Goal: Task Accomplishment & Management: Manage account settings

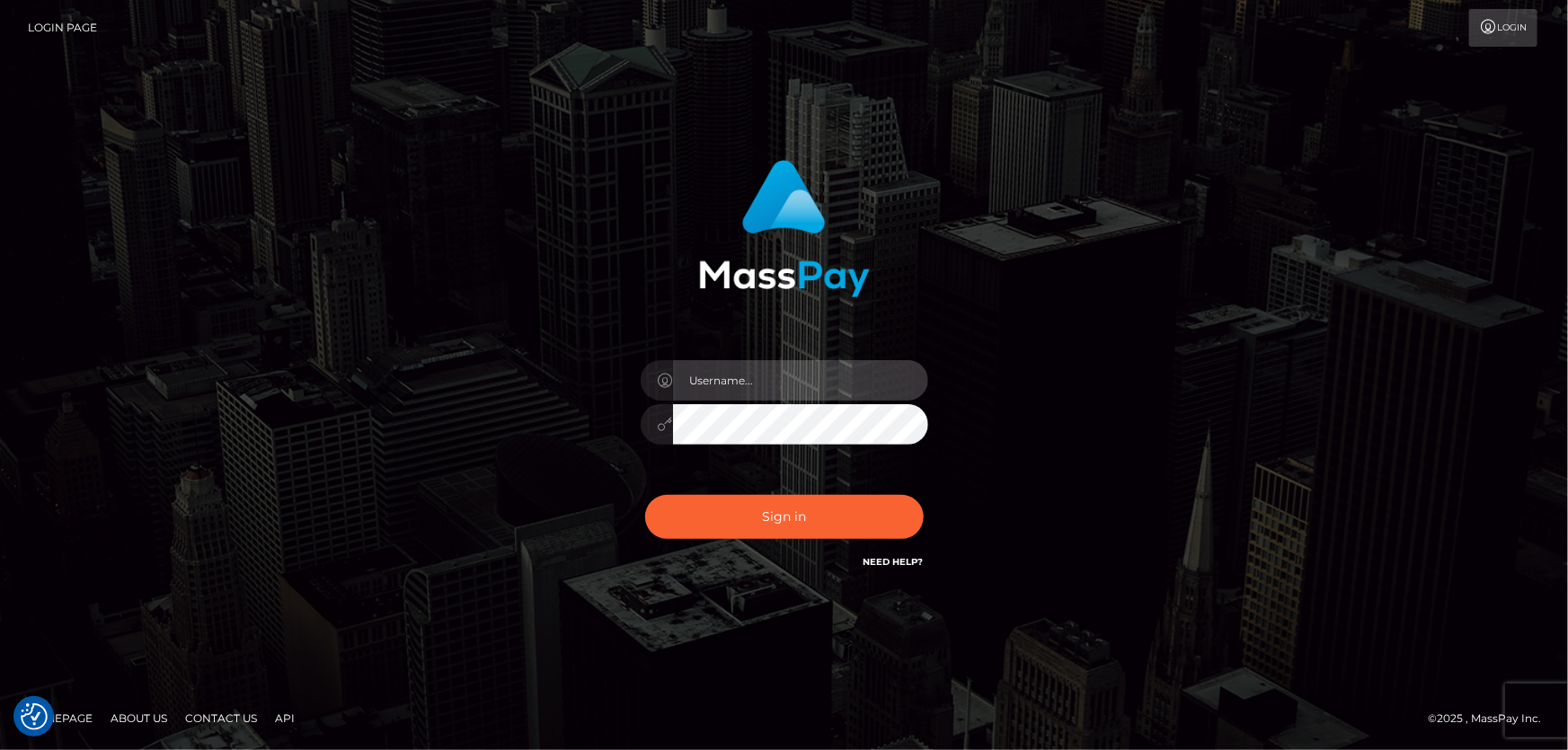
type input "[PERSON_NAME].Cirnat"
click at [921, 485] on div at bounding box center [761, 547] width 368 height 205
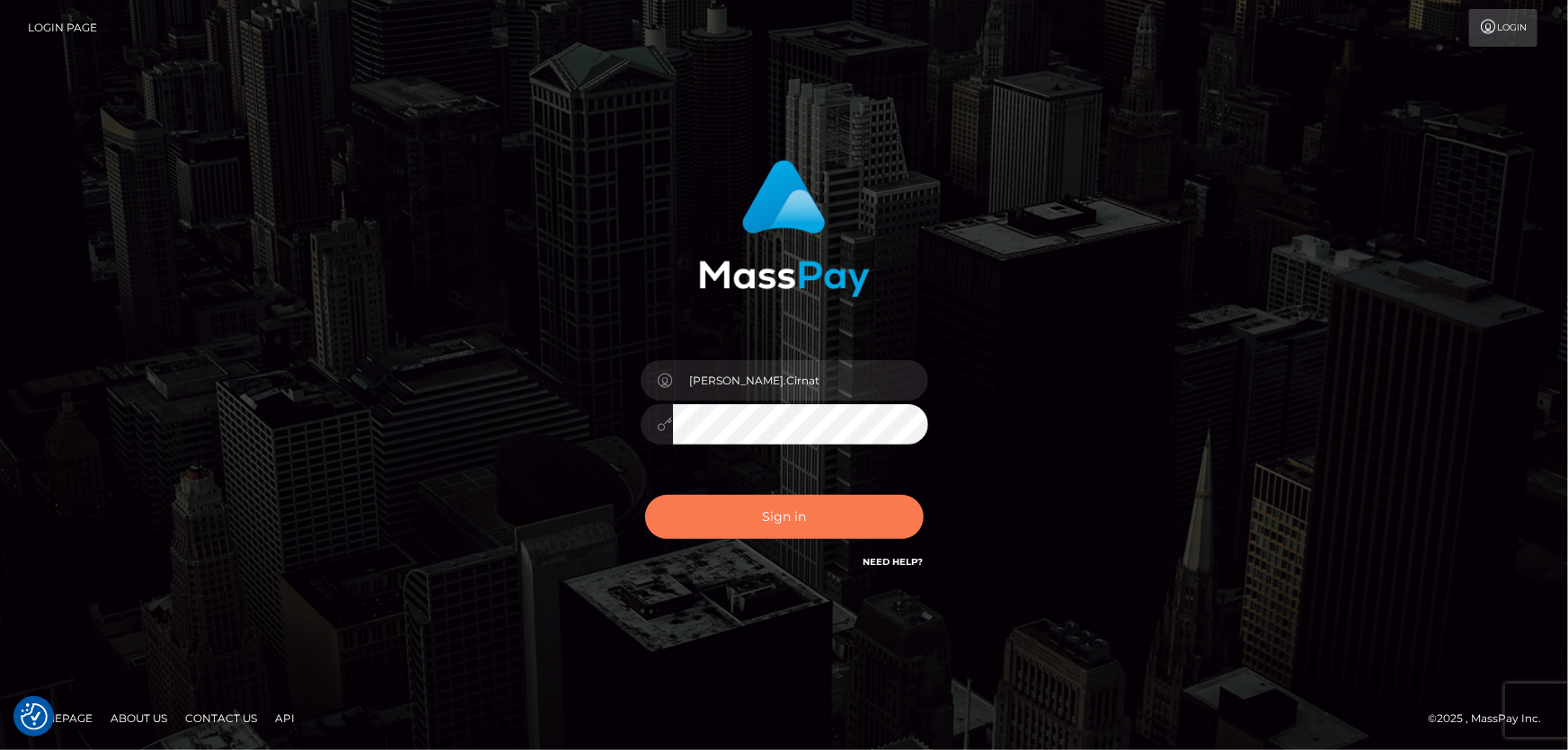
click at [864, 518] on button "Sign in" at bounding box center [784, 517] width 279 height 44
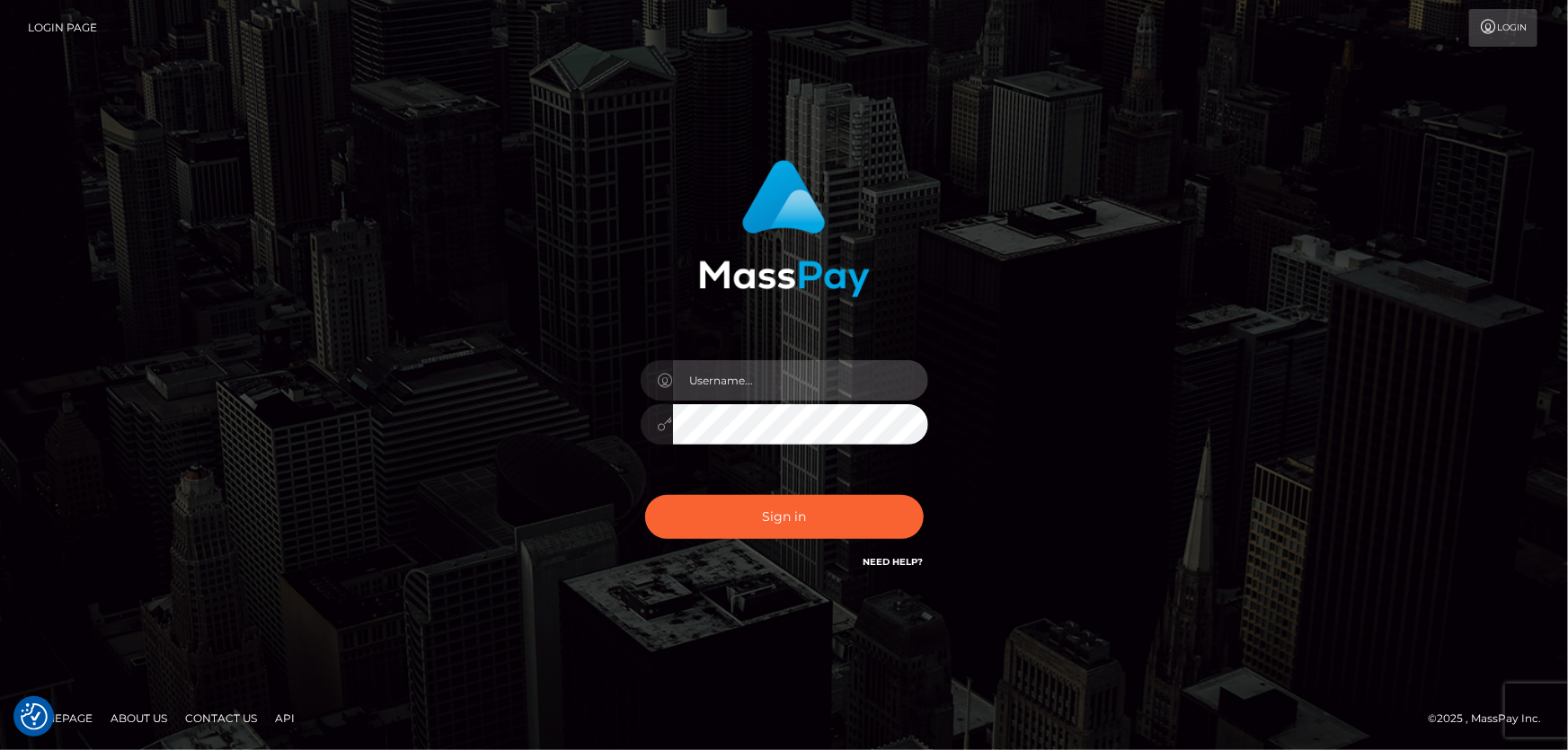
type input "[PERSON_NAME].Cirnat"
click at [907, 489] on div at bounding box center [761, 547] width 368 height 205
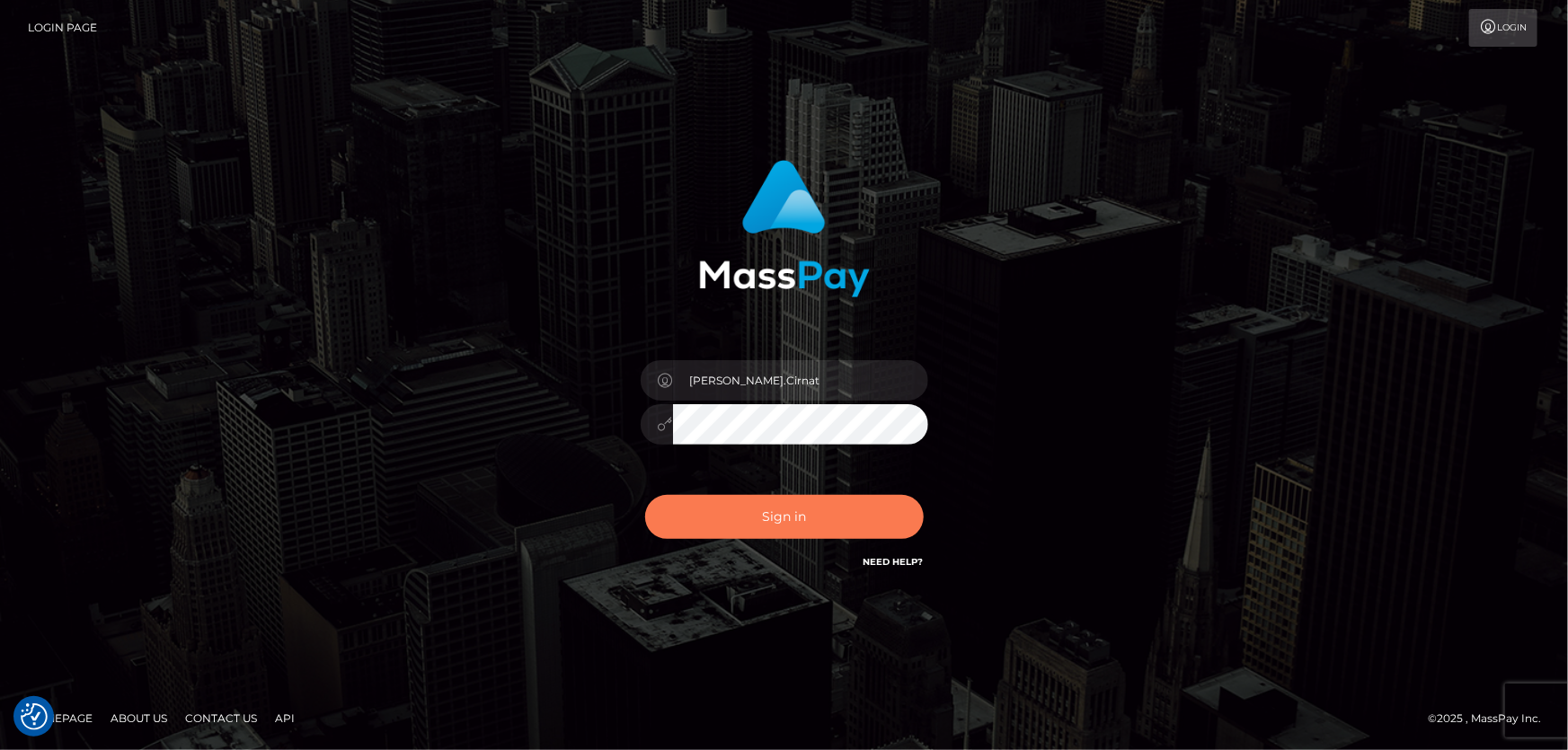
click at [789, 500] on button "Sign in" at bounding box center [784, 517] width 279 height 44
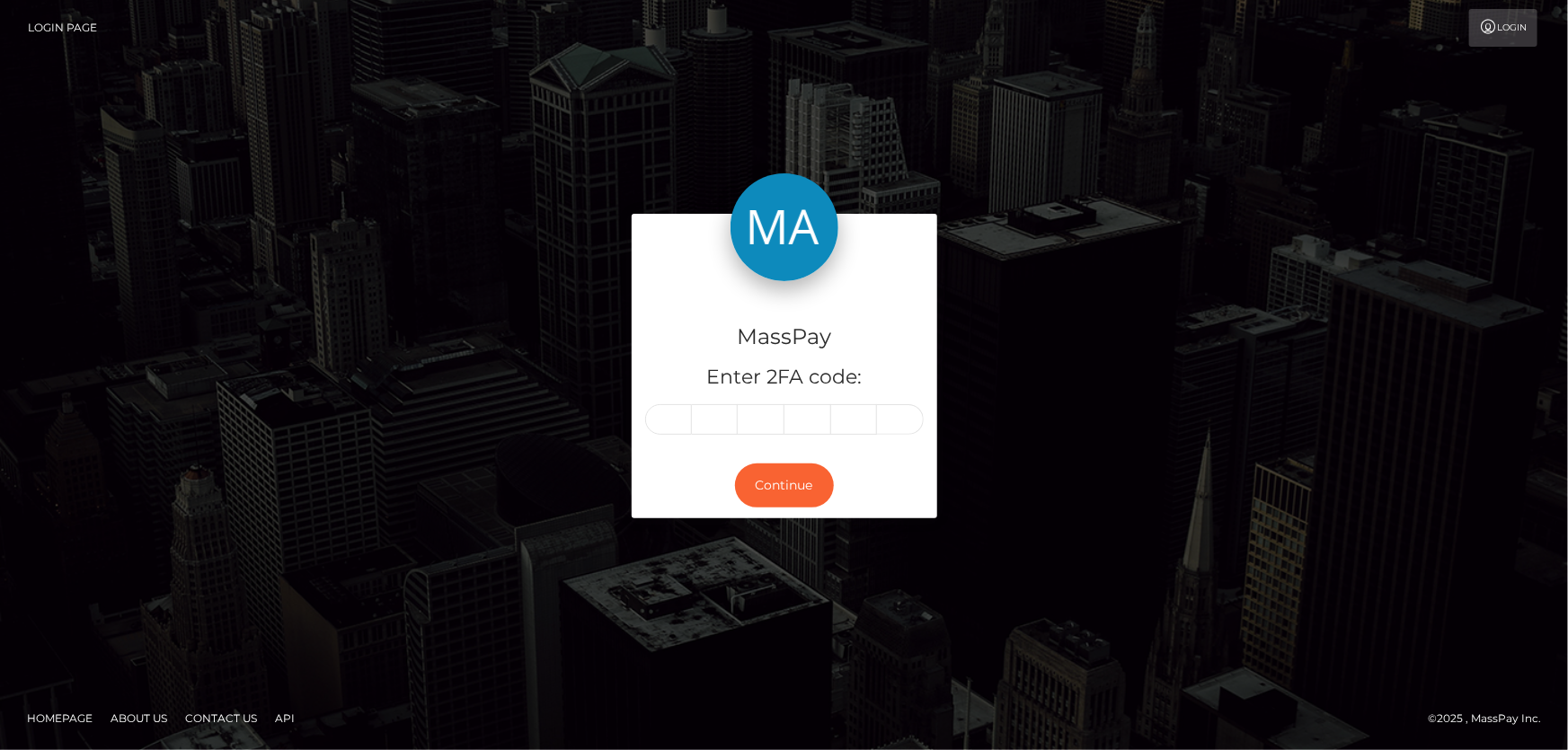
click at [672, 423] on input "text" at bounding box center [668, 420] width 47 height 31
type input "5"
type input "3"
type input "5"
type input "2"
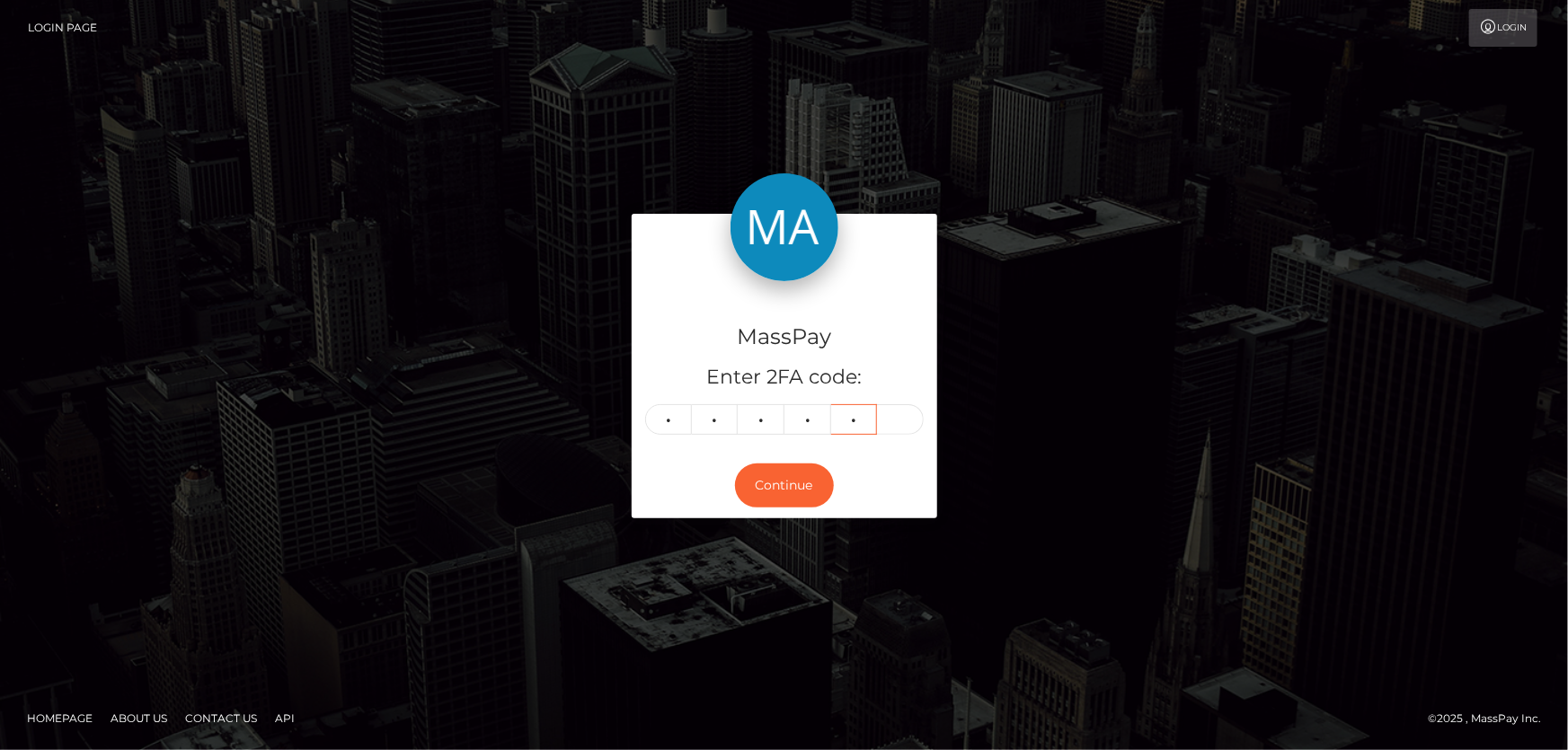
type input "5"
type input "0"
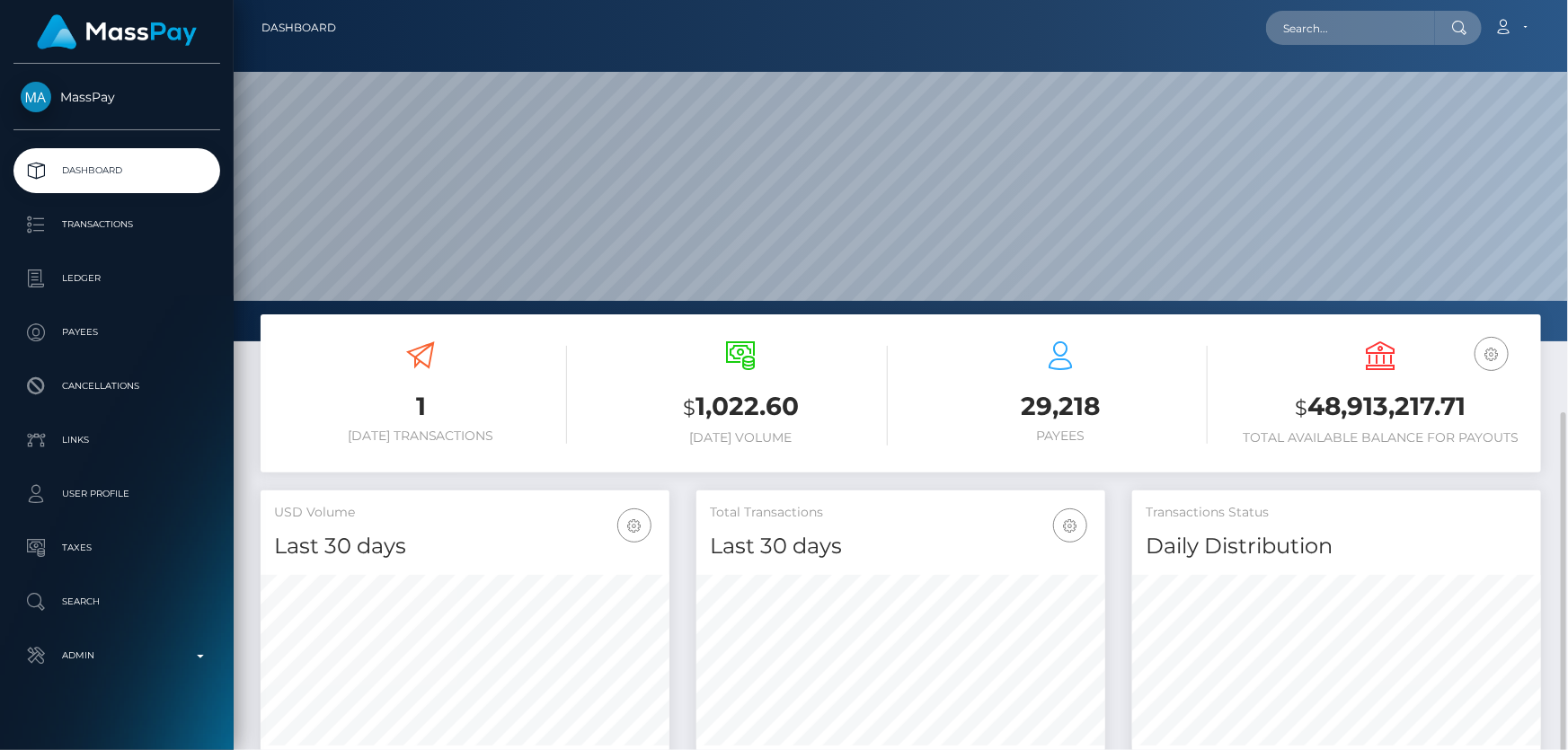
scroll to position [244, 0]
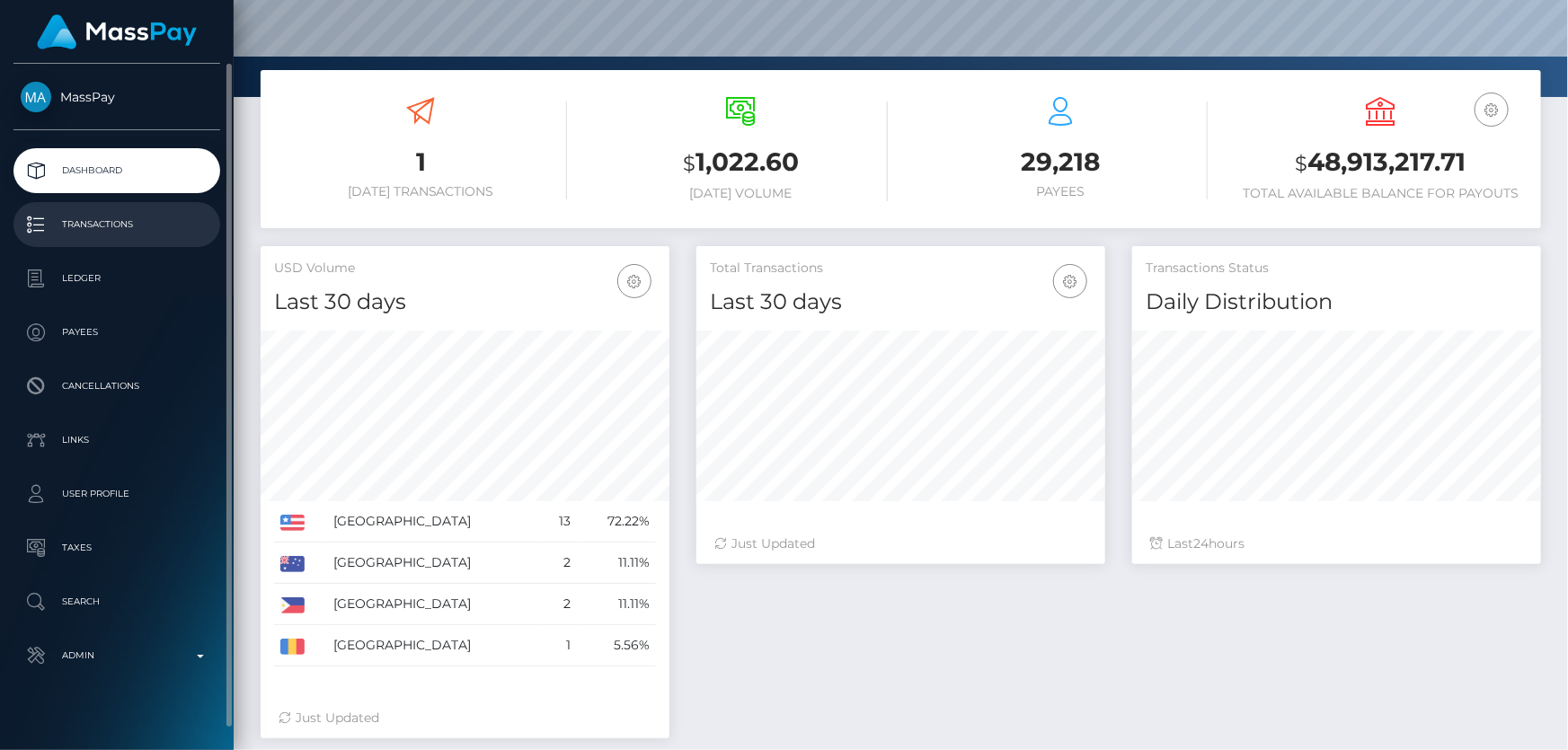
click at [116, 232] on p "Transactions" at bounding box center [117, 224] width 193 height 27
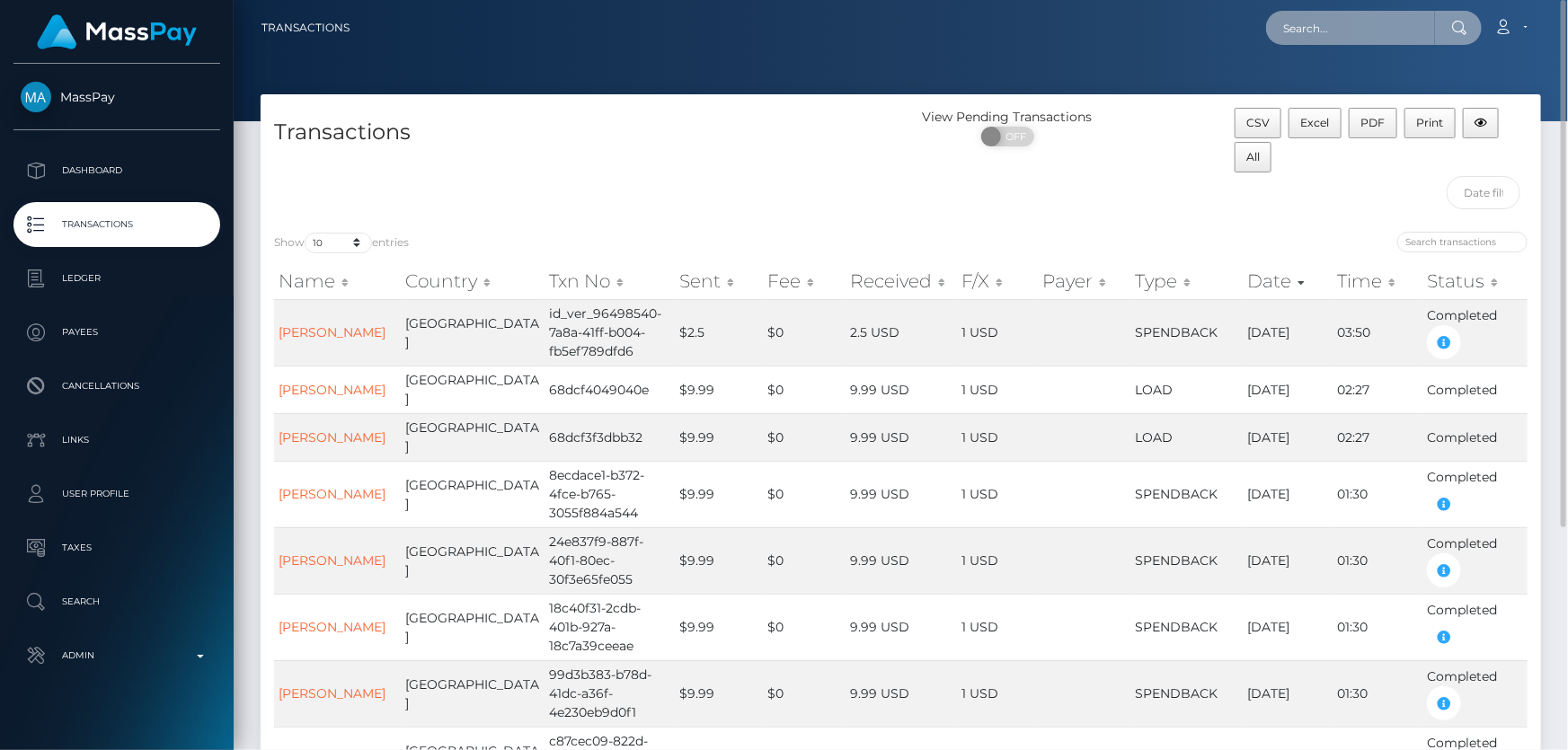
paste input "1271232289"
type input "1271232289"
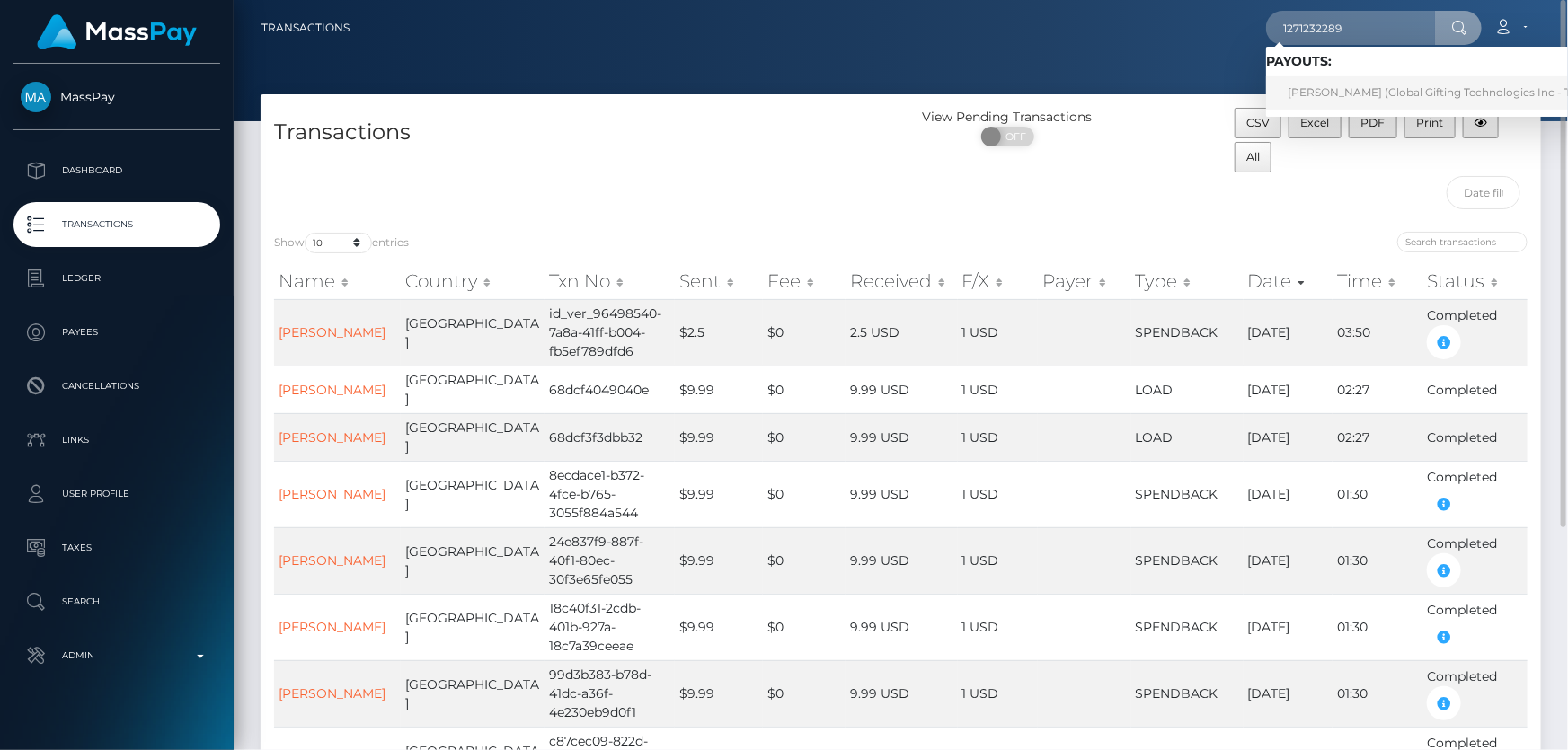
click at [1333, 86] on link "MAYMUNA SHAHZAD (Global Gifting Technologies Inc - Throne)" at bounding box center [1447, 93] width 362 height 34
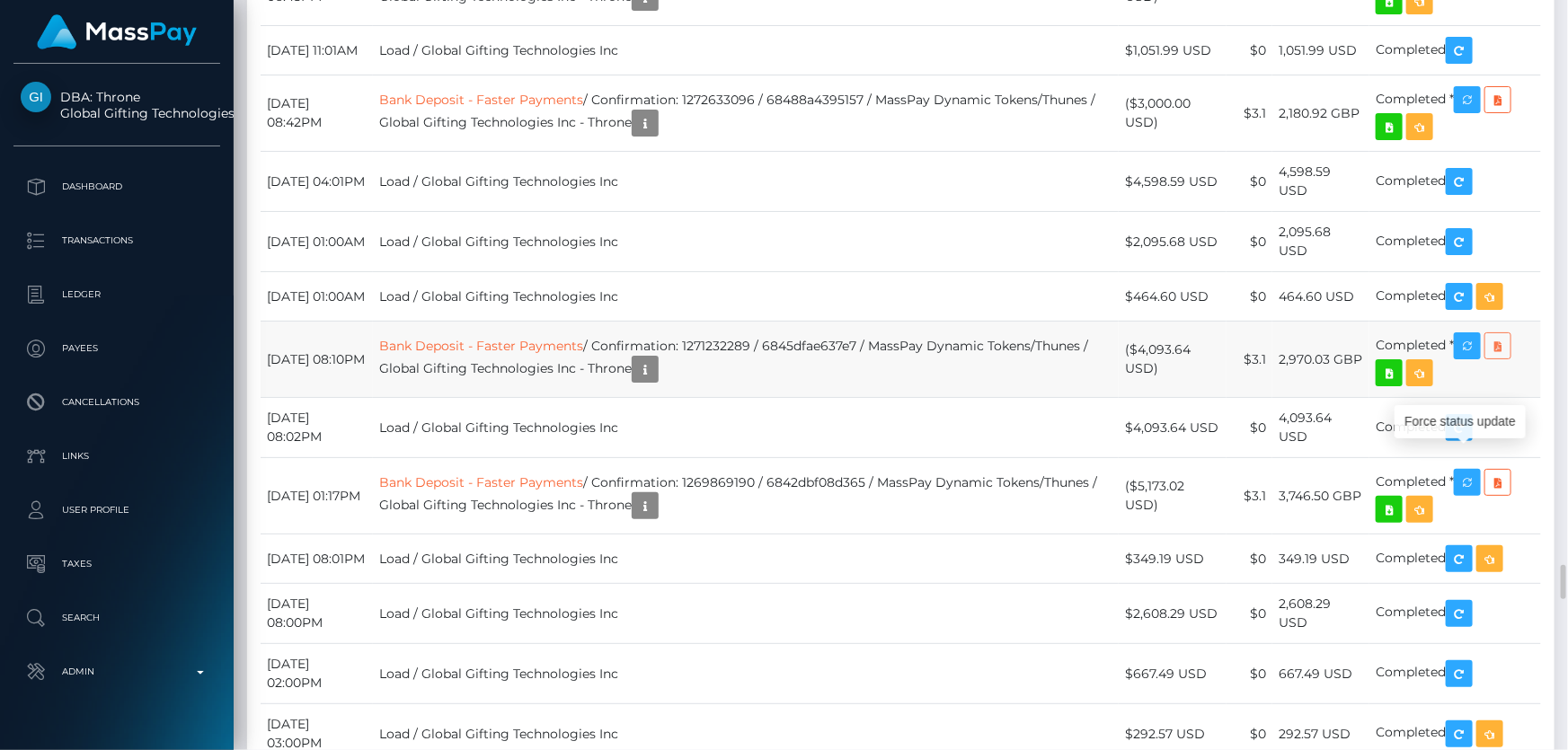
scroll to position [215, 408]
click at [1507, 357] on icon at bounding box center [1499, 346] width 22 height 23
click at [1509, 111] on icon at bounding box center [1499, 100] width 22 height 23
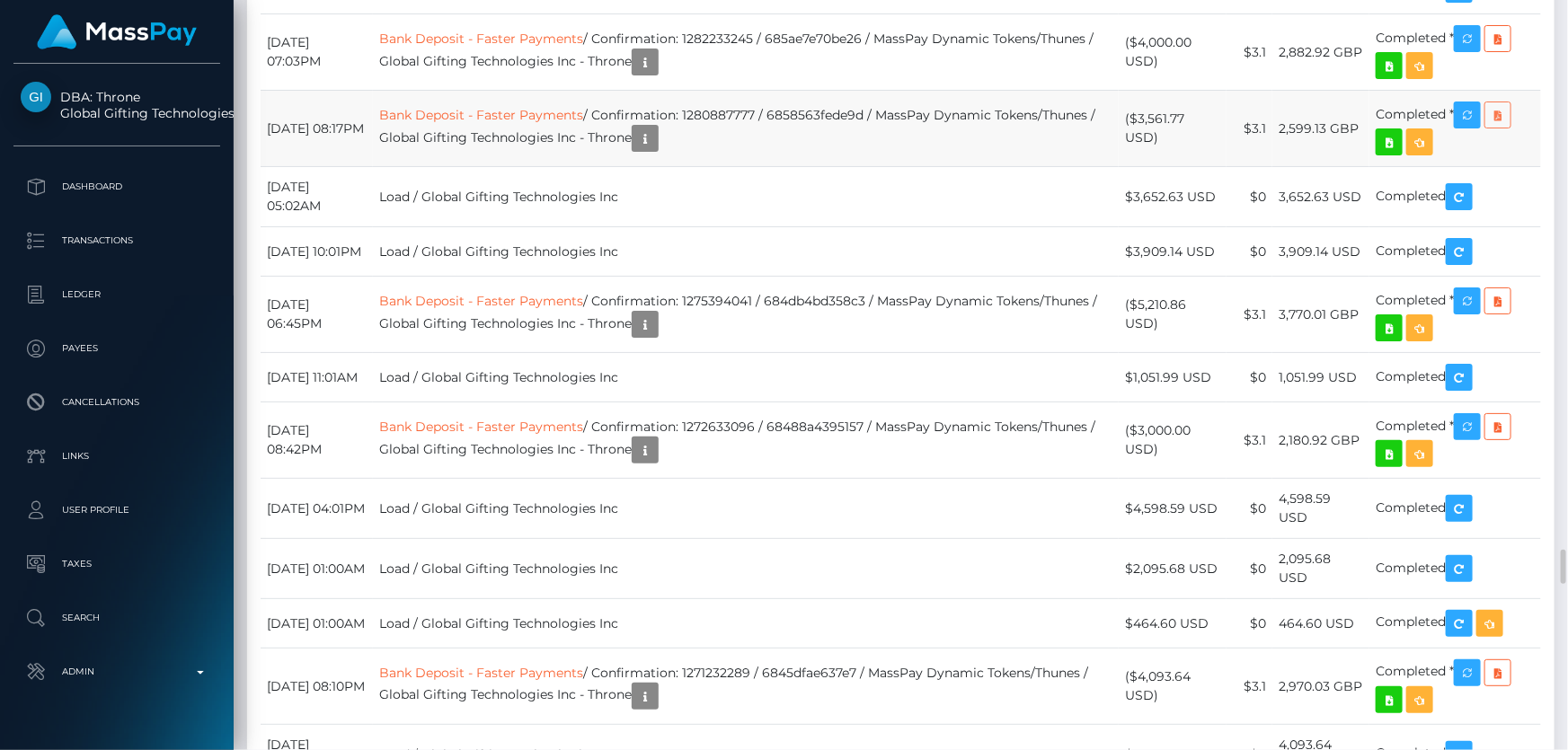
click at [1509, 127] on icon at bounding box center [1499, 115] width 22 height 23
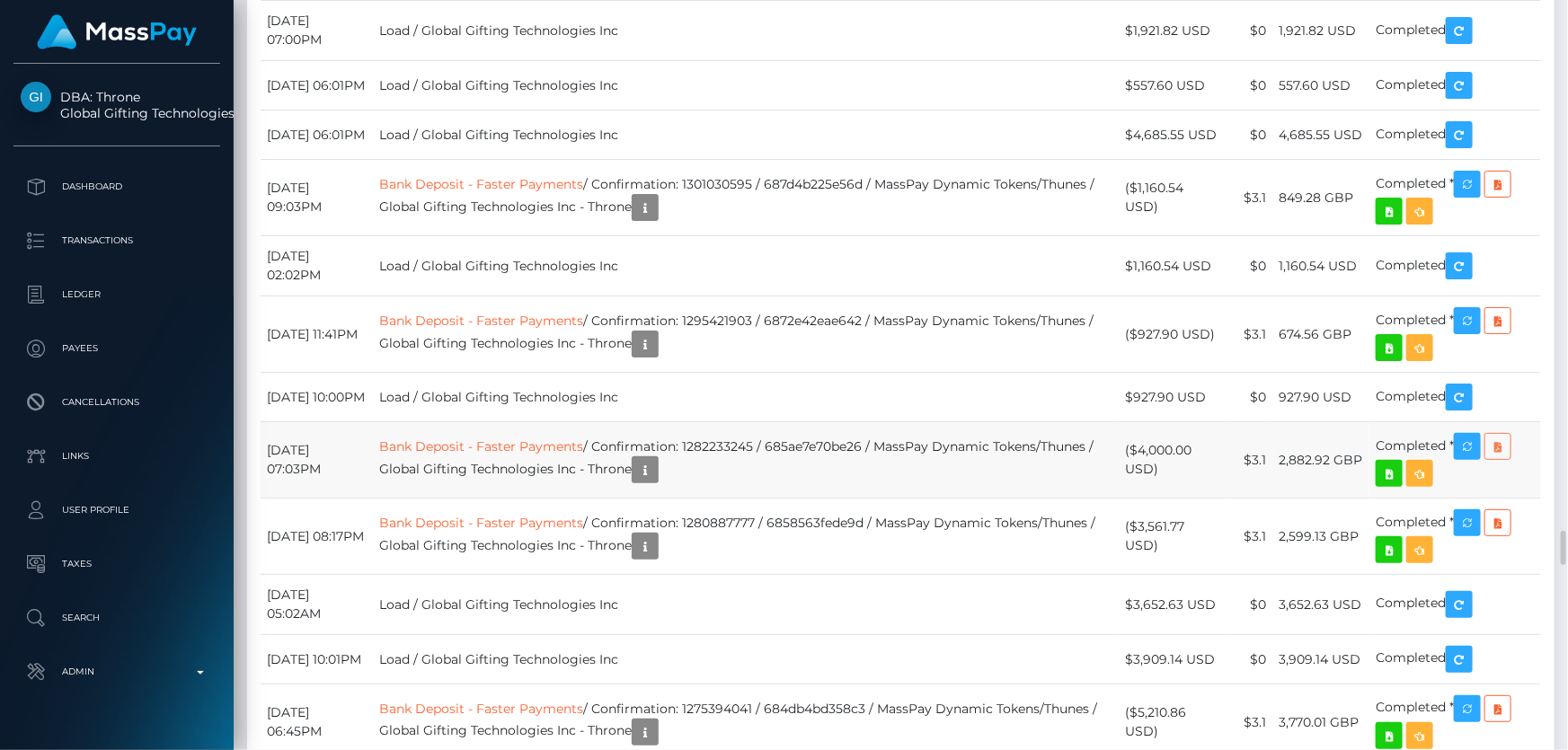
click at [1498, 458] on icon at bounding box center [1499, 446] width 22 height 23
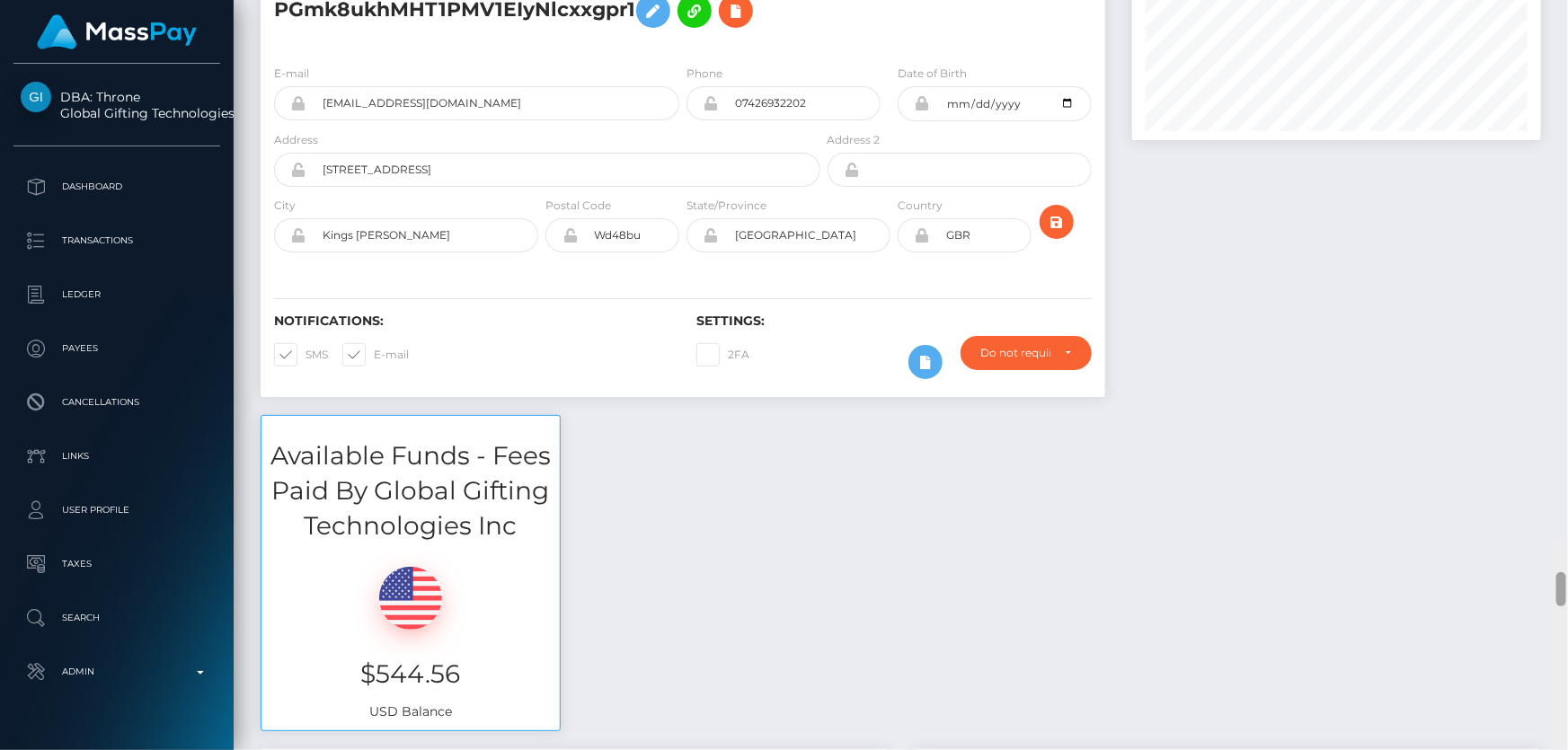
scroll to position [0, 0]
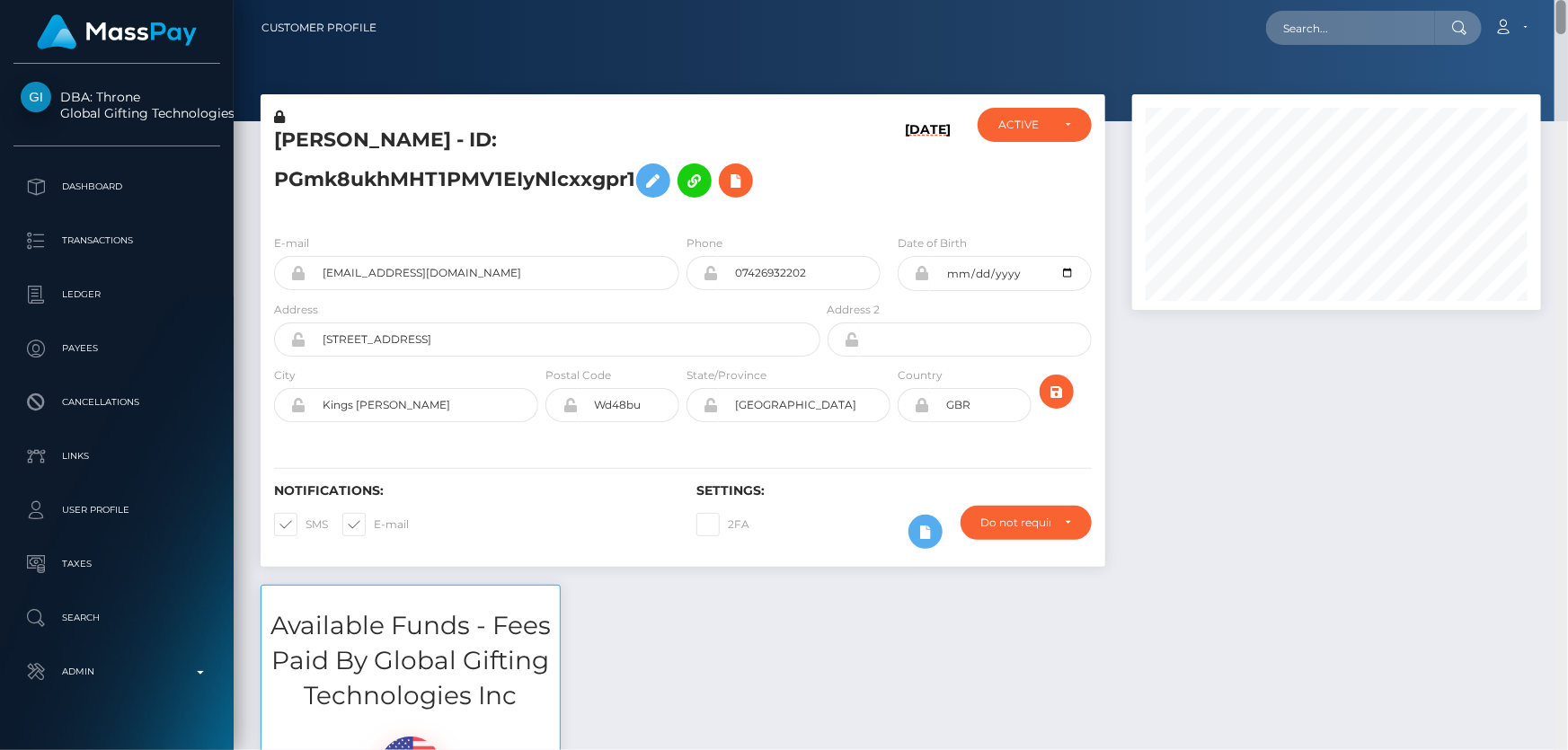
drag, startPoint x: 1562, startPoint y: 550, endPoint x: 1568, endPoint y: -39, distance: 589.0
click at [1568, 0] on html "DBA: Throne Global Gifting Technologies Inc Dashboard Transactions Ledger Payee…" at bounding box center [784, 375] width 1568 height 750
paste input "1168080187"
type input "1168080187"
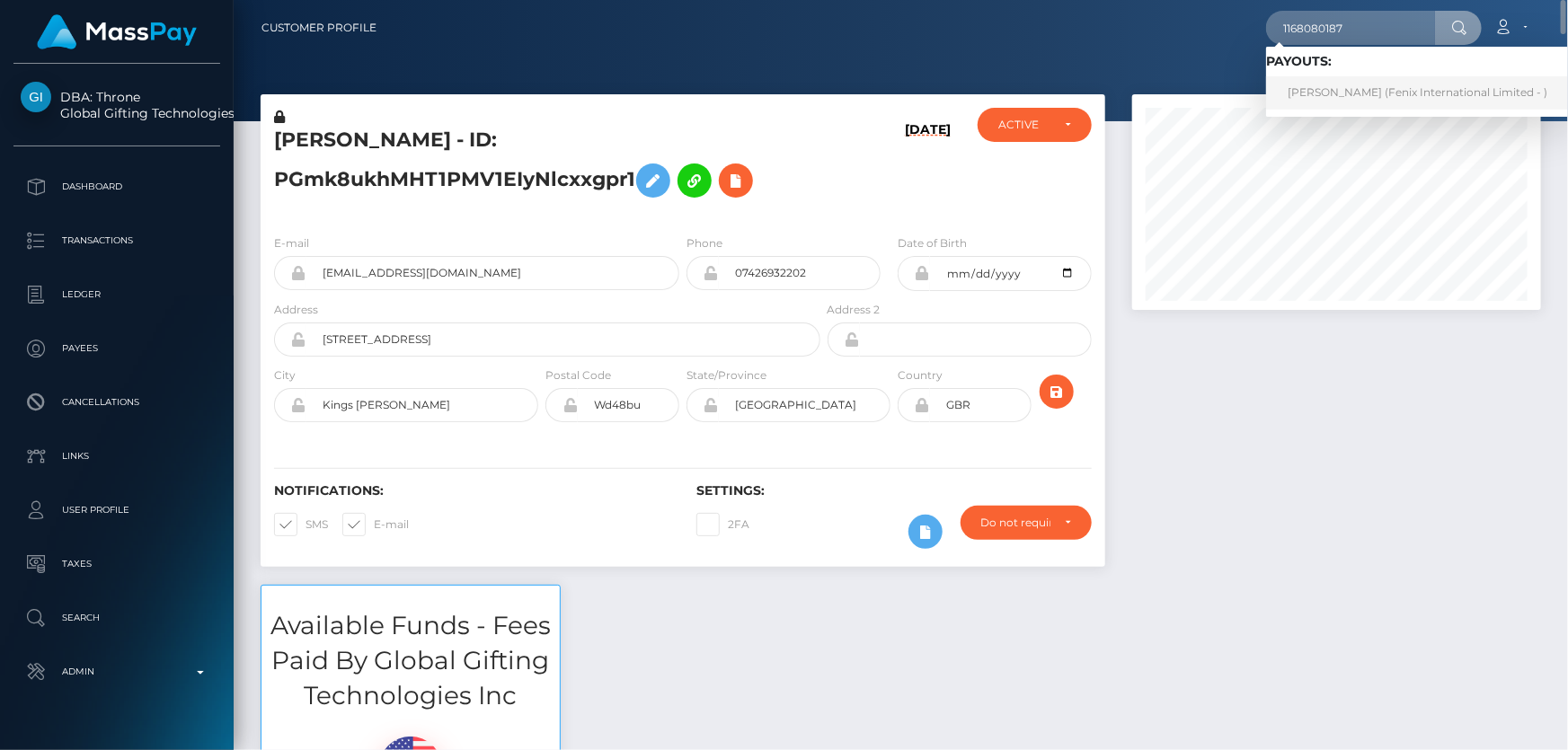
click at [1341, 89] on link "Hatim Ardae (Fenix International Limited - )" at bounding box center [1417, 93] width 303 height 34
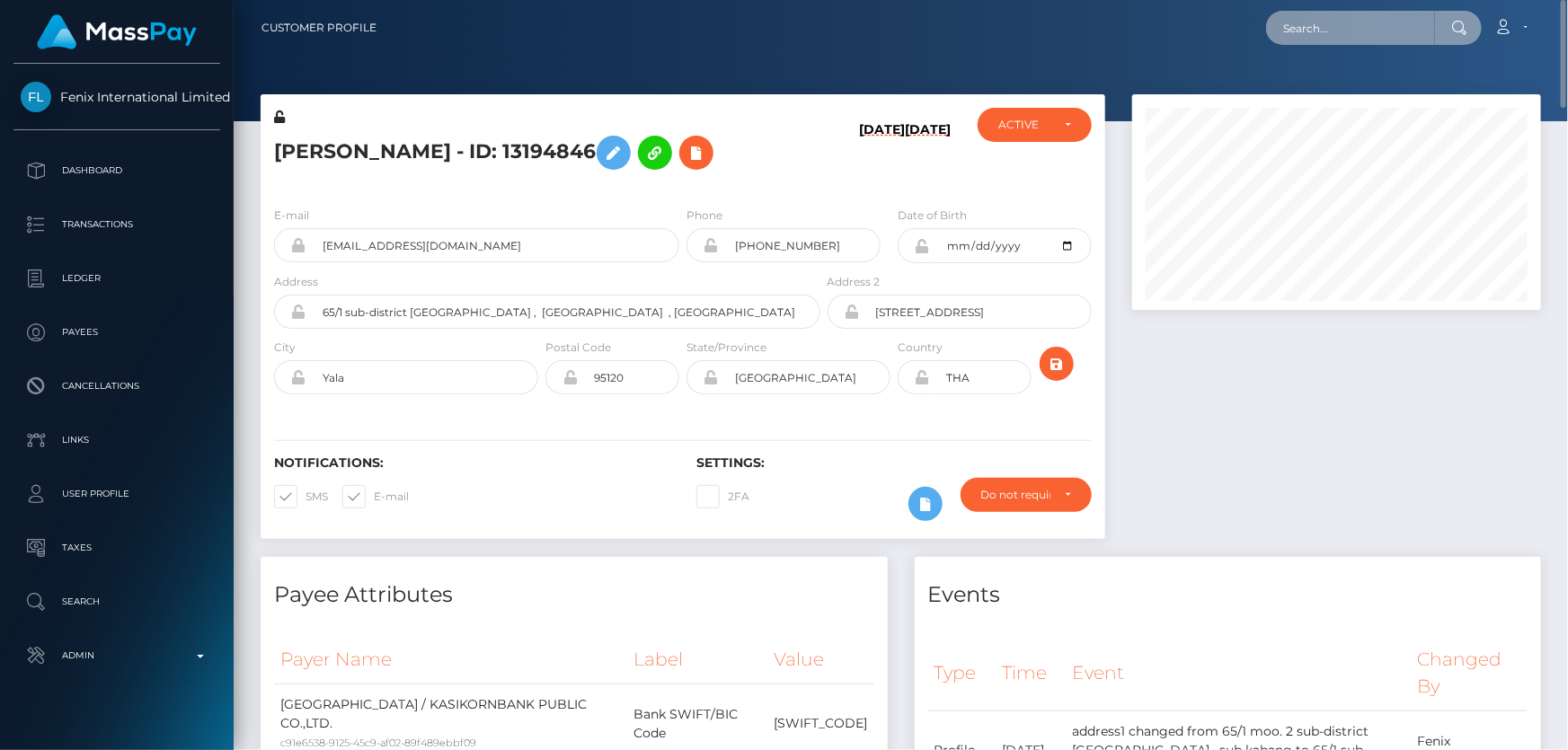
paste input "poact_bmLu6mPLW8qQ"
type input "poact_bmLu6mPLW8qQ"
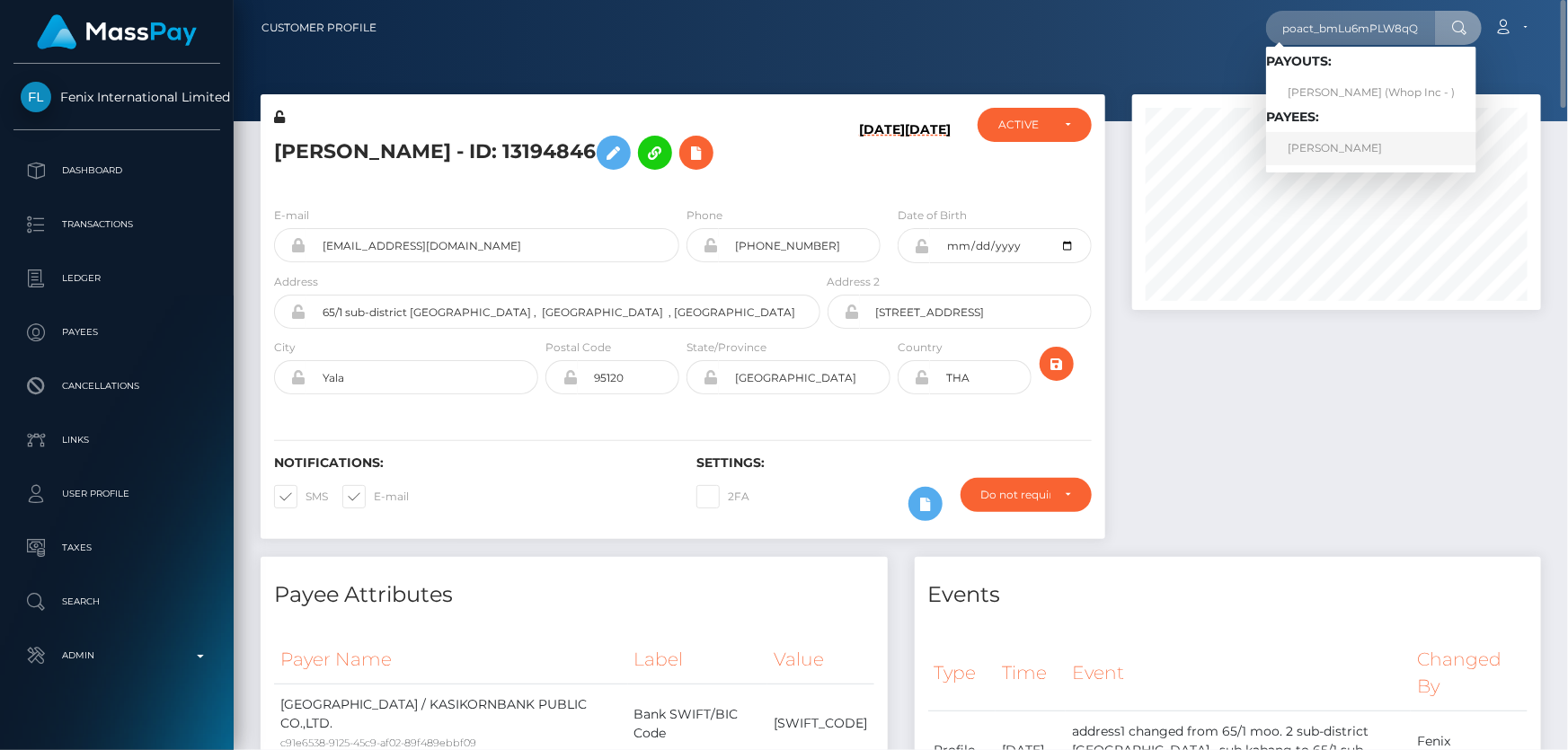
click at [1347, 155] on link "ALEKSANDAR ANDEVSKI" at bounding box center [1372, 149] width 210 height 34
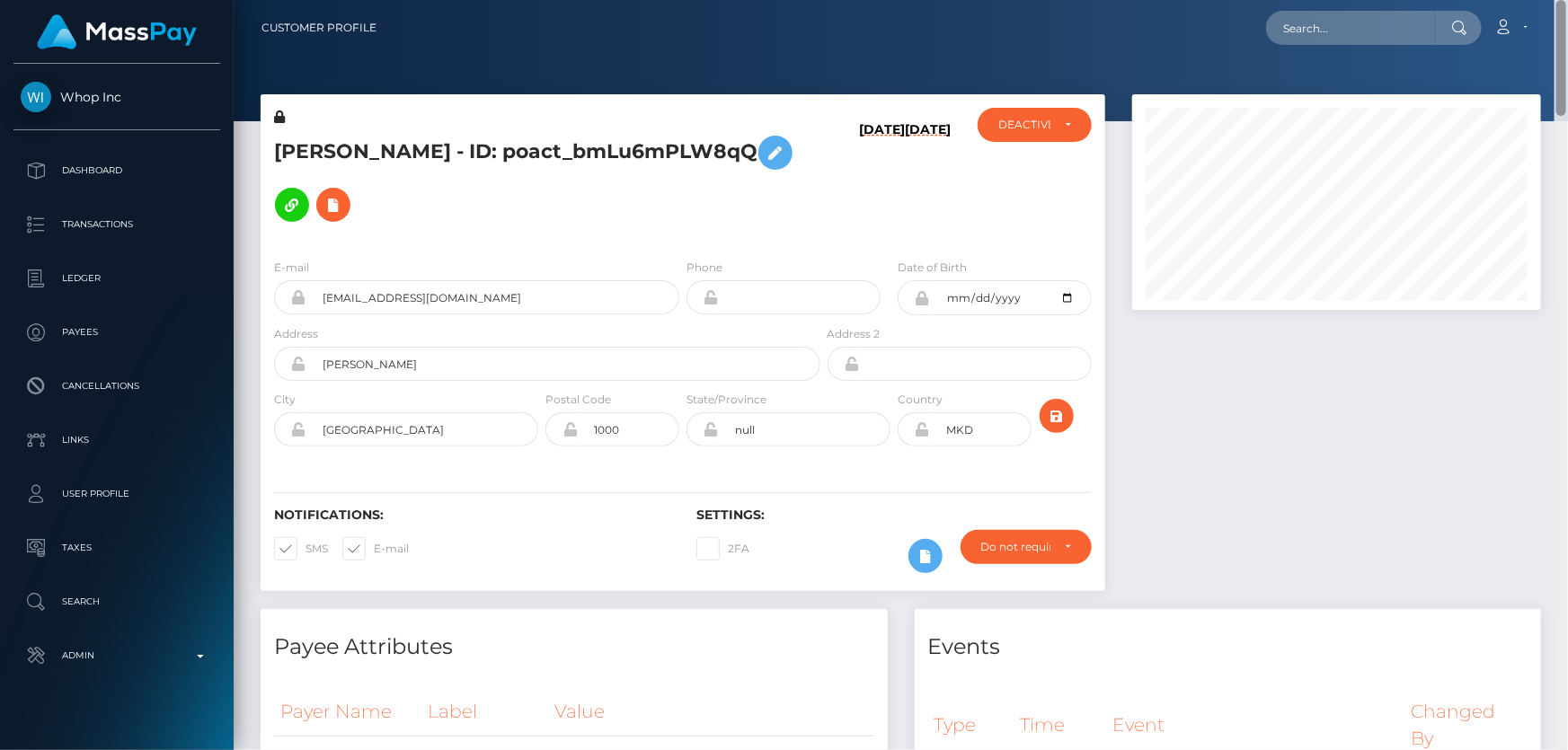
drag, startPoint x: 1557, startPoint y: 112, endPoint x: 1552, endPoint y: 4, distance: 108.1
click at [1568, 0] on div "Customer Profile Loading... Loading..." at bounding box center [900, 375] width 1335 height 750
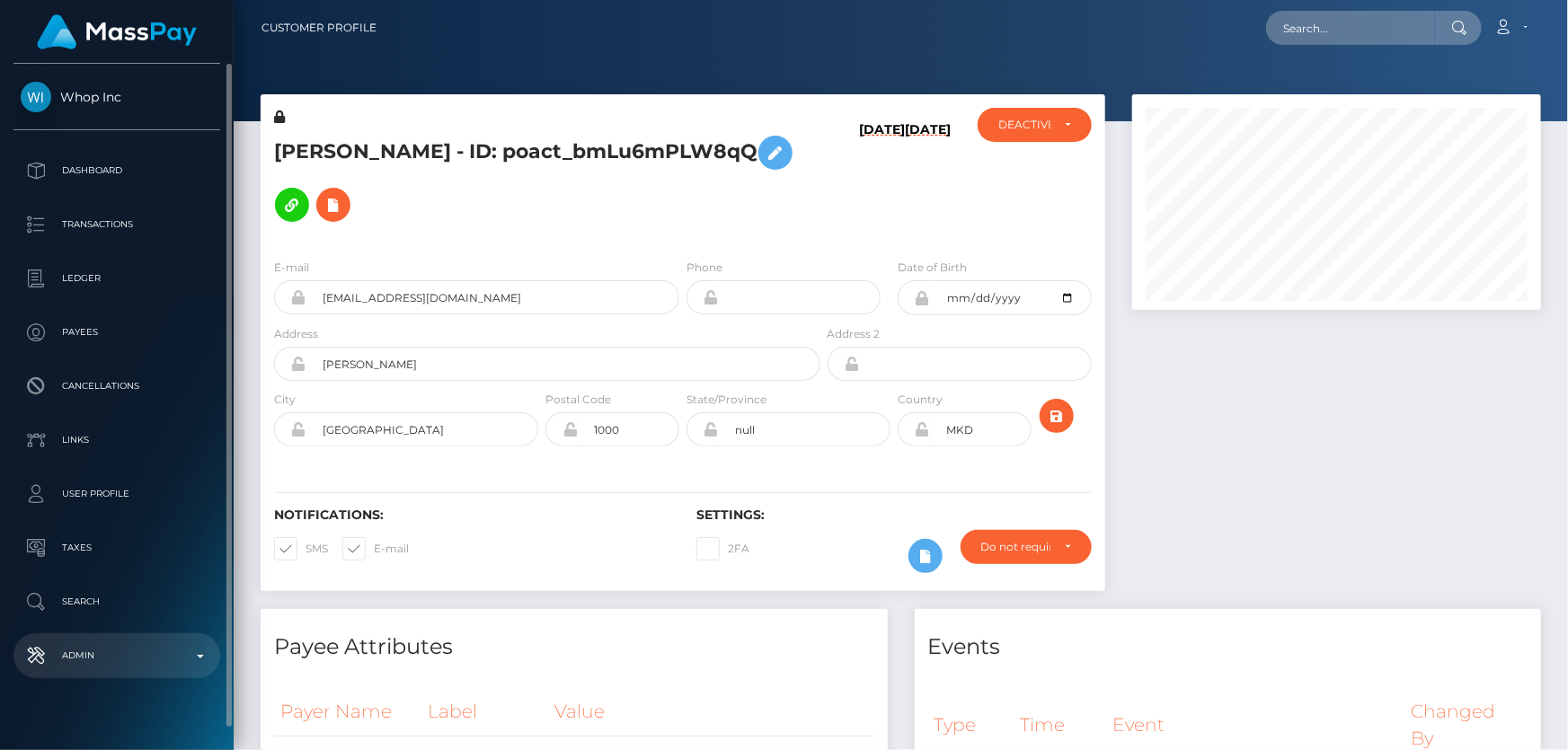
click at [146, 663] on p "Admin" at bounding box center [117, 656] width 193 height 27
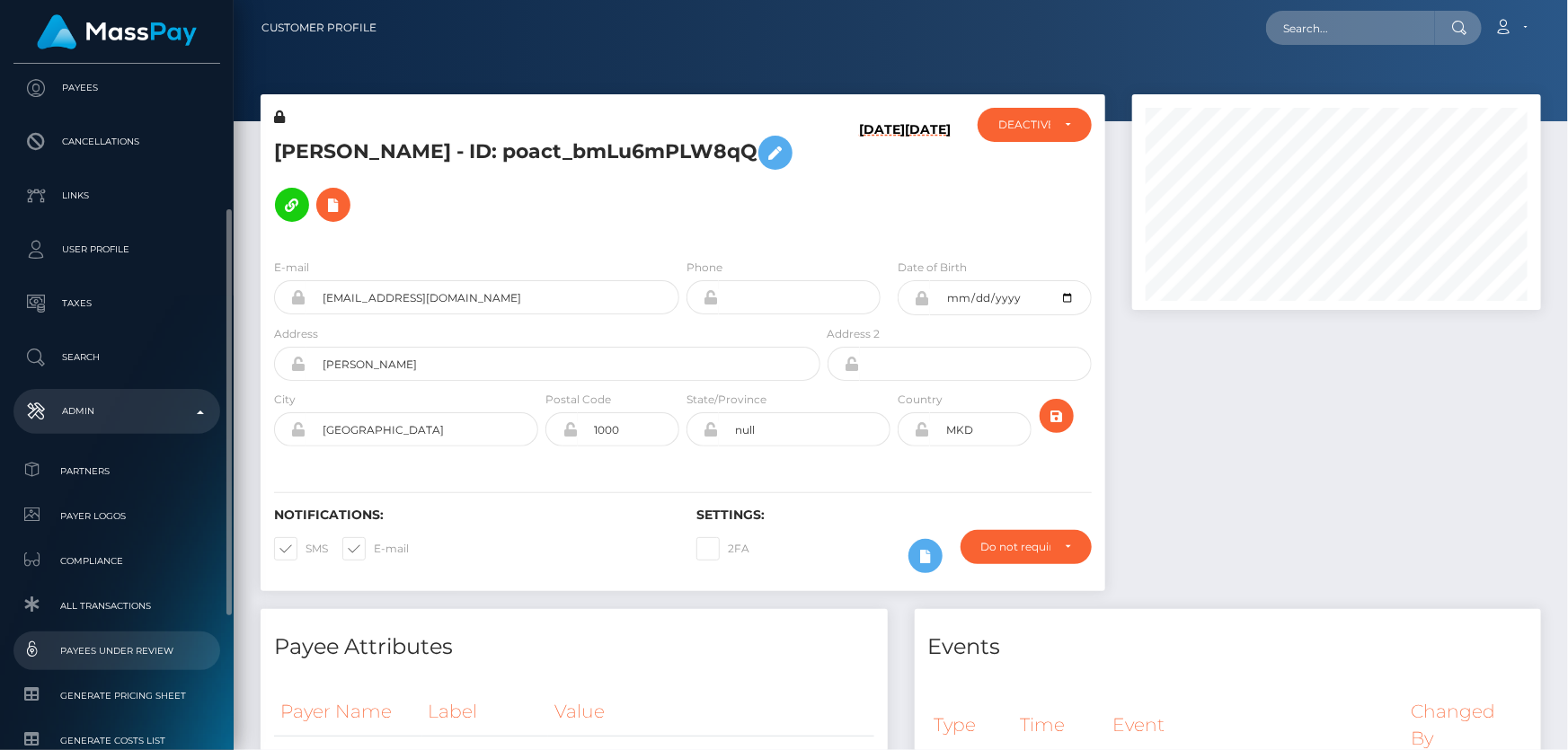
click at [150, 648] on span "Payees under Review" at bounding box center [117, 651] width 193 height 21
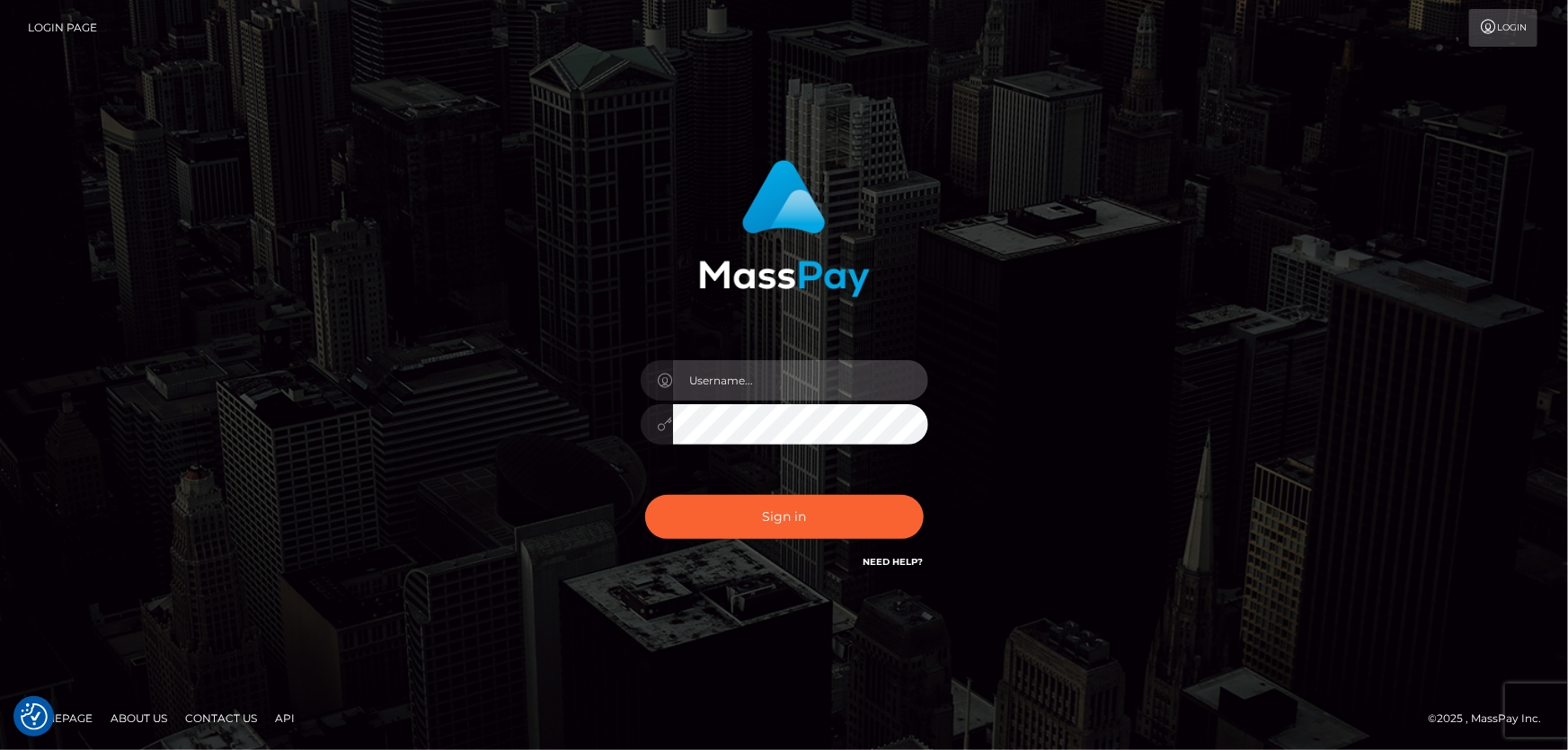
type input "[PERSON_NAME].Cirnat"
click at [922, 486] on div at bounding box center [761, 547] width 368 height 205
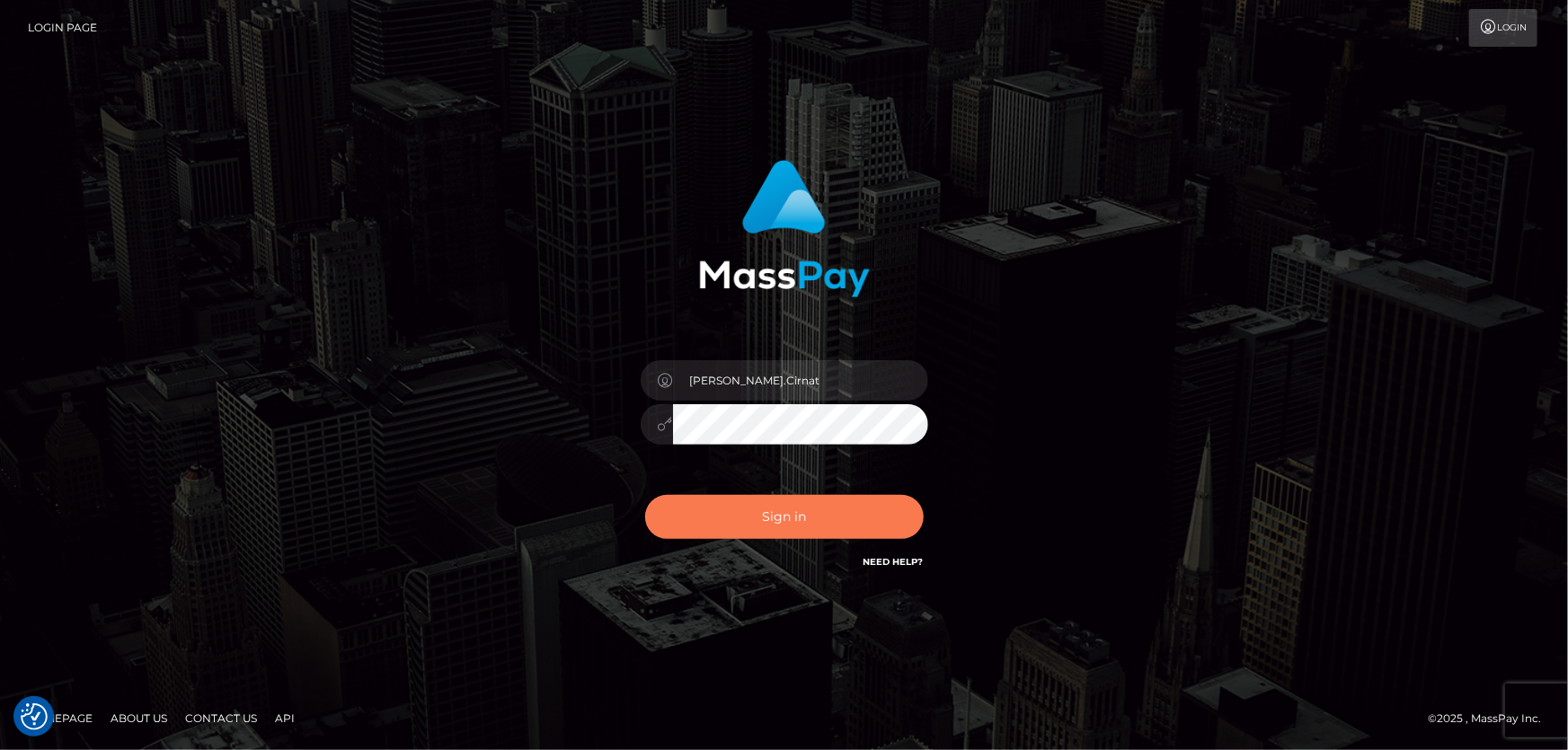
click at [781, 503] on button "Sign in" at bounding box center [784, 517] width 279 height 44
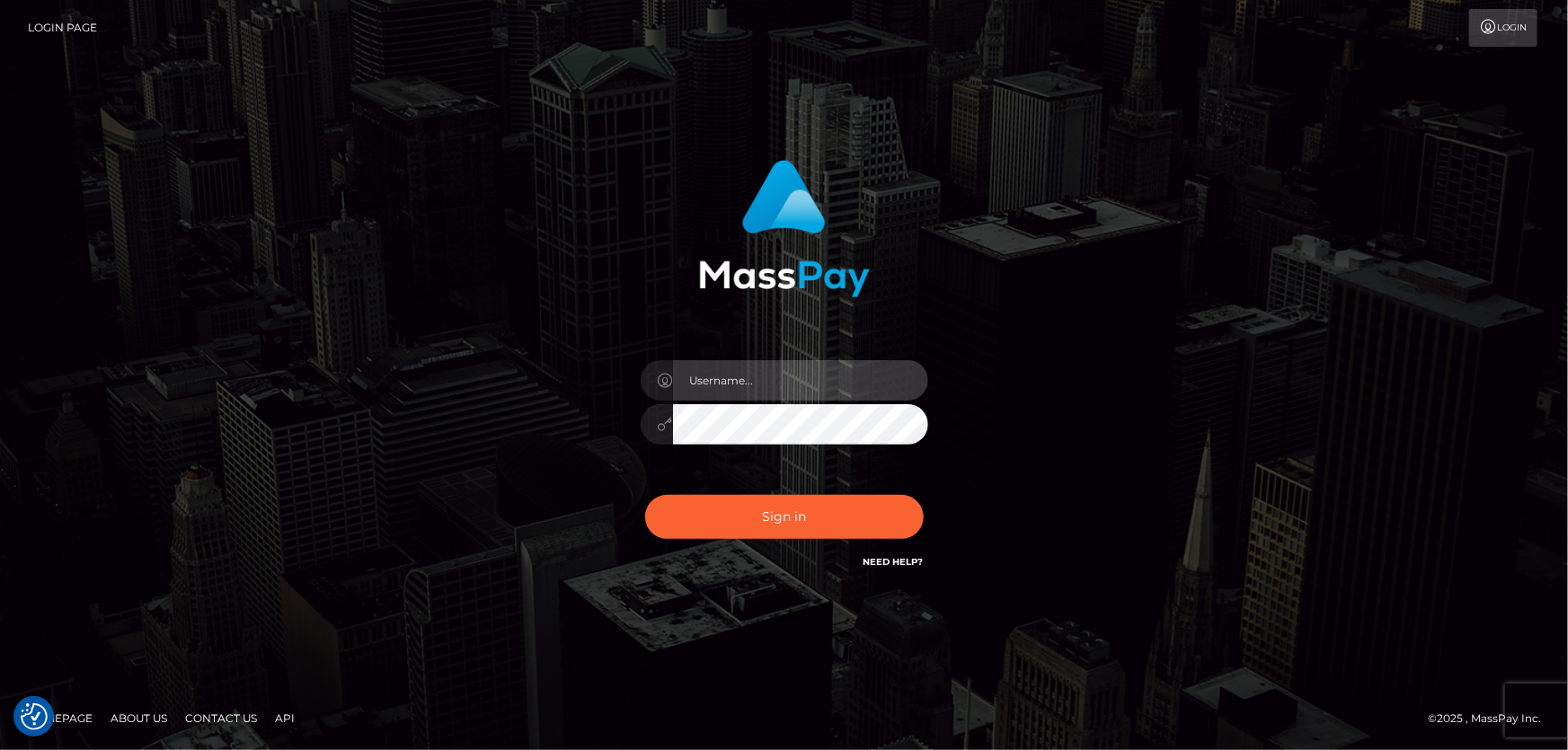
type input "[PERSON_NAME].Cirnat"
click at [924, 488] on div at bounding box center [761, 547] width 368 height 205
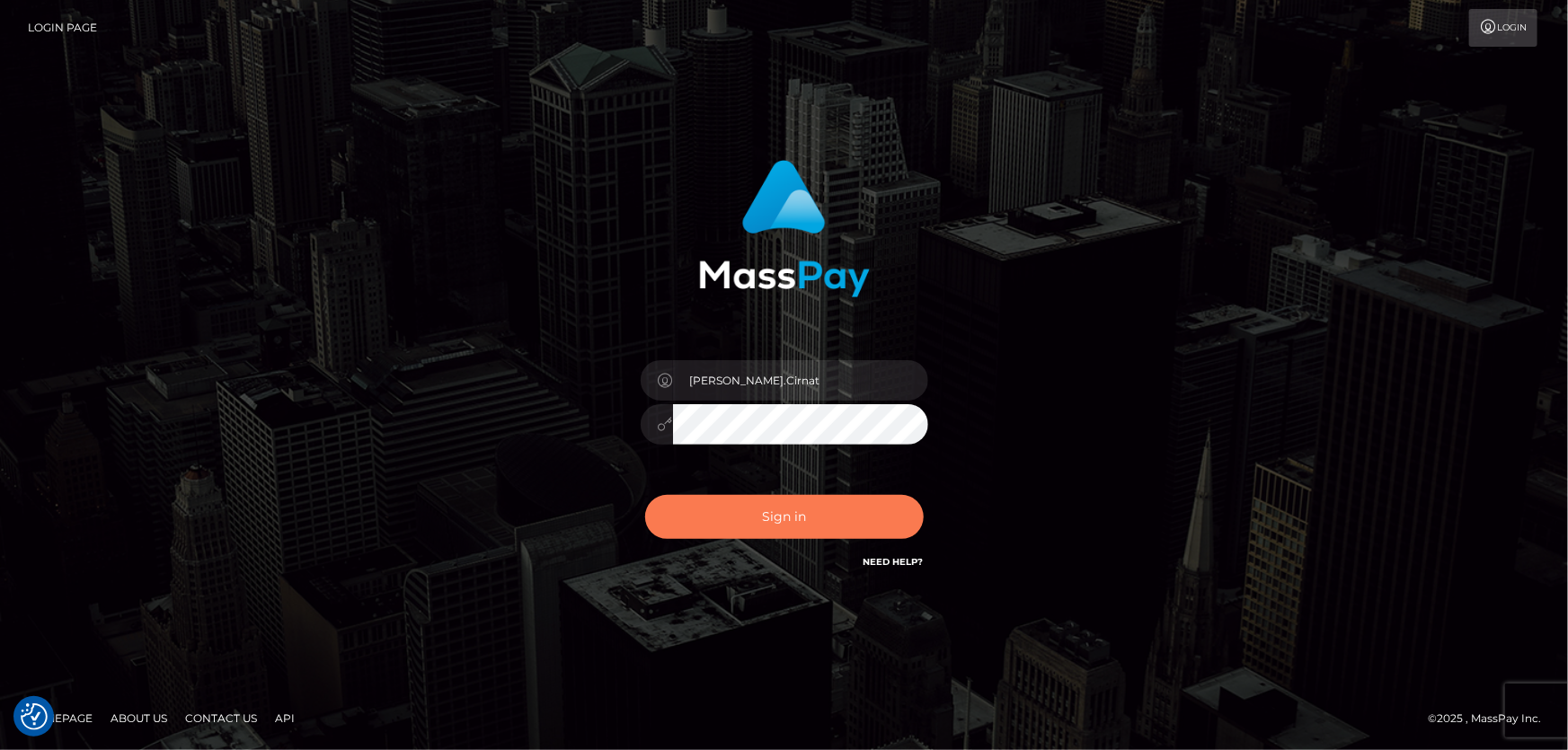
drag, startPoint x: 830, startPoint y: 504, endPoint x: 395, endPoint y: 456, distance: 437.6
click at [829, 504] on button "Sign in" at bounding box center [784, 517] width 279 height 44
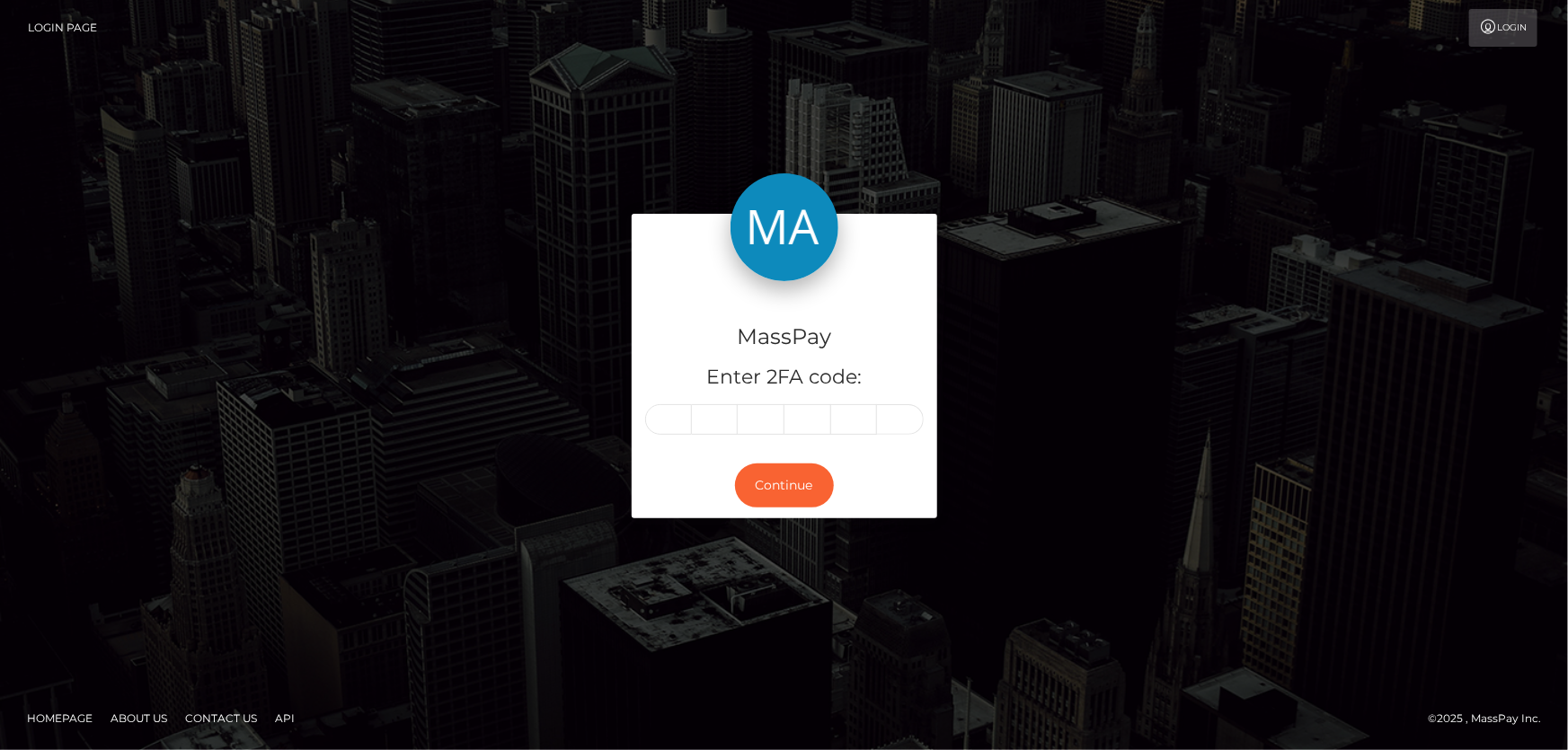
click at [645, 428] on div at bounding box center [784, 420] width 279 height 31
click at [672, 420] on input "text" at bounding box center [668, 420] width 47 height 31
type input "1"
type input "3"
type input "5"
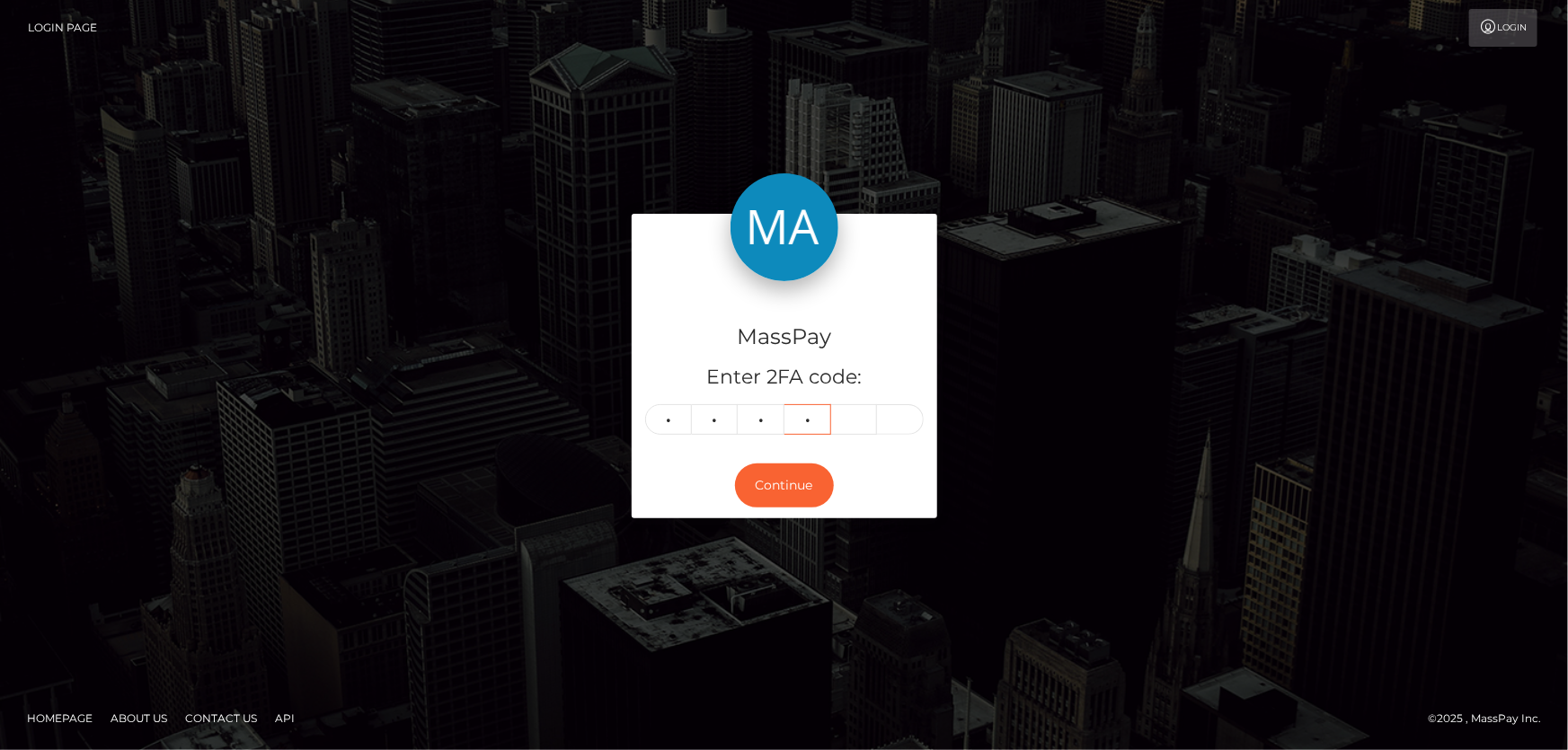
type input "8"
type input "0"
type input "4"
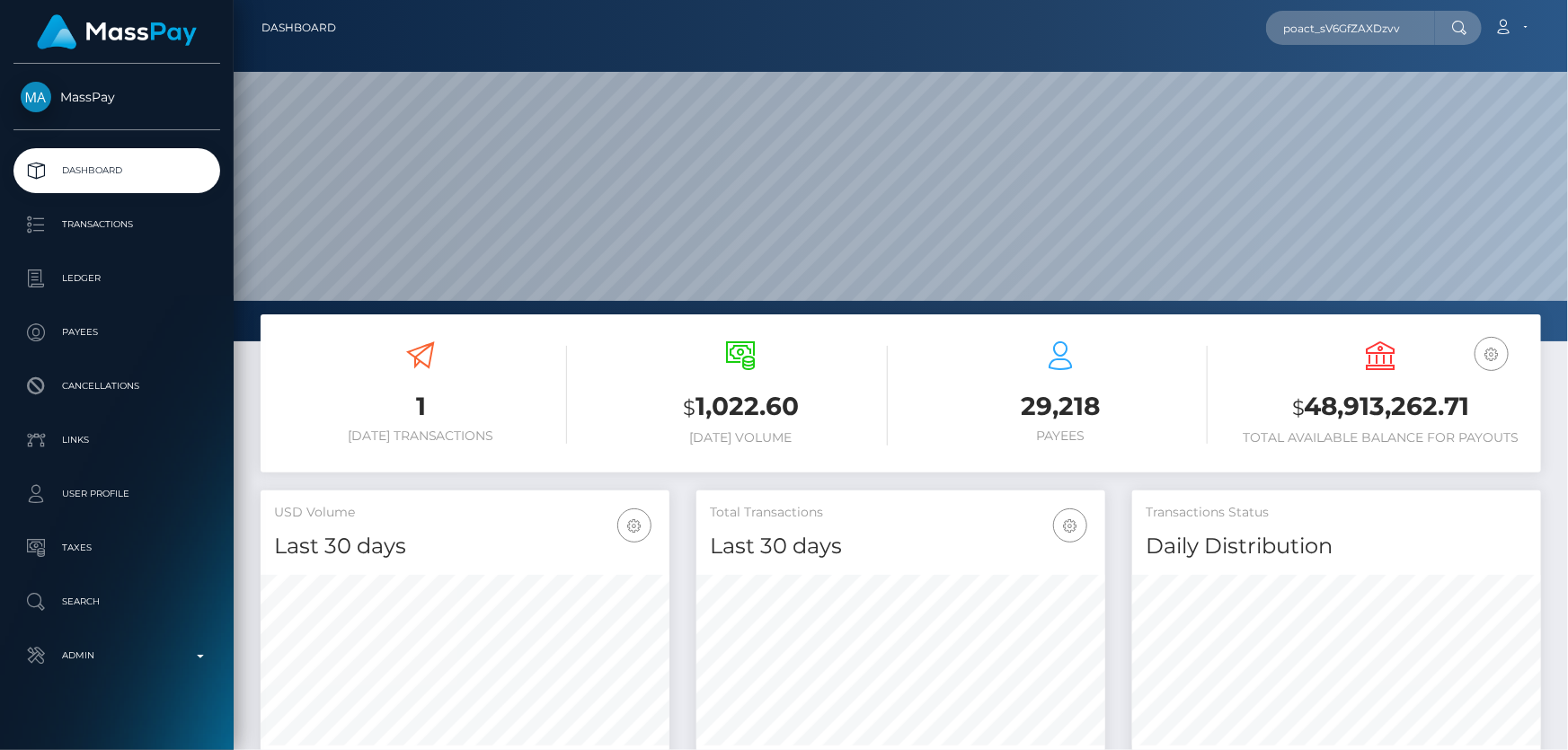
type input "poact_sV6GfZAXDzvv"
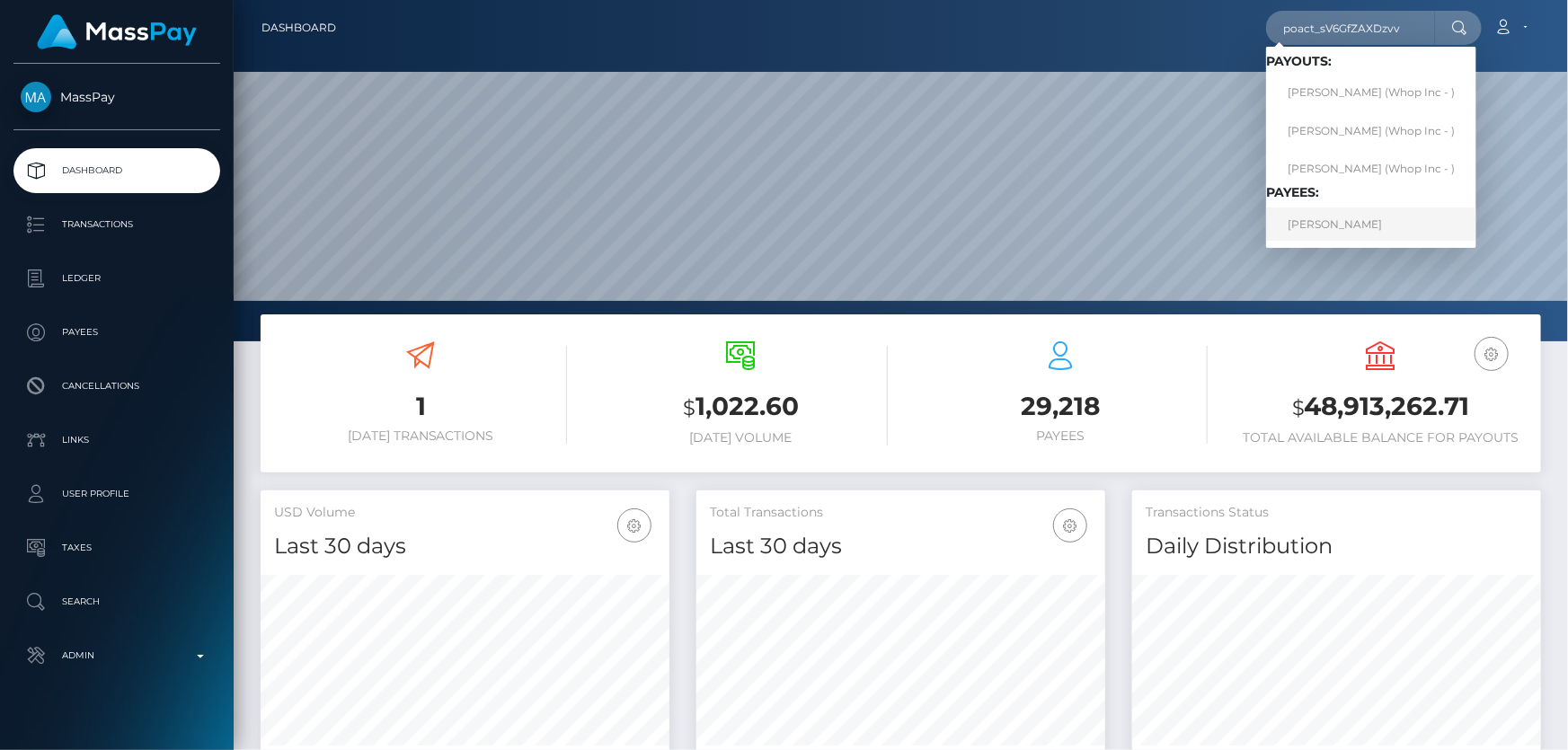
click at [1372, 220] on link "[PERSON_NAME]" at bounding box center [1372, 224] width 210 height 34
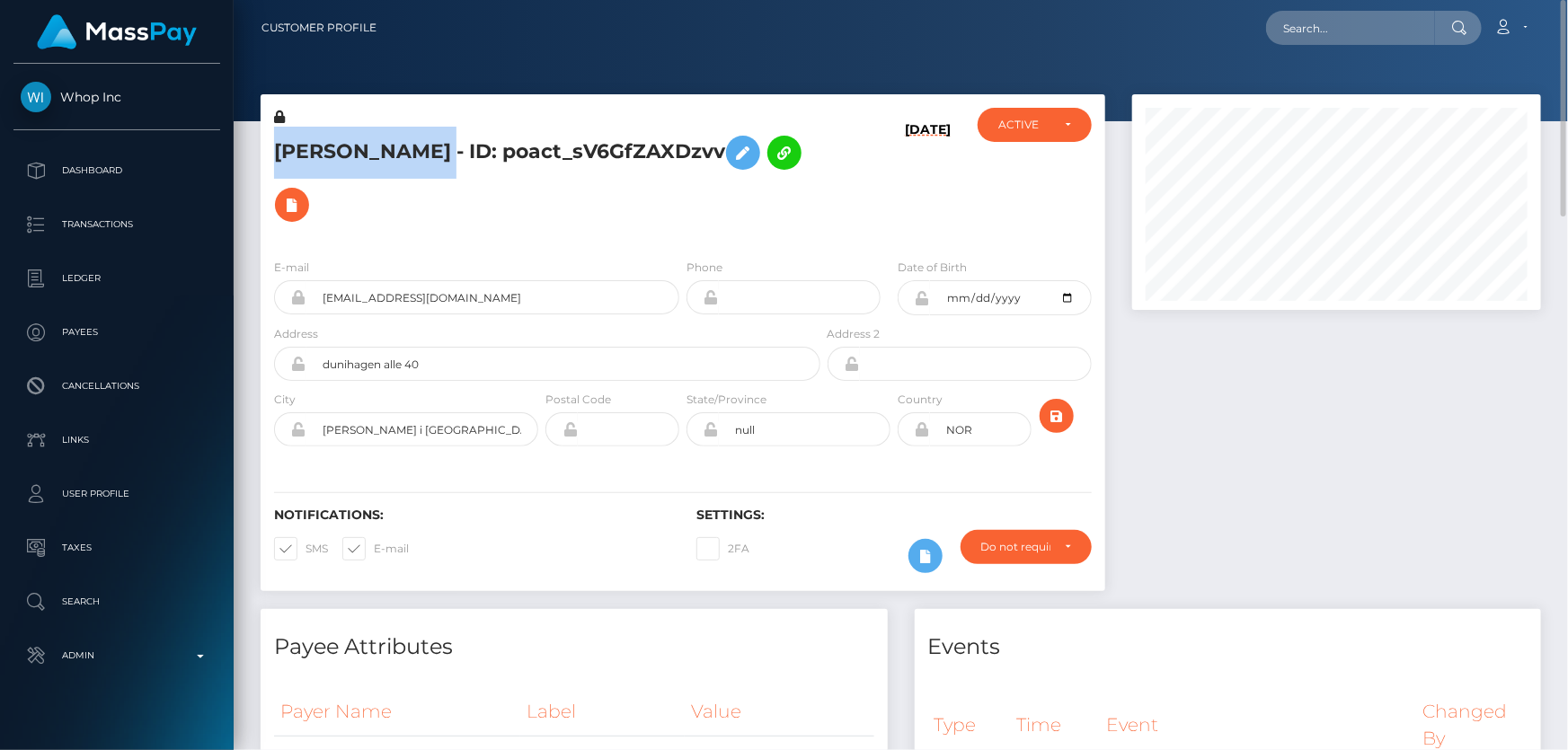
drag, startPoint x: 562, startPoint y: 136, endPoint x: 270, endPoint y: 144, distance: 292.1
click at [270, 144] on div "[PERSON_NAME] - ID: poact_sV6GfZAXDzvv" at bounding box center [543, 177] width 564 height 137
copy h5 "[PERSON_NAME]"
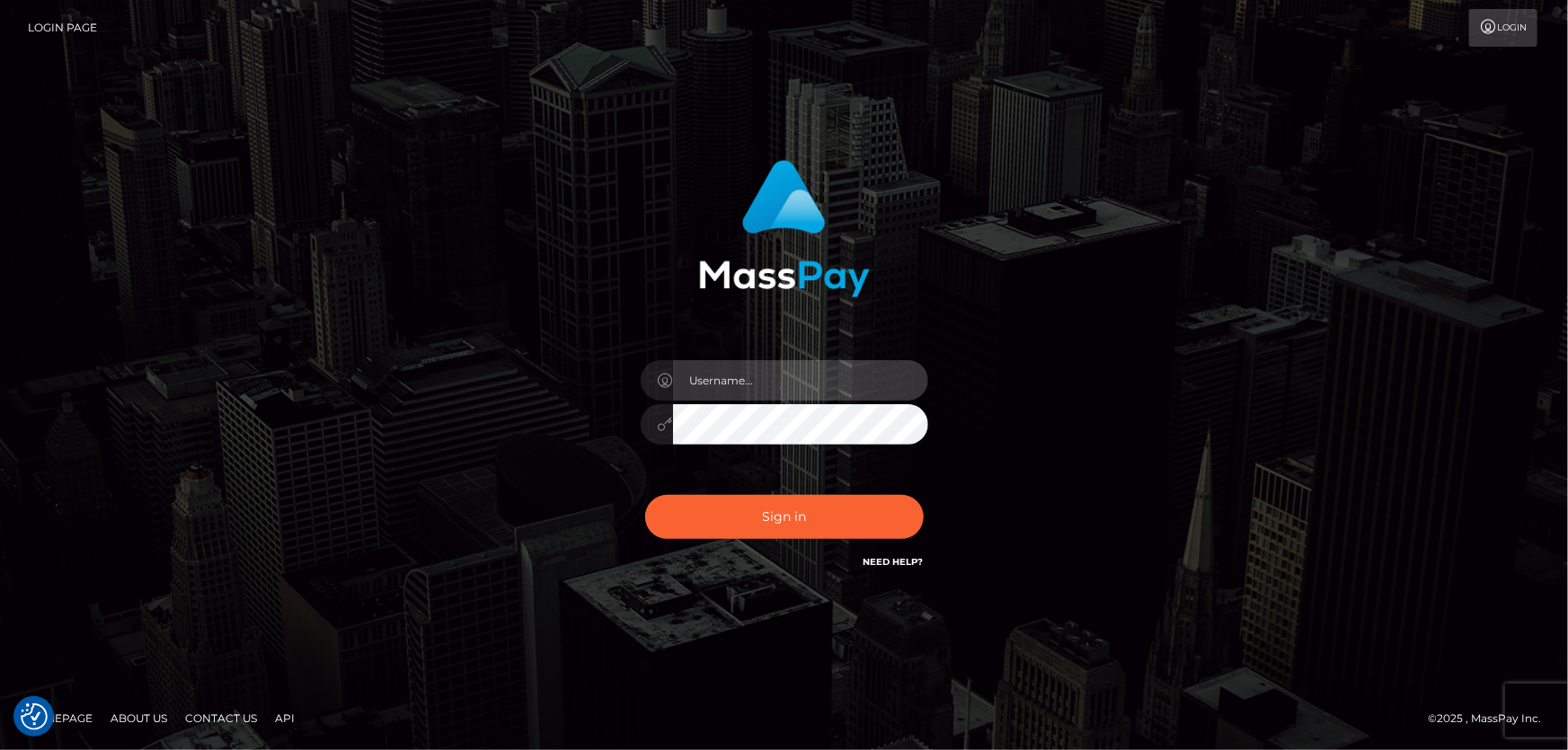
type input "Dan.Cirnat"
click at [918, 490] on div at bounding box center [761, 547] width 368 height 205
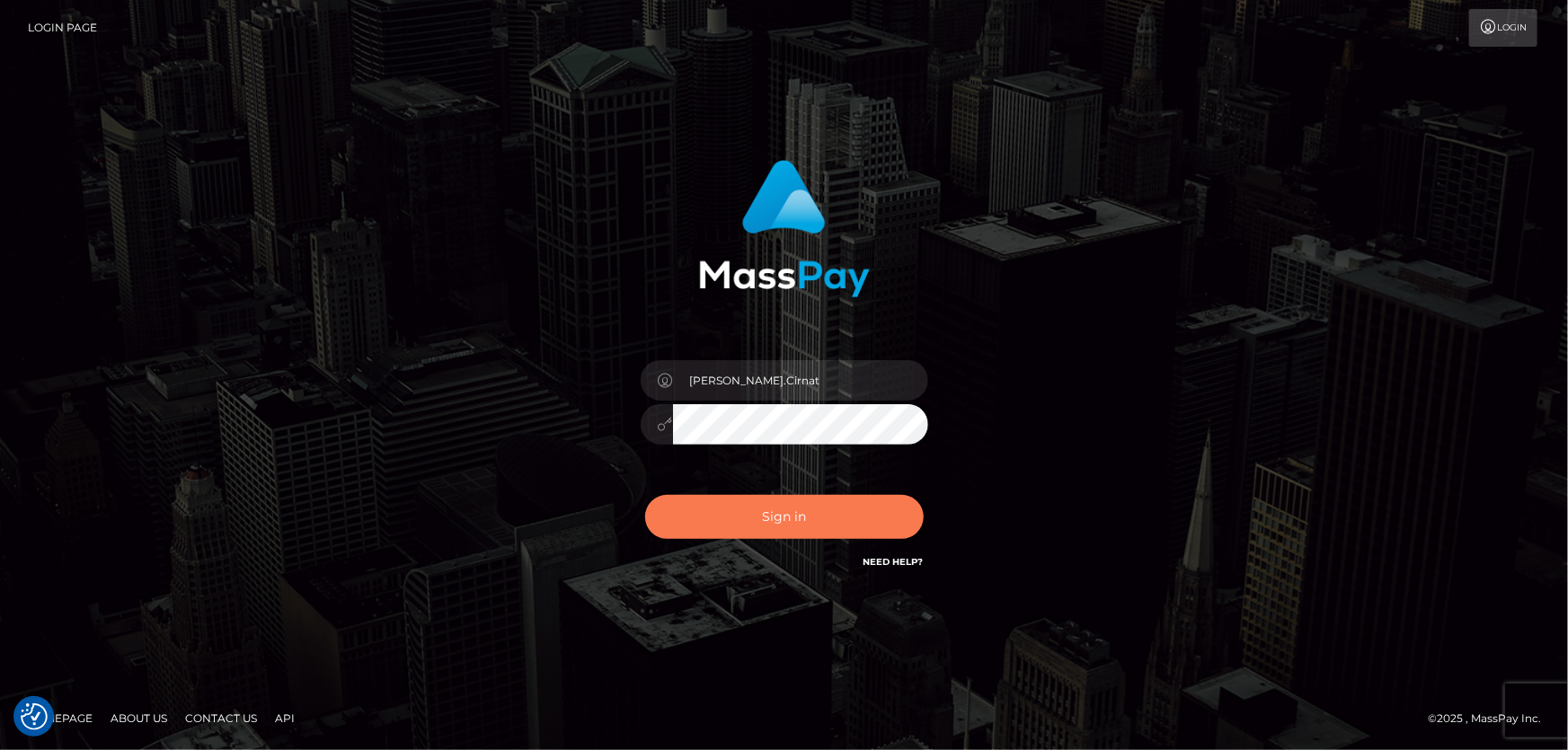
click at [703, 529] on button "Sign in" at bounding box center [784, 517] width 279 height 44
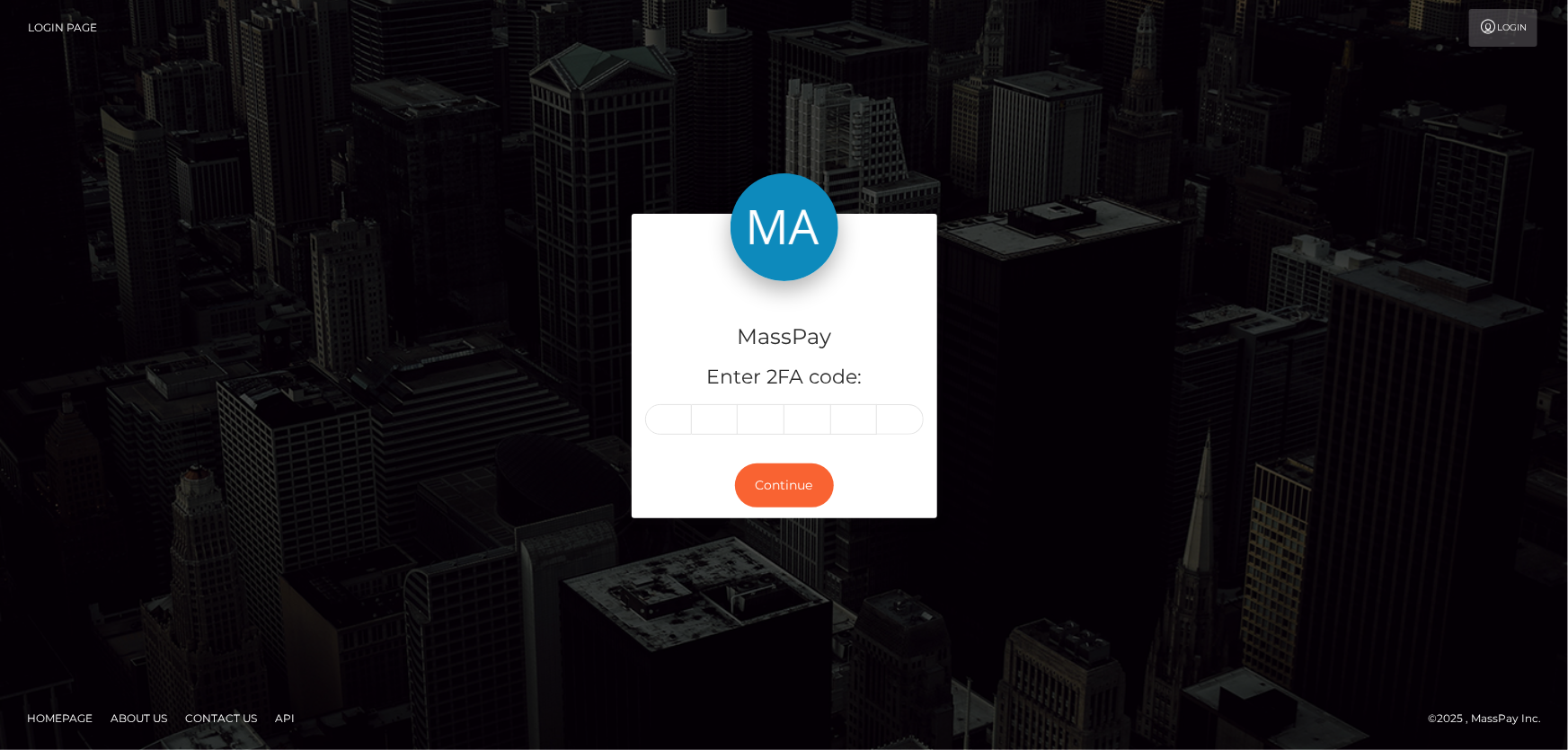
click at [662, 419] on input "text" at bounding box center [668, 420] width 47 height 31
type input "0"
type input "6"
type input "0"
type input "7"
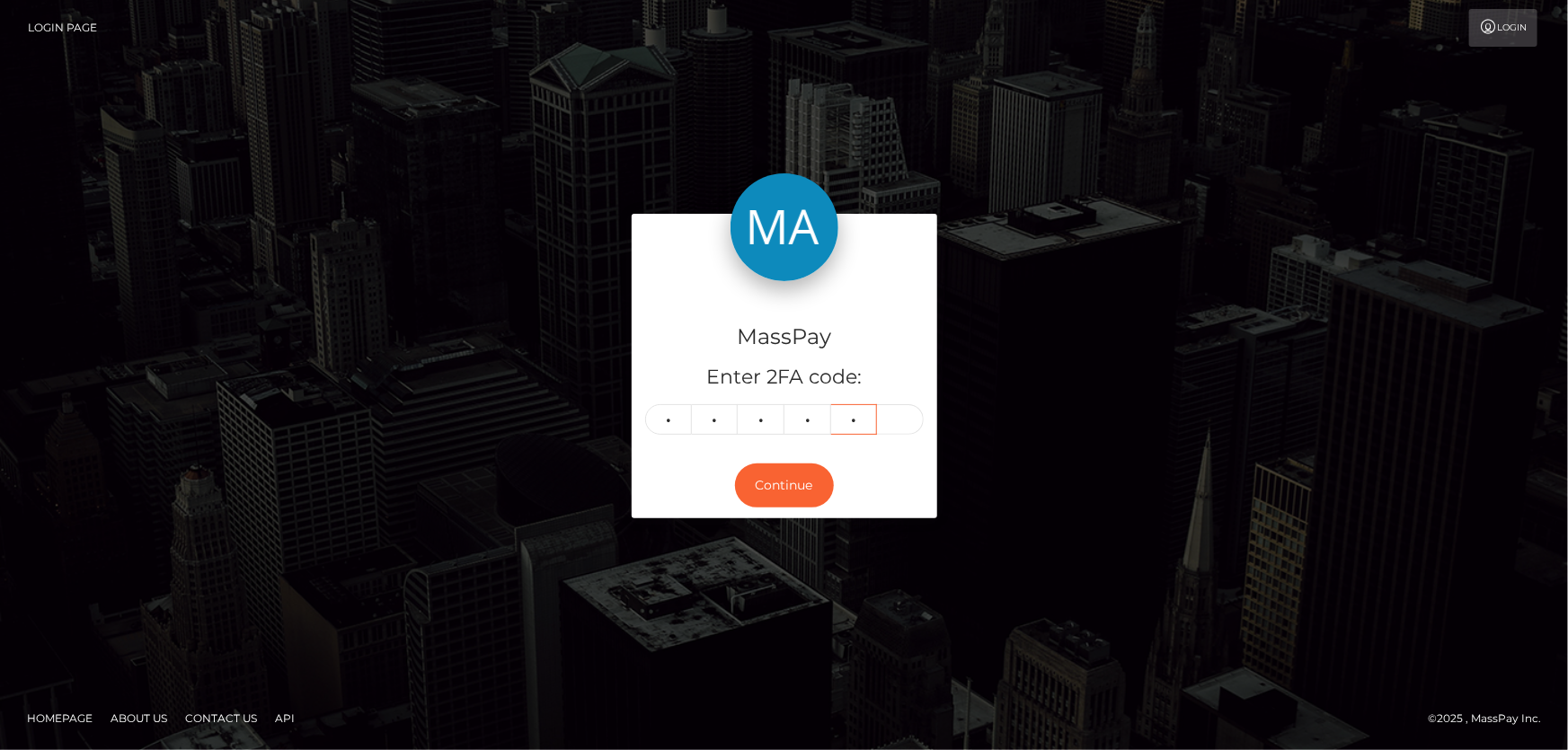
type input "8"
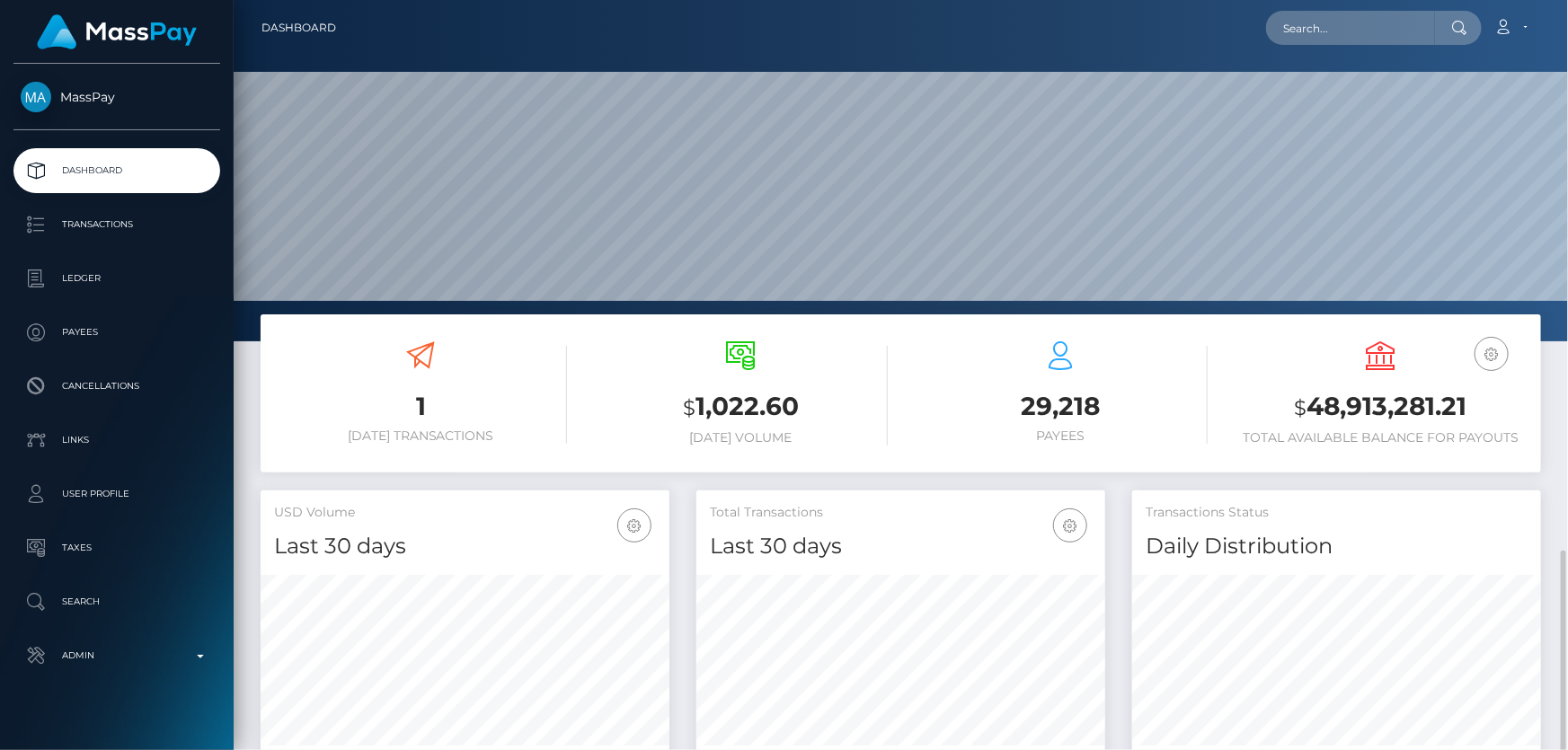
scroll to position [338, 0]
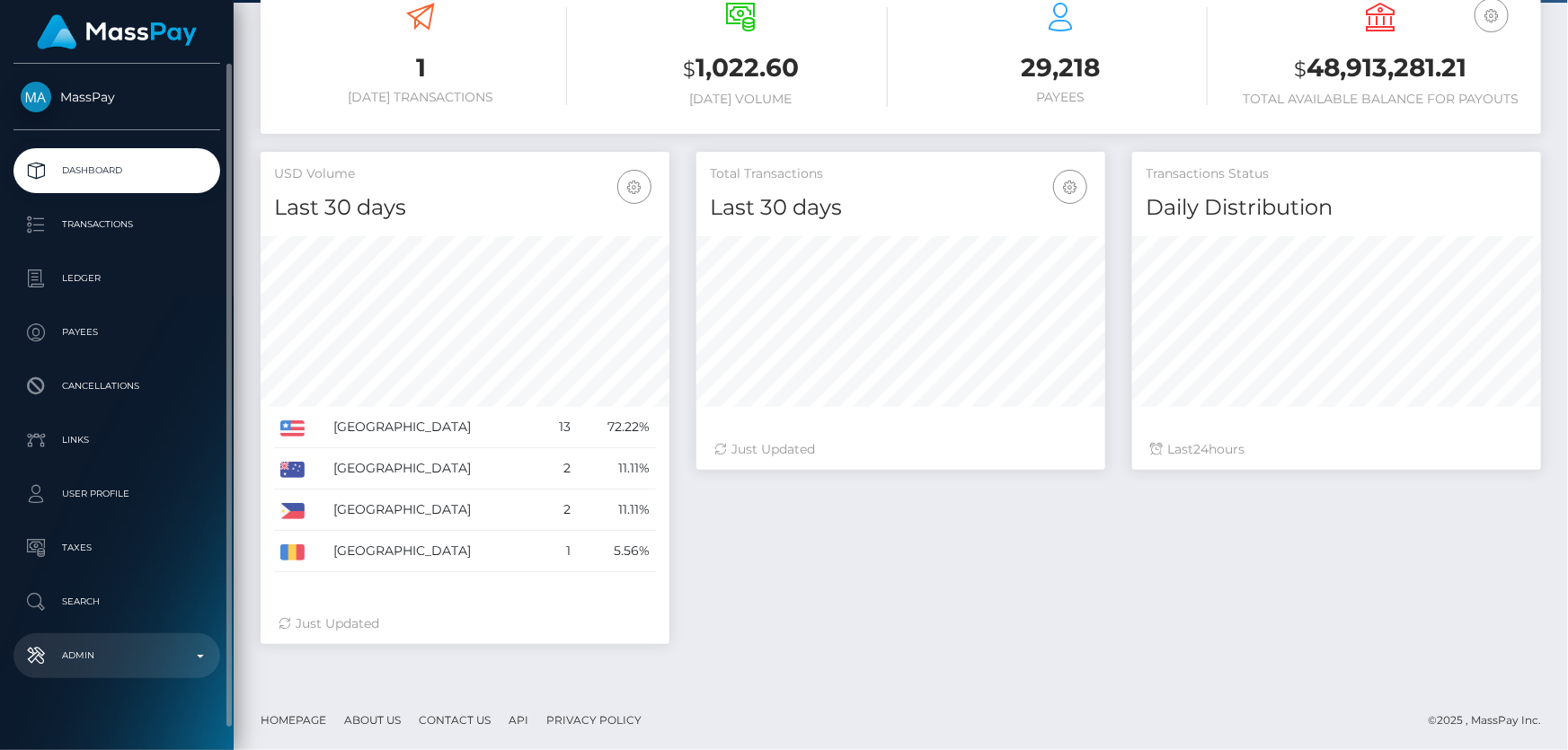
click at [108, 643] on p "Admin" at bounding box center [117, 656] width 193 height 27
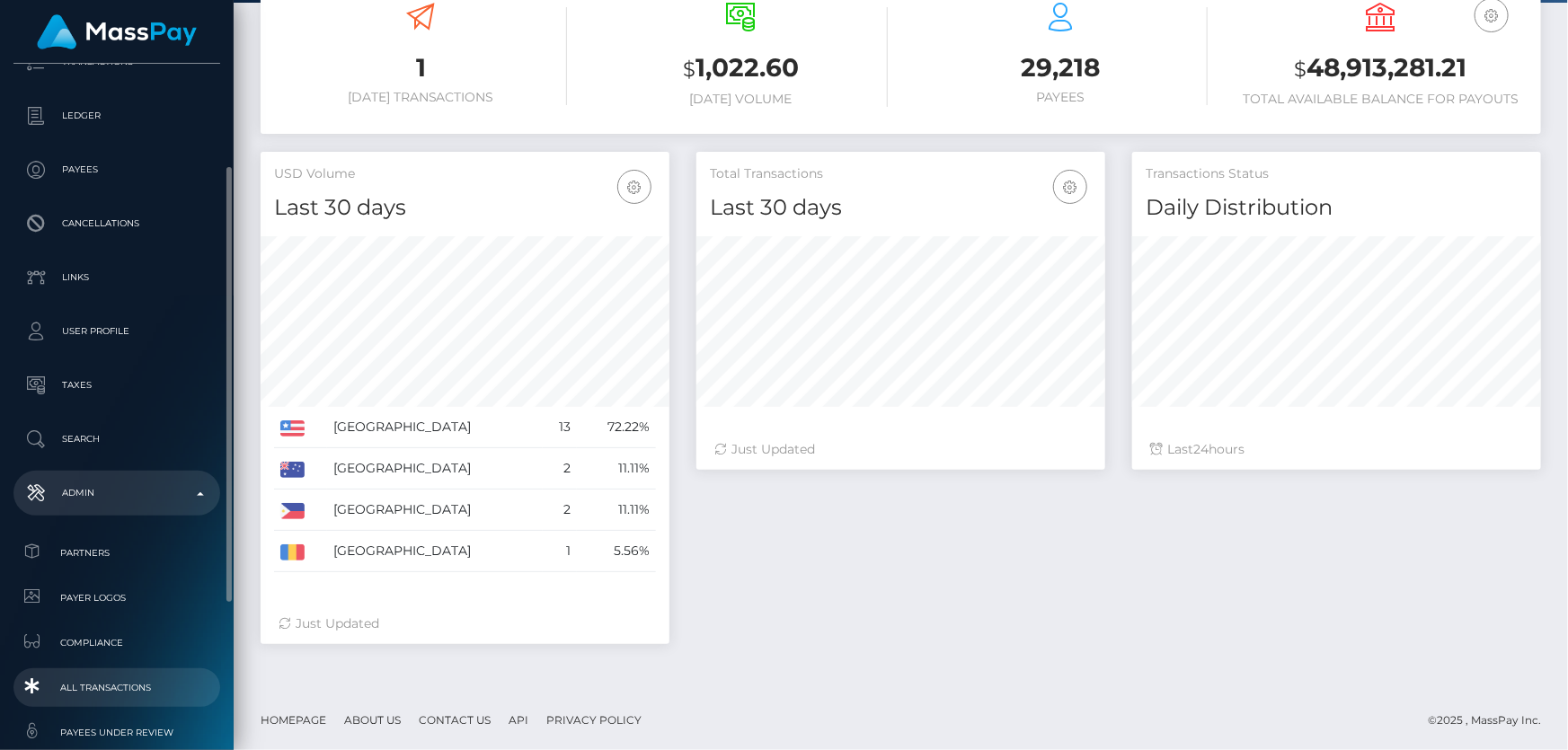
scroll to position [244, 0]
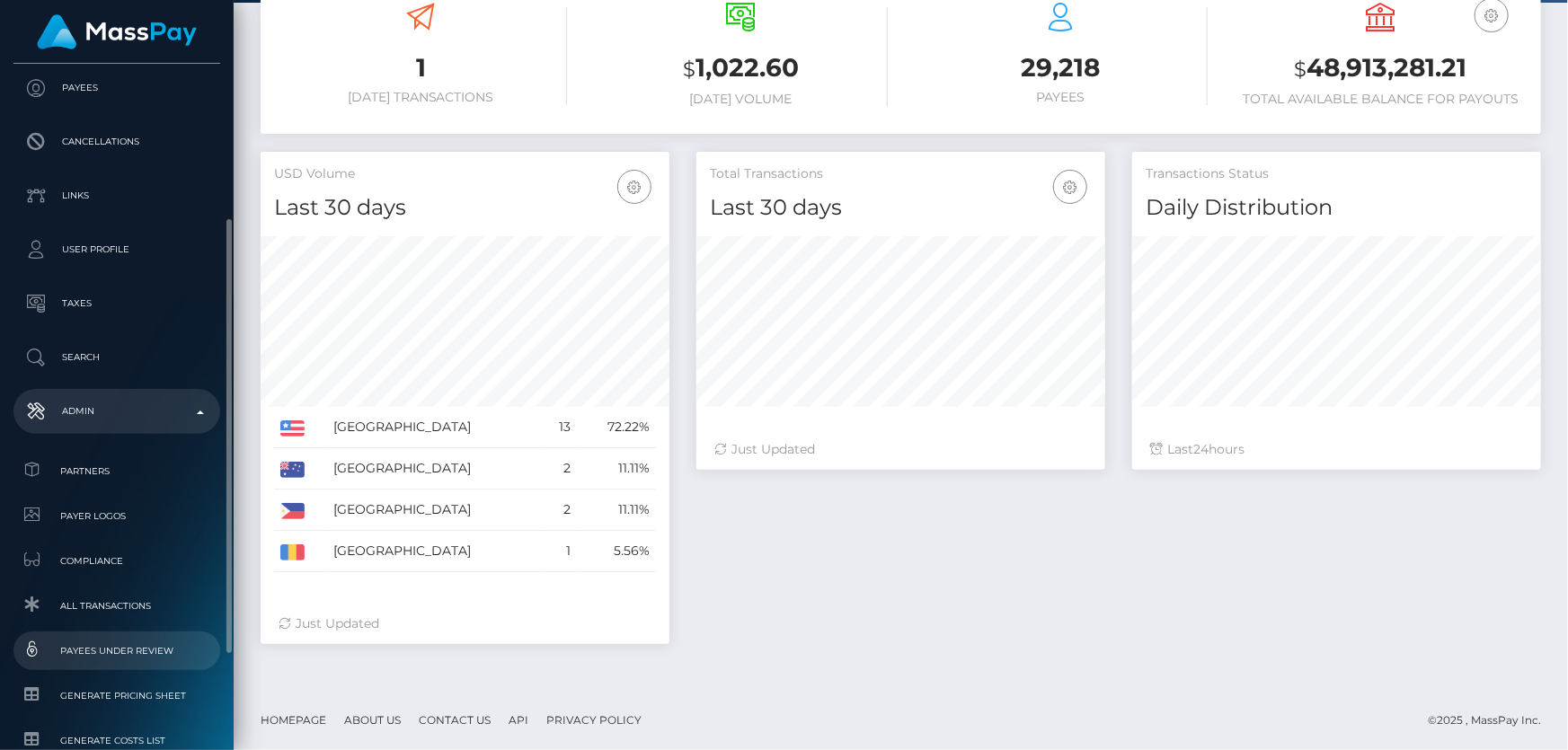
click at [138, 647] on span "Payees under Review" at bounding box center [117, 651] width 193 height 21
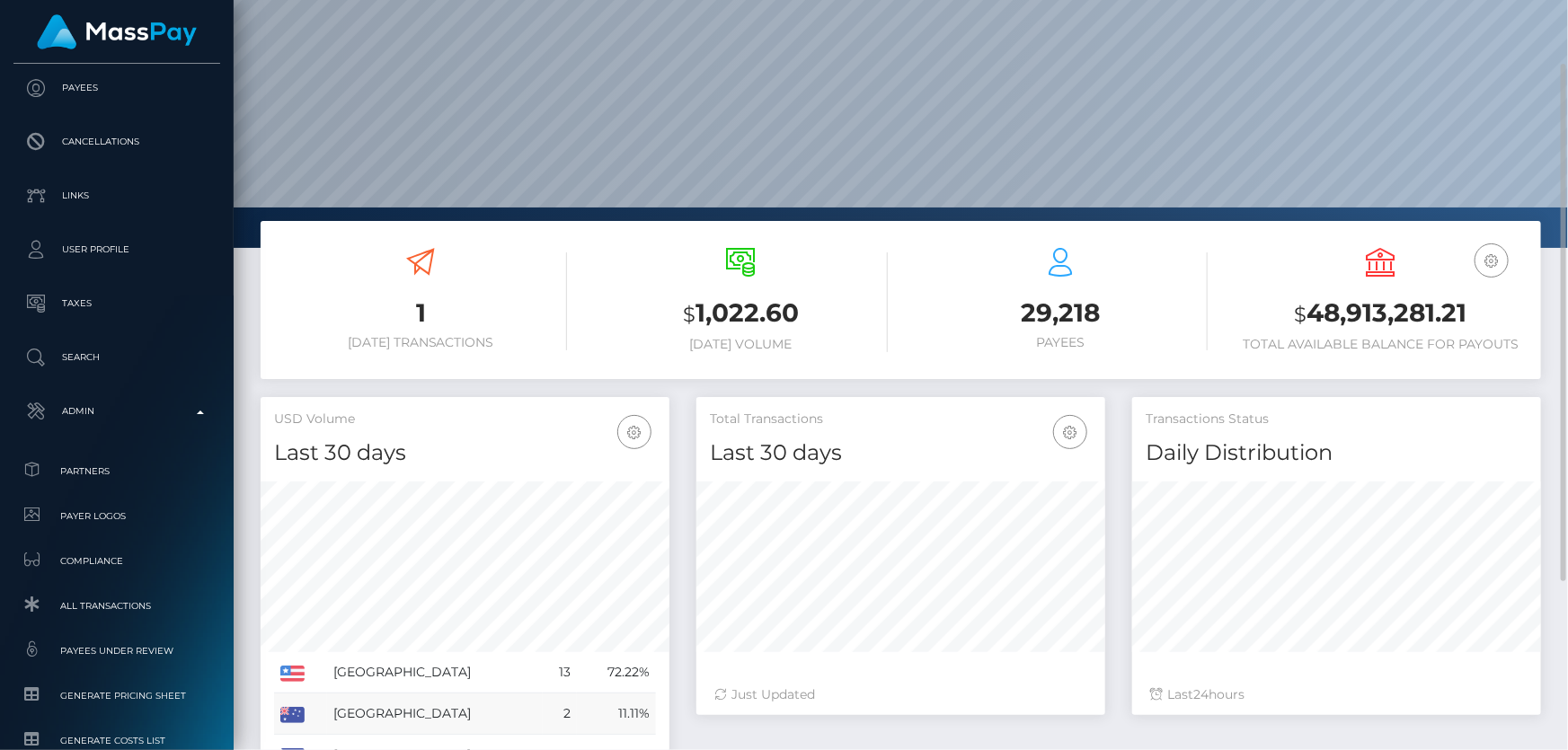
scroll to position [12, 0]
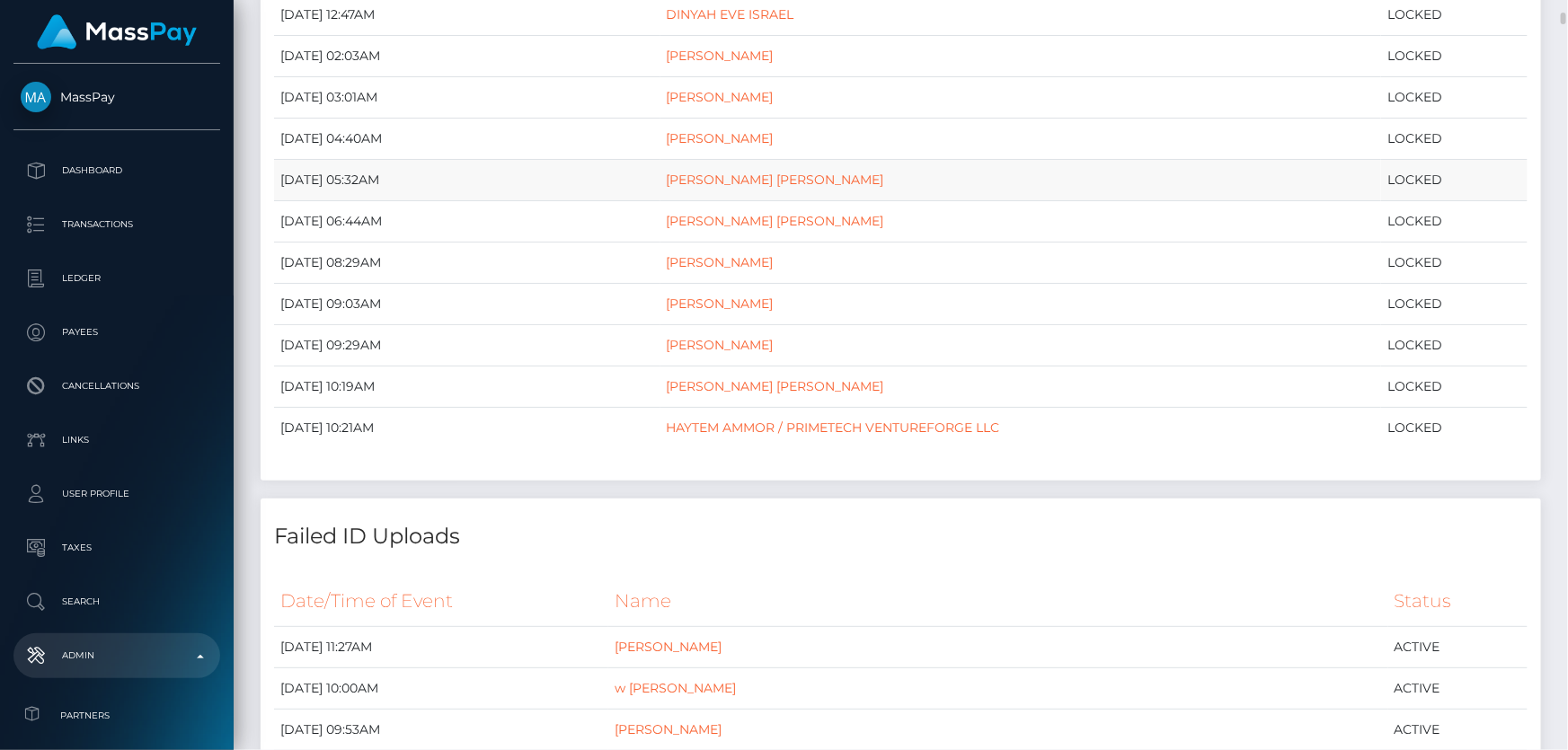
scroll to position [899, 0]
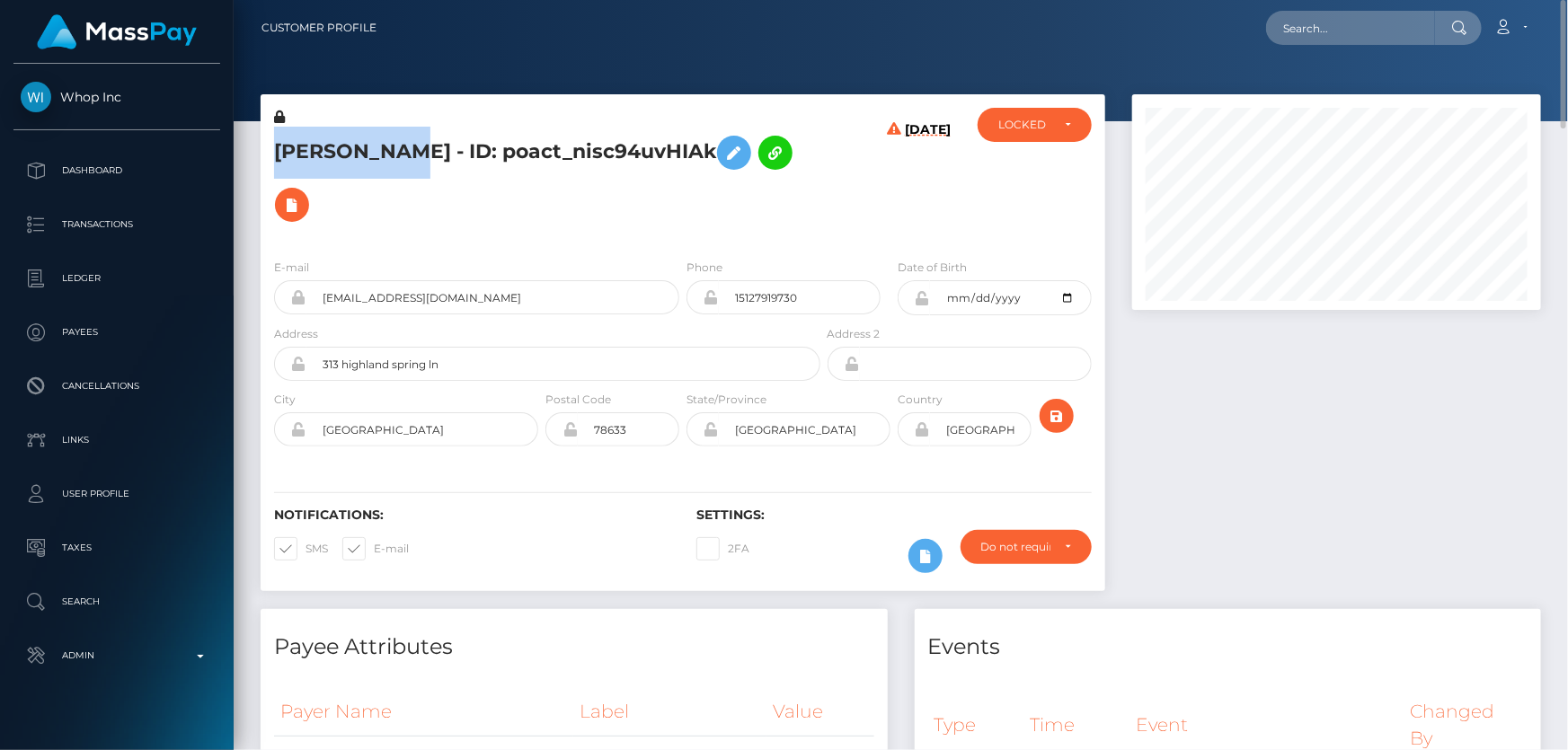
drag, startPoint x: 407, startPoint y: 150, endPoint x: 275, endPoint y: 148, distance: 132.0
click at [275, 148] on h5 "[PERSON_NAME] - ID: poact_nisc94uvHIAk" at bounding box center [542, 179] width 537 height 104
copy h5 "ALI REHMAN"
drag, startPoint x: 1326, startPoint y: 28, endPoint x: 1381, endPoint y: 540, distance: 514.9
click at [1415, 609] on div "Events" at bounding box center [1229, 636] width 627 height 54
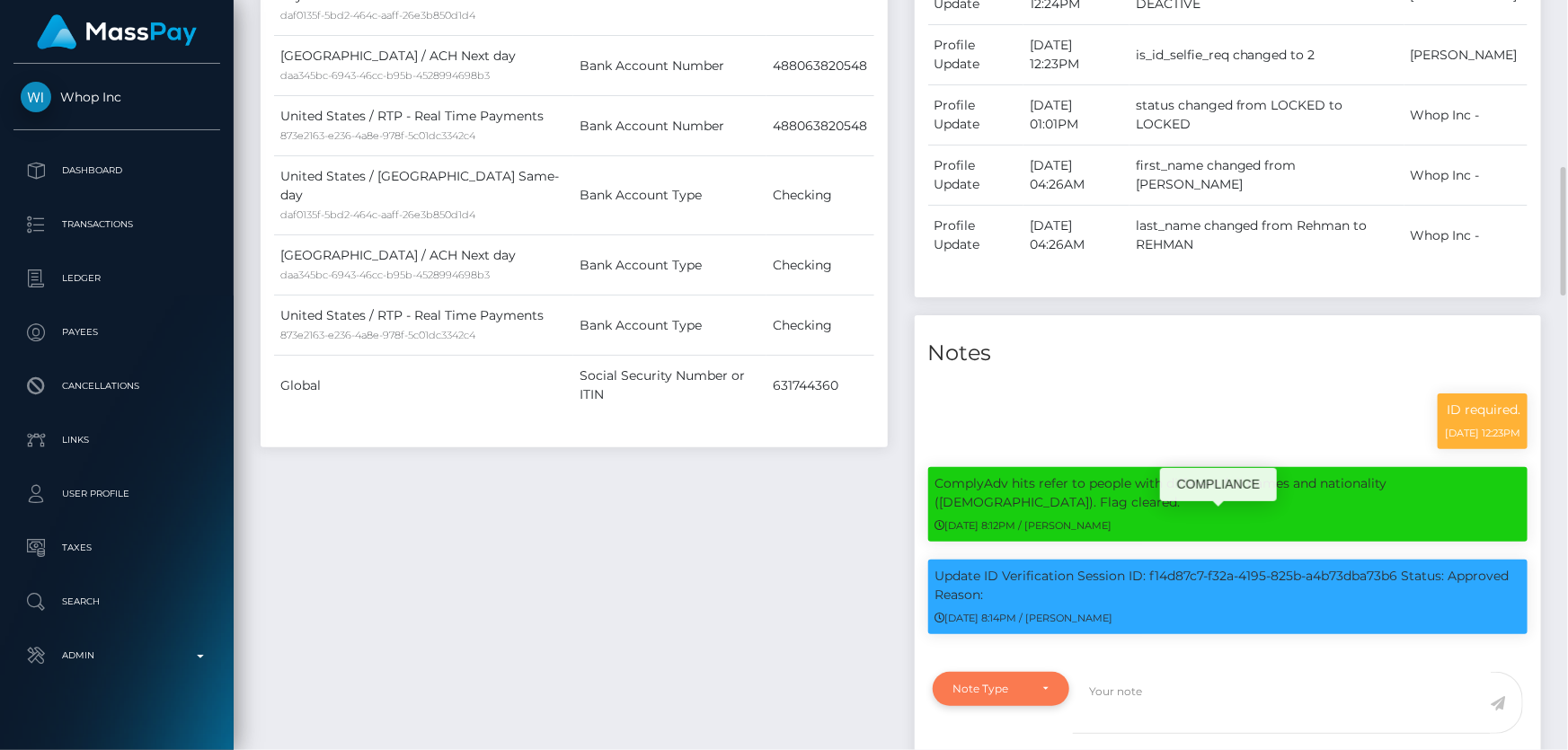
scroll to position [1143, 0]
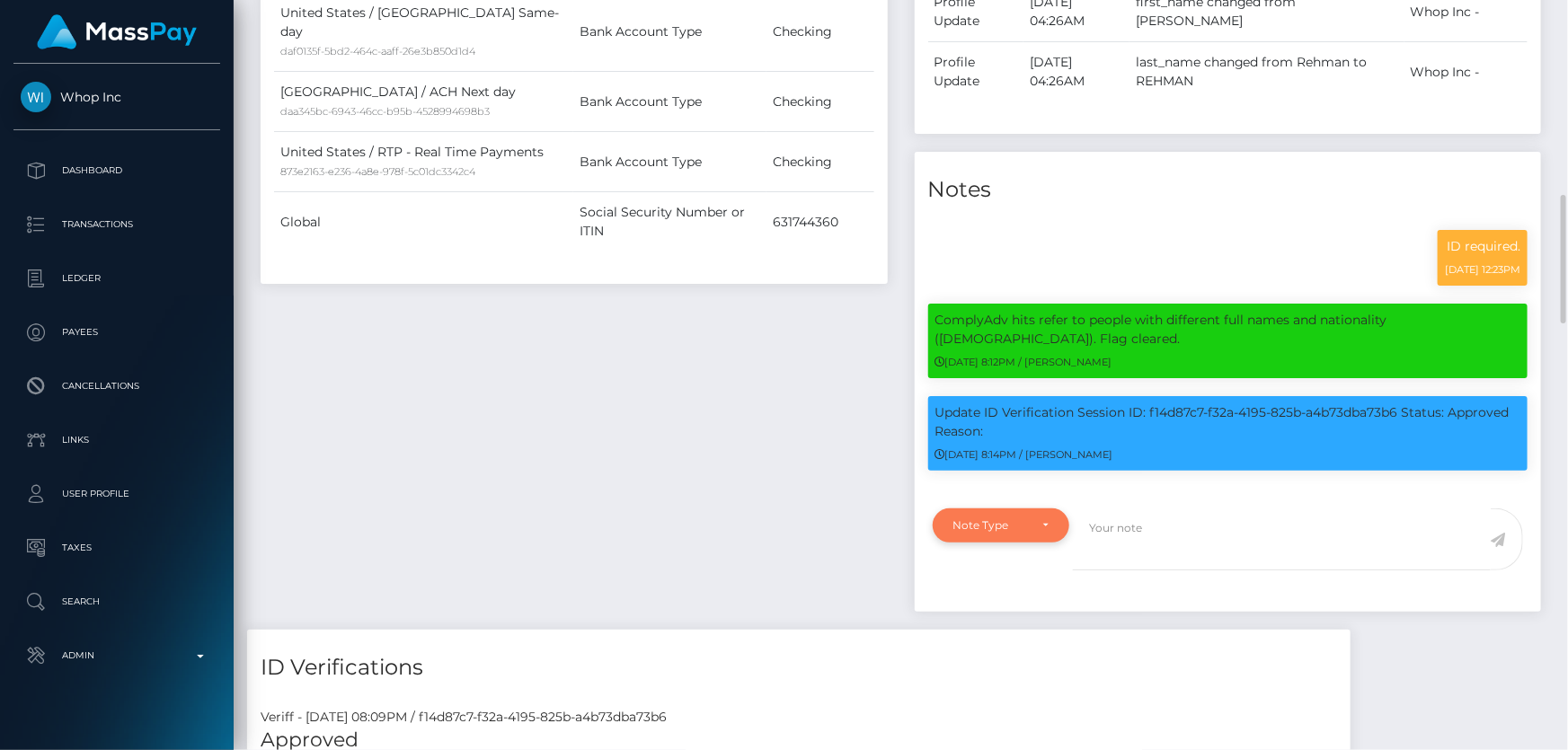
click at [989, 509] on div "Note Type" at bounding box center [1001, 526] width 138 height 34
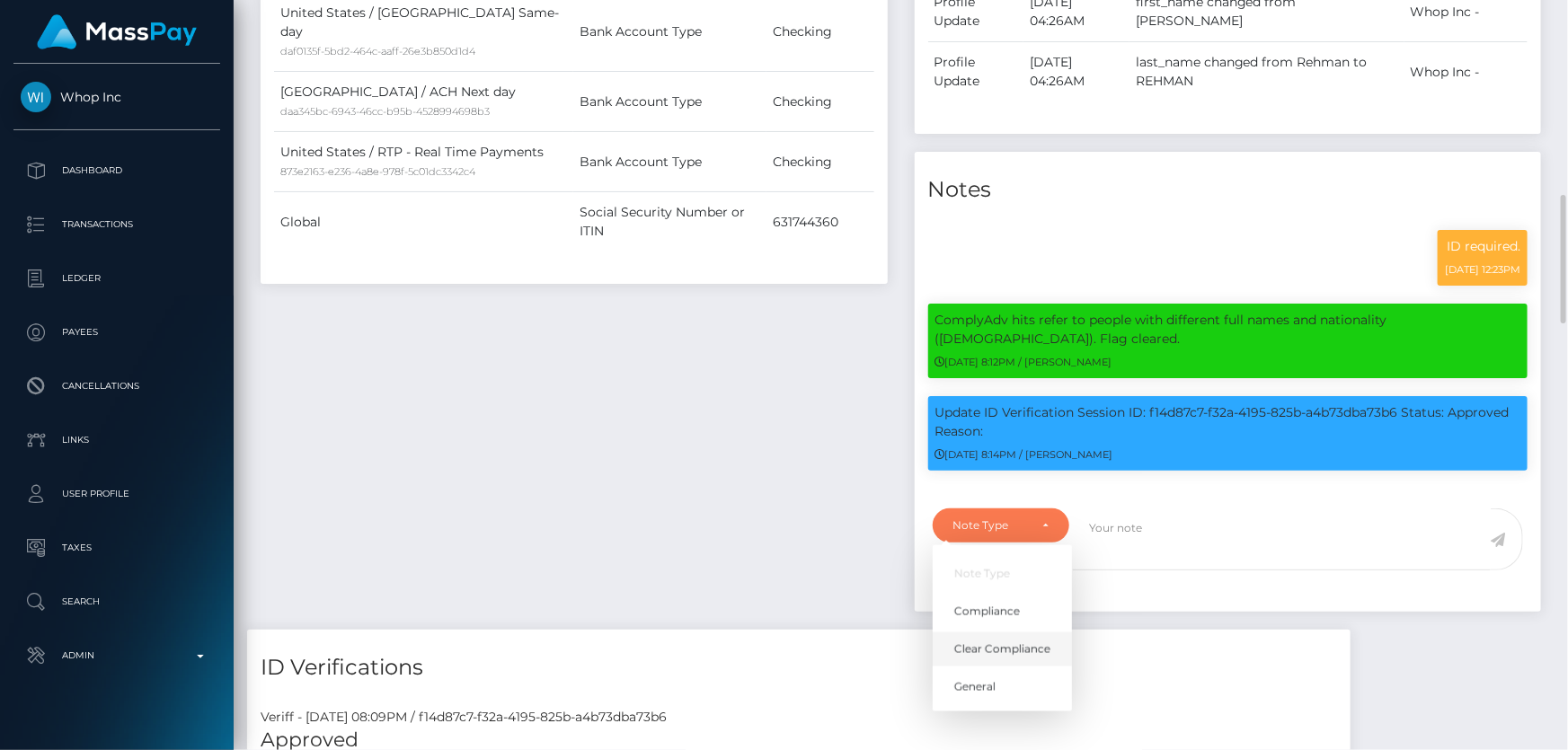
click at [1002, 642] on span "Clear Compliance" at bounding box center [1002, 650] width 96 height 16
select select "CLEAR_COMPLIANCE"
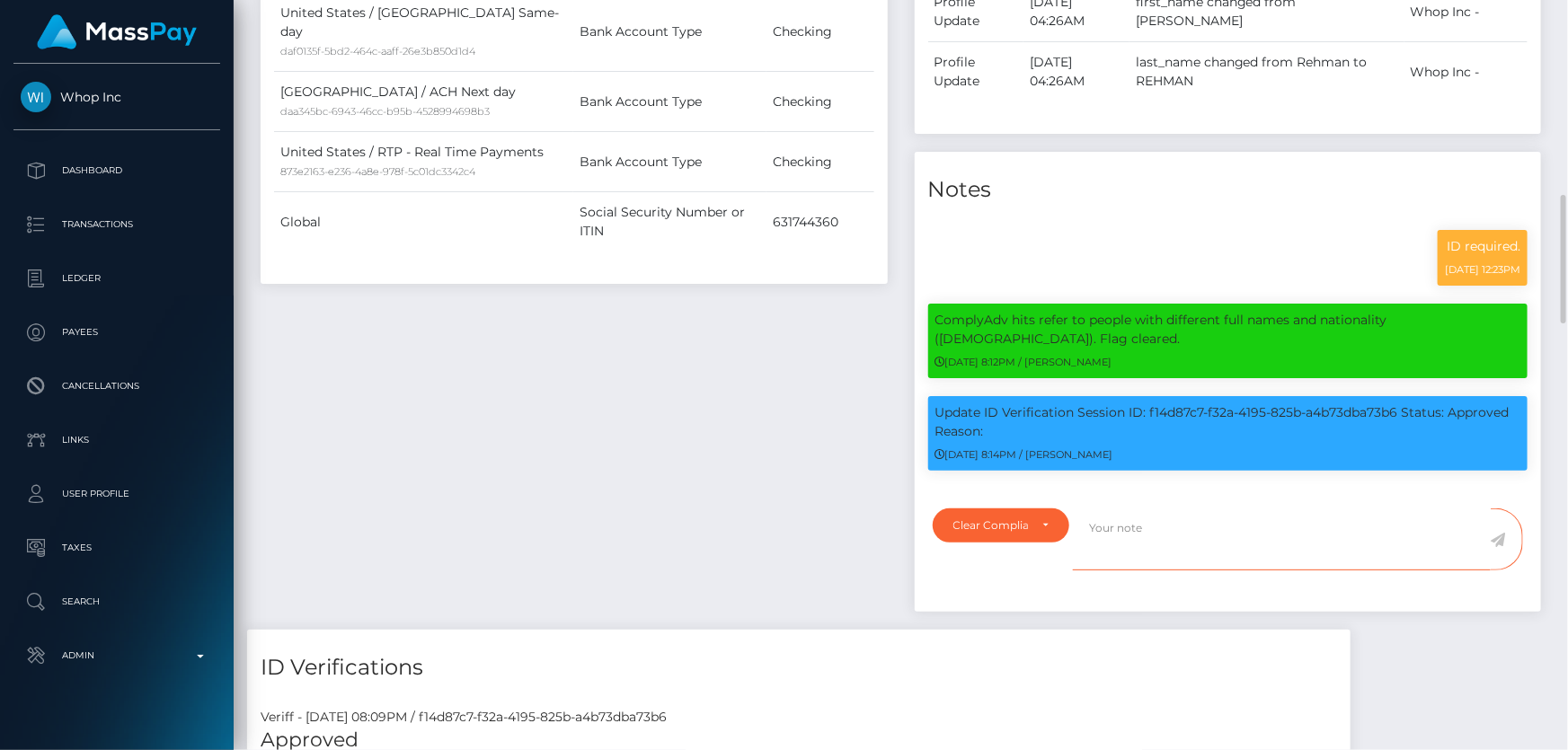
paste textarea "The hits refer to person with multiple names."
type textarea "The hits refer to person with multiple names. Flag cleared."
click at [1503, 533] on icon at bounding box center [1499, 540] width 15 height 14
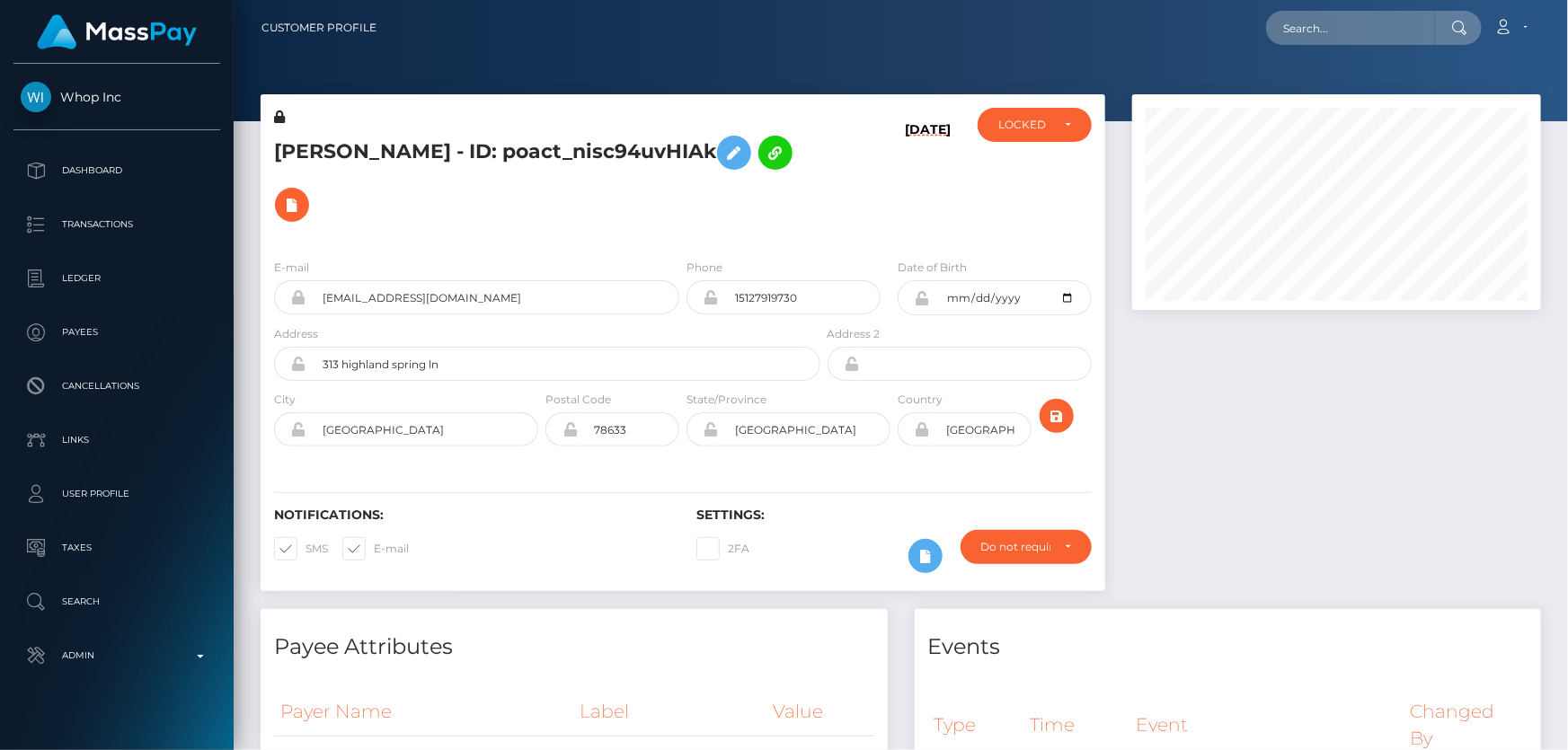
scroll to position [898308, 898423]
click at [1017, 126] on div "LOCKED" at bounding box center [1024, 125] width 53 height 14
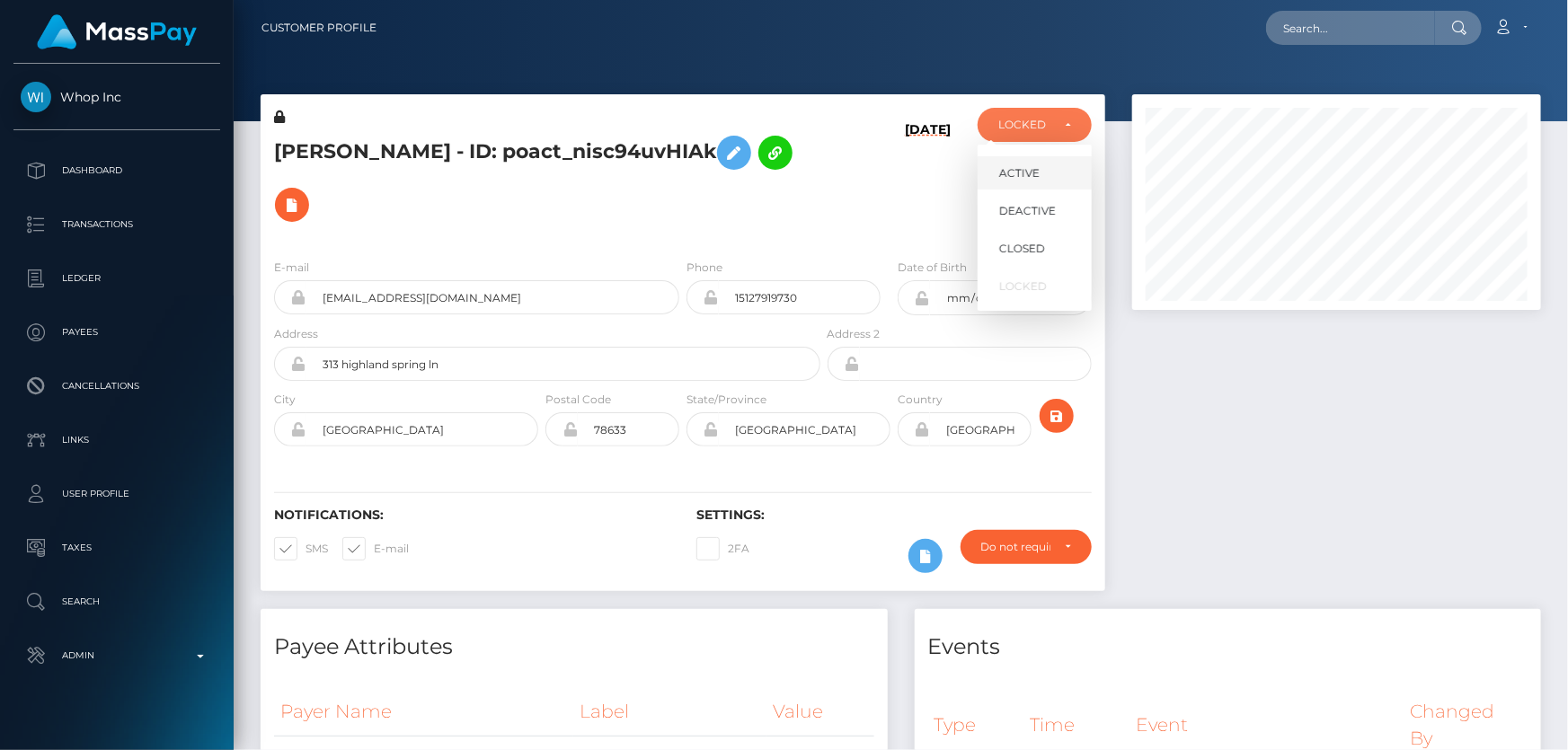
click at [1019, 171] on span "ACTIVE" at bounding box center [1019, 174] width 41 height 16
select select "ACTIVE"
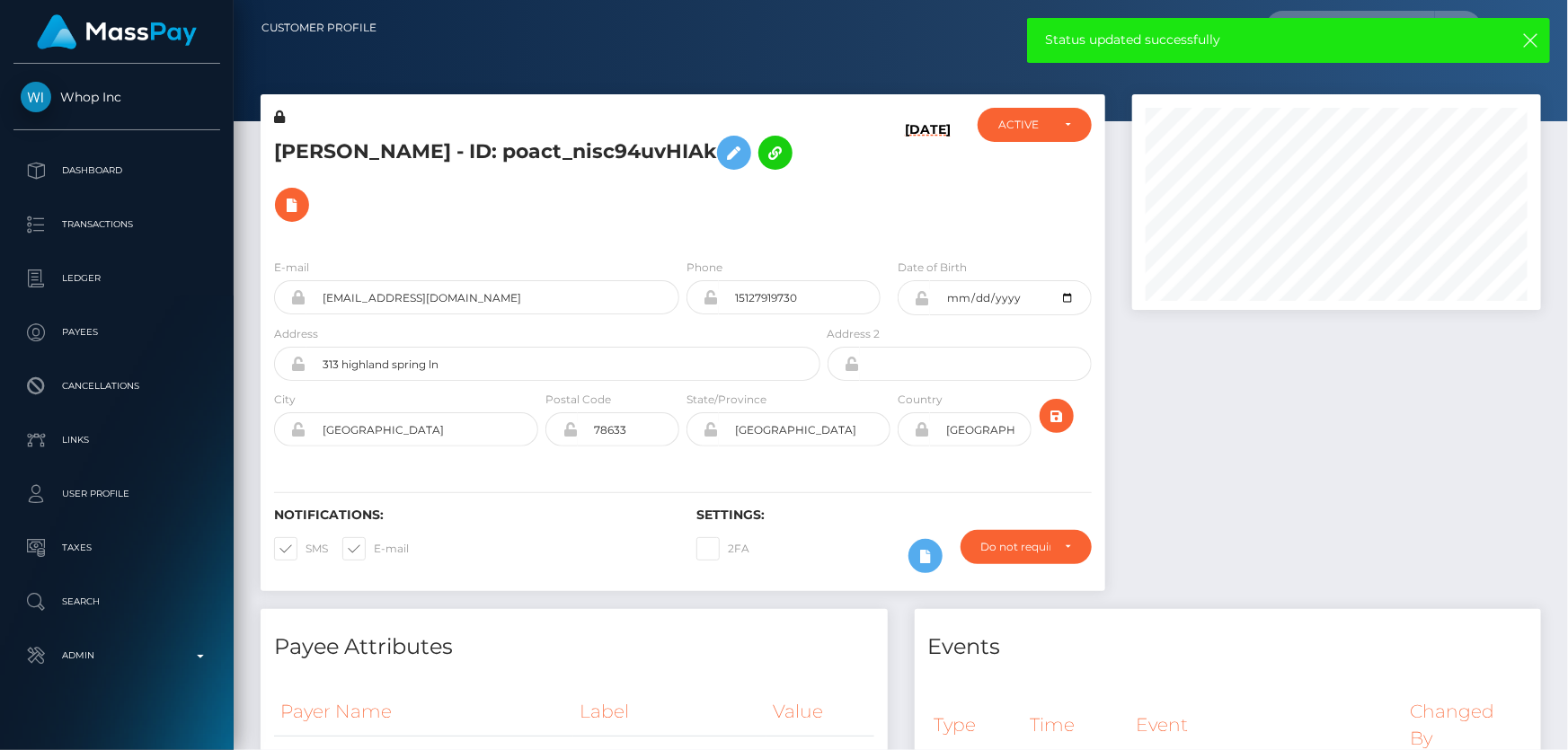
click at [332, 244] on div "E-mail [EMAIL_ADDRESS][DOMAIN_NAME] Phone 15127919730" at bounding box center [683, 354] width 845 height 220
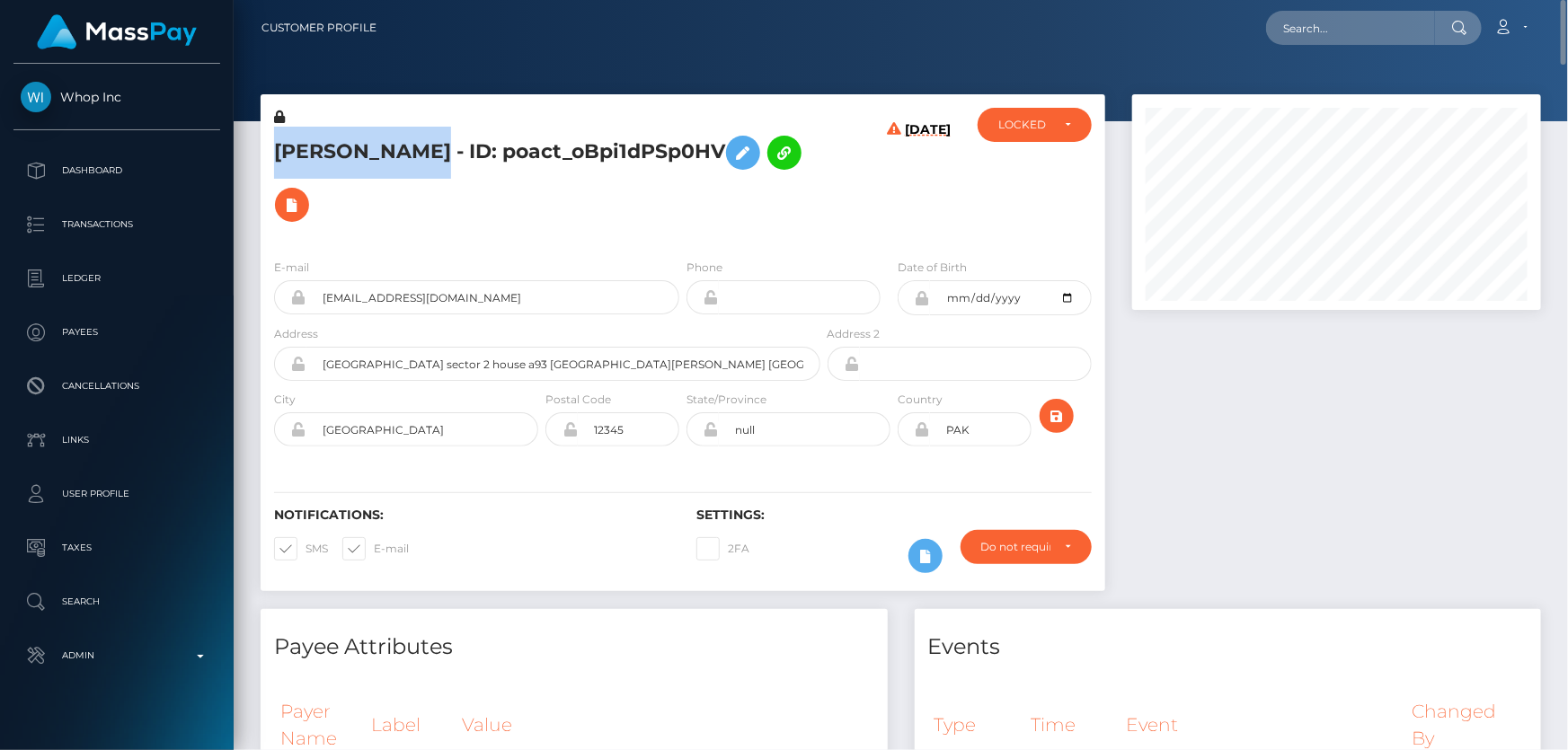
drag, startPoint x: 425, startPoint y: 153, endPoint x: 261, endPoint y: 140, distance: 164.5
click at [261, 140] on div "Abdul Rehman - ID: poact_oBpi1dPSp0HV" at bounding box center [543, 177] width 564 height 137
copy h5 "Abdul Rehman"
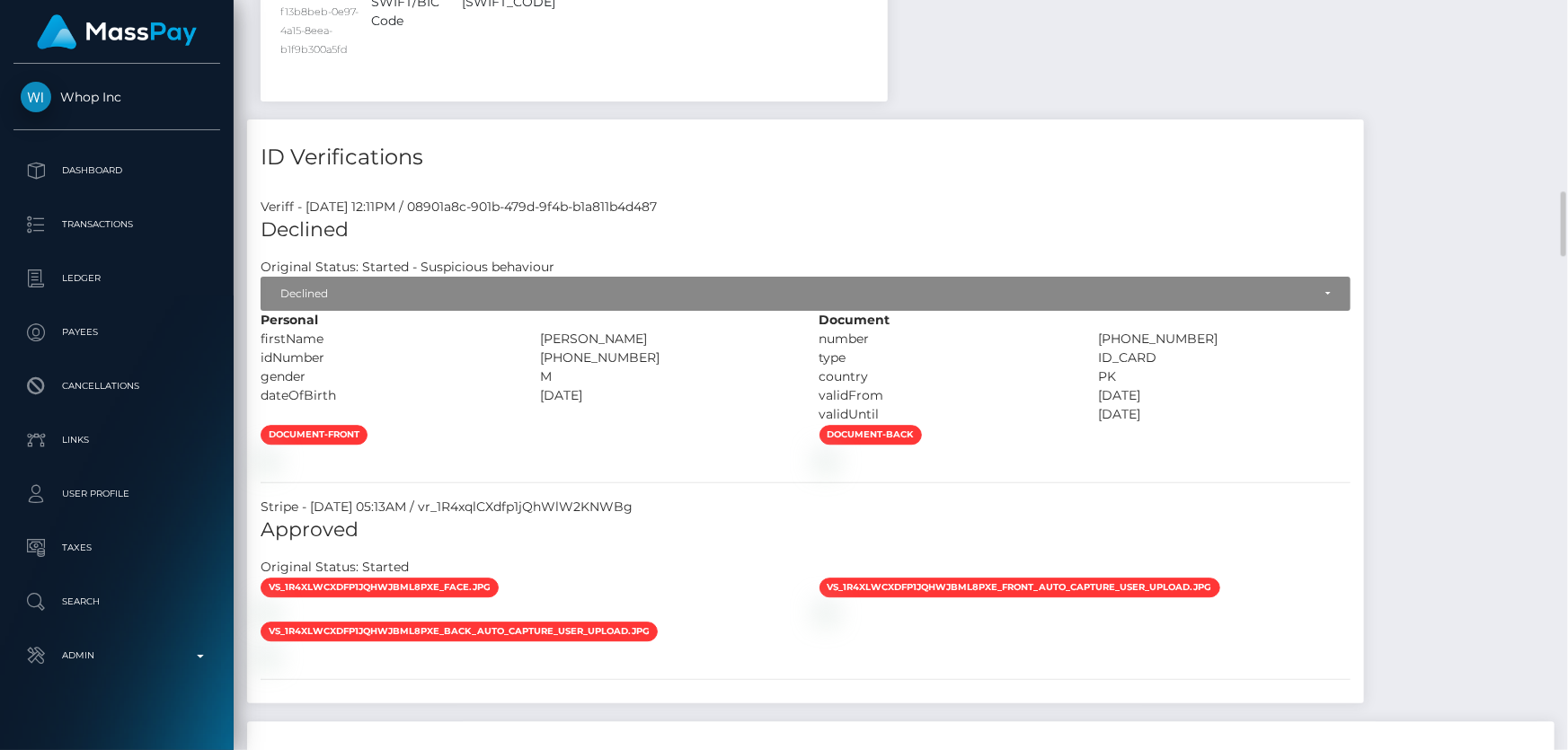
scroll to position [2532, 0]
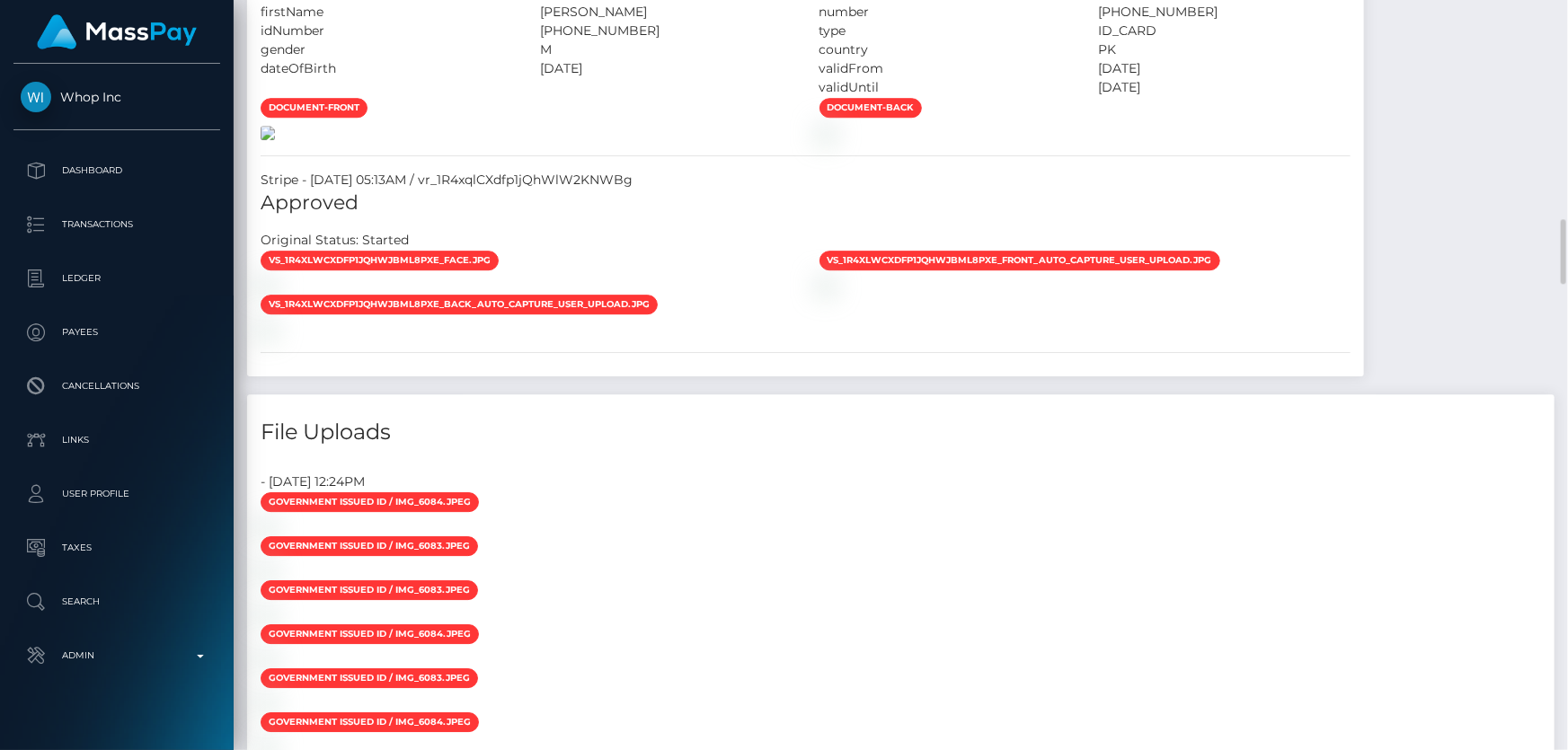
click at [275, 140] on img at bounding box center [268, 133] width 14 height 14
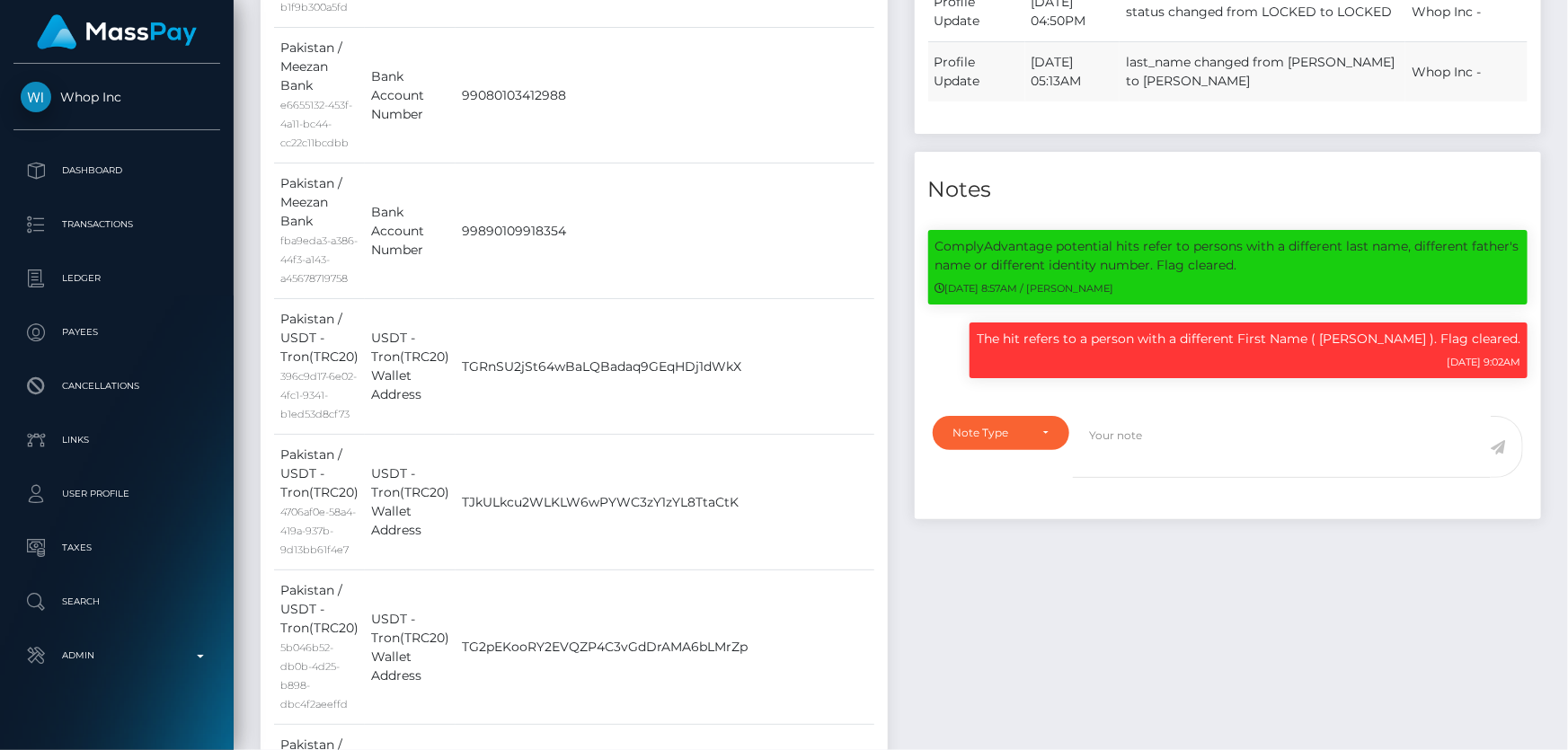
scroll to position [215, 408]
click at [992, 427] on div "Note Type" at bounding box center [991, 433] width 75 height 14
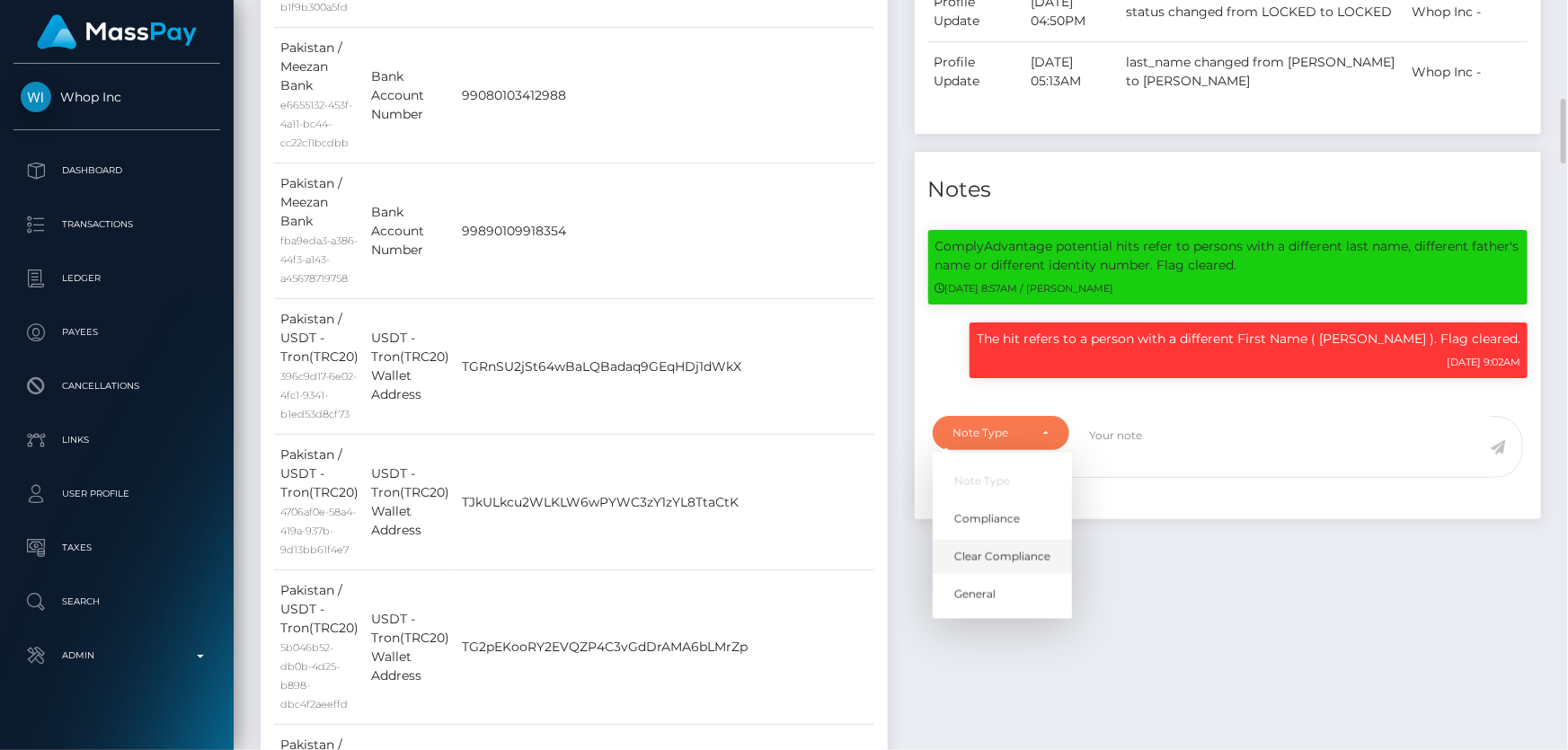
click at [1000, 558] on span "Clear Compliance" at bounding box center [1002, 557] width 96 height 16
select select "CLEAR_COMPLIANCE"
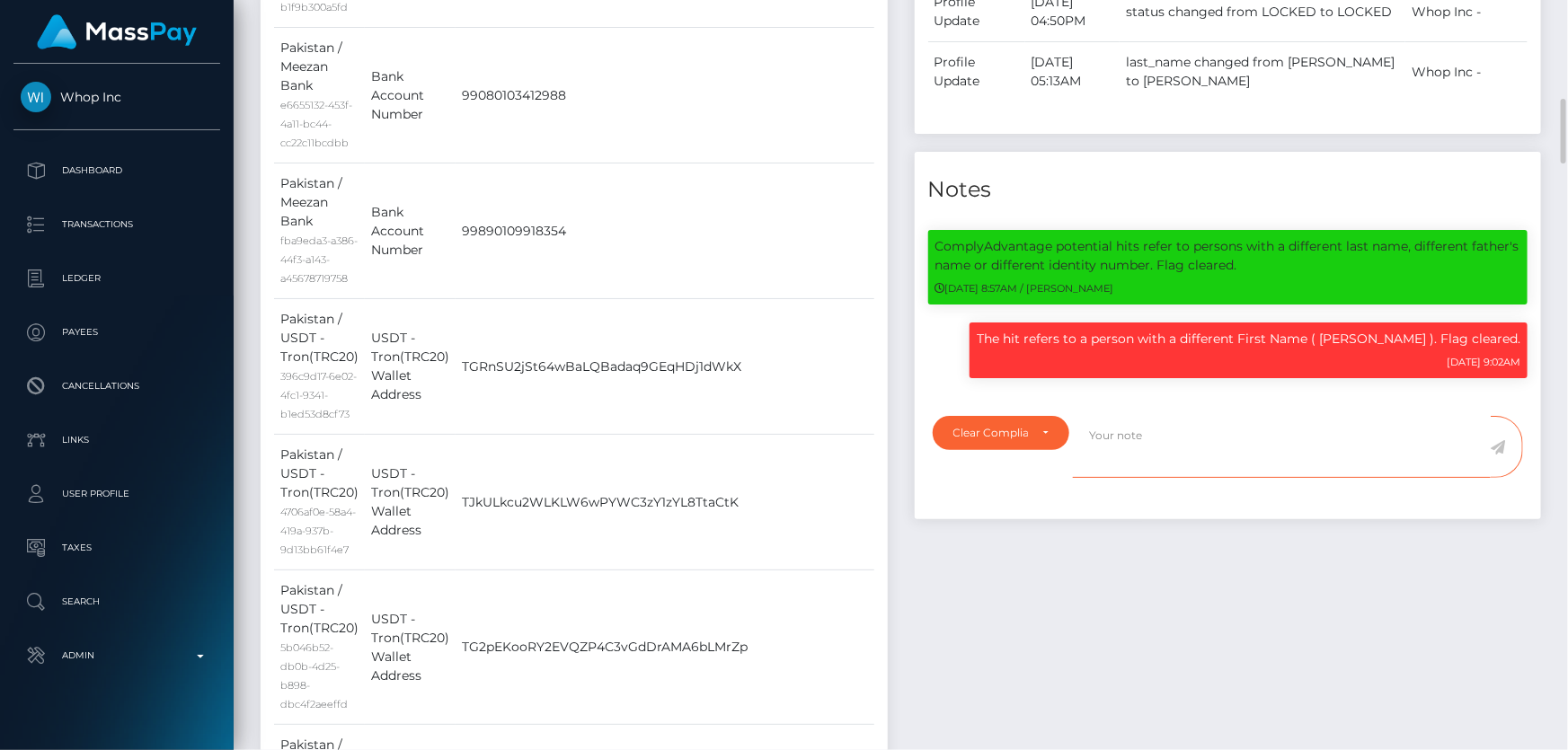
paste textarea "The hits refer to persons with multiple names or different ID numbers."
type textarea "The hits refer to persons with multiple names or different ID numbers. Flag cle…"
click at [1503, 442] on icon at bounding box center [1499, 447] width 15 height 14
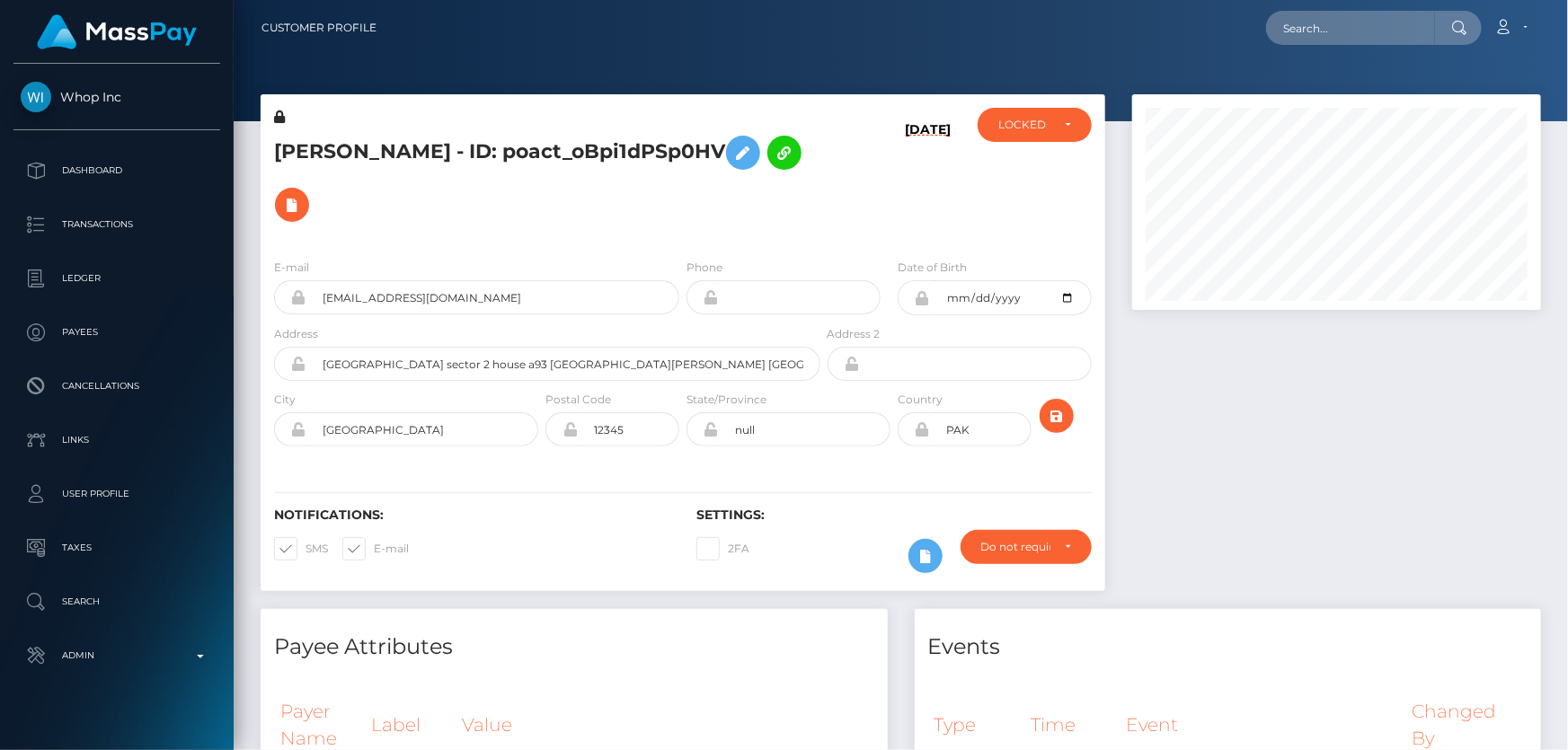
scroll to position [215, 408]
click at [521, 214] on h5 "[PERSON_NAME] - ID: poact_oBpi1dPSp0HV" at bounding box center [542, 179] width 537 height 104
click at [1011, 125] on div "LOCKED" at bounding box center [1024, 125] width 53 height 14
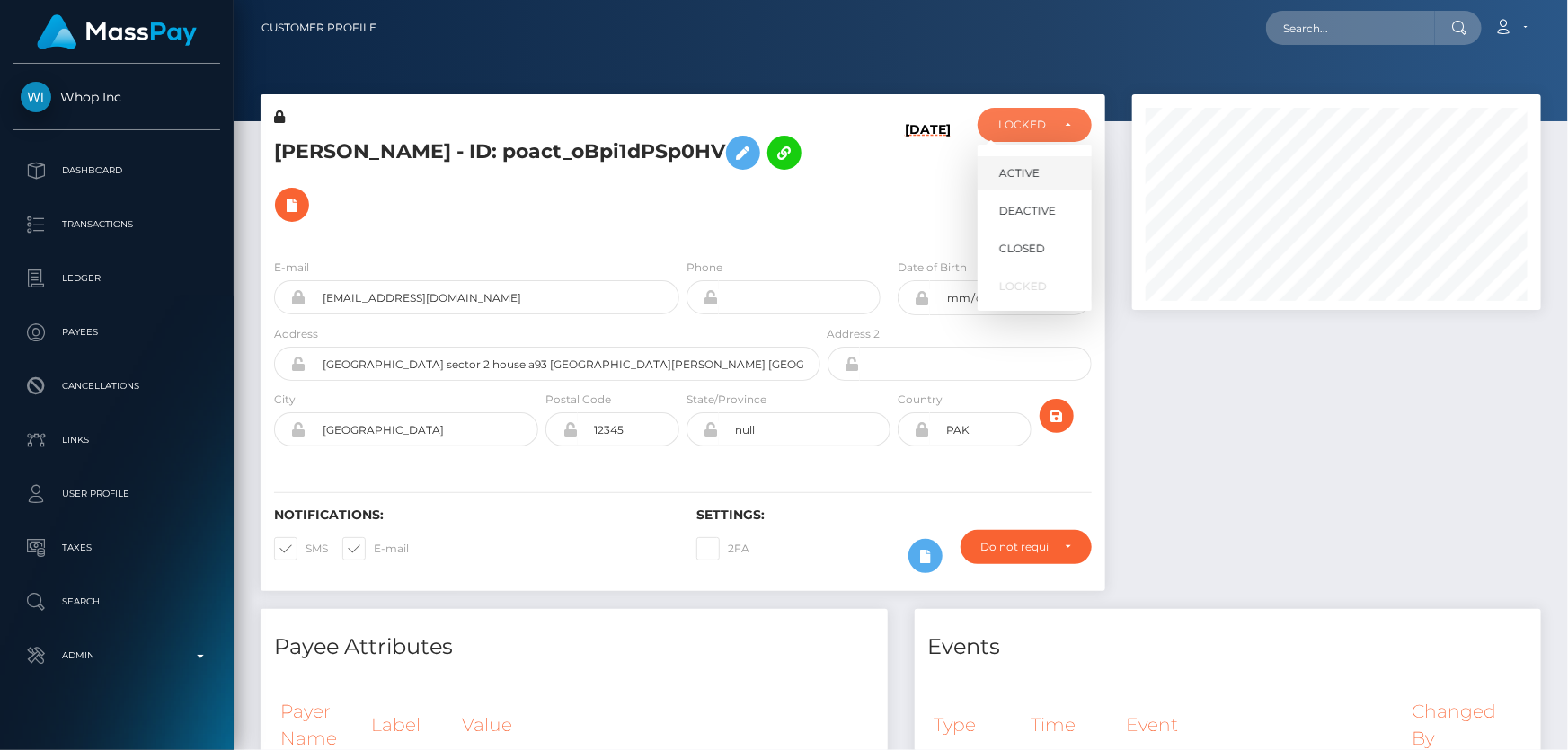
click at [1033, 170] on span "ACTIVE" at bounding box center [1019, 174] width 41 height 16
select select "ACTIVE"
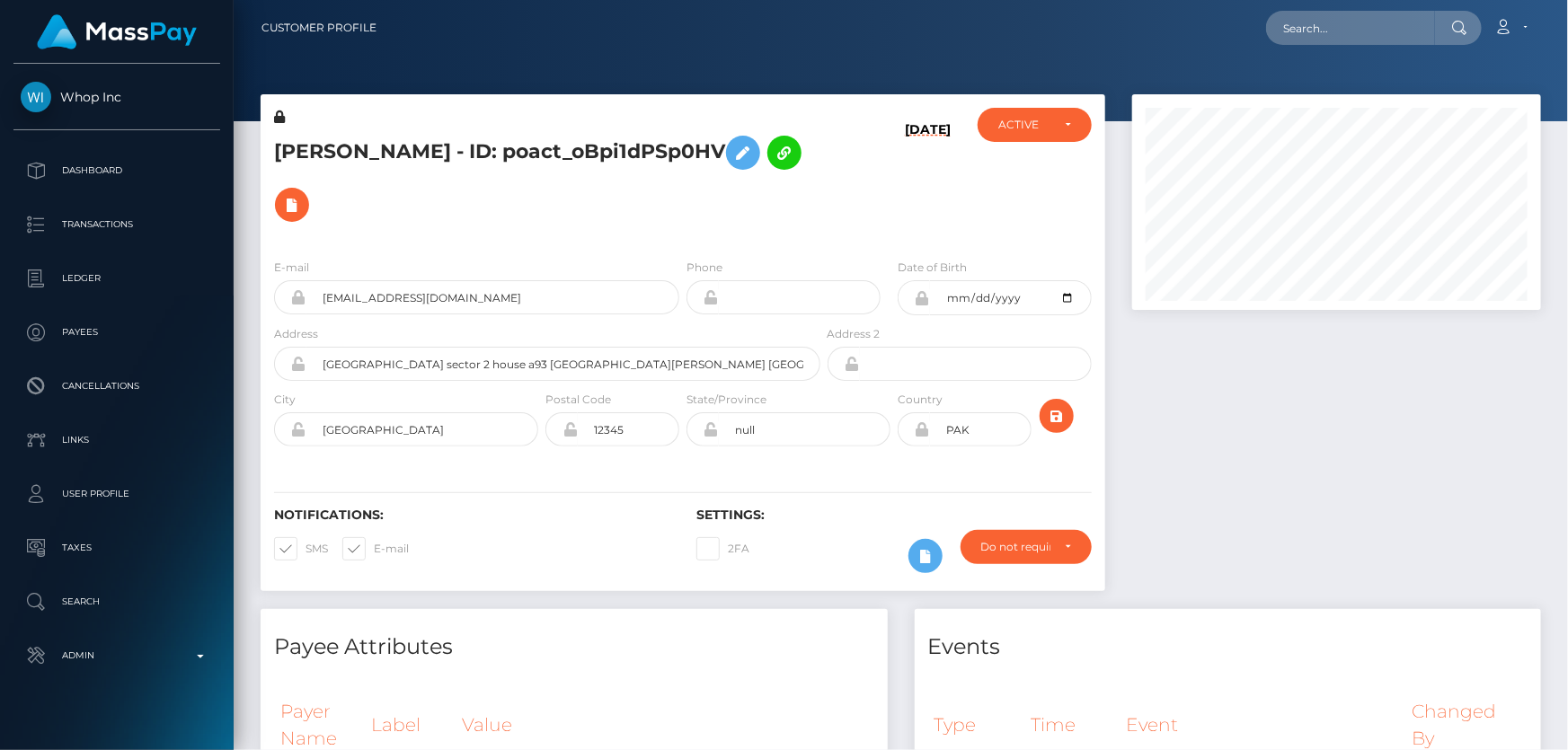
drag, startPoint x: 510, startPoint y: 178, endPoint x: 496, endPoint y: 170, distance: 16.1
click at [510, 179] on h5 "[PERSON_NAME] - ID: poact_oBpi1dPSp0HV" at bounding box center [542, 179] width 537 height 104
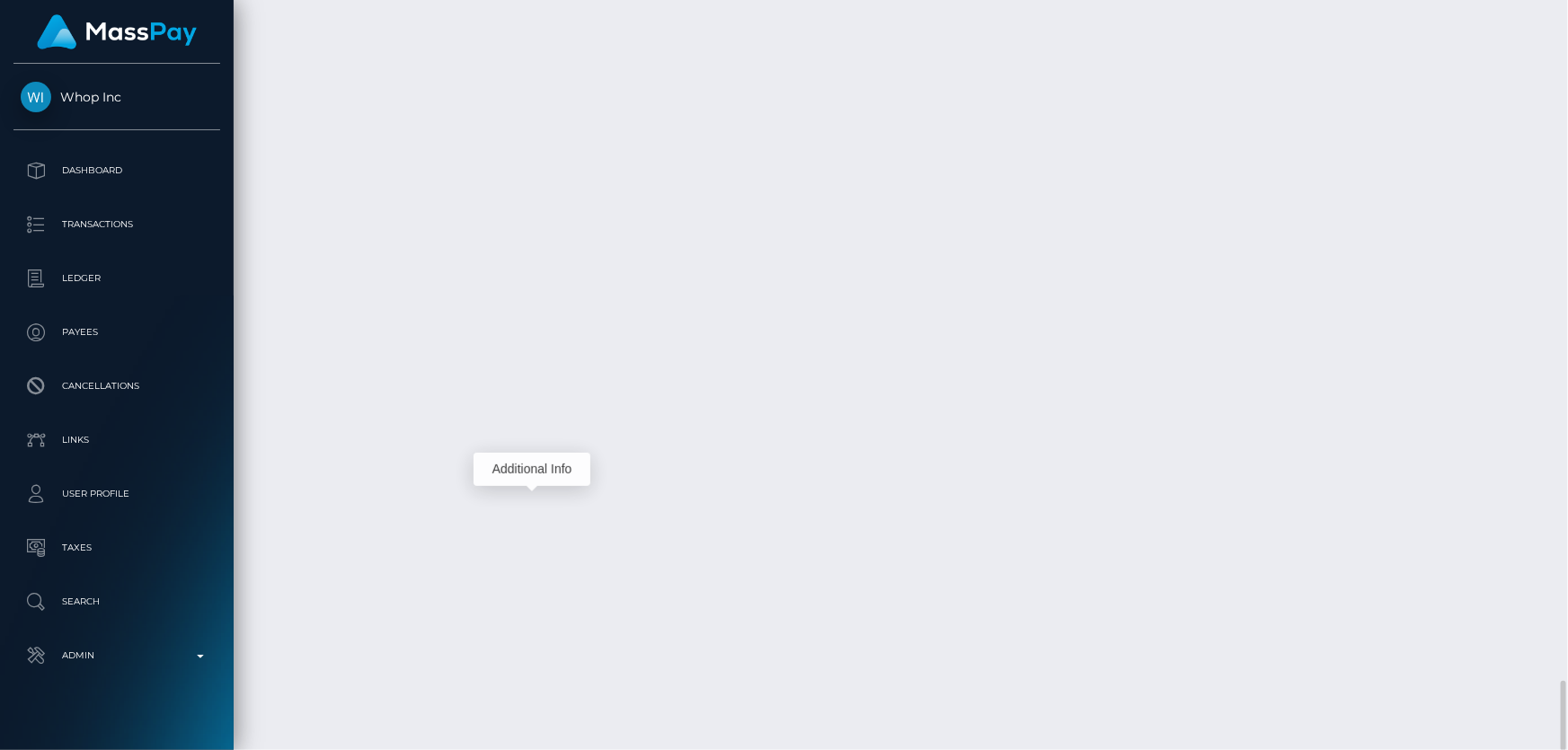
scroll to position [215, 408]
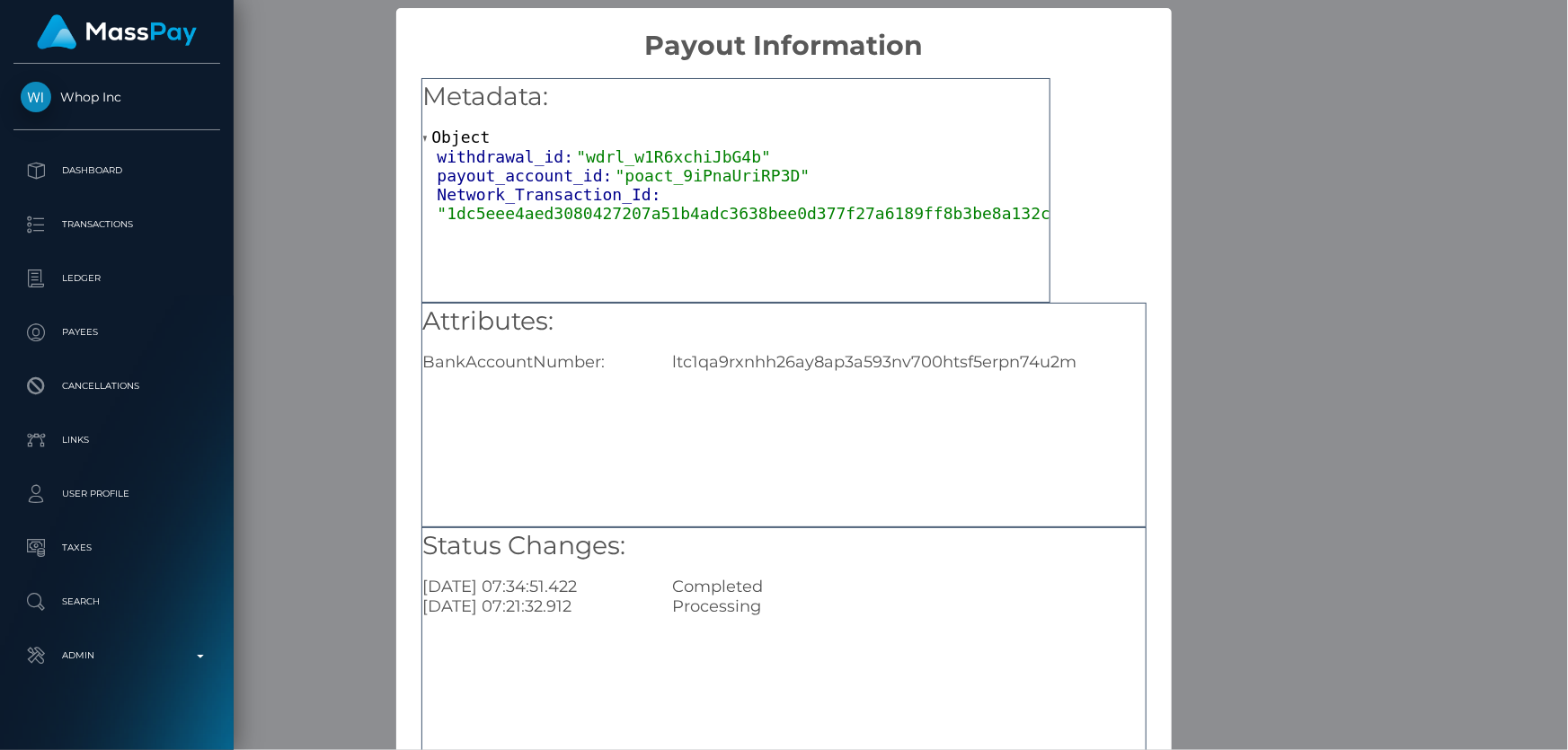
click at [803, 357] on div "ltc1qa9rxnhh26ay8ap3a593nv700htsf5erpn74u2m" at bounding box center [909, 362] width 500 height 20
copy div "ltc1qa9rxnhh26ay8ap3a593nv700htsf5erpn74u2m"
click at [1286, 389] on div "× Payout Information Metadata: Object withdrawal_id: "wdrl_w1R6xchiJbG4b" payou…" at bounding box center [784, 375] width 1568 height 750
click at [1282, 380] on div "× Payout Information Metadata: Object withdrawal_id: "wdrl_w1R6xchiJbG4b" payou…" at bounding box center [784, 375] width 1568 height 750
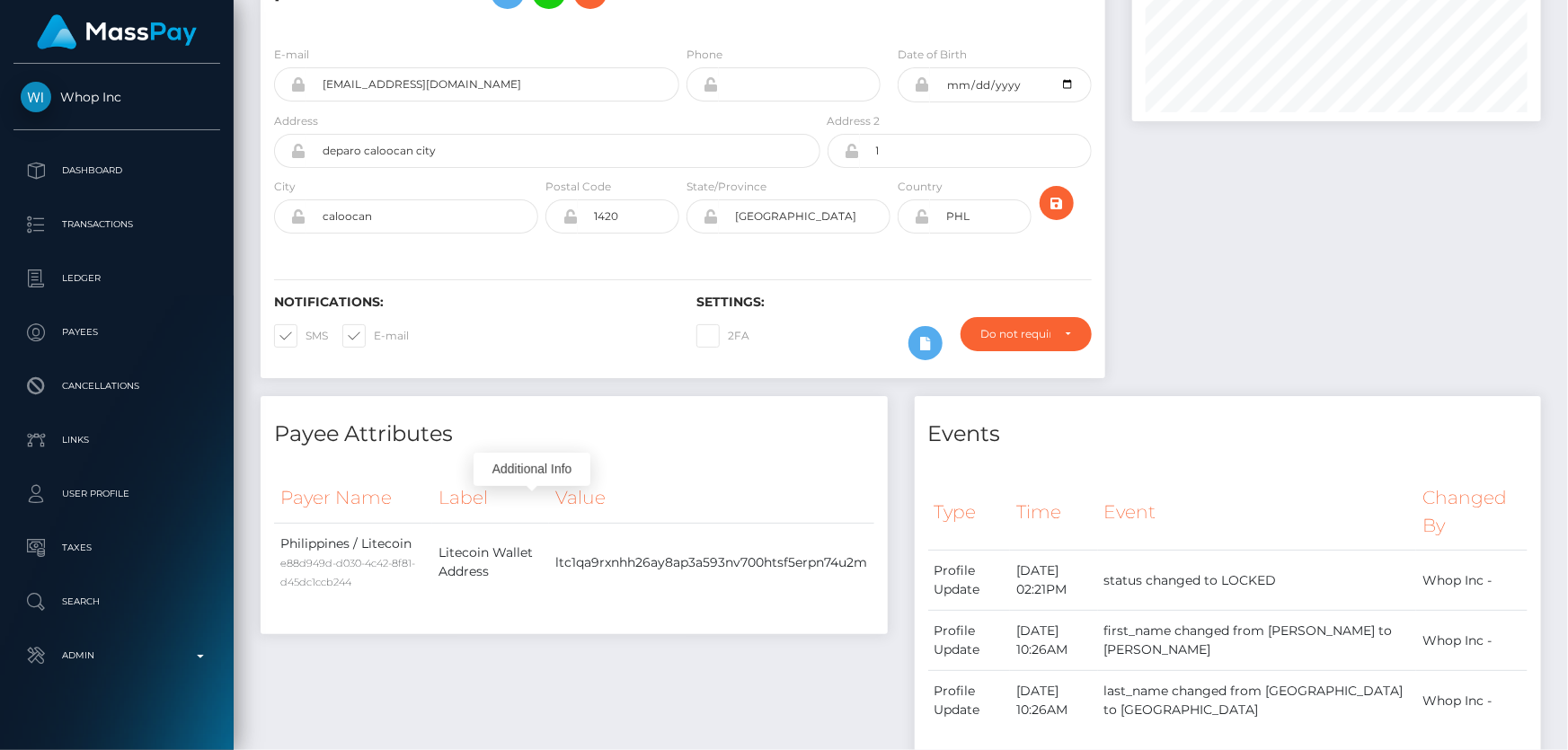
scroll to position [0, 0]
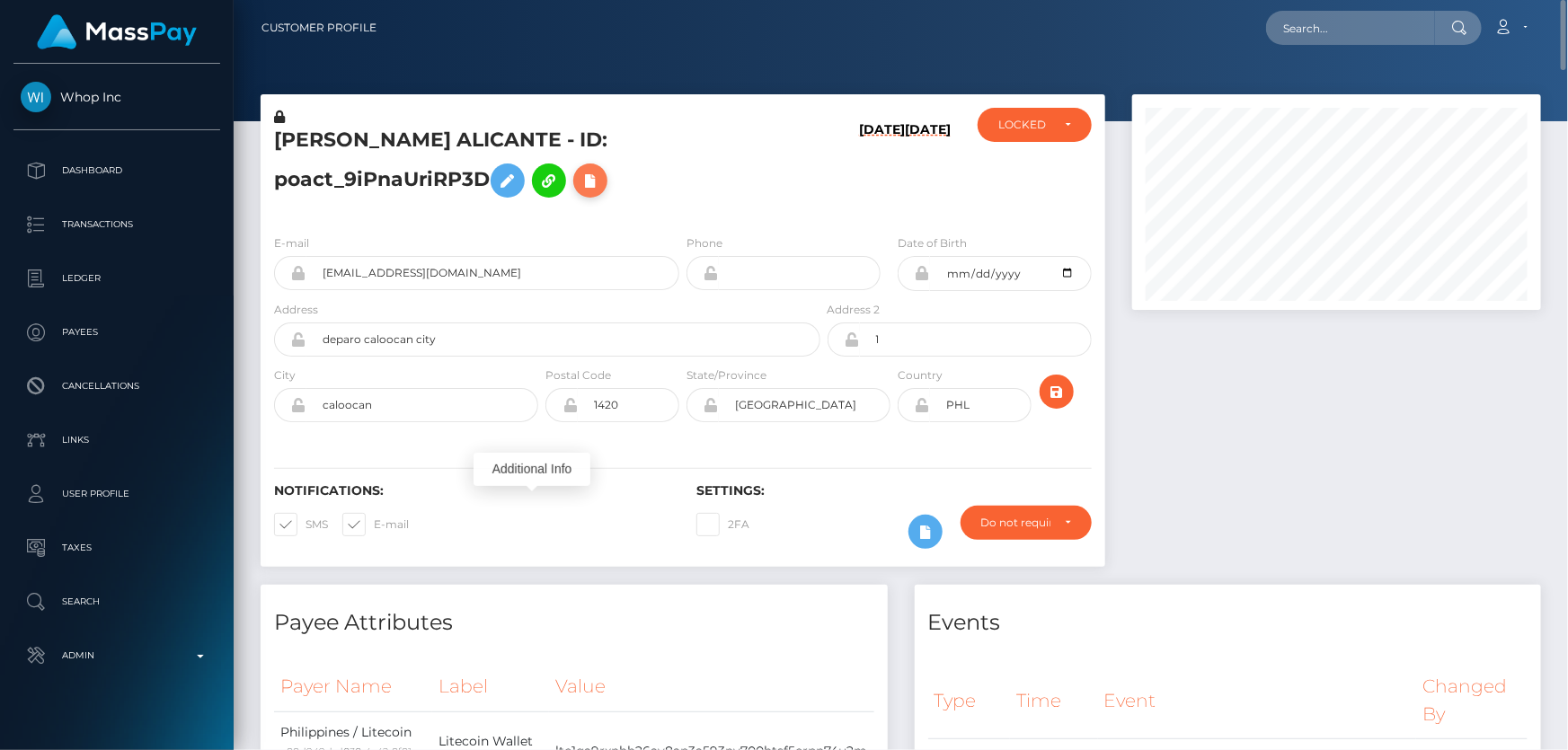
click at [582, 170] on button at bounding box center [590, 181] width 34 height 34
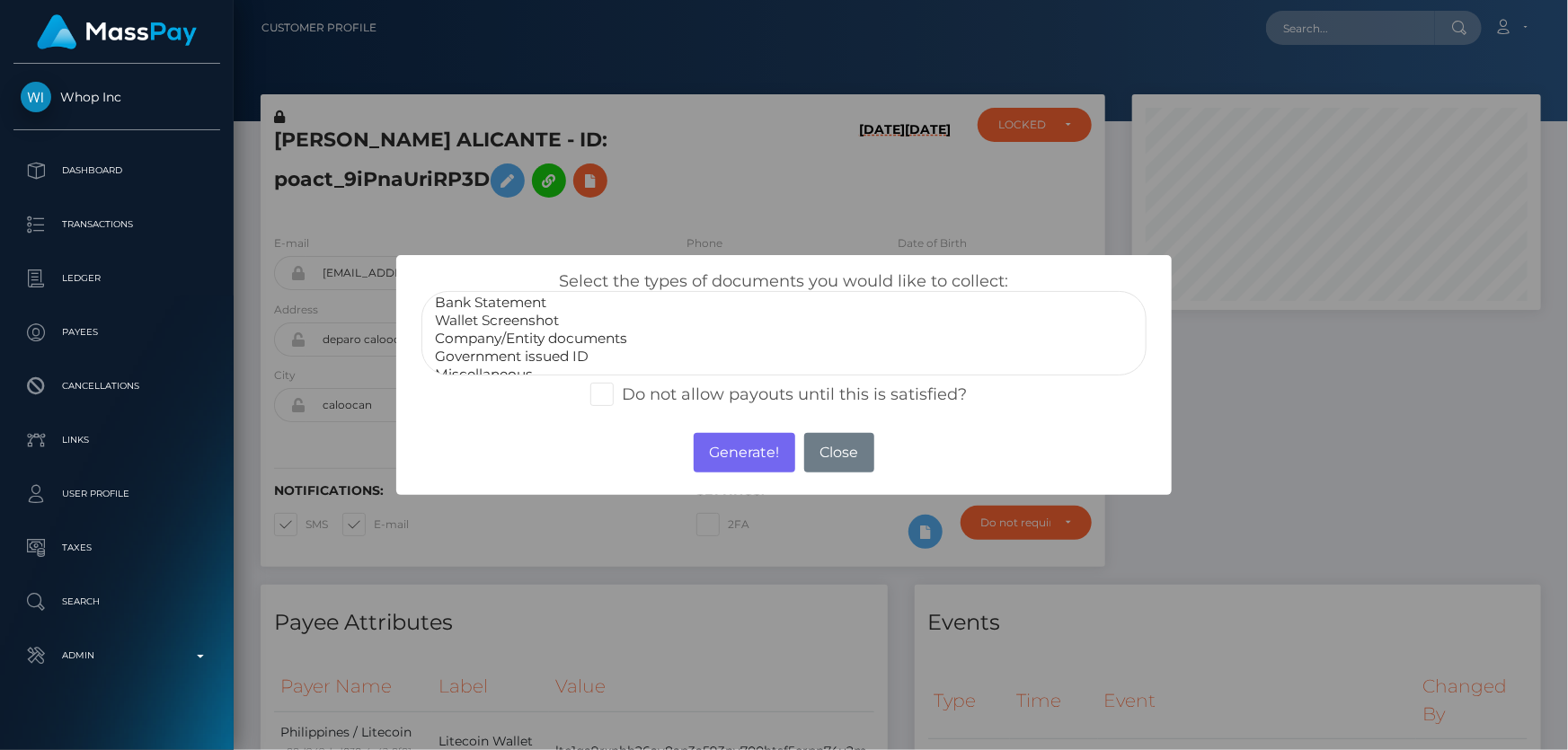
scroll to position [34, 0]
select select "Miscellaneous"
click at [496, 355] on option "Miscellaneous" at bounding box center [784, 362] width 701 height 18
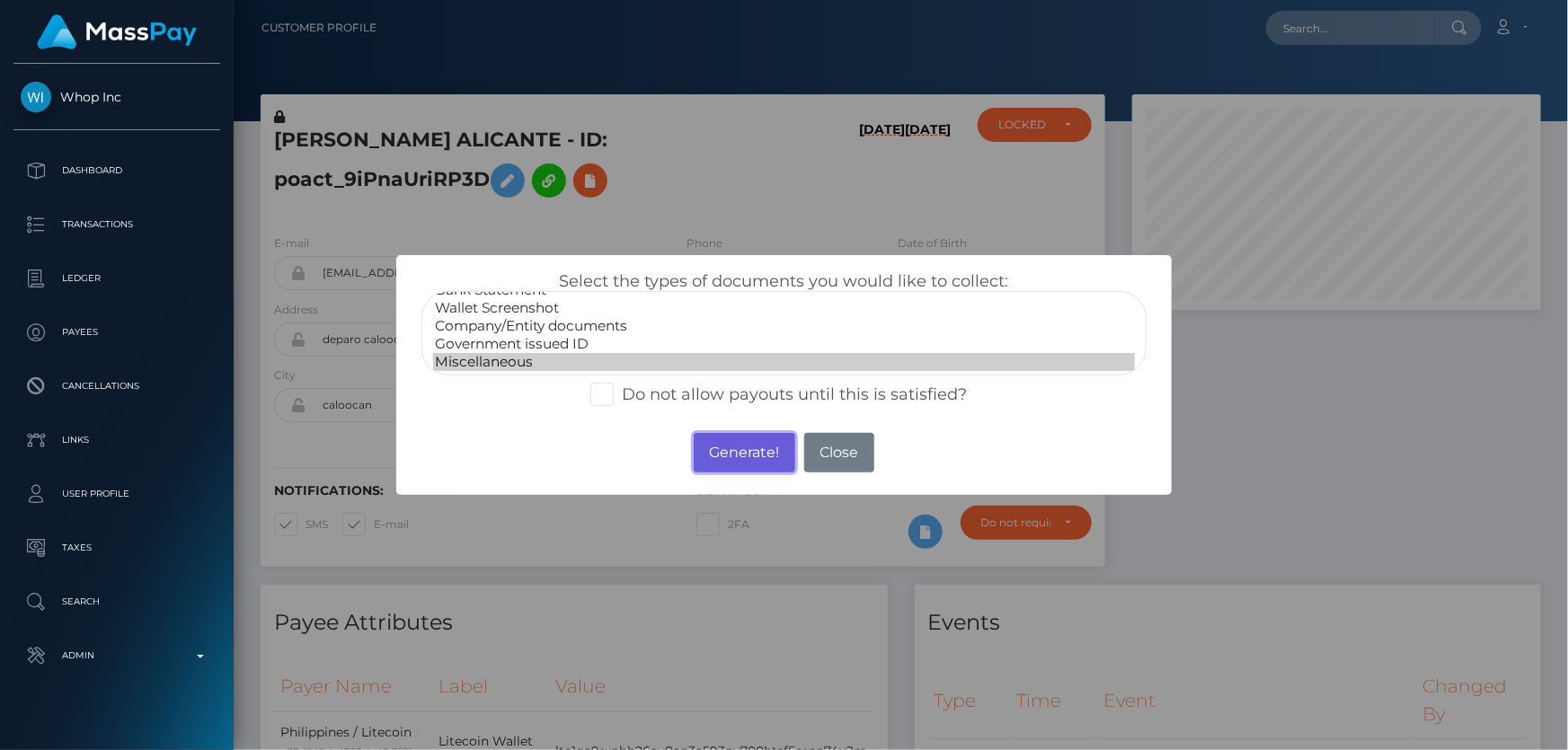
click at [718, 442] on button "Generate!" at bounding box center [744, 453] width 101 height 40
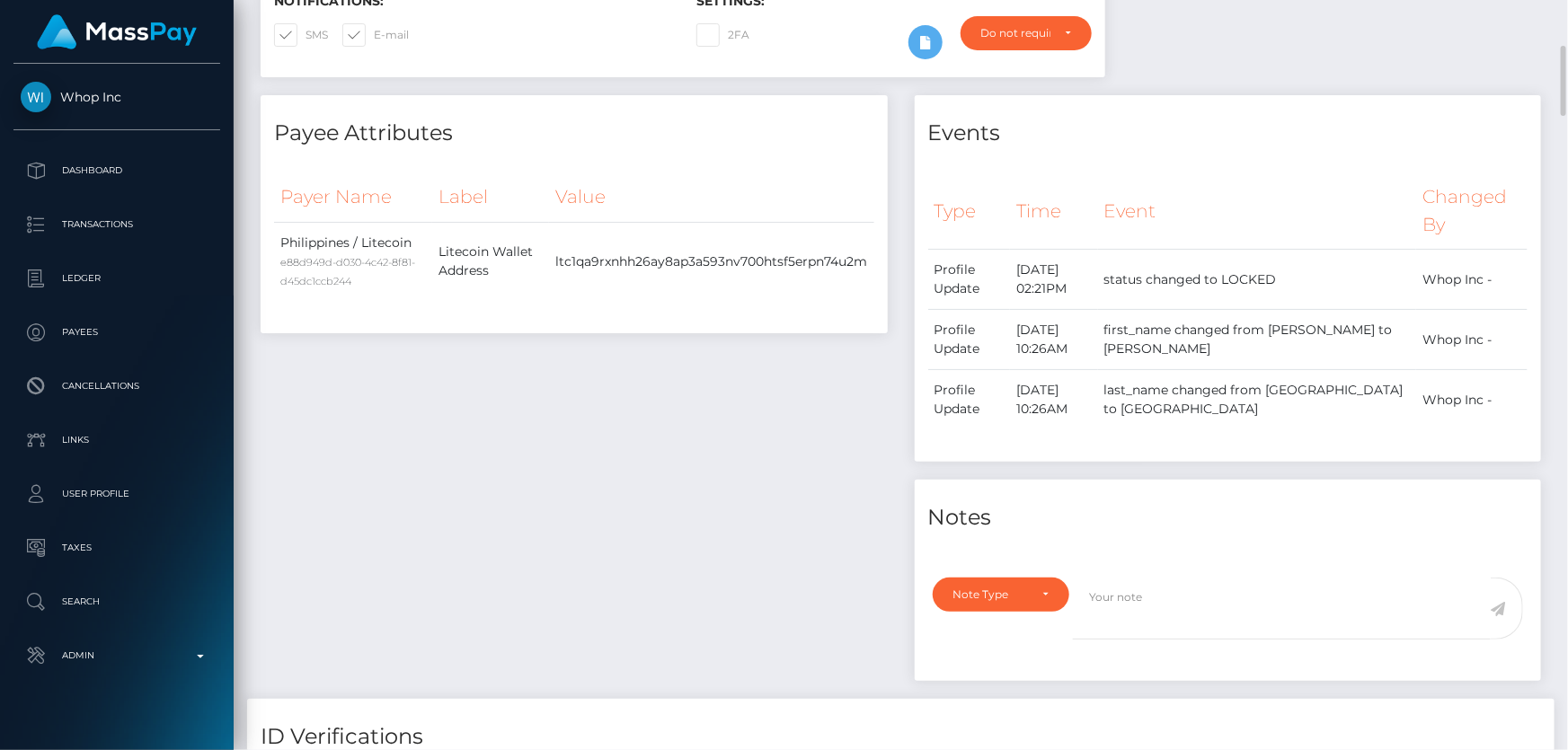
scroll to position [653, 0]
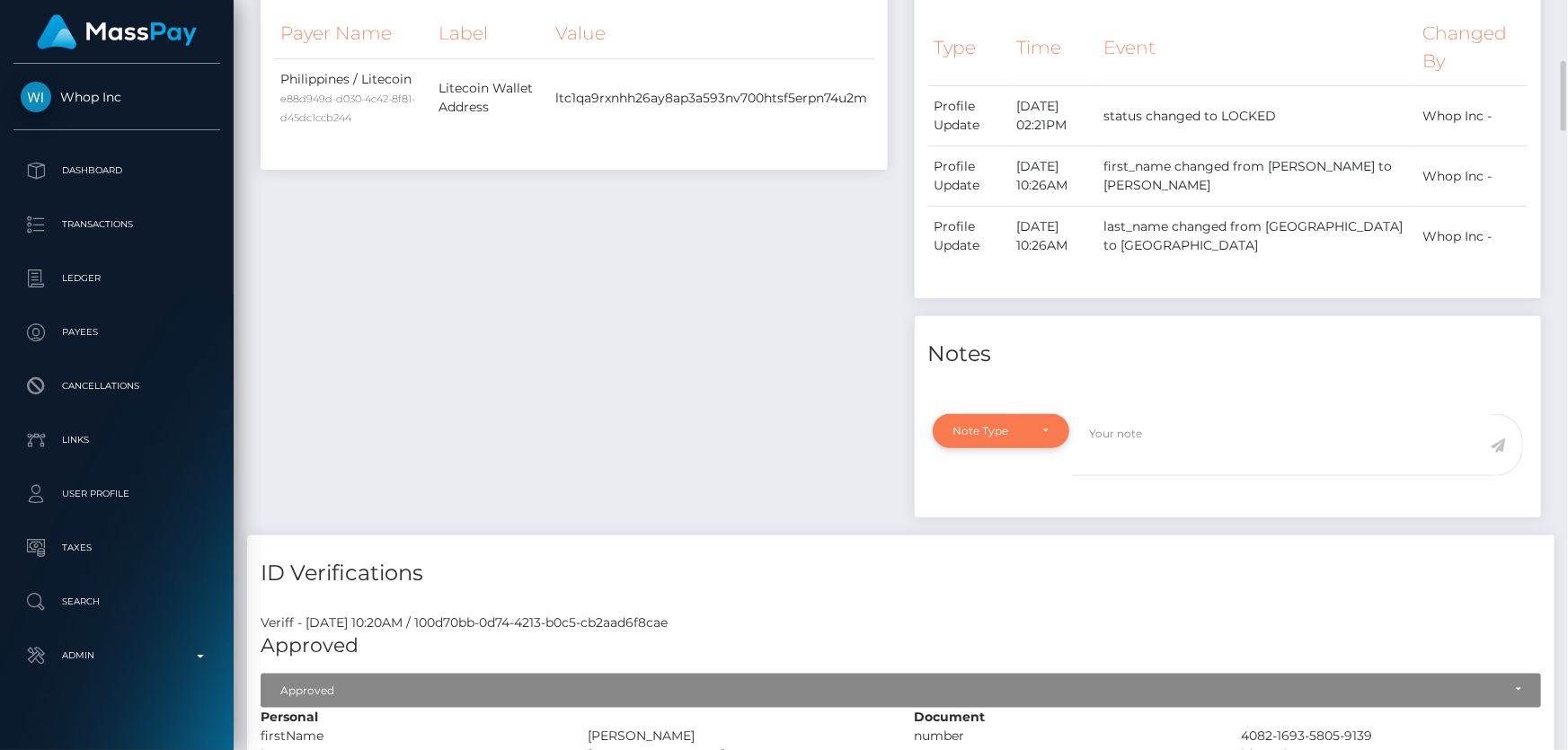
click at [1021, 438] on div "Note Type" at bounding box center [991, 431] width 75 height 14
click at [998, 514] on span "Compliance" at bounding box center [987, 518] width 65 height 16
select select "COMPLIANCE"
click at [1146, 448] on textarea at bounding box center [1281, 445] width 418 height 62
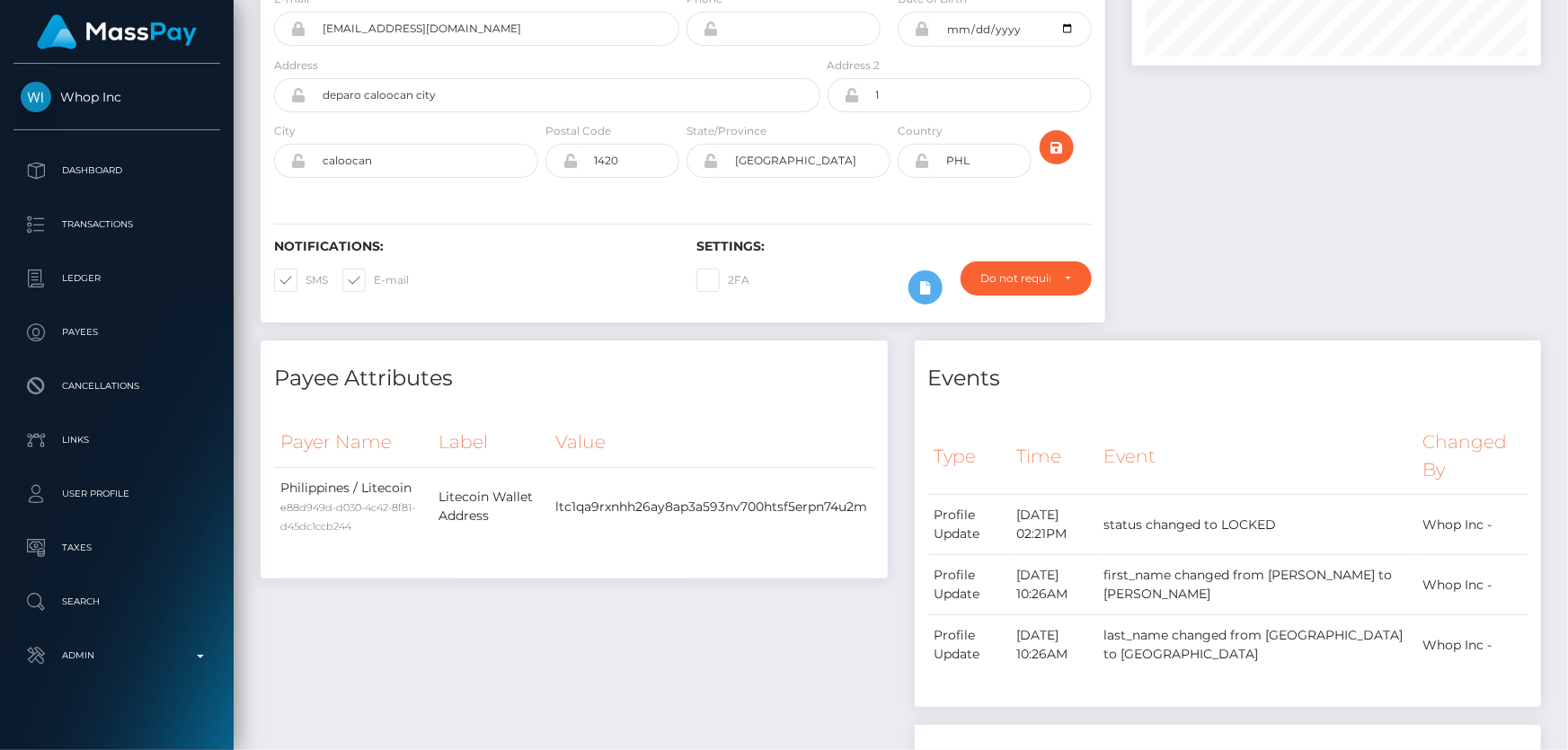
scroll to position [0, 0]
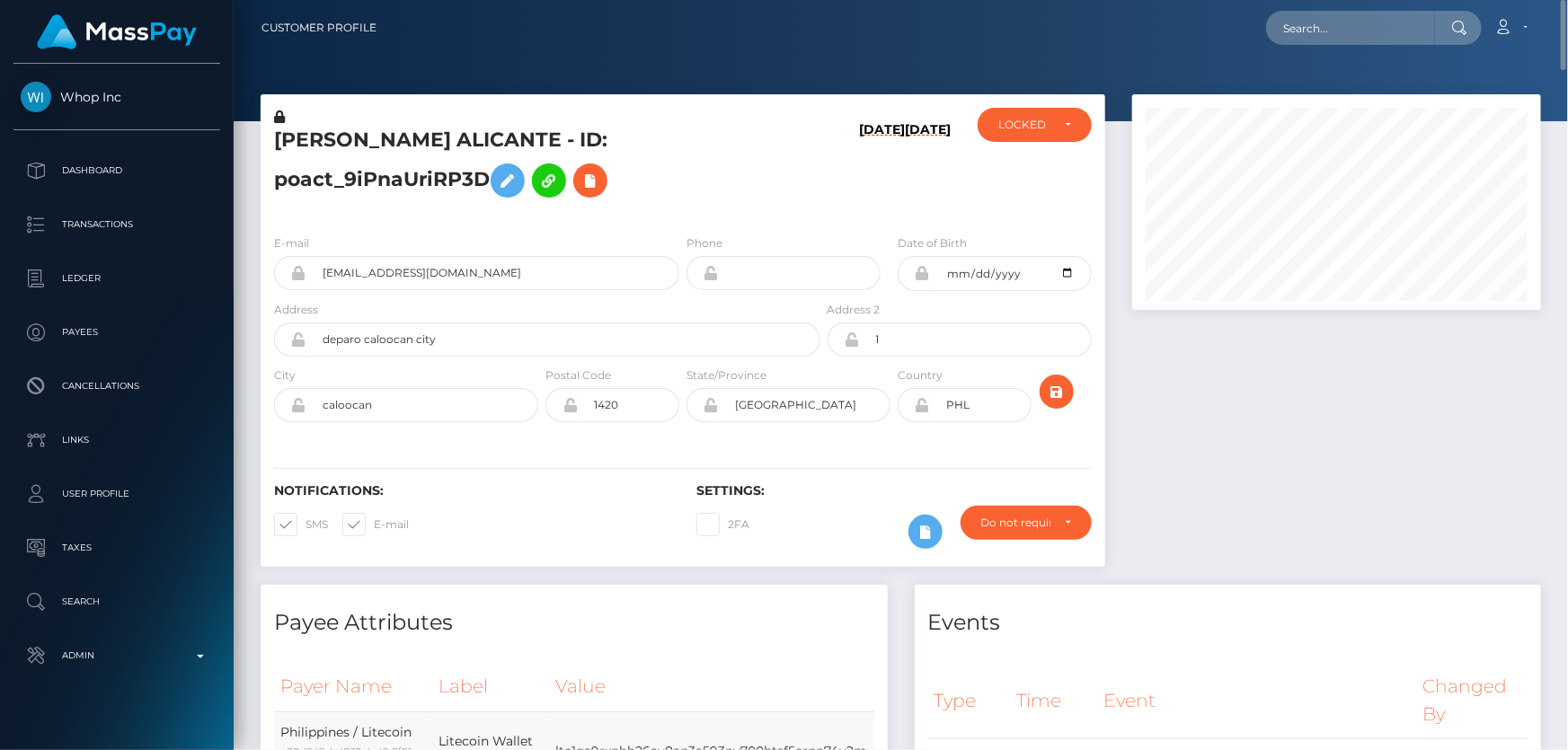
type textarea "The user needs to make sure his funds won't reach ChangeNow. Confirmation requi…"
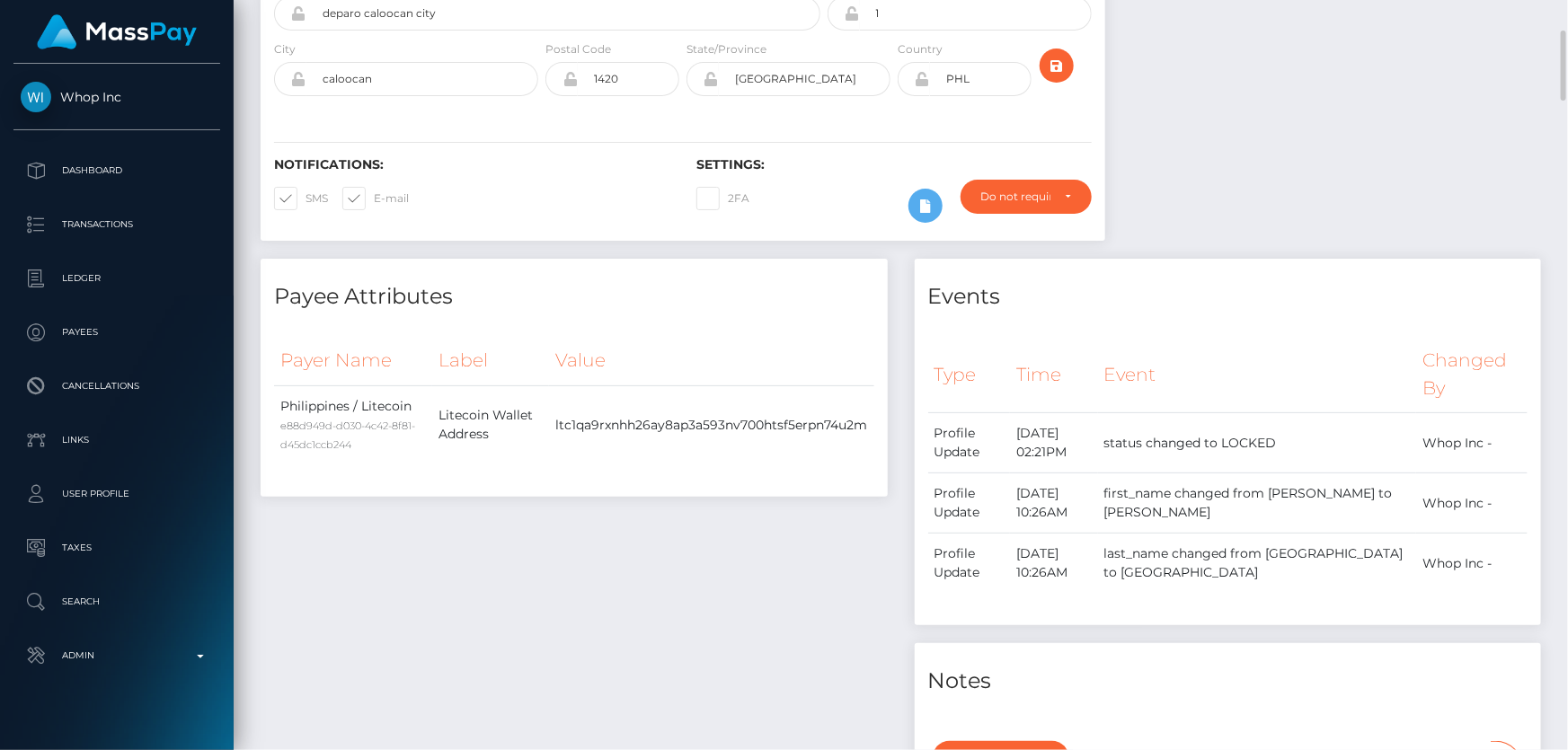
scroll to position [571, 0]
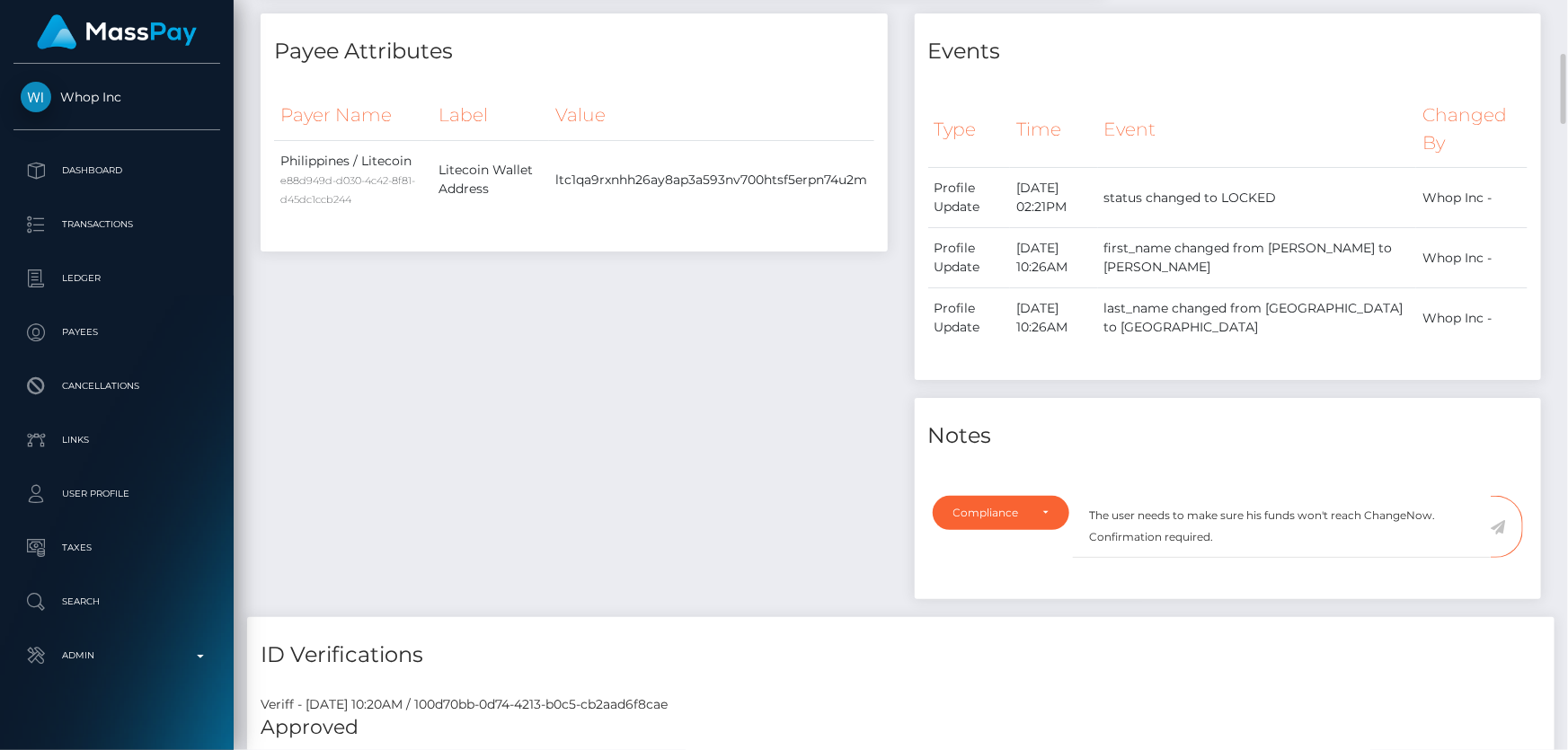
click at [1500, 521] on icon at bounding box center [1499, 527] width 15 height 14
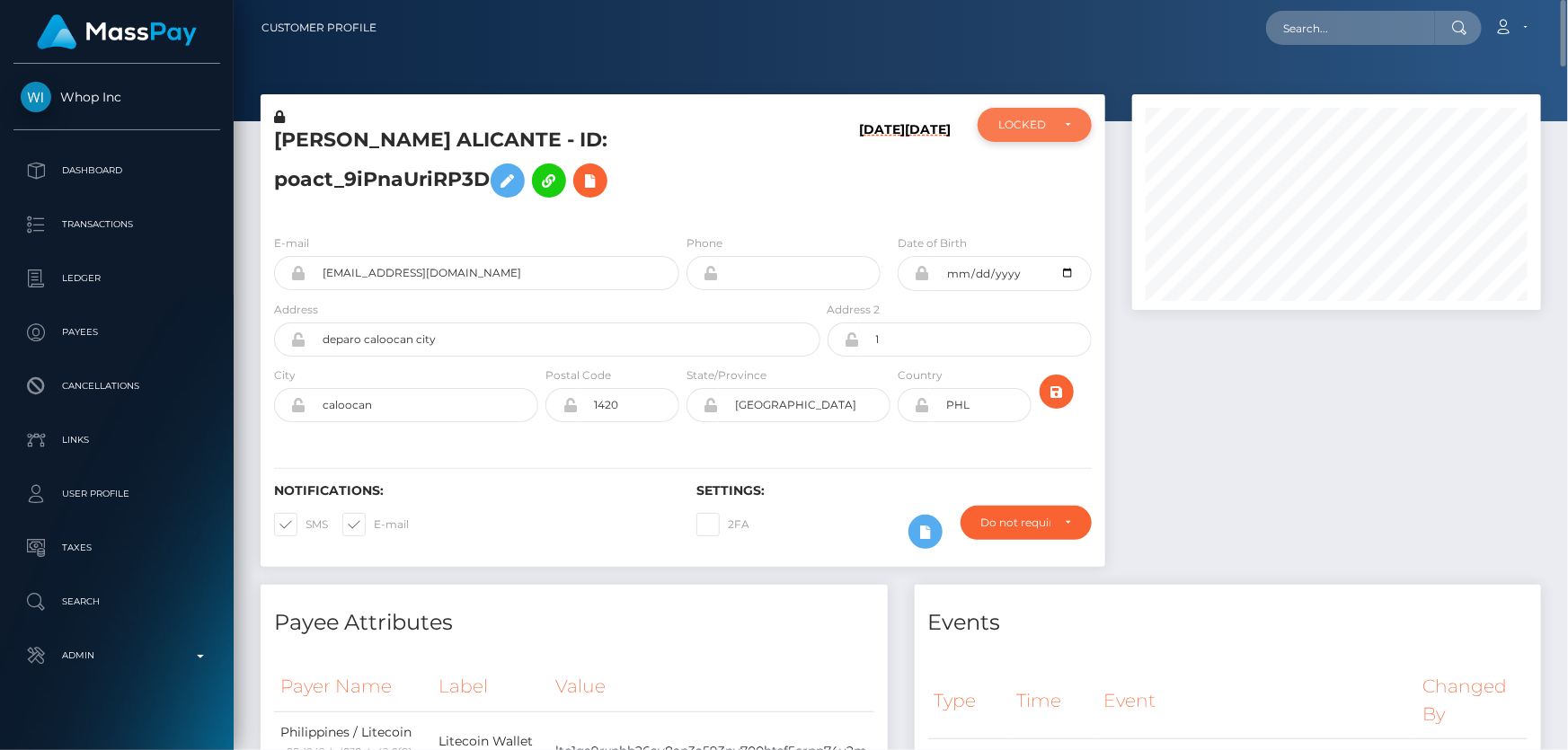
click at [1043, 126] on div "LOCKED" at bounding box center [1024, 125] width 53 height 14
click at [1036, 204] on span "DEACTIVE" at bounding box center [1027, 211] width 57 height 16
select select "DEACTIVE"
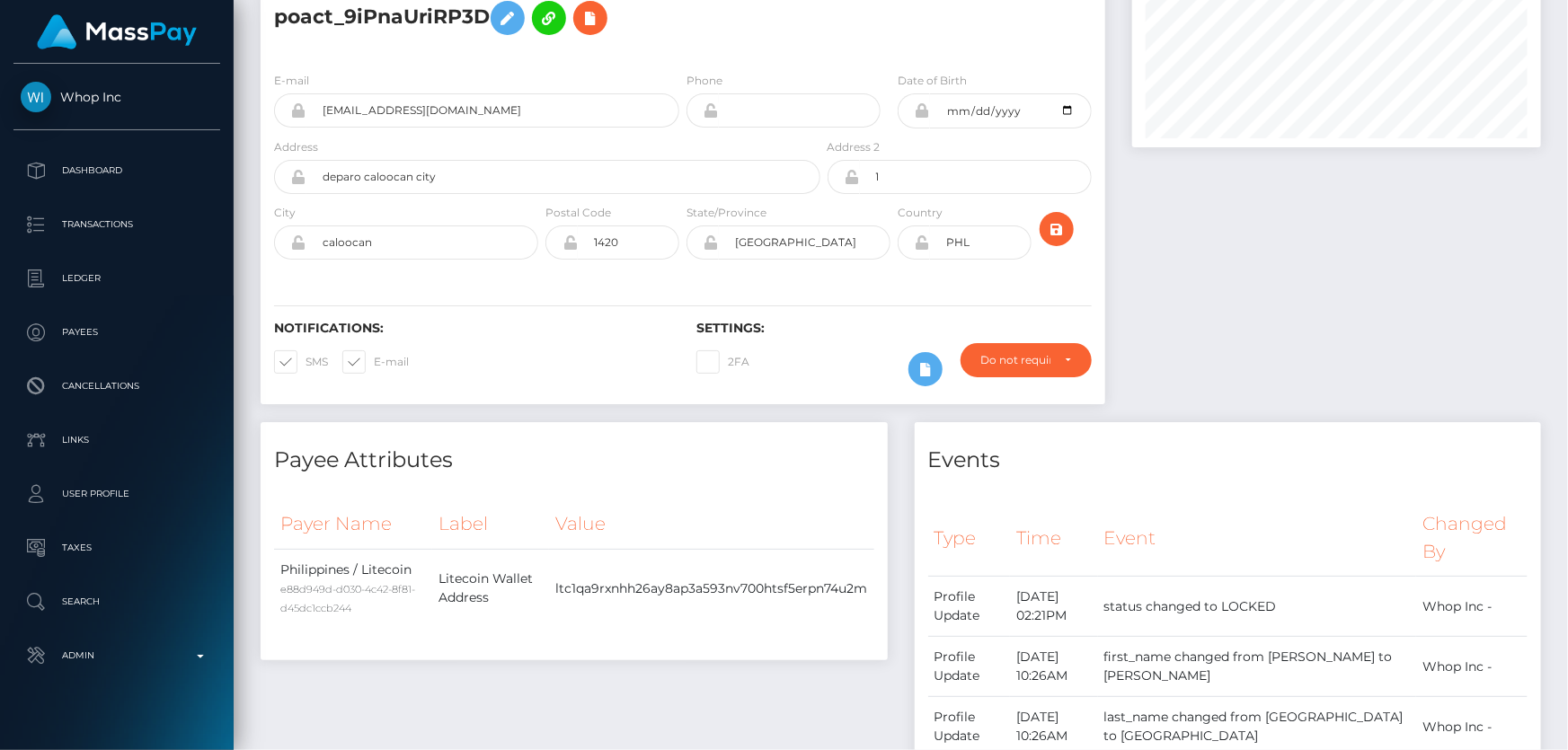
scroll to position [0, 0]
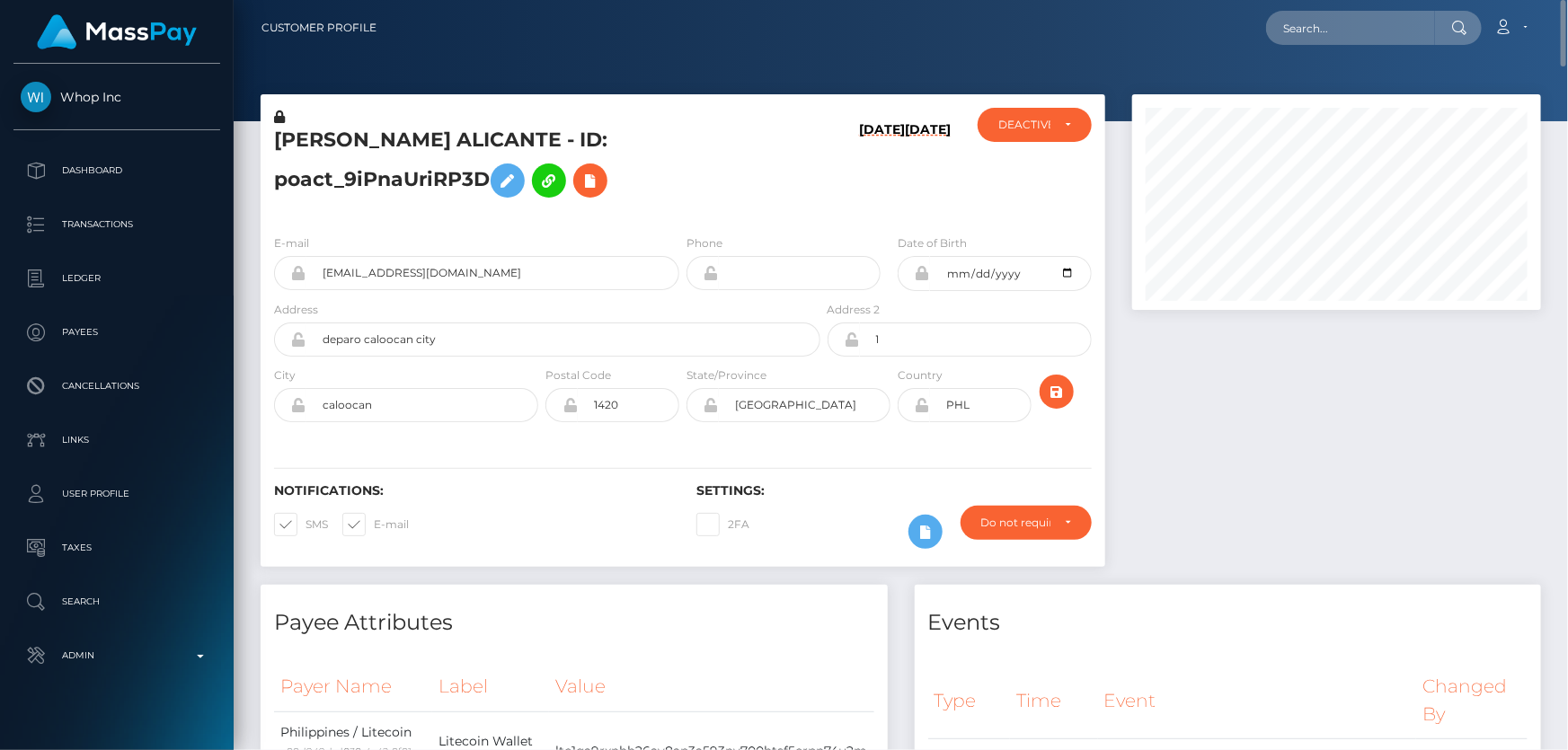
click at [390, 186] on h5 "[PERSON_NAME] ALICANTE - ID: poact_9iPnaUriRP3D" at bounding box center [542, 167] width 537 height 80
click at [390, 188] on h5 "[PERSON_NAME] ALICANTE - ID: poact_9iPnaUriRP3D" at bounding box center [542, 167] width 537 height 80
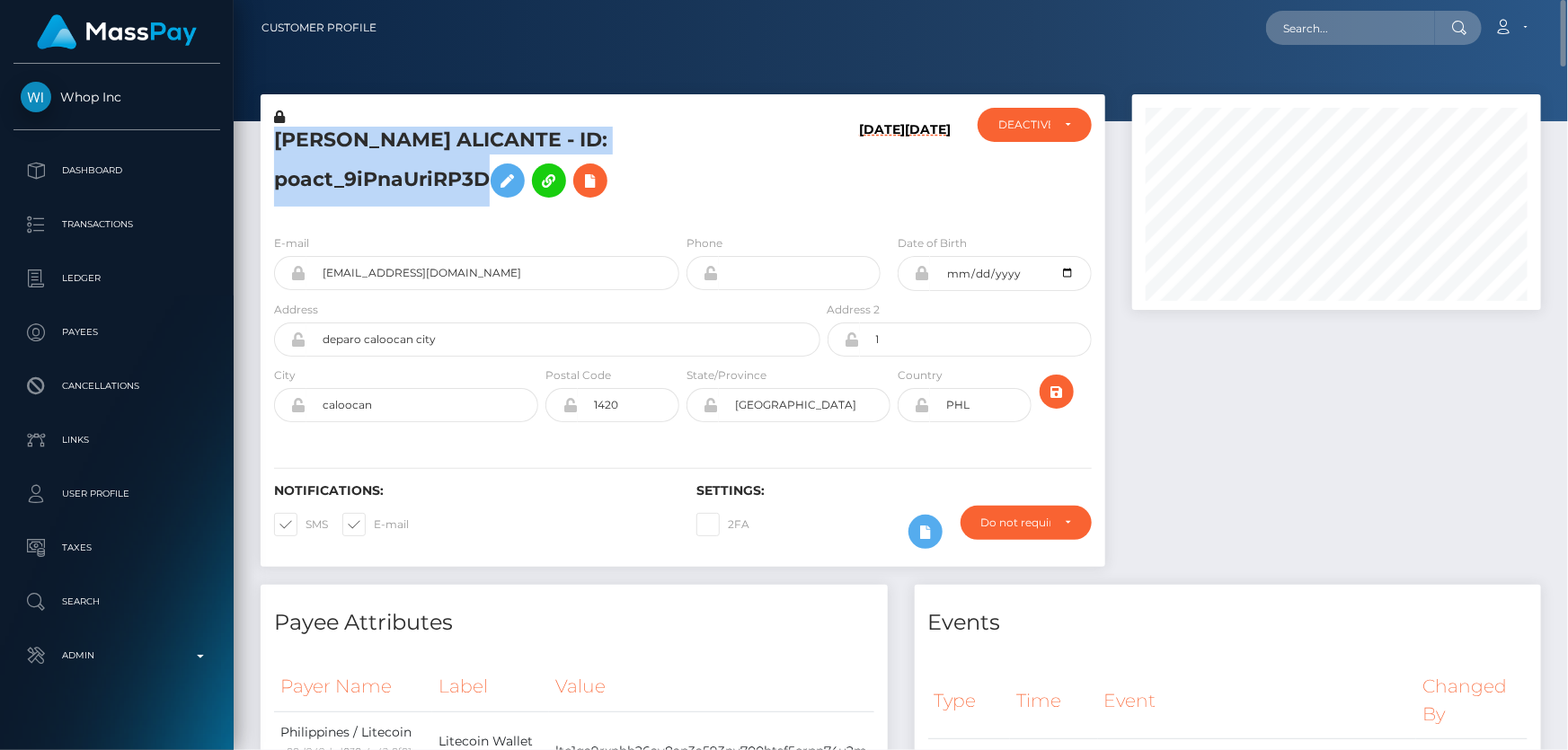
copy h5 "[PERSON_NAME] ALICANTE - ID: poact_9iPnaUriRP3D"
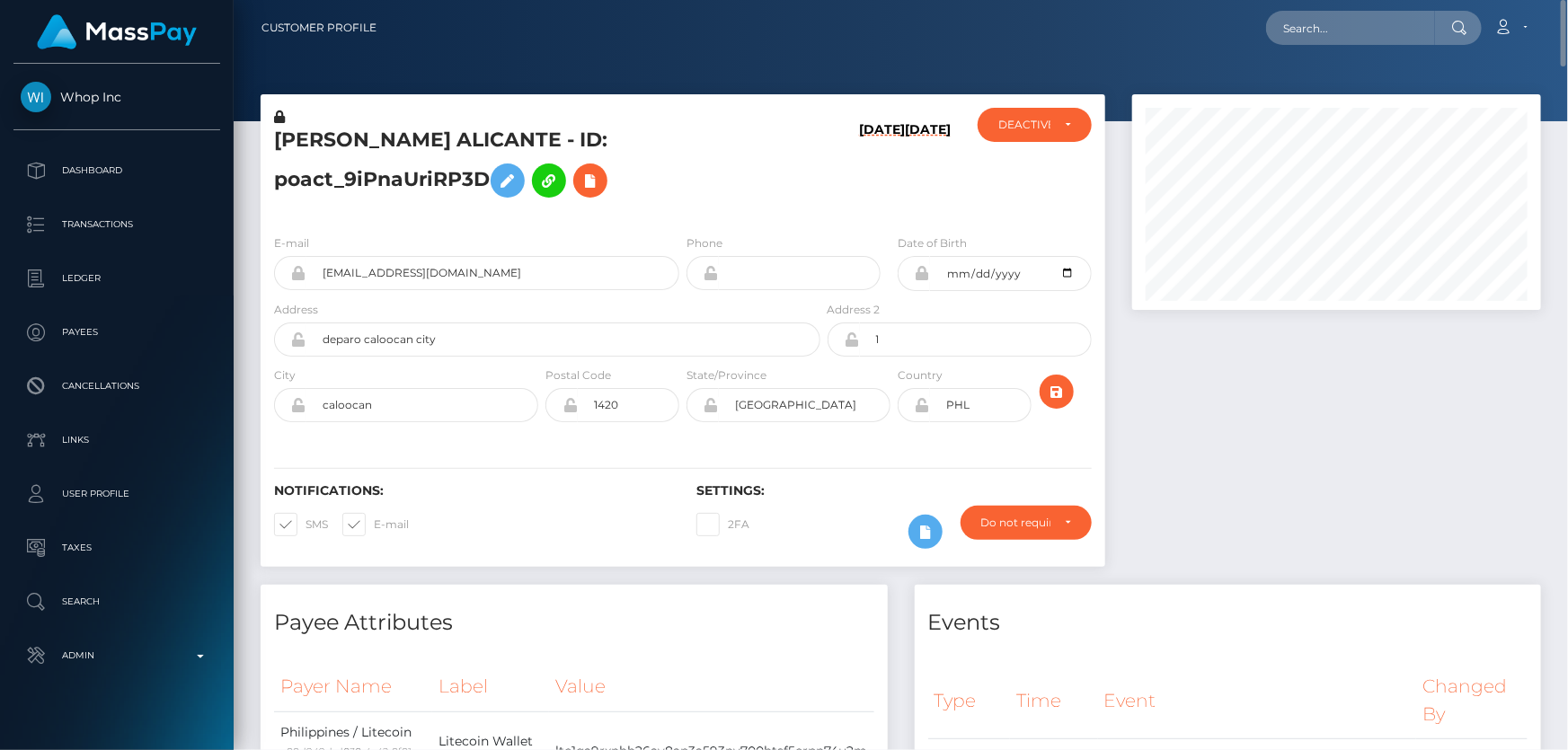
drag, startPoint x: 1352, startPoint y: 595, endPoint x: 1287, endPoint y: 569, distance: 70.0
click at [1351, 594] on div "Events" at bounding box center [1229, 612] width 627 height 54
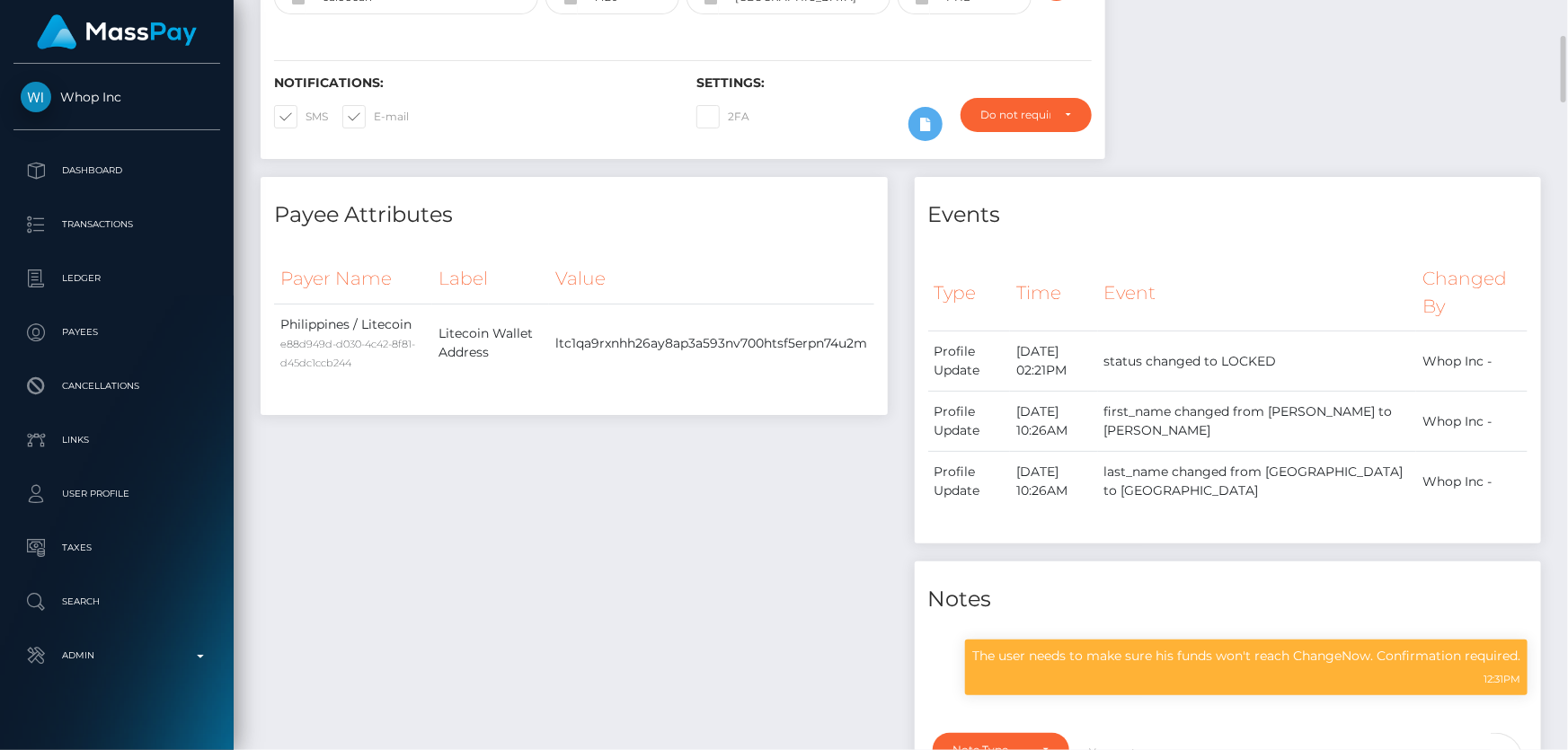
scroll to position [215, 408]
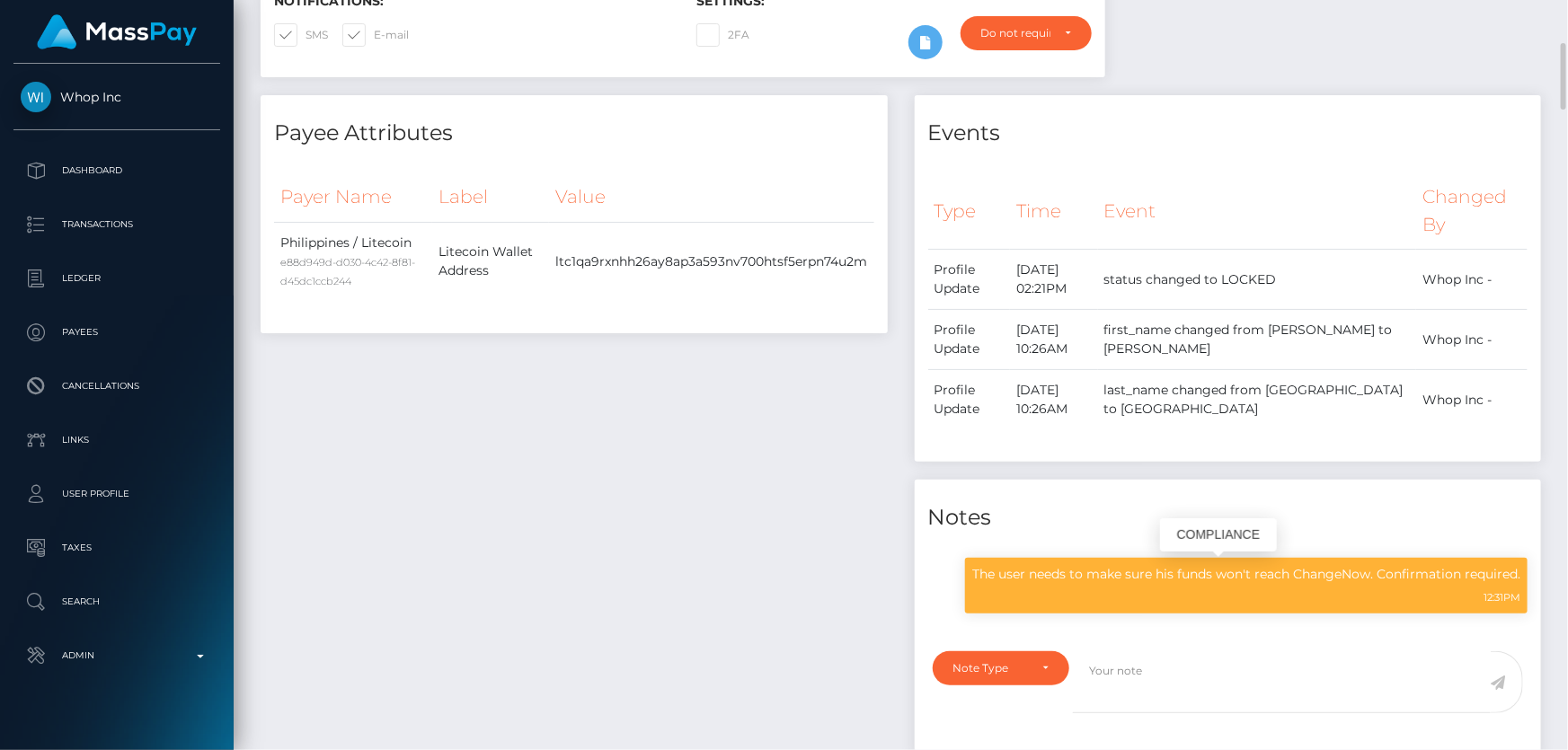
click at [1187, 583] on p "The user needs to make sure his funds won't reach ChangeNow. Confirmation requi…" at bounding box center [1246, 574] width 548 height 19
click at [1187, 577] on p "The user needs to make sure his funds won't reach ChangeNow. Confirmation requi…" at bounding box center [1246, 574] width 548 height 19
copy div "The user needs to make sure his funds won't reach ChangeNow. Confirmation requi…"
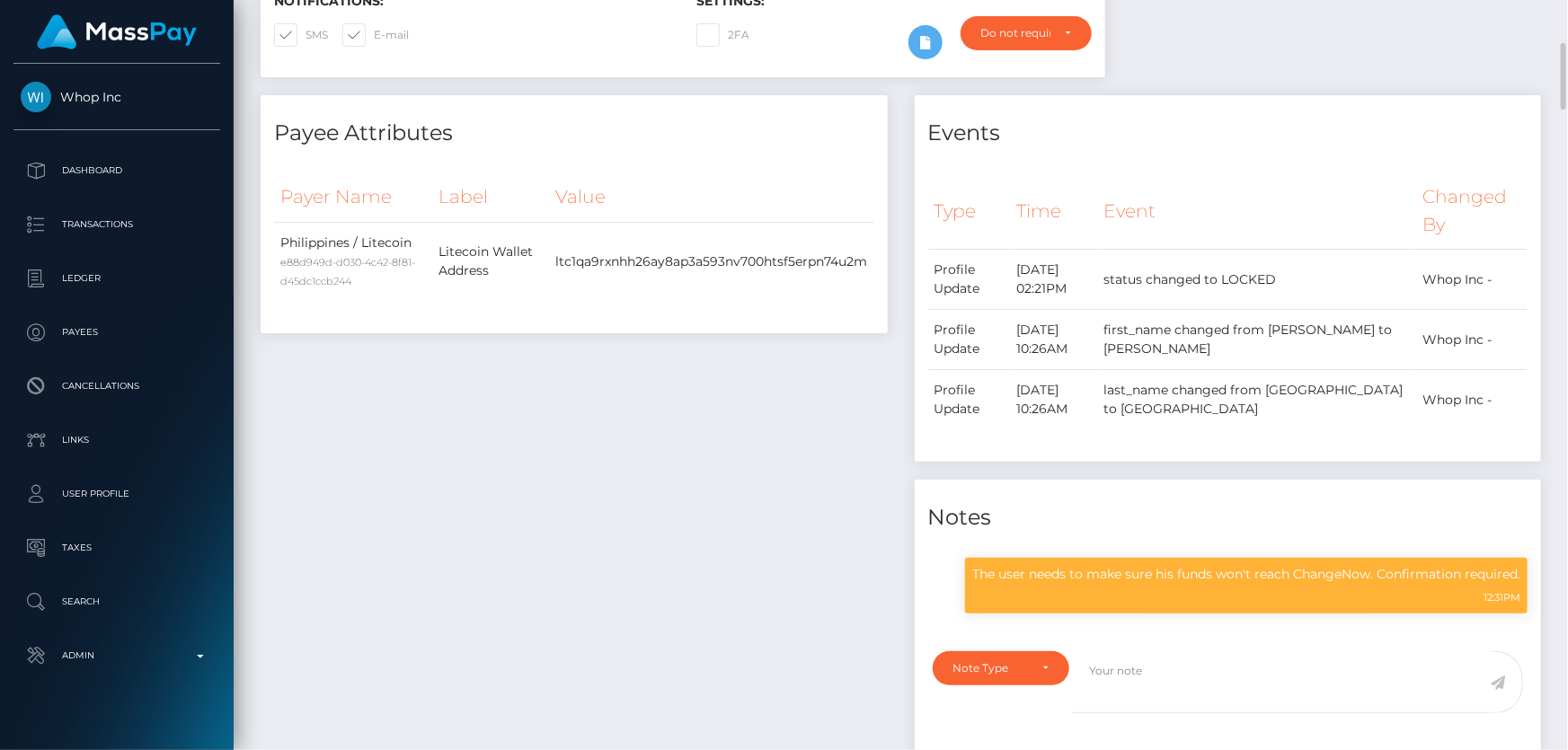
drag, startPoint x: 675, startPoint y: 445, endPoint x: 664, endPoint y: 433, distance: 16.3
click at [675, 447] on div "Payee Attributes Payer Name Label Value Philippines / Litecoin e88d949d-d030-4c…" at bounding box center [574, 434] width 654 height 678
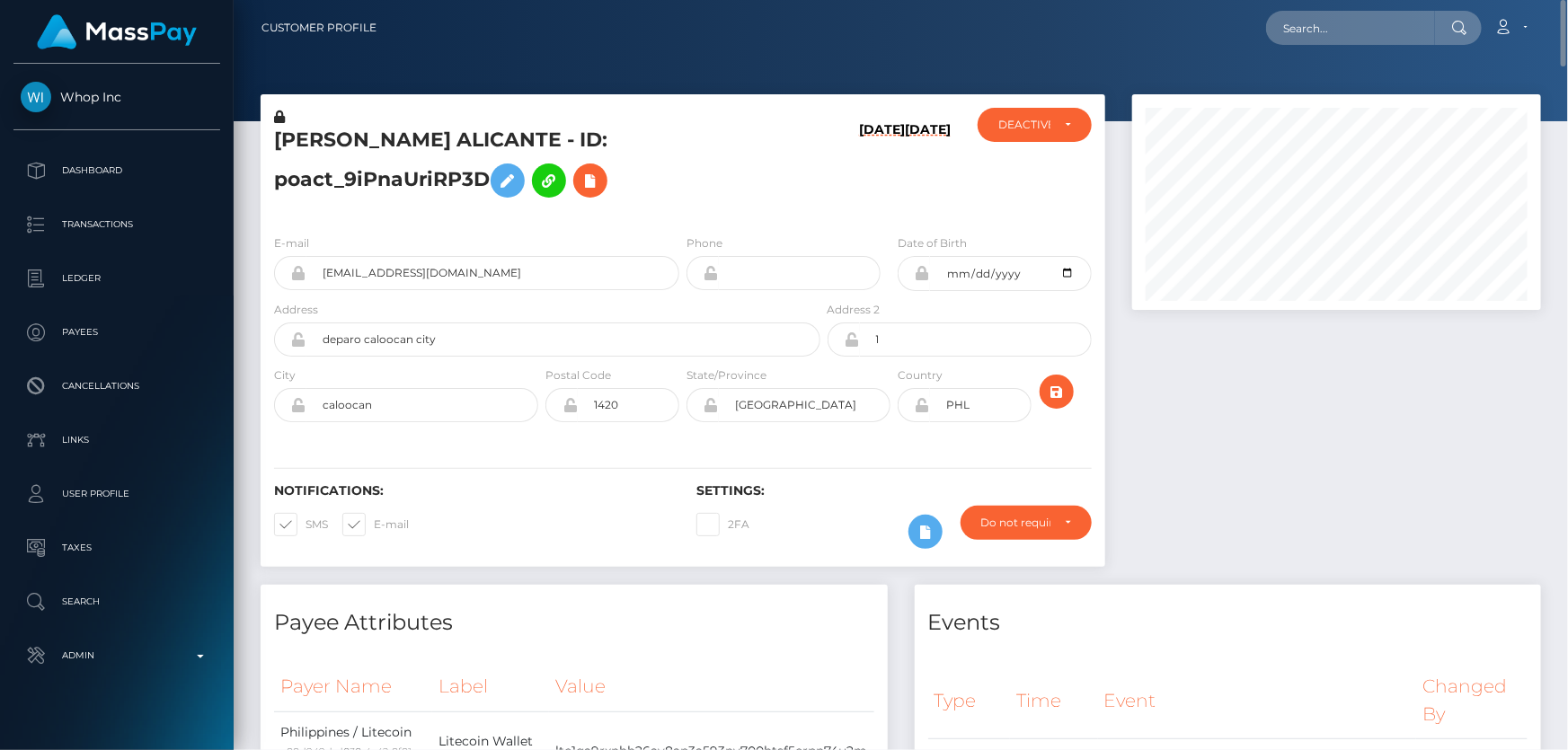
click at [689, 188] on h5 "[PERSON_NAME] ALICANTE - ID: poact_9iPnaUriRP3D" at bounding box center [542, 167] width 537 height 80
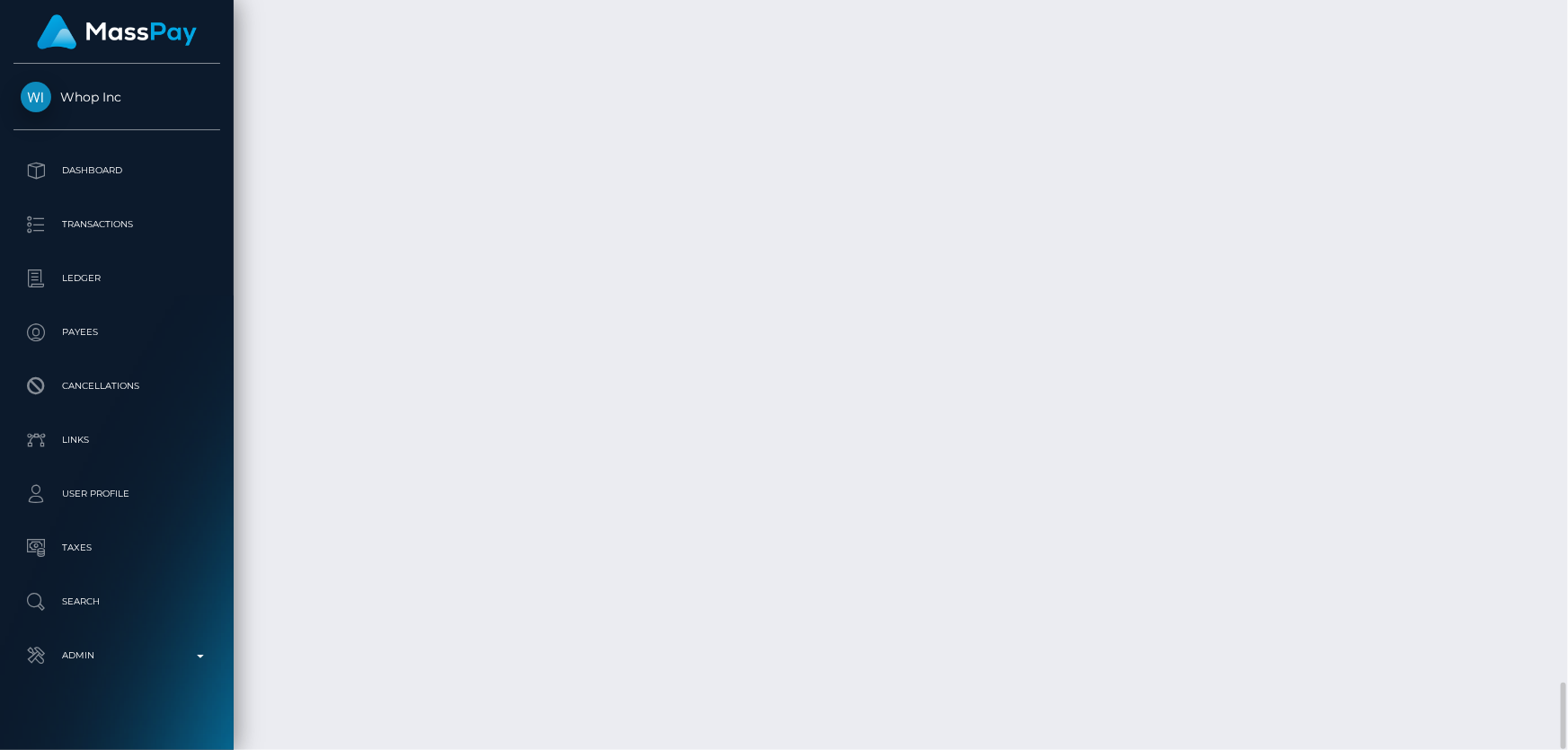
scroll to position [7697, 0]
drag, startPoint x: 1149, startPoint y: 505, endPoint x: 1134, endPoint y: 499, distance: 16.2
drag, startPoint x: 1152, startPoint y: 500, endPoint x: 1129, endPoint y: 486, distance: 26.9
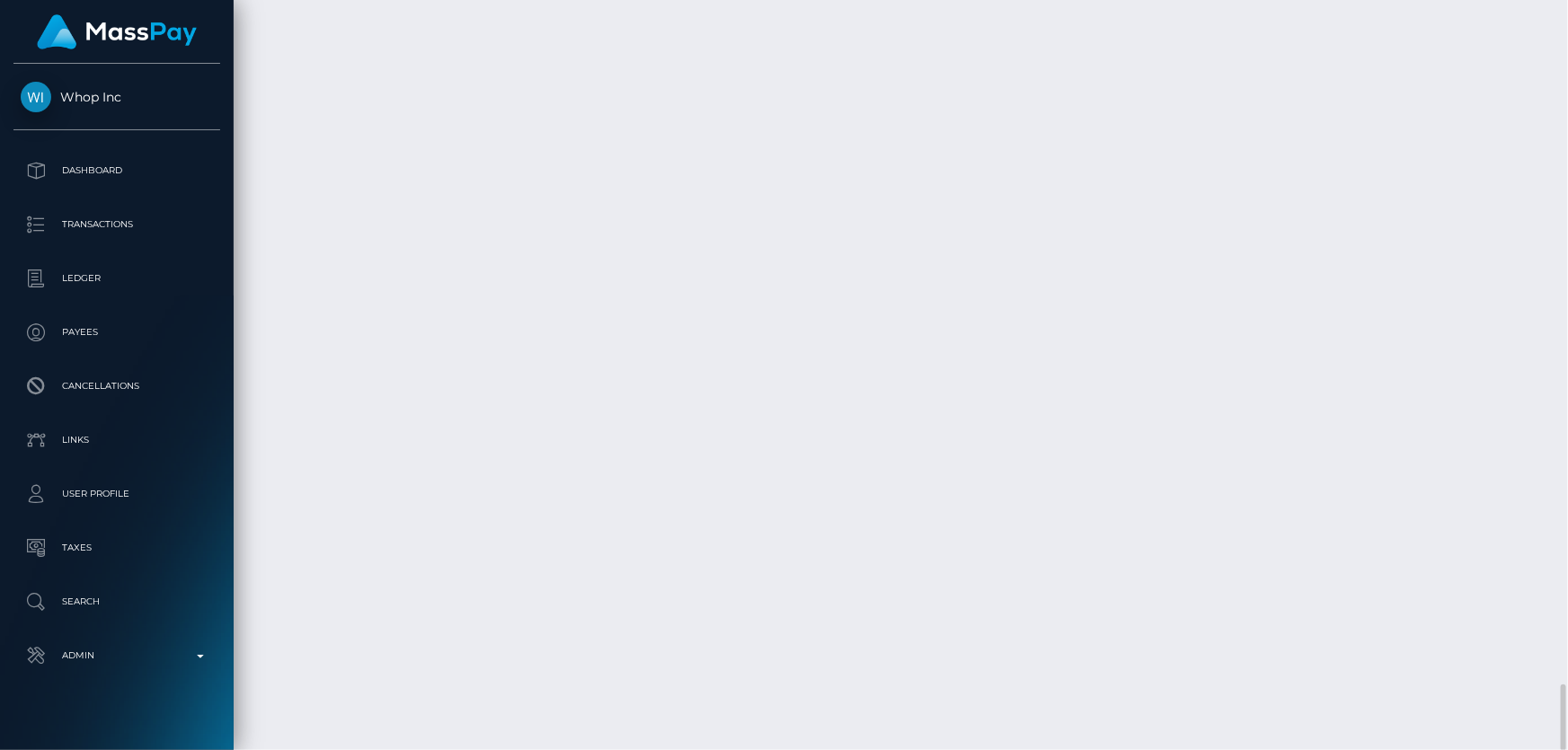
copy td "$90.32 USD"
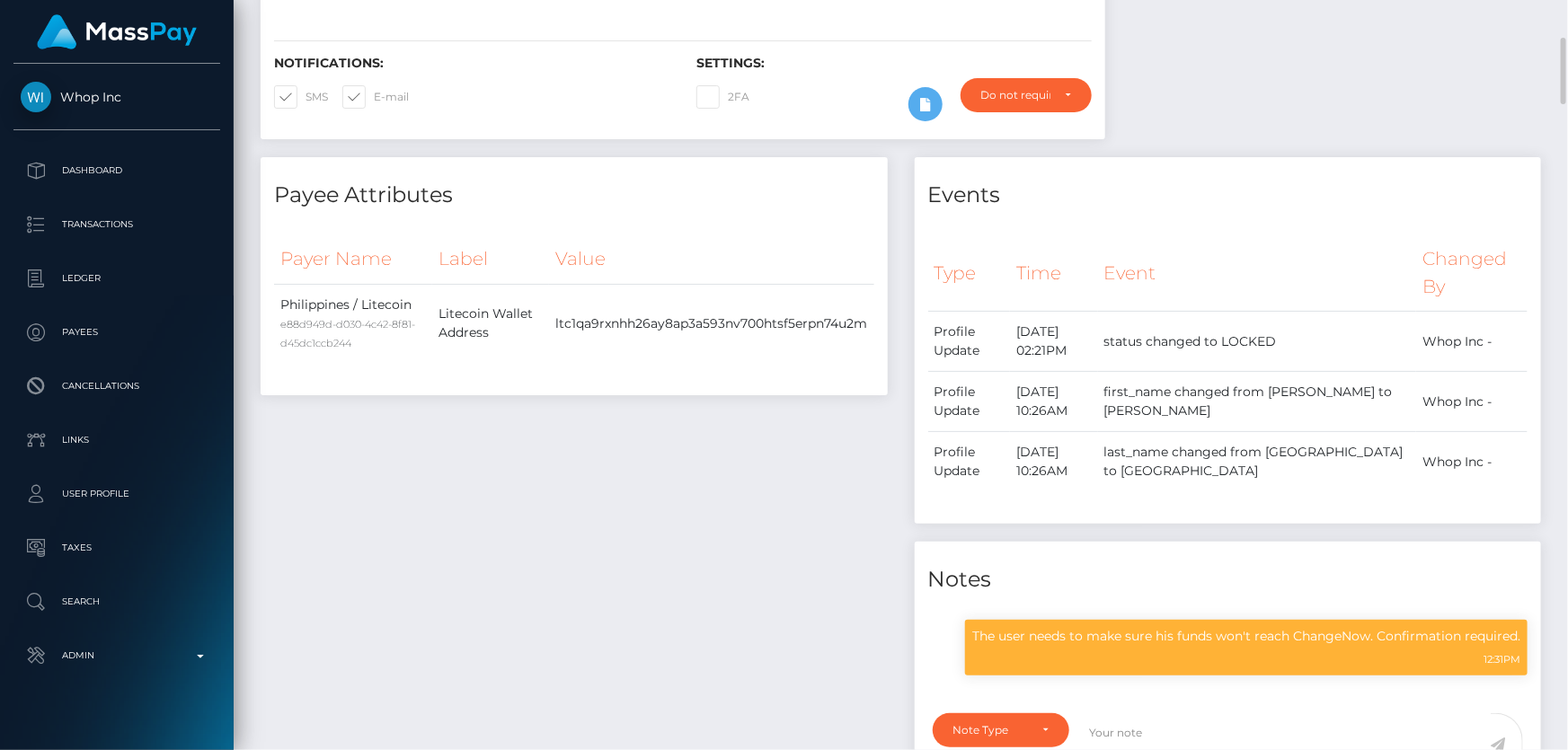
scroll to position [19, 0]
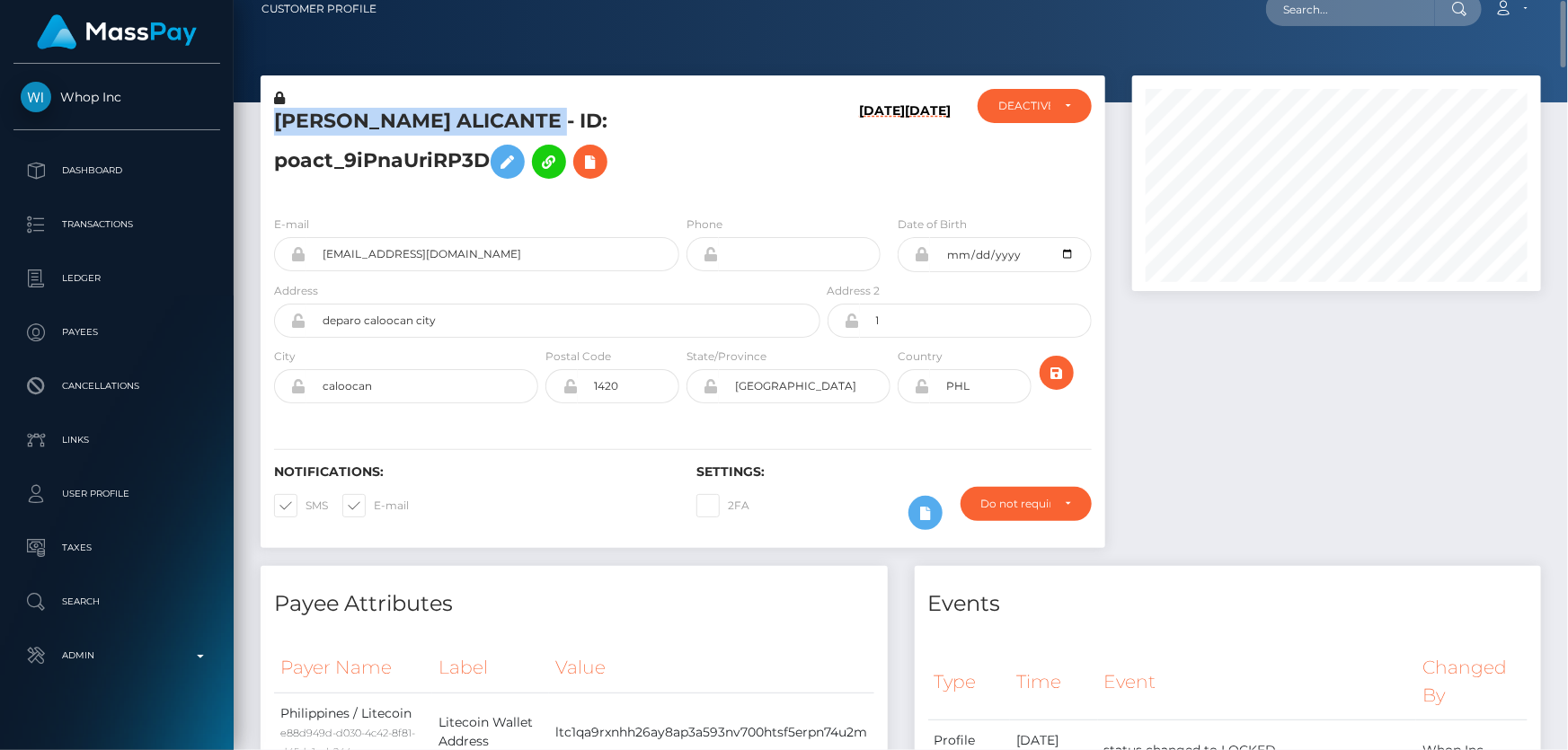
drag, startPoint x: 589, startPoint y: 117, endPoint x: 275, endPoint y: 123, distance: 314.1
click at [275, 123] on h5 "[PERSON_NAME] ALICANTE - ID: poact_9iPnaUriRP3D" at bounding box center [542, 148] width 537 height 80
copy h5 "HENRY SARMIENTO ALICANTE"
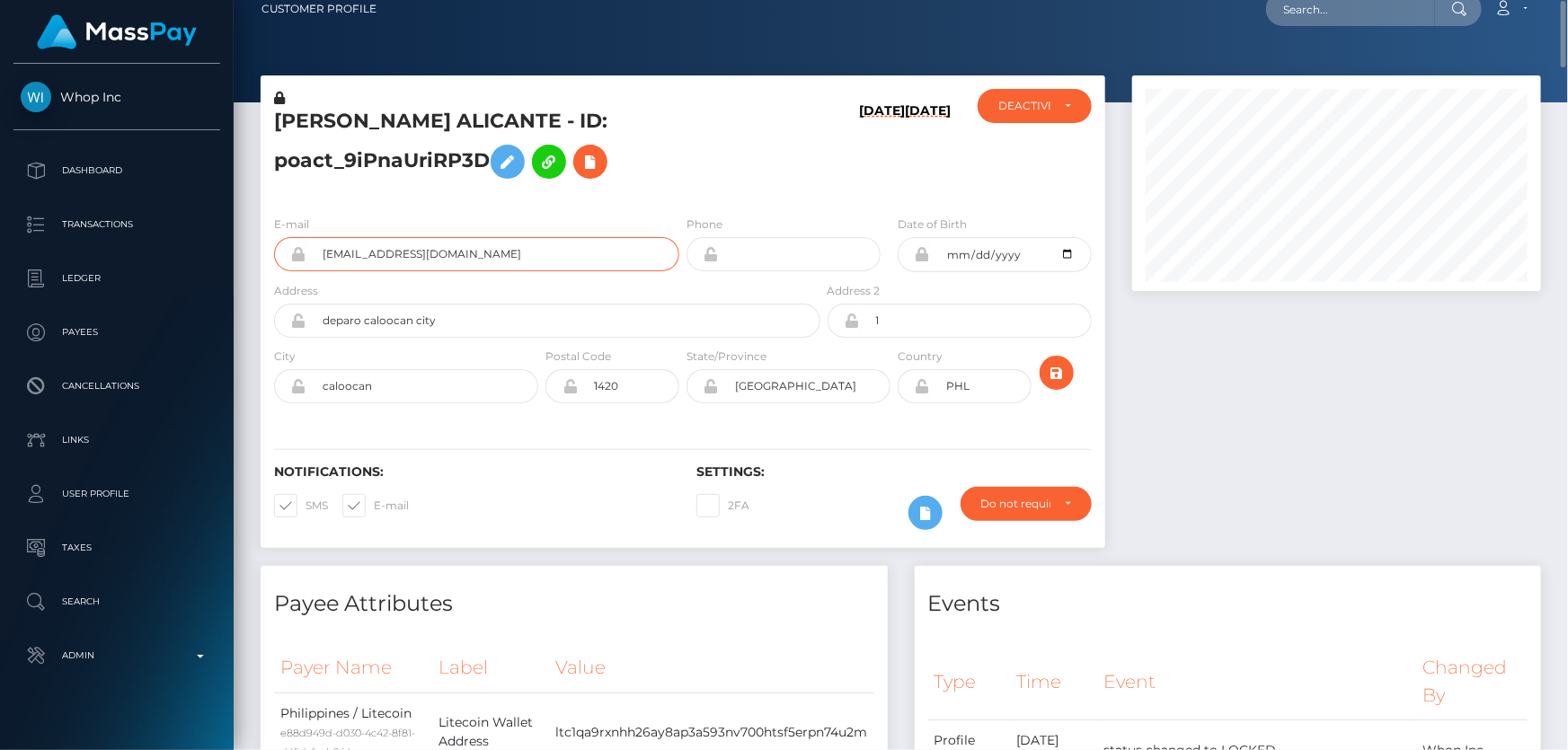
drag, startPoint x: 454, startPoint y: 255, endPoint x: 296, endPoint y: 255, distance: 158.0
click at [296, 255] on div "[EMAIL_ADDRESS][DOMAIN_NAME]" at bounding box center [476, 254] width 405 height 34
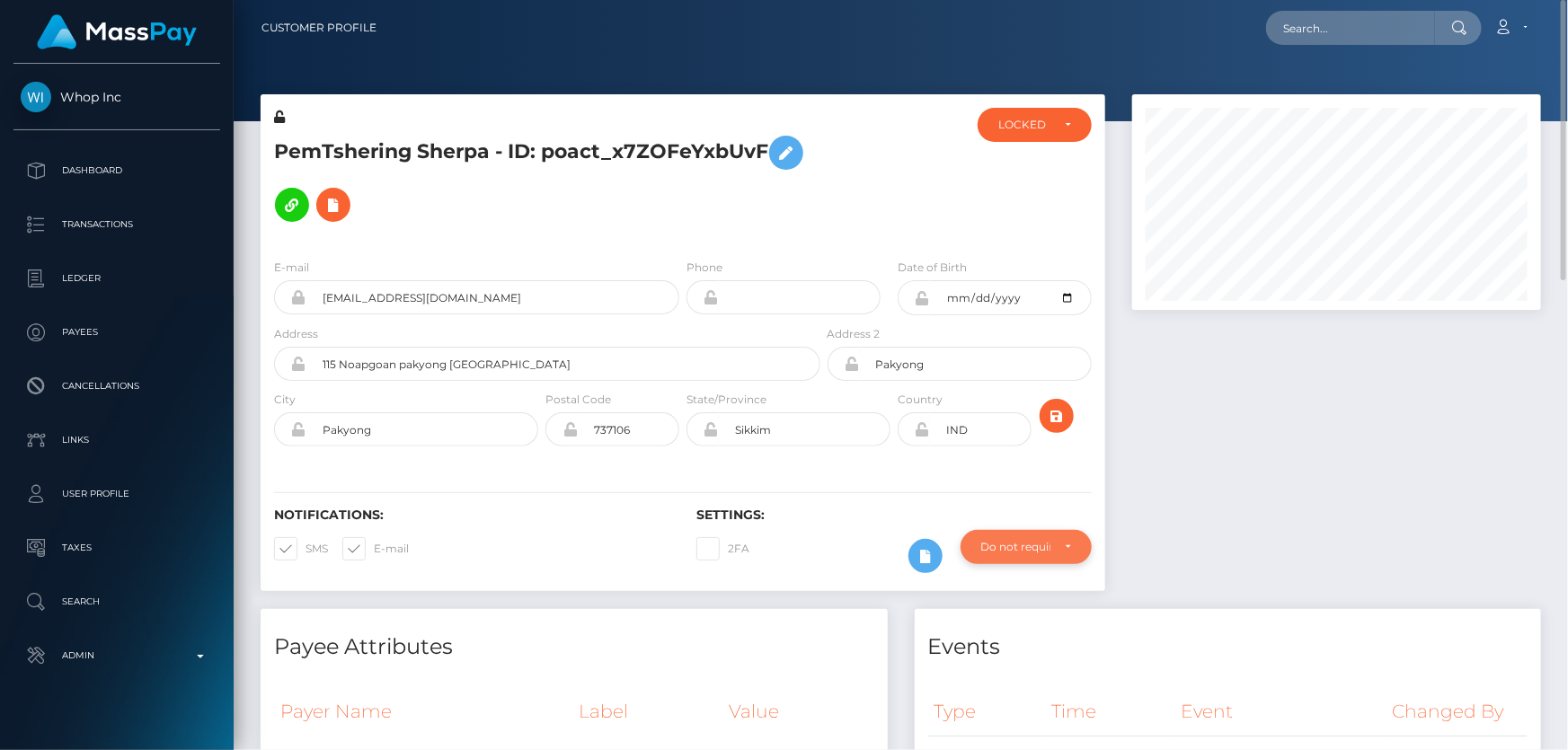
click at [1022, 548] on div "Do not require" at bounding box center [1016, 547] width 69 height 14
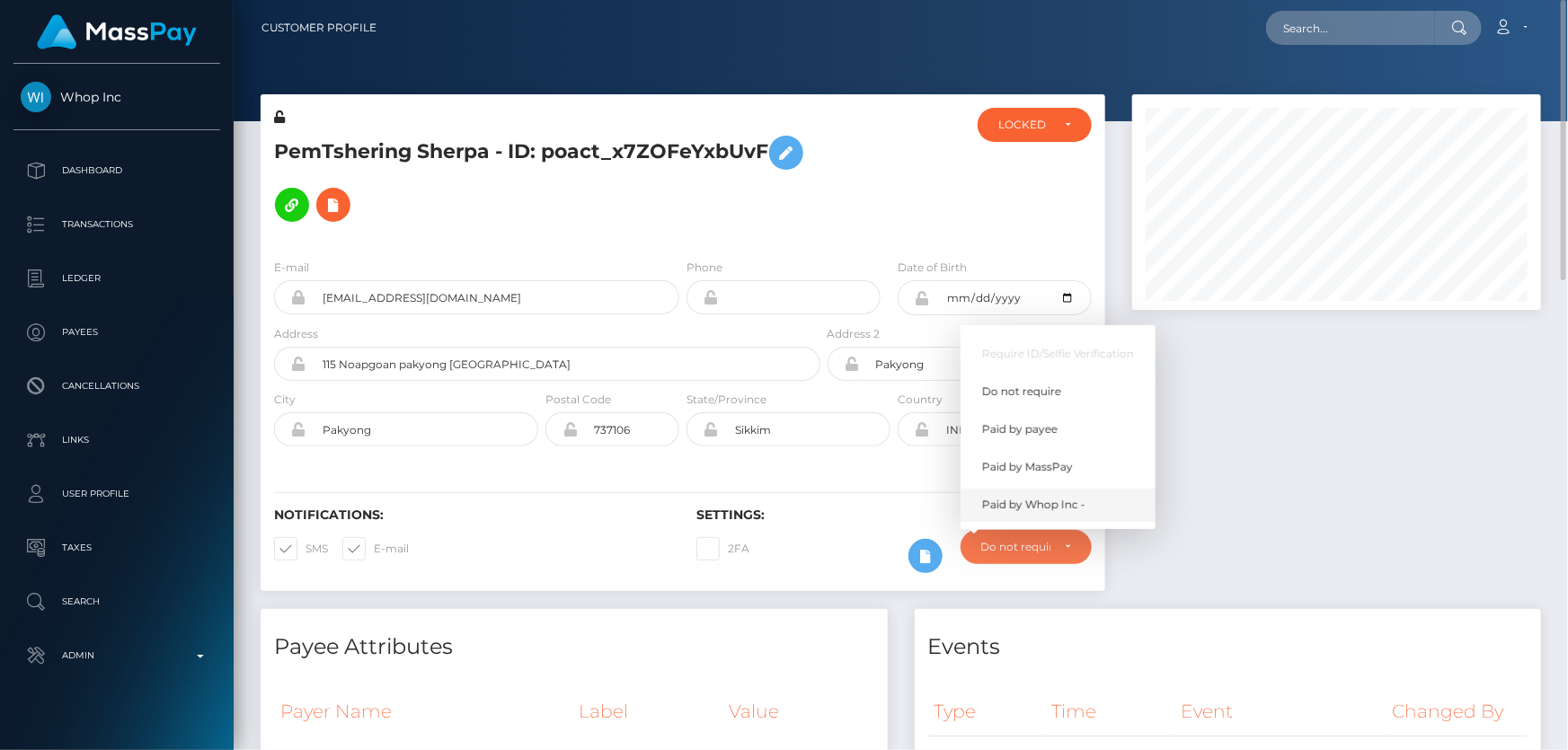
click at [1052, 508] on span "Paid by Whop Inc -" at bounding box center [1034, 505] width 103 height 16
select select "338"
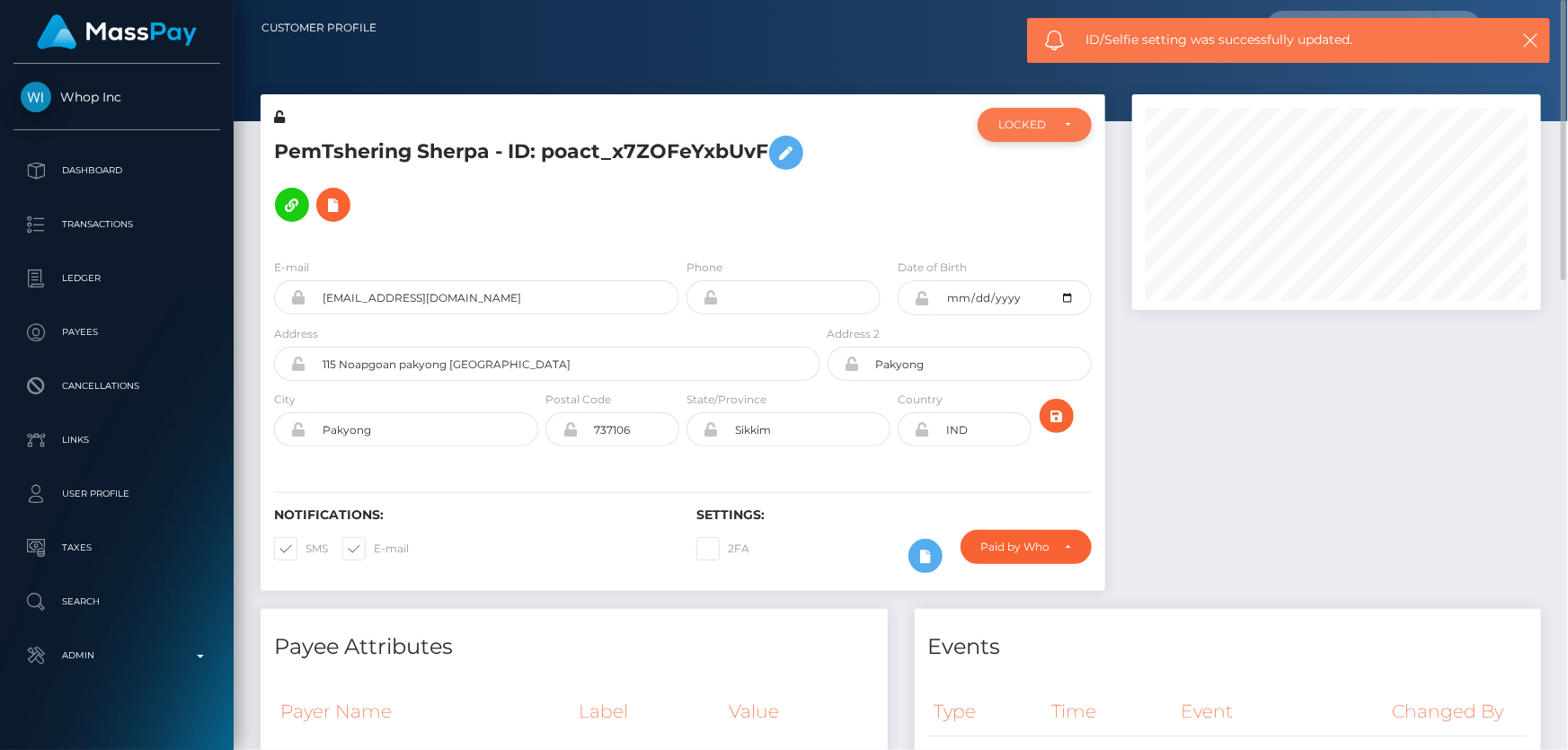
click at [1040, 121] on div "LOCKED" at bounding box center [1024, 125] width 53 height 14
click at [1044, 177] on link "ACTIVE" at bounding box center [1034, 174] width 114 height 34
select select "ACTIVE"
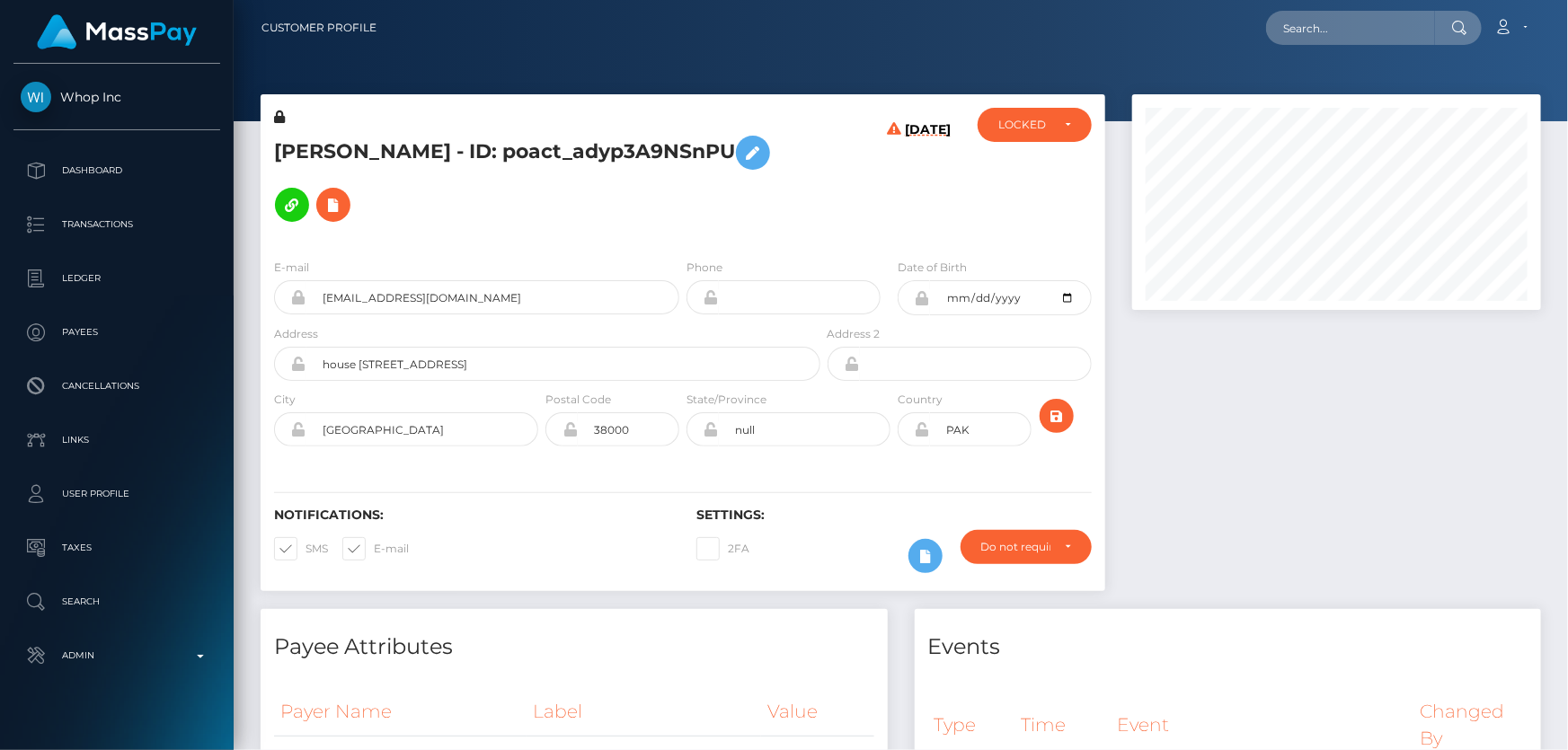
scroll to position [215, 408]
click at [572, 233] on div "[PERSON_NAME] - ID: poact_adyp3A9NSnPU" at bounding box center [543, 177] width 564 height 137
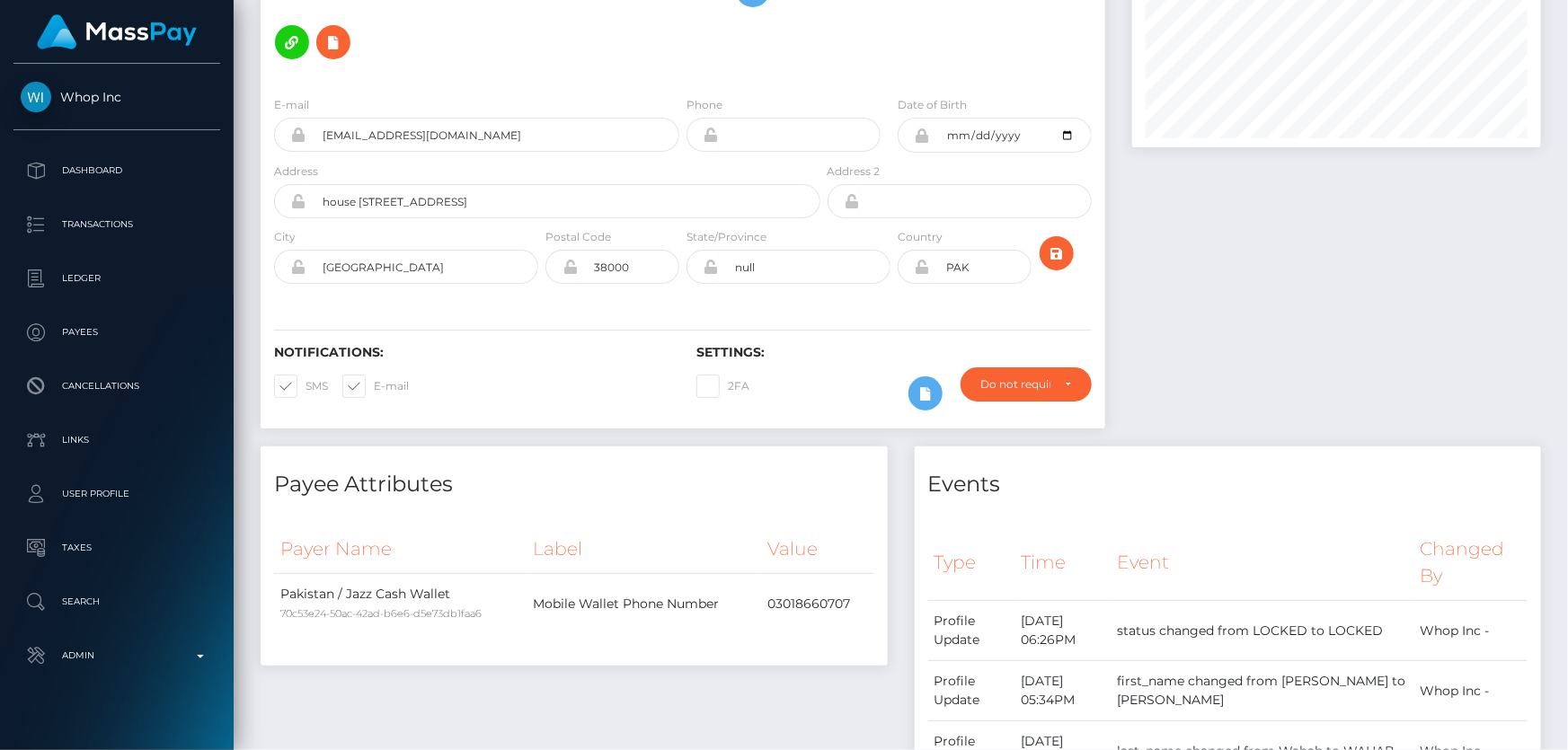
scroll to position [0, 0]
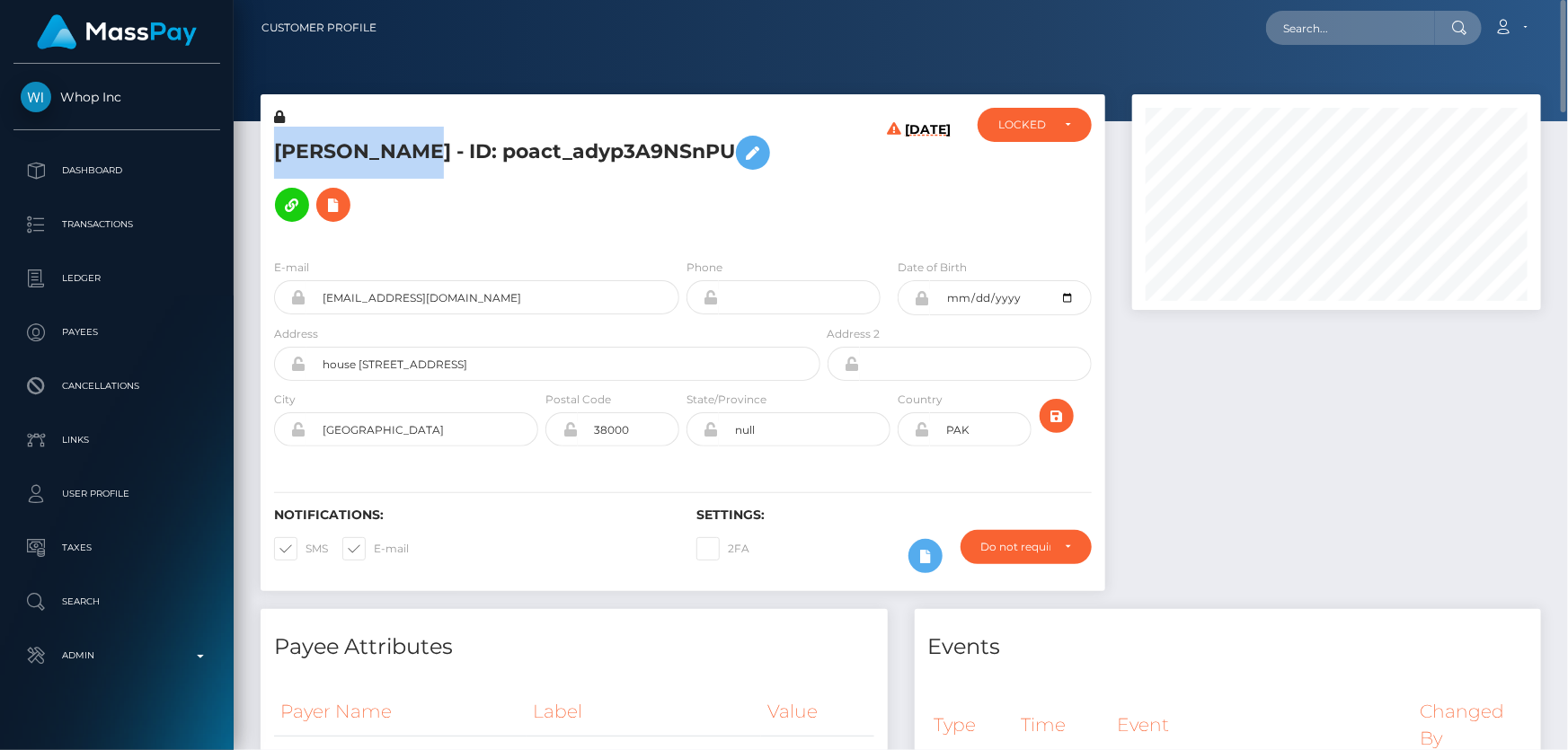
drag, startPoint x: 433, startPoint y: 152, endPoint x: 270, endPoint y: 144, distance: 163.2
click at [270, 144] on div "[PERSON_NAME] - ID: poact_adyp3A9NSnPU" at bounding box center [543, 177] width 564 height 137
copy h5 "[PERSON_NAME]"
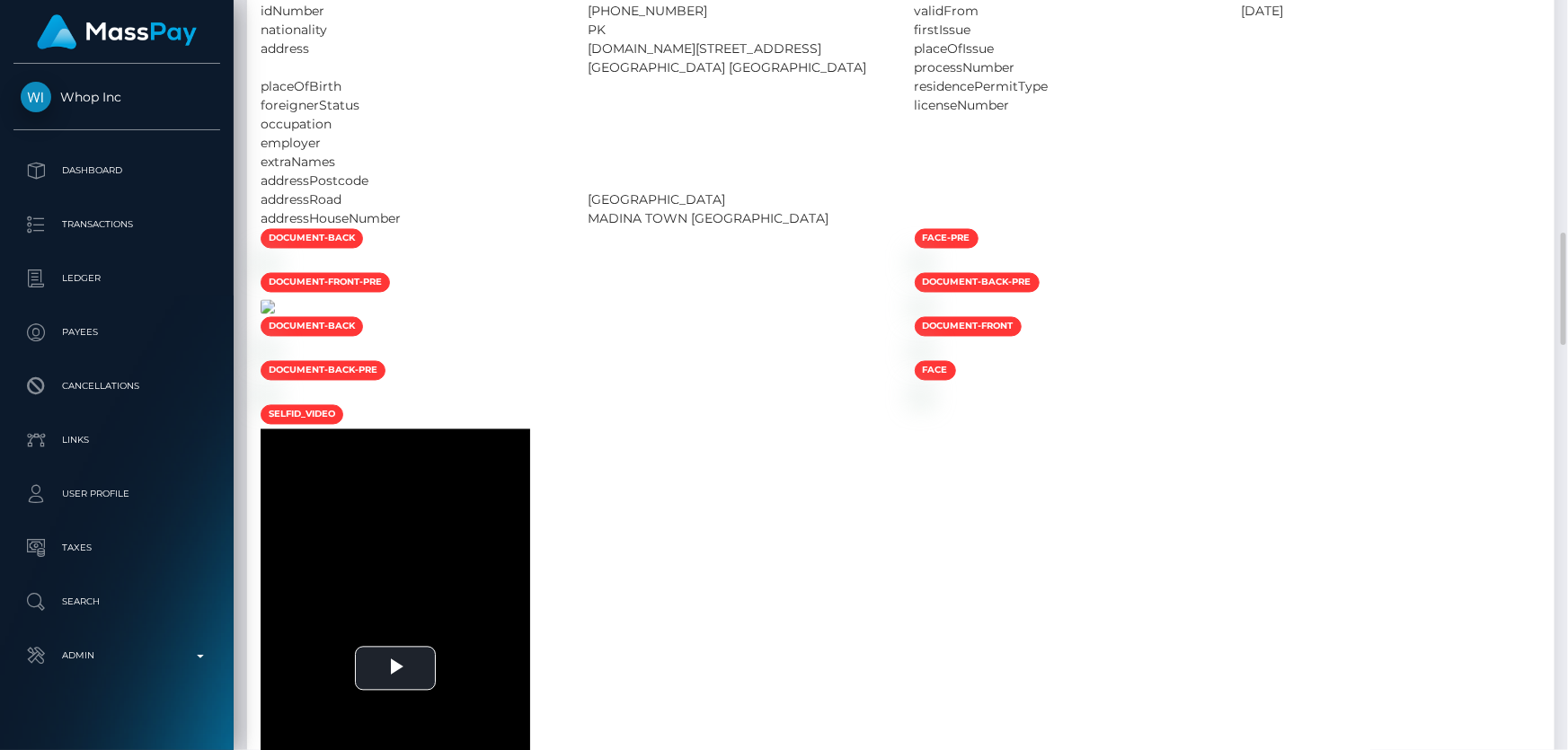
scroll to position [1959, 0]
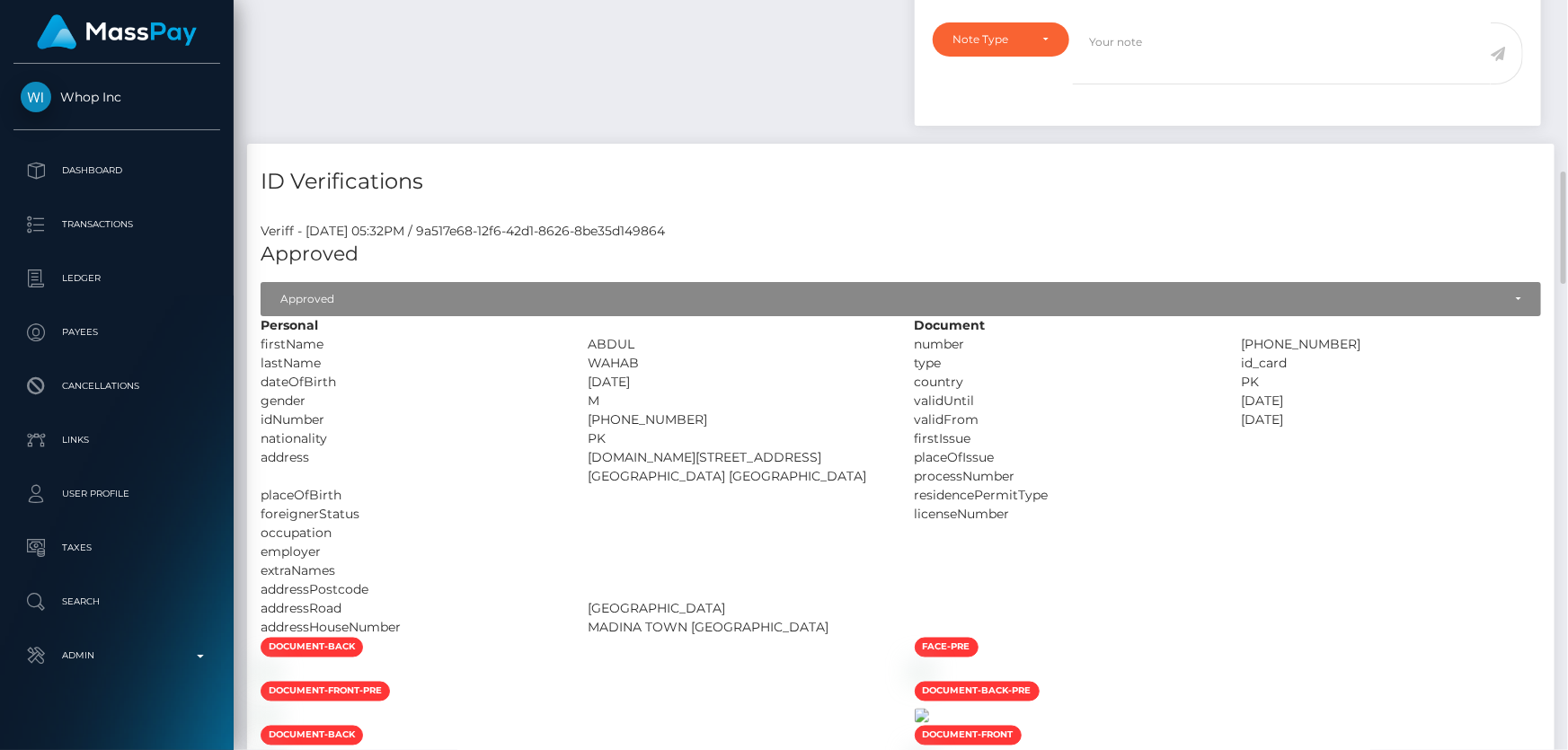
scroll to position [816, 0]
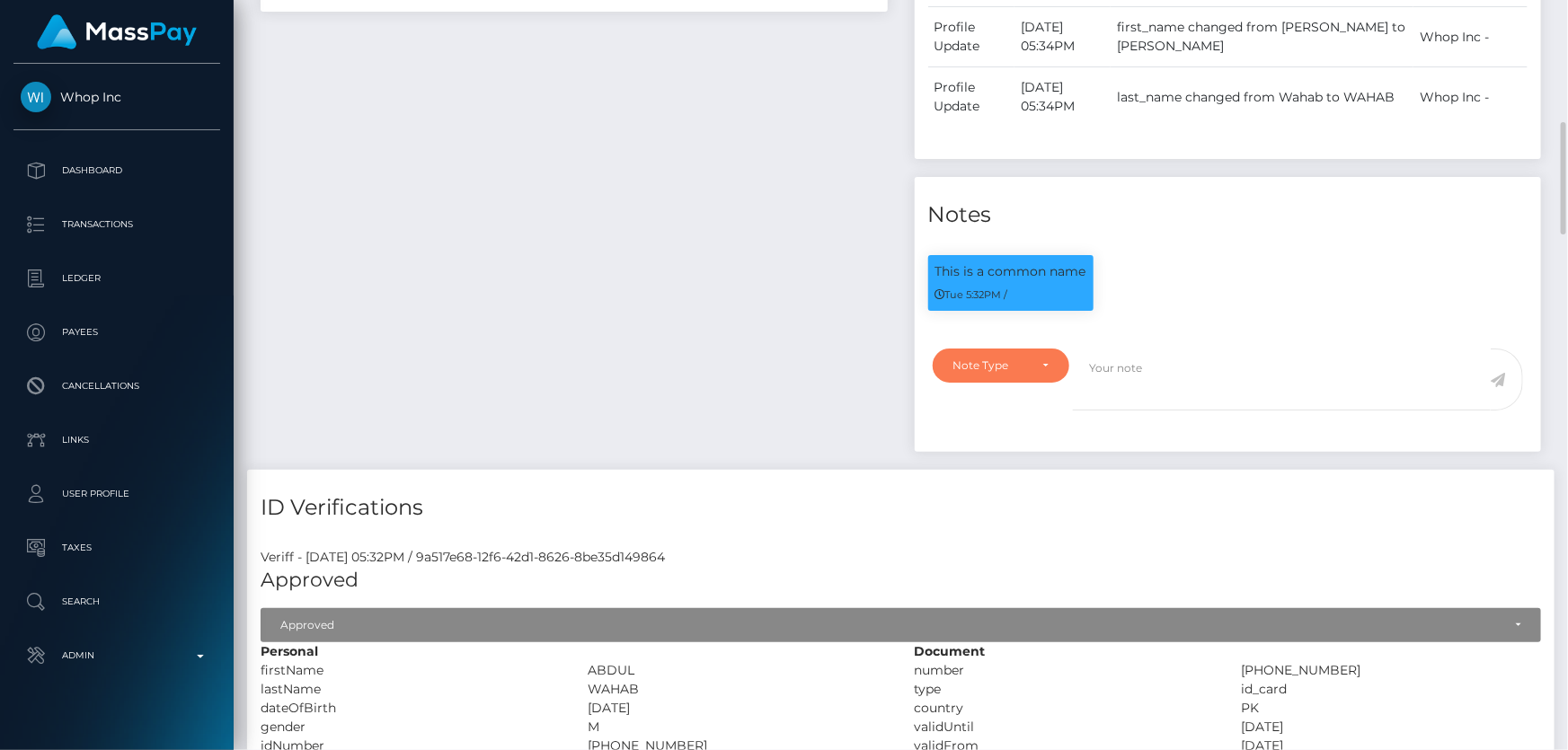
drag, startPoint x: 1018, startPoint y: 361, endPoint x: 916, endPoint y: 395, distance: 107.5
click at [1015, 362] on div "Note Type" at bounding box center [991, 365] width 75 height 14
click at [1014, 483] on span "Clear Compliance" at bounding box center [1002, 489] width 96 height 16
select select "CLEAR_COMPLIANCE"
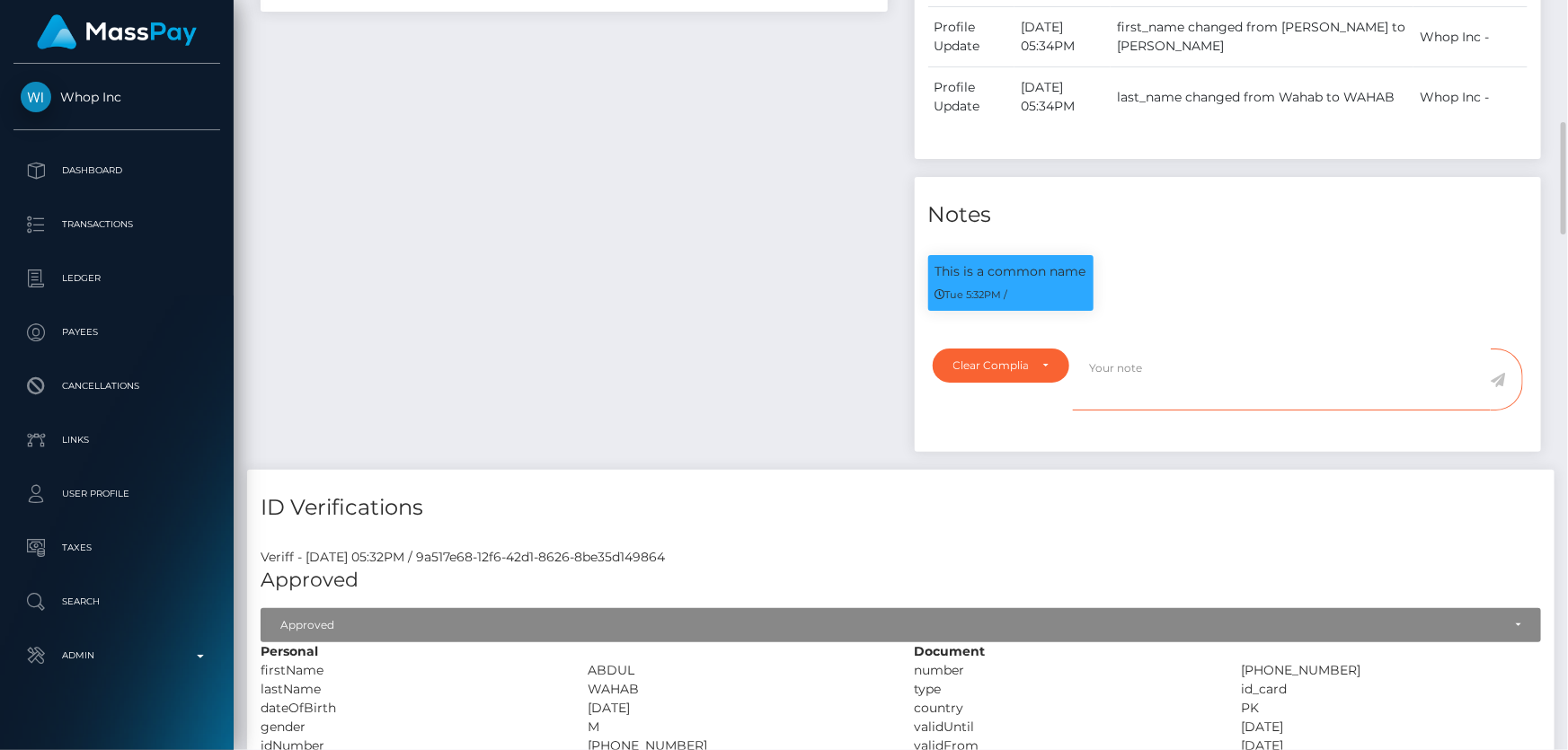
paste textarea "The hits refer to persons with multiple names of different ID numbers."
type textarea "The hits refer to persons with multiple names of different ID numbers. Flag cle…"
click at [1499, 377] on icon at bounding box center [1499, 380] width 15 height 14
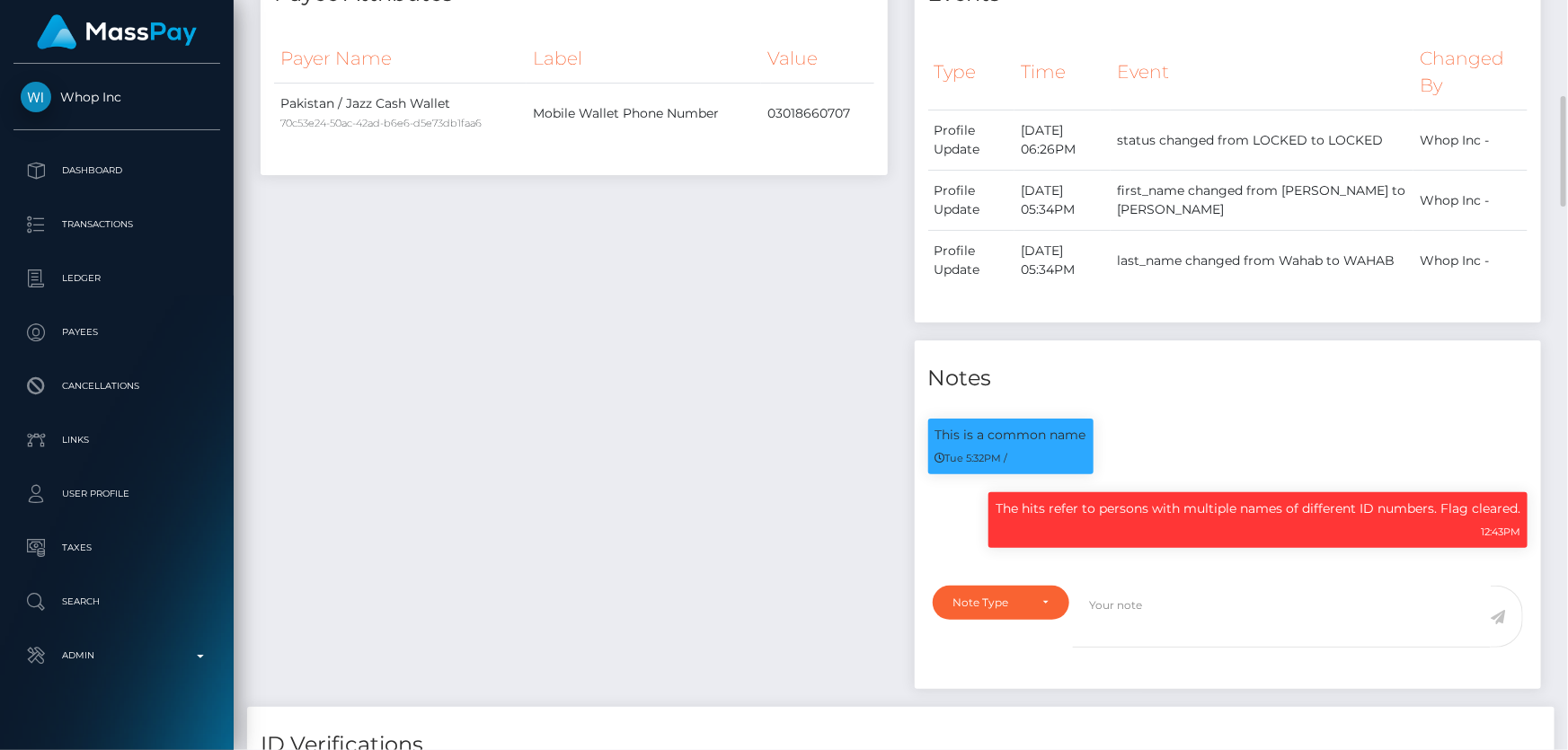
scroll to position [735, 0]
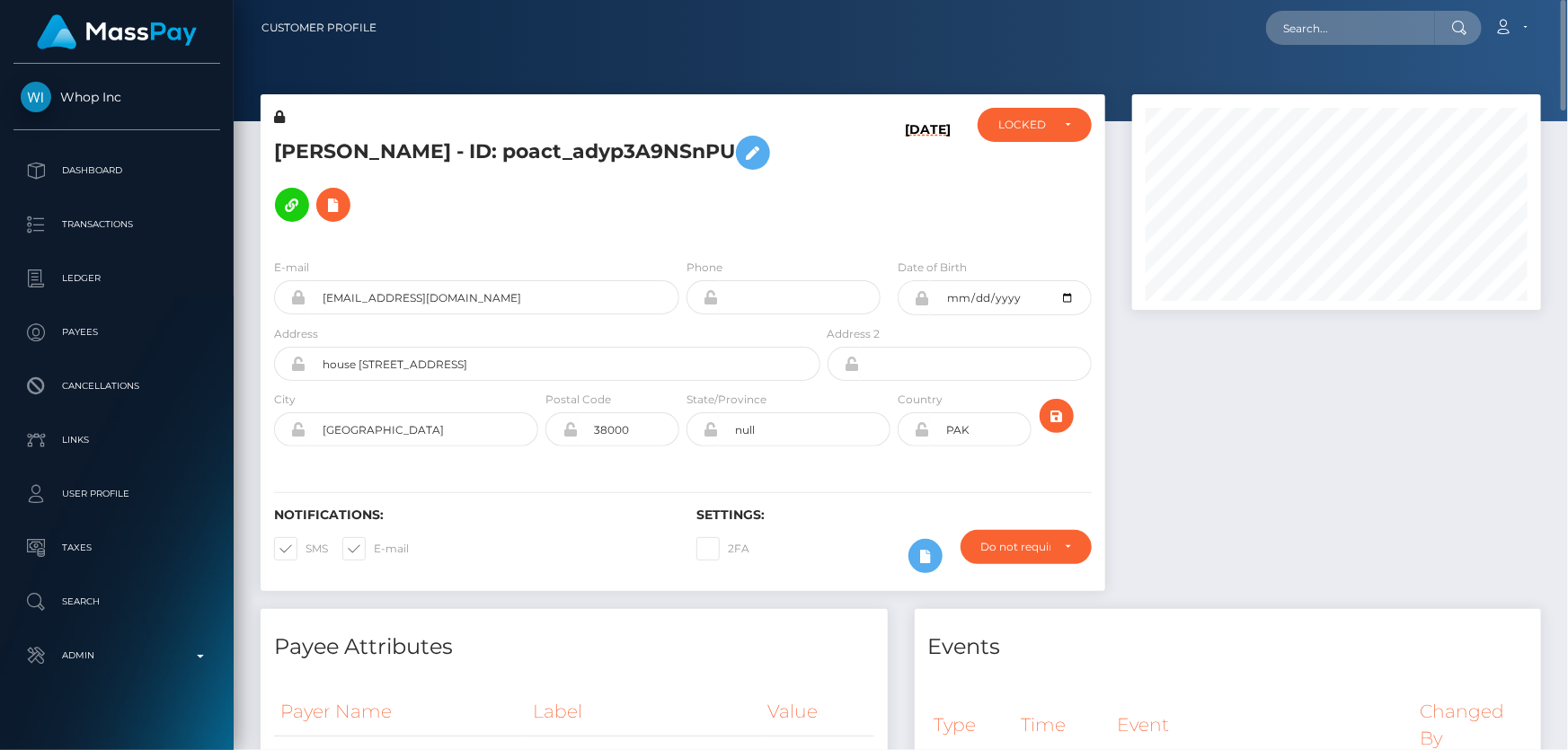
click at [1029, 142] on div "ACTIVE DEACTIVE CLOSED LOCKED LOCKED" at bounding box center [1035, 177] width 141 height 137
click at [1035, 130] on div "LOCKED" at bounding box center [1024, 125] width 53 height 14
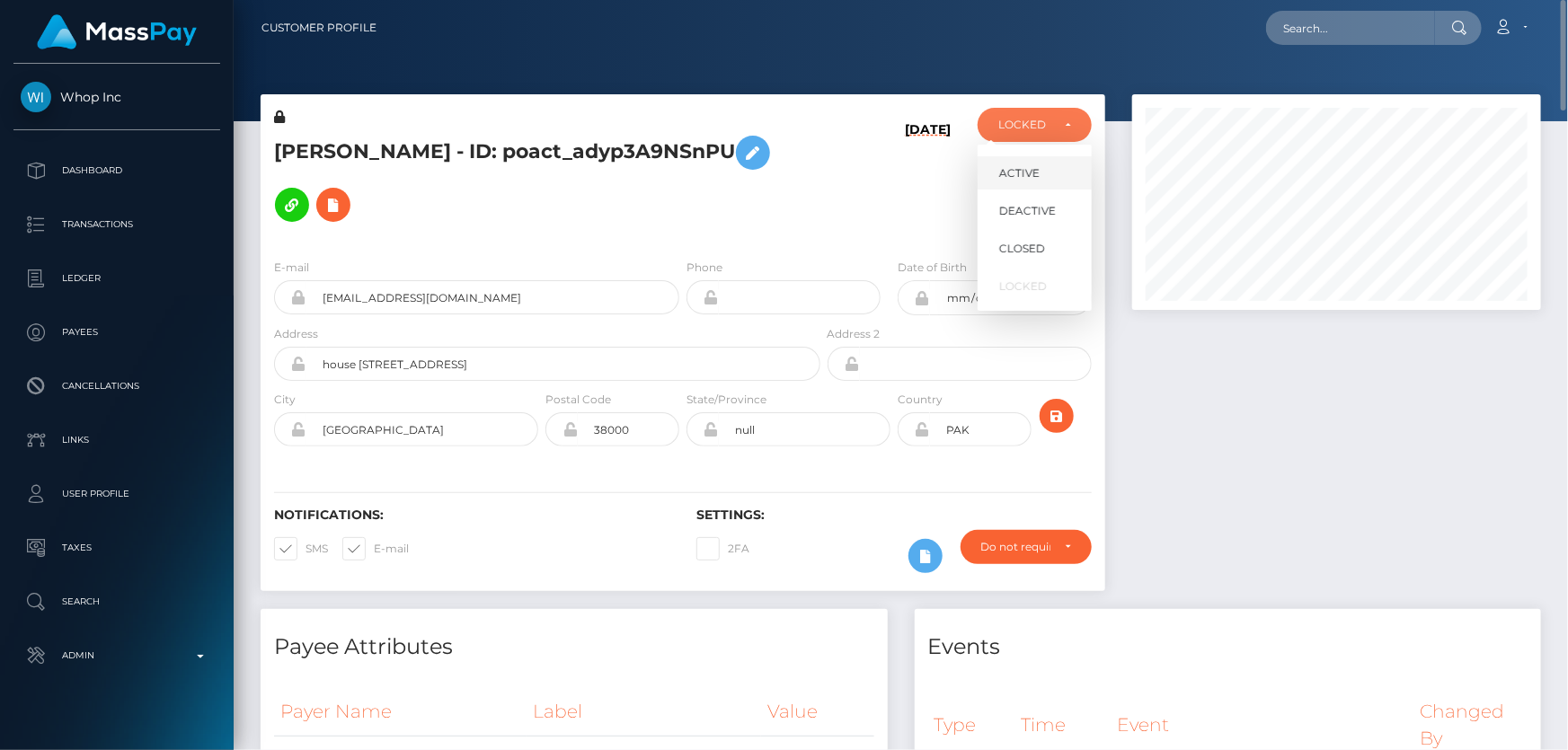
click at [1036, 169] on span "ACTIVE" at bounding box center [1019, 174] width 41 height 16
select select "ACTIVE"
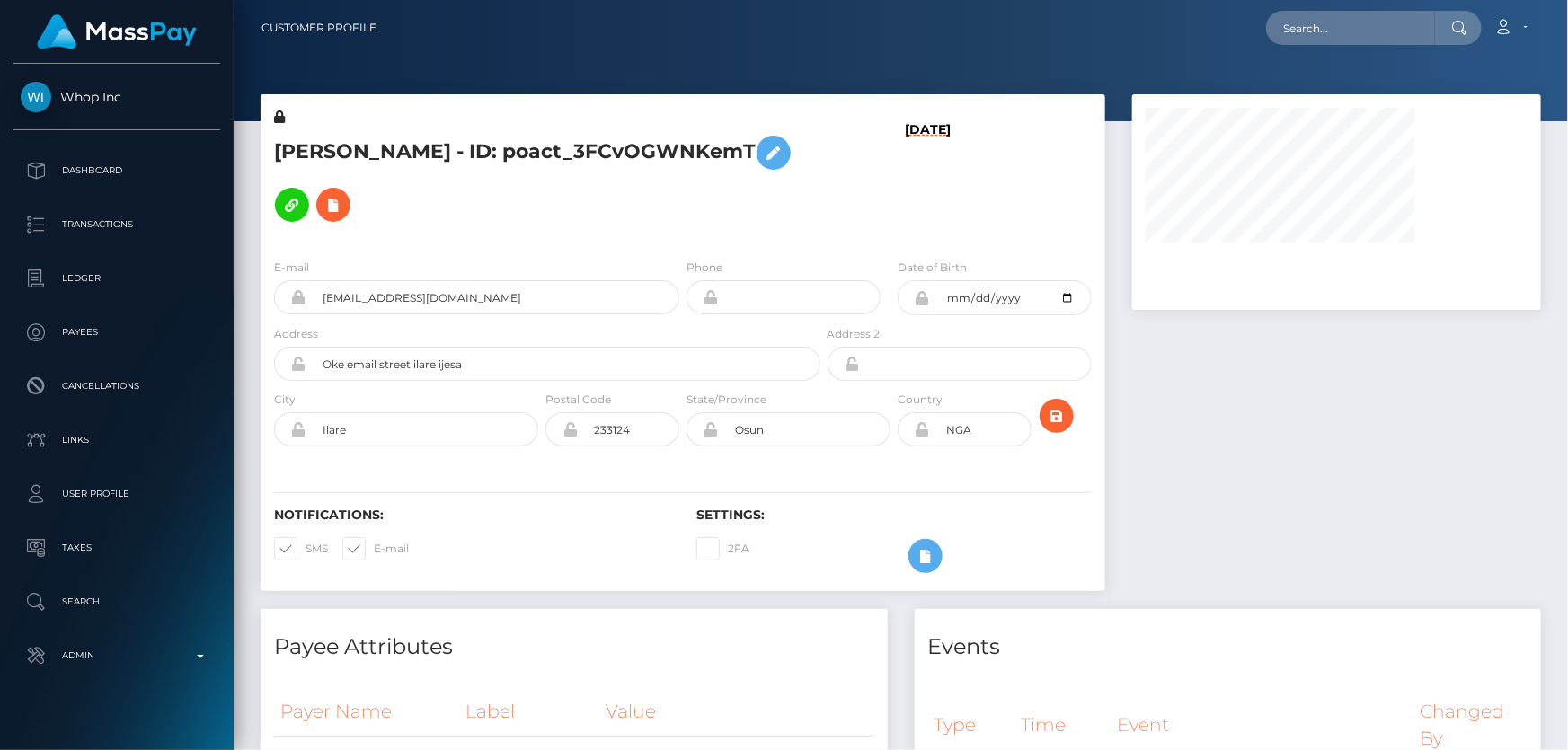
click at [476, 192] on h5 "[PERSON_NAME] - ID: poact_3FCvOGWNKemT" at bounding box center [542, 179] width 537 height 104
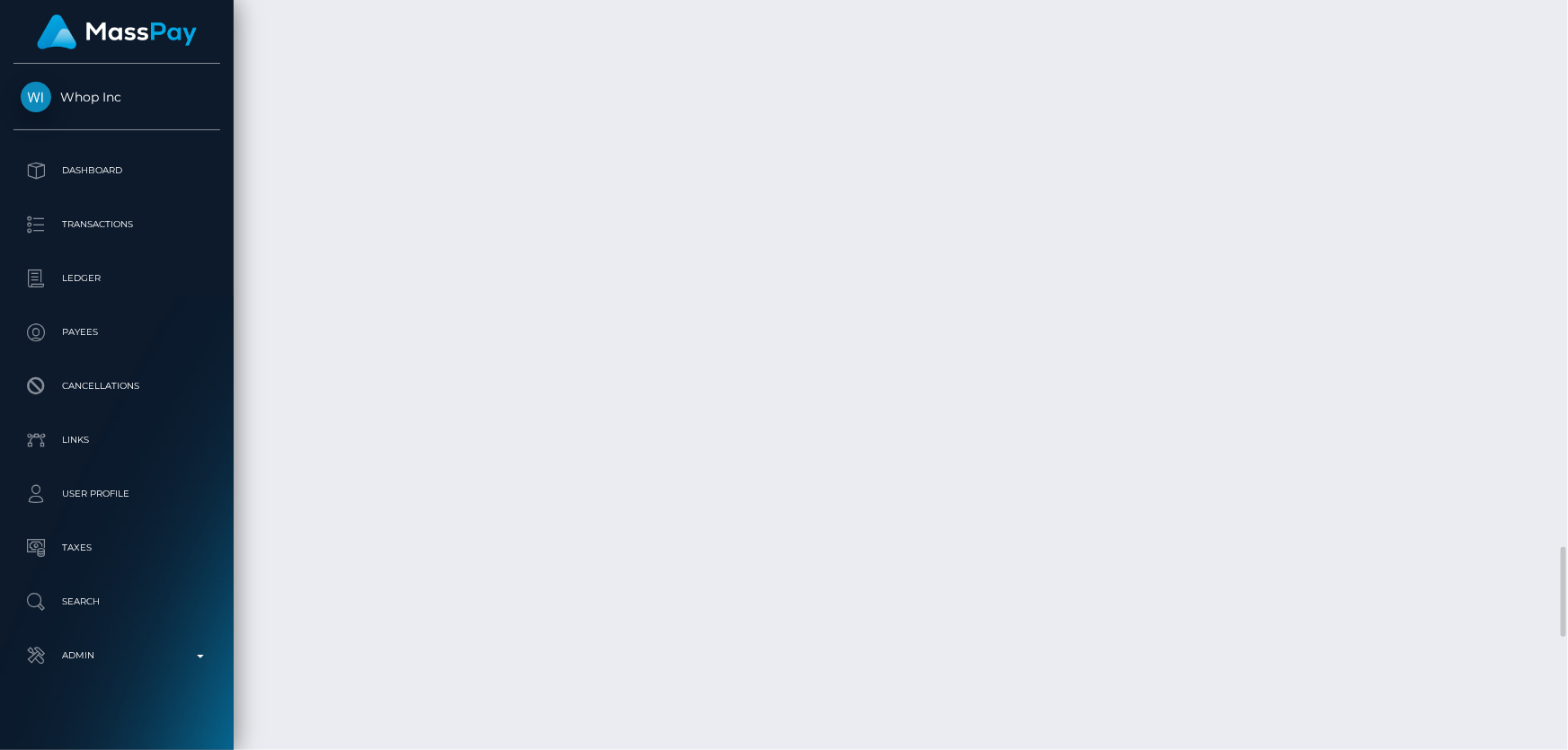
scroll to position [4573, 0]
checkbox input "true"
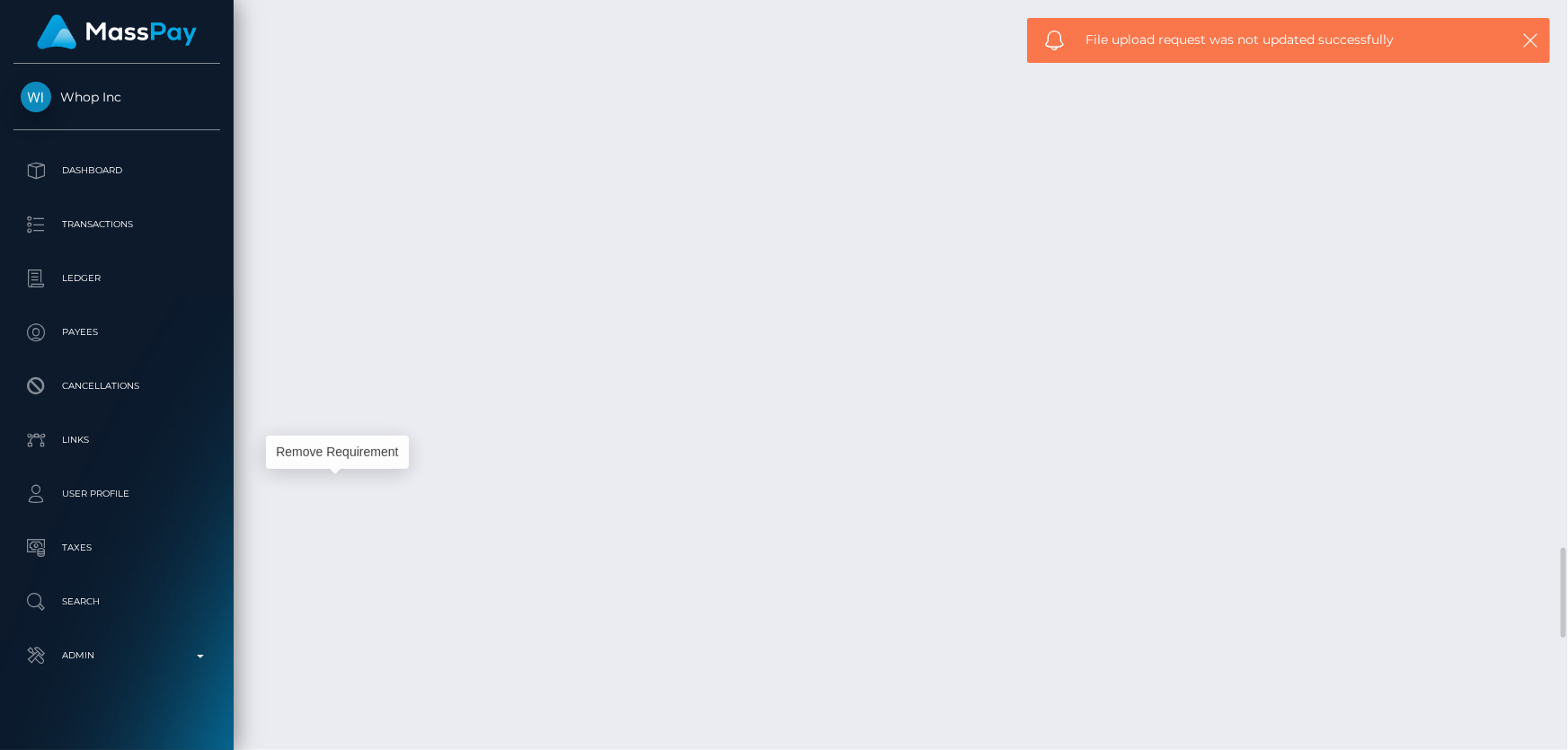
scroll to position [215, 408]
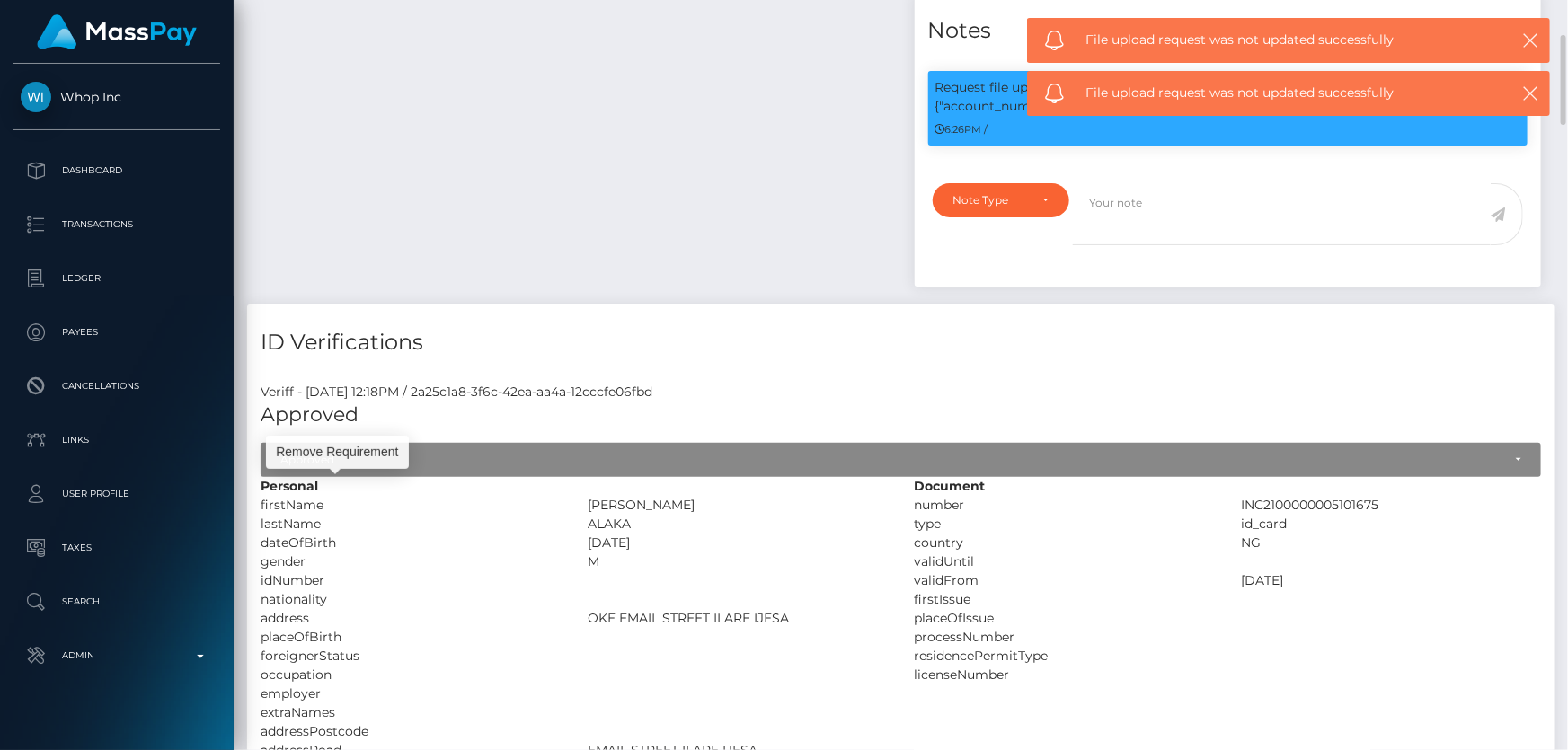
scroll to position [735, 0]
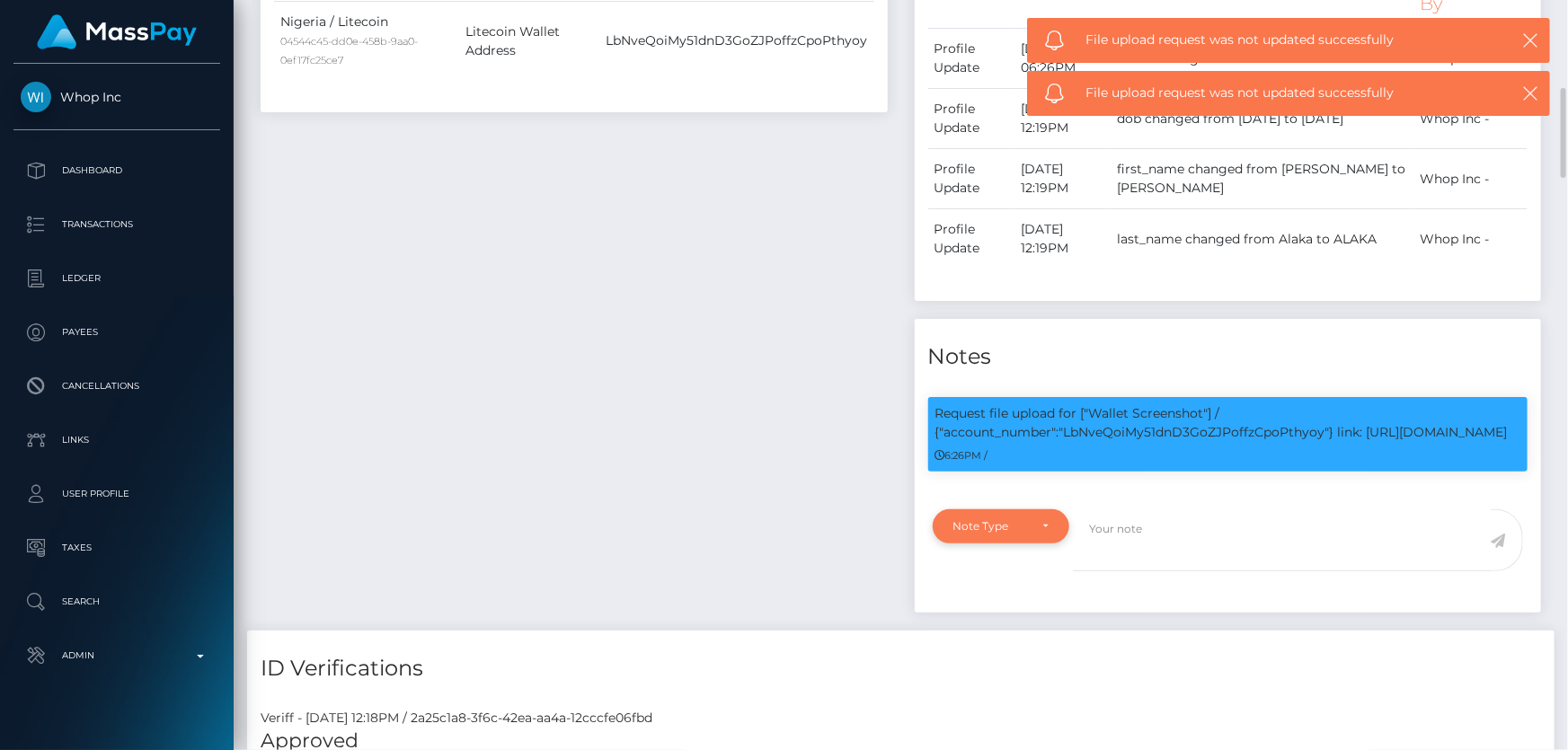
click at [985, 534] on div "Note Type" at bounding box center [991, 527] width 75 height 14
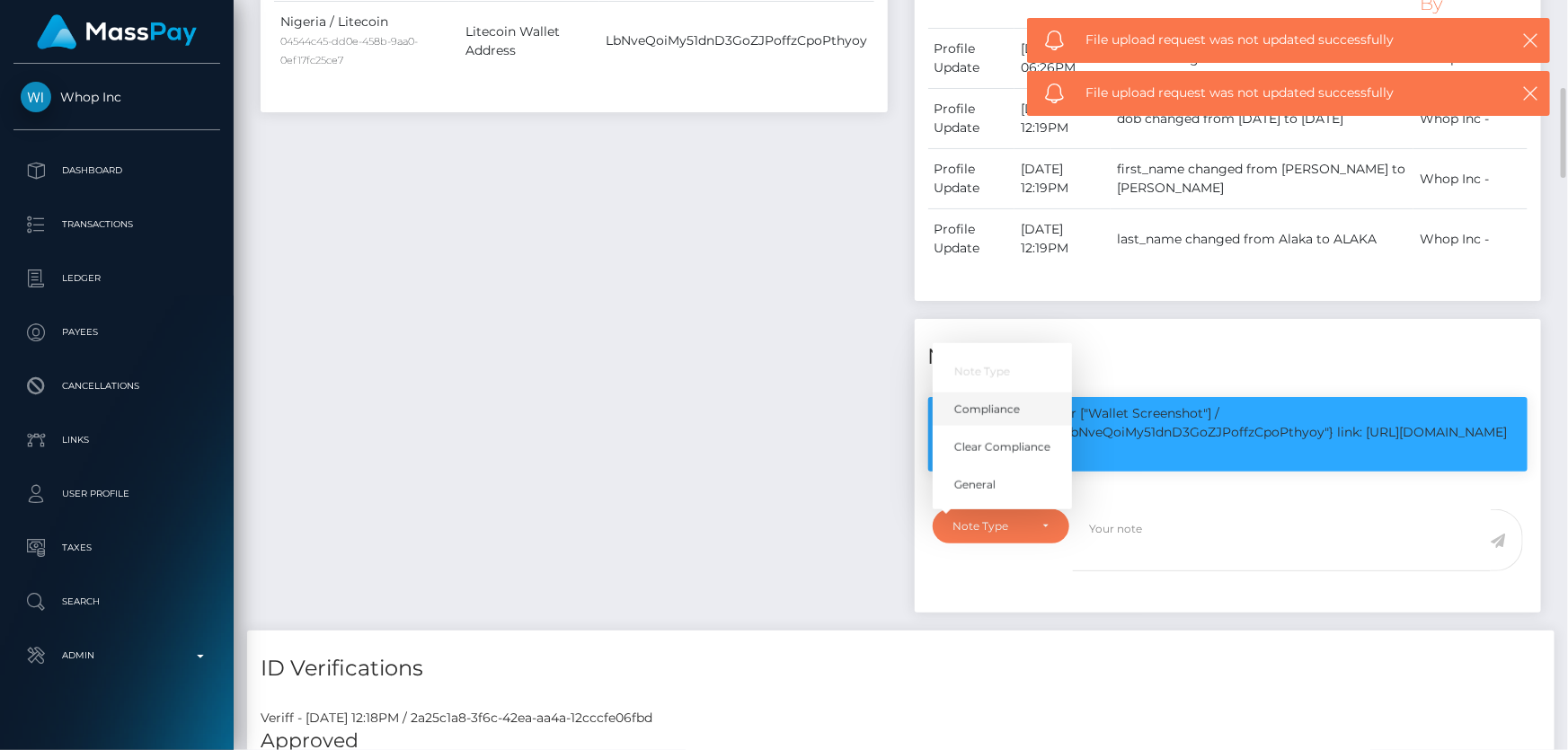
click at [988, 417] on span "Compliance" at bounding box center [987, 409] width 65 height 16
select select "COMPLIANCE"
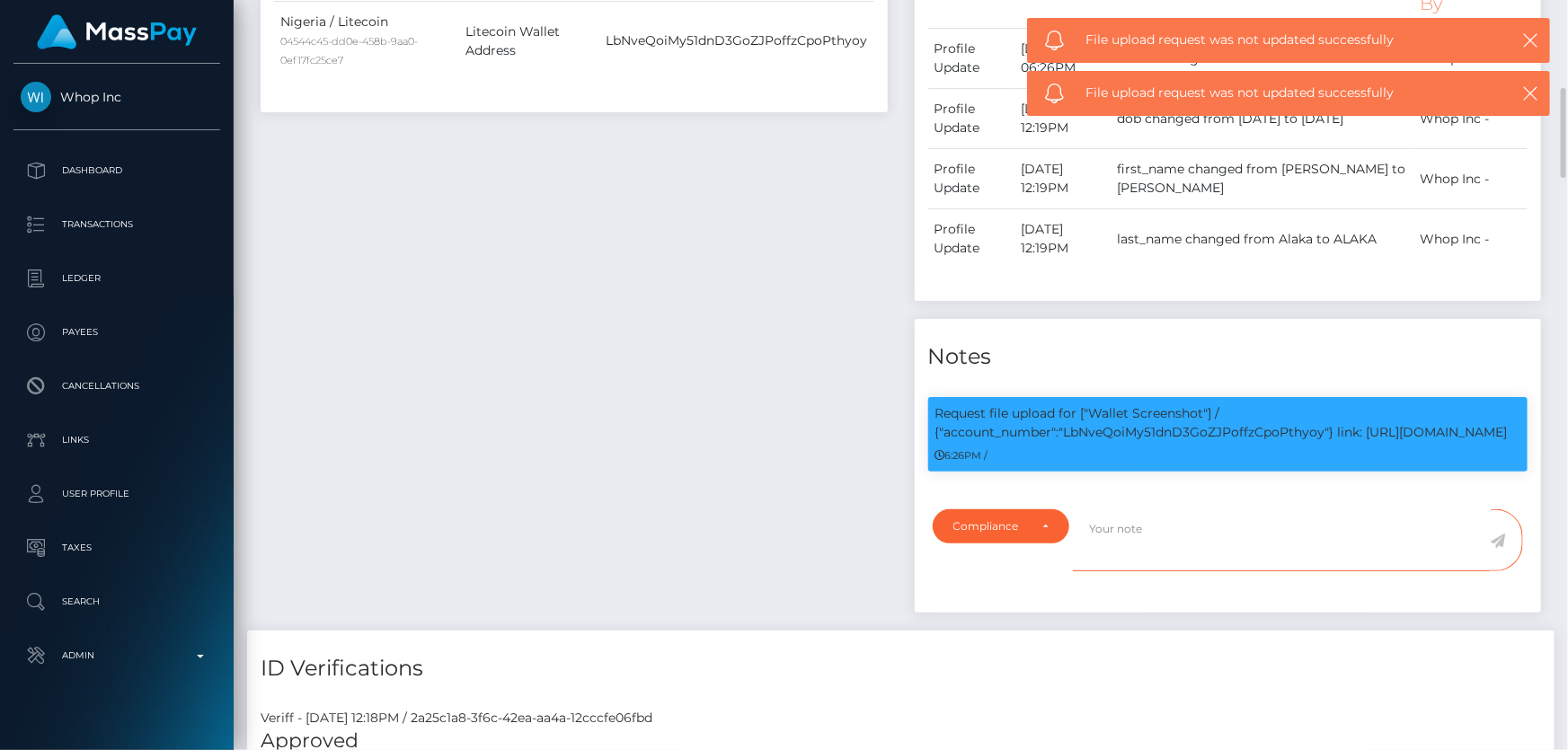
click at [1127, 565] on textarea at bounding box center [1281, 541] width 418 height 62
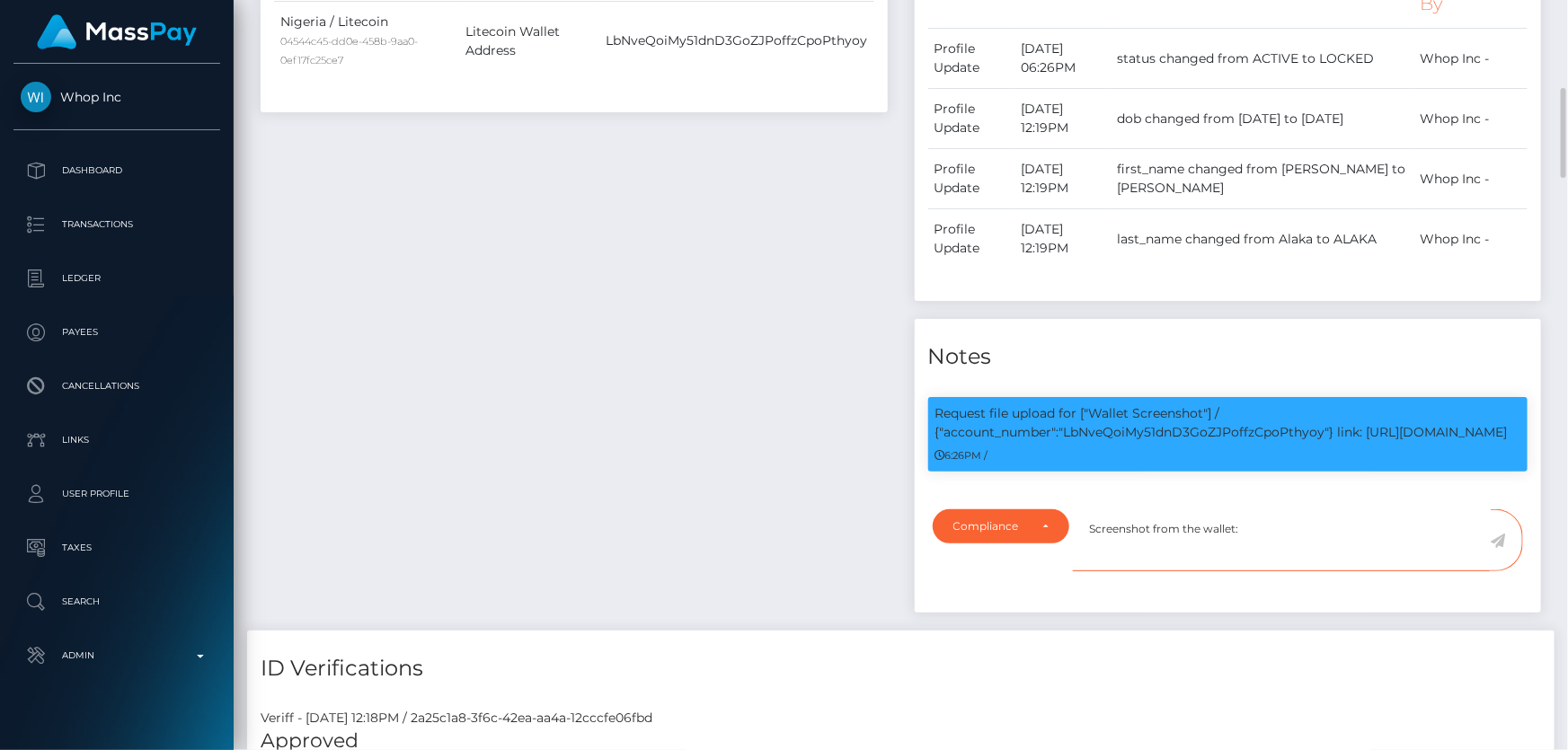
paste textarea "The hits refer to persons with multiple names of different ID numbers."
drag, startPoint x: 1241, startPoint y: 542, endPoint x: 1301, endPoint y: 576, distance: 69.0
click at [1301, 571] on textarea "Screenshot from the wallet: The hits refer to persons with multiple names of di…" at bounding box center [1281, 541] width 418 height 62
click at [1140, 424] on p "Request file upload for ["Wallet Screenshot"] / {"account_number":"LbNveQoiMy51…" at bounding box center [1229, 424] width 587 height 38
click at [1133, 430] on p "Request file upload for ["Wallet Screenshot"] / {"account_number":"LbNveQoiMy51…" at bounding box center [1229, 424] width 587 height 38
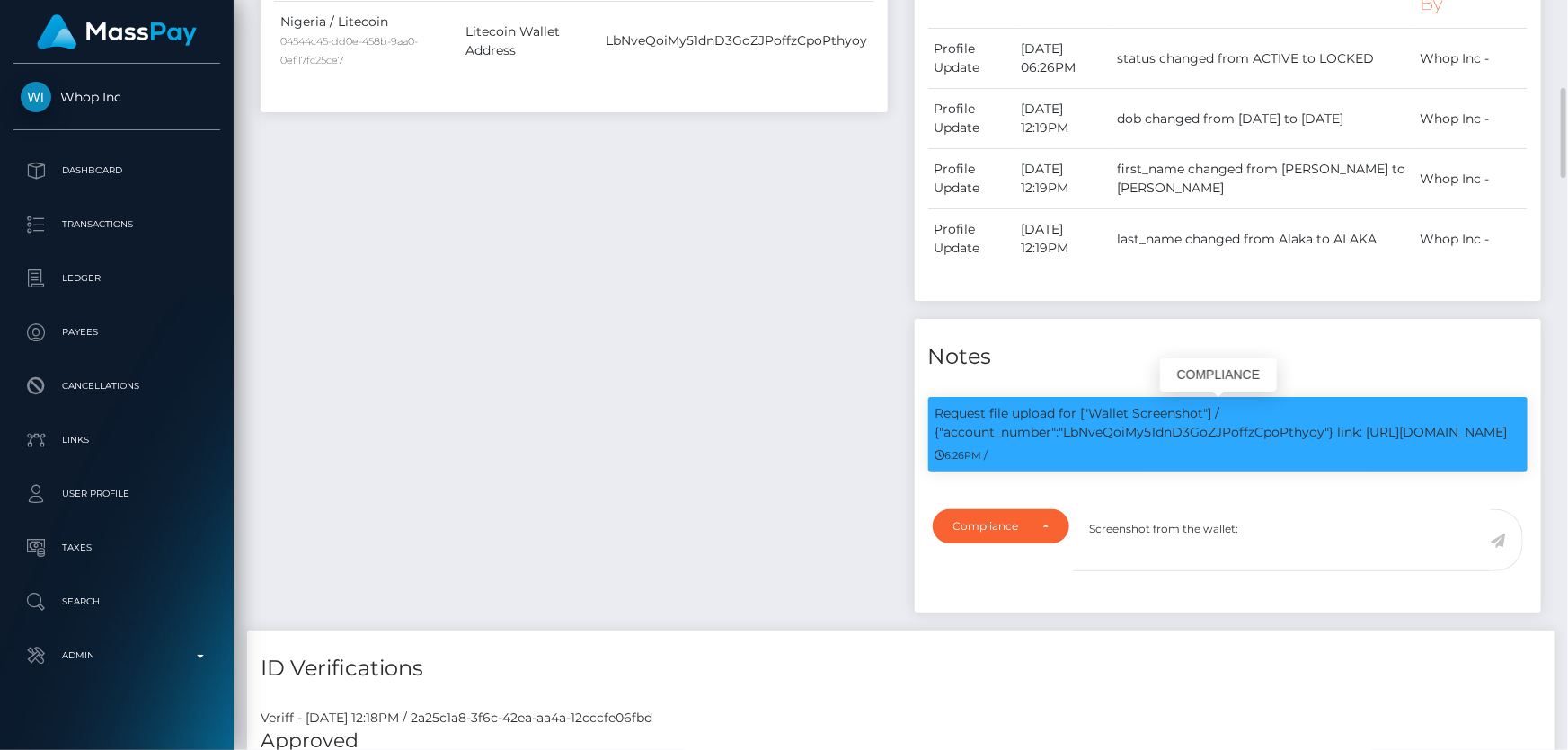
click at [1133, 430] on p "Request file upload for ["Wallet Screenshot"] / {"account_number":"LbNveQoiMy51…" at bounding box center [1229, 424] width 587 height 38
copy p "LbNveQoiMy51dnD3GoZJPoffzCpoPthyoy"
click at [1291, 548] on textarea "Screenshot from the wallet:" at bounding box center [1281, 541] width 418 height 62
paste textarea "LbNveQoiMy51dnD3GoZJPoffzCpoPthyoy"
type textarea "Screenshot from the wallet: LbNveQoiMy51dnD3GoZJPoffzCpoPthyoy provided."
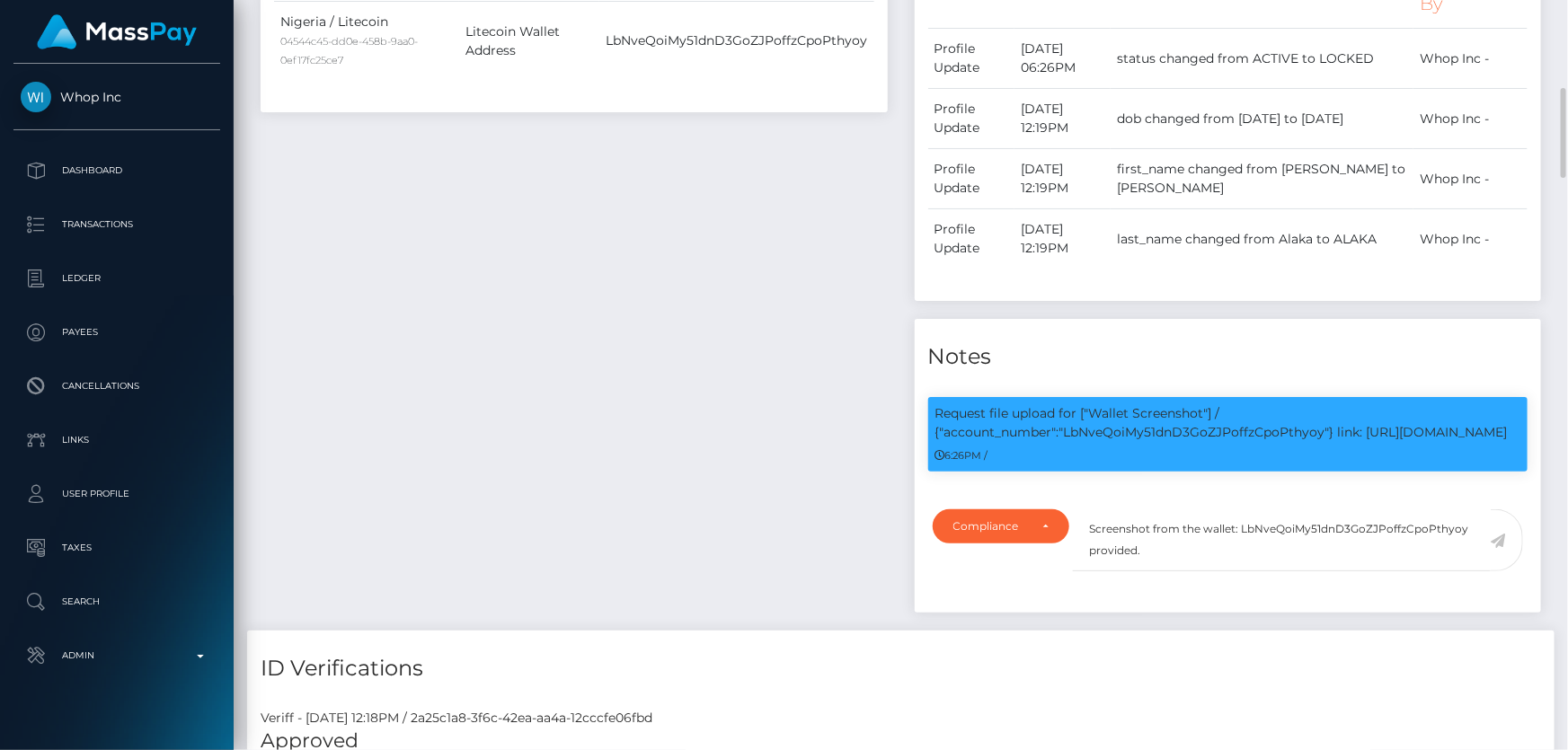
click at [1500, 548] on icon at bounding box center [1499, 541] width 15 height 14
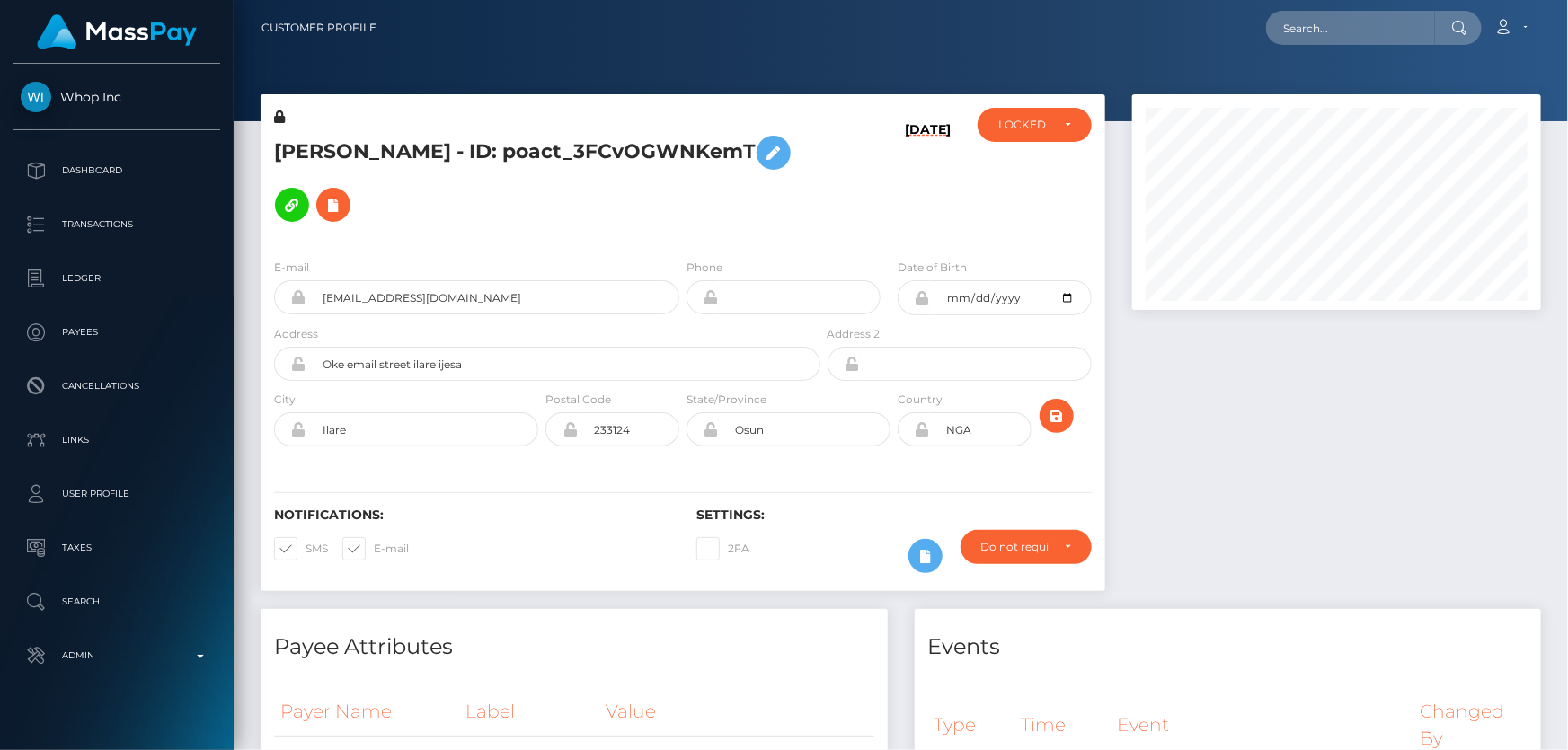
scroll to position [215, 408]
click at [1055, 111] on div "LOCKED" at bounding box center [1034, 125] width 114 height 34
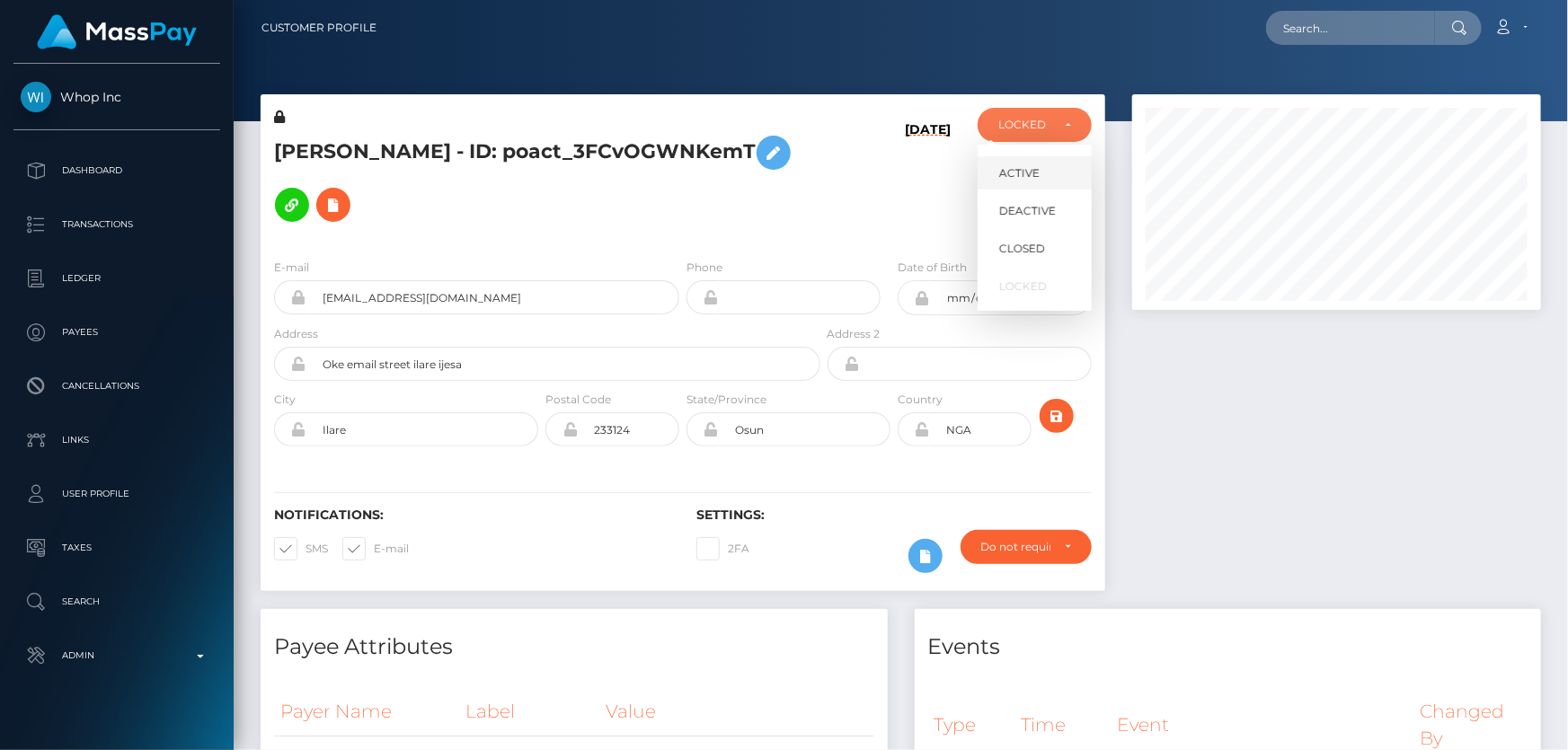
click at [1053, 170] on link "ACTIVE" at bounding box center [1034, 174] width 114 height 34
select select "ACTIVE"
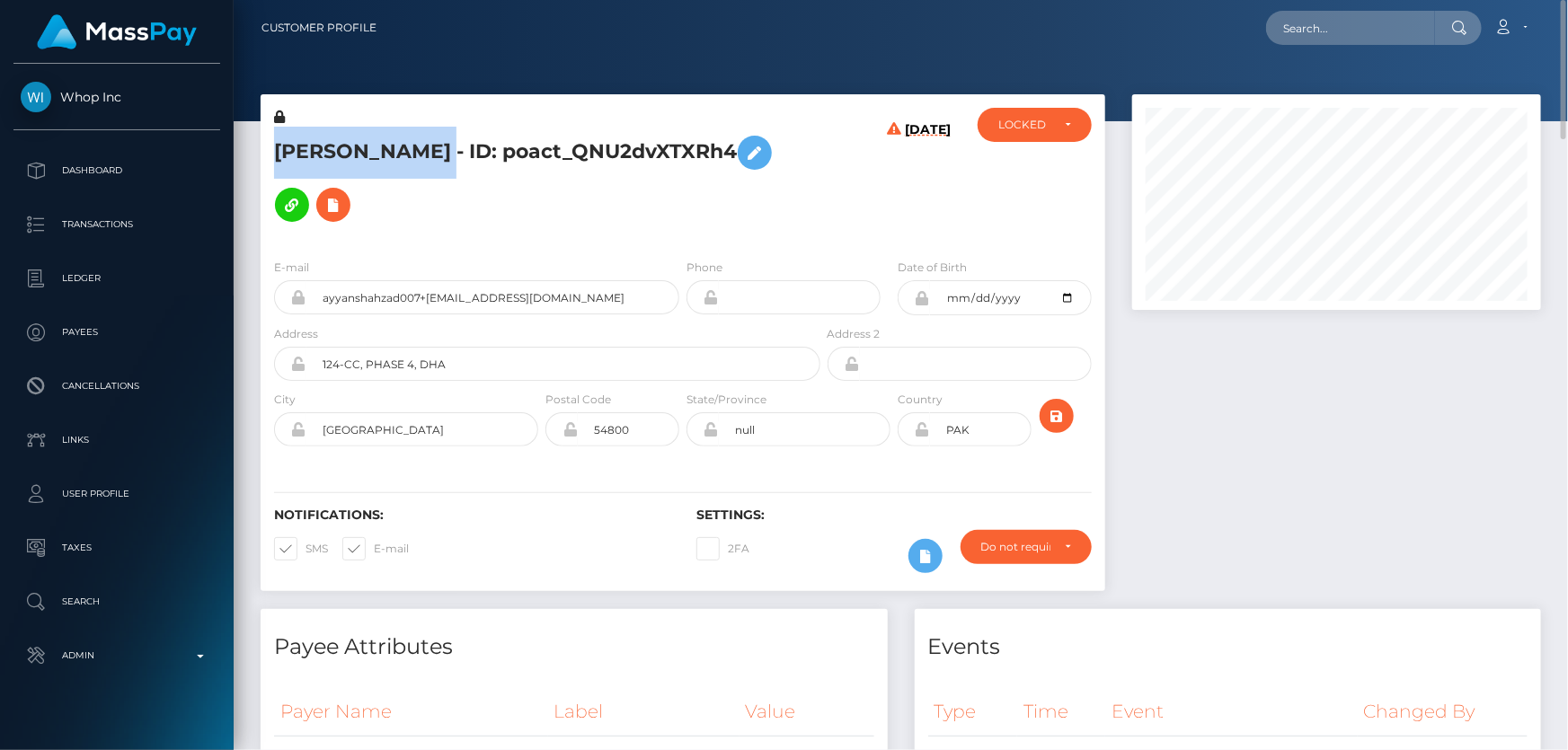
drag, startPoint x: 594, startPoint y: 141, endPoint x: 279, endPoint y: 141, distance: 315.0
click at [279, 141] on h5 "MUHAMMAD AYYAN SHAHZAD - ID: poact_QNU2dvXTXRh4" at bounding box center [542, 179] width 537 height 104
copy h5 "MUHAMMAD AYYAN SHAHZAD"
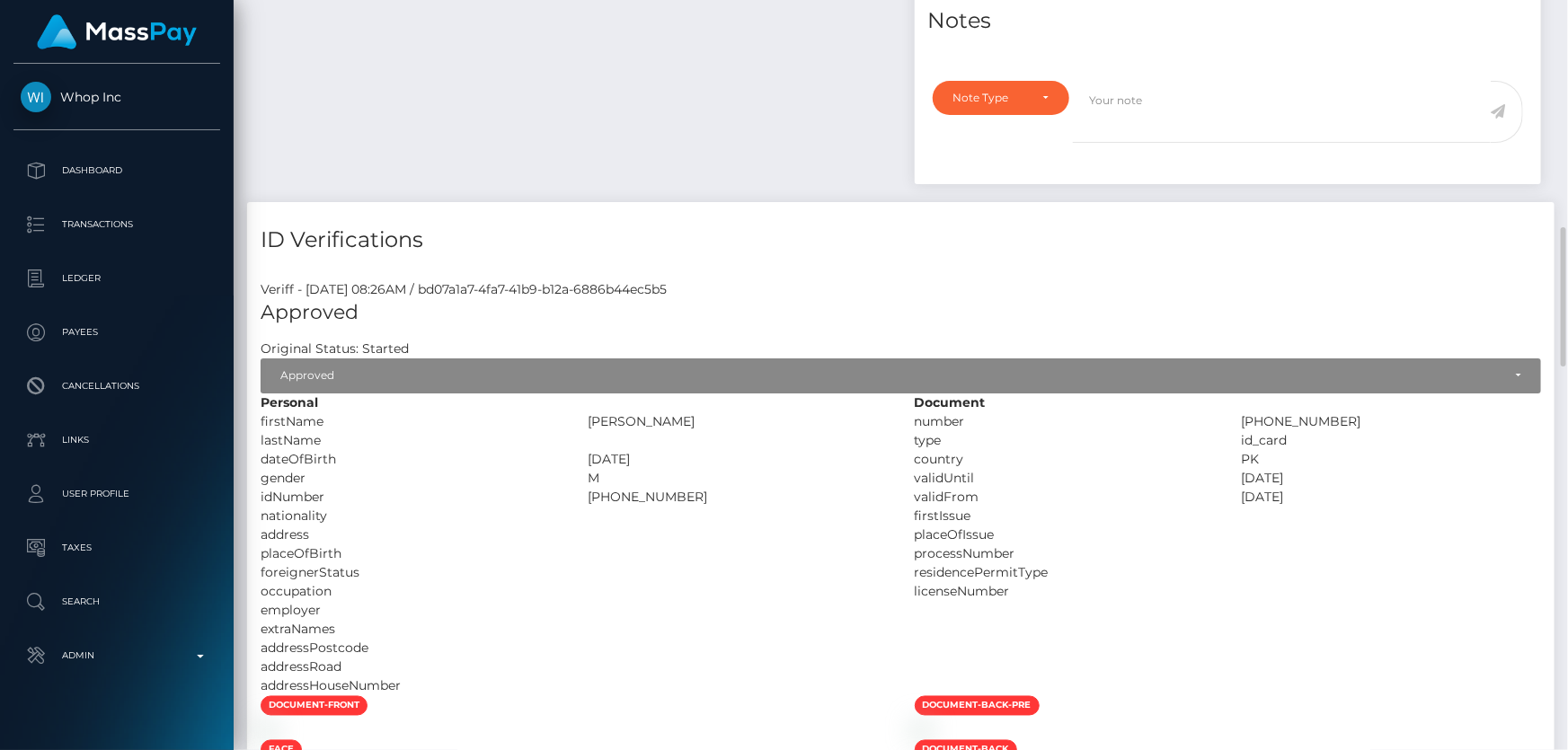
scroll to position [1552, 0]
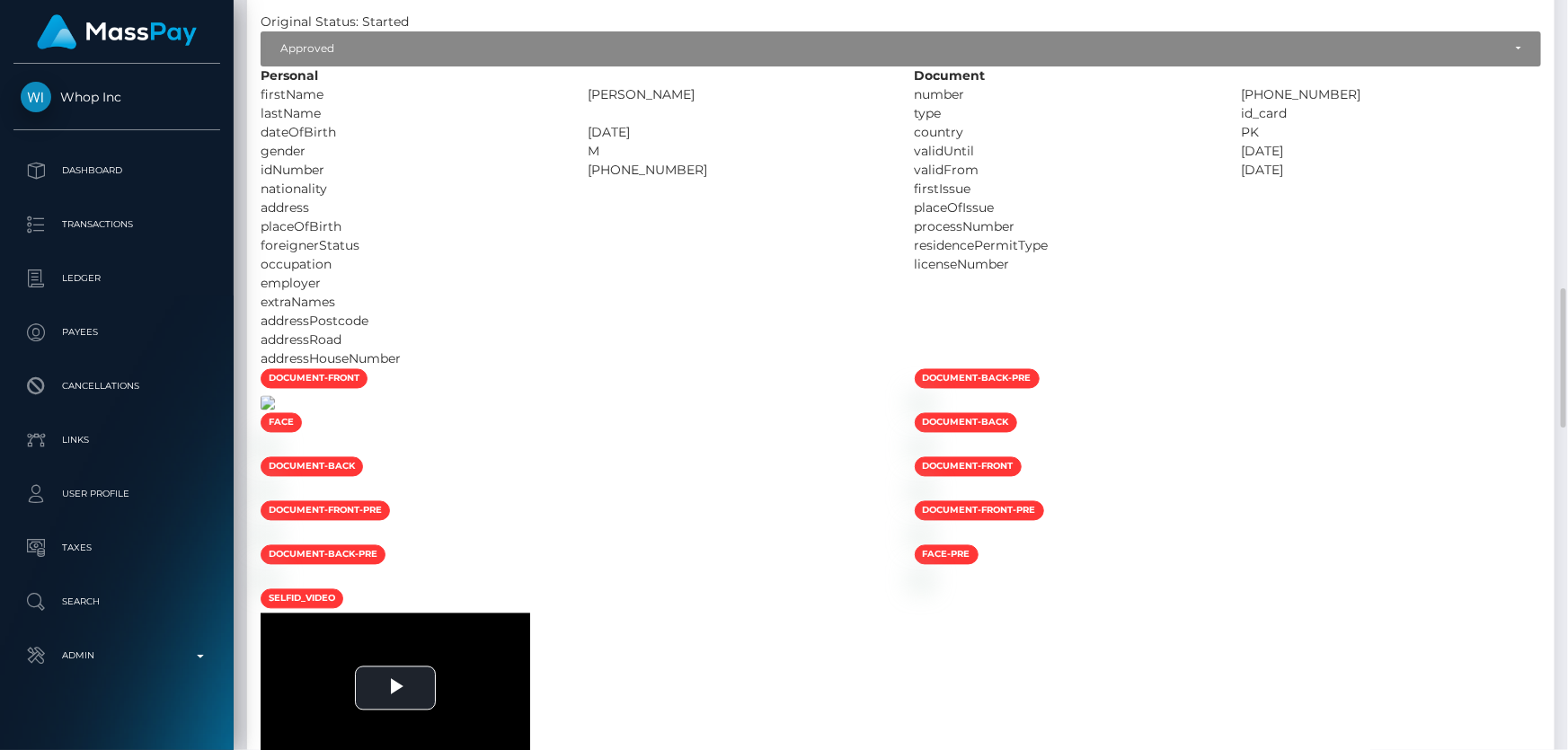
click at [275, 411] on img at bounding box center [268, 403] width 14 height 14
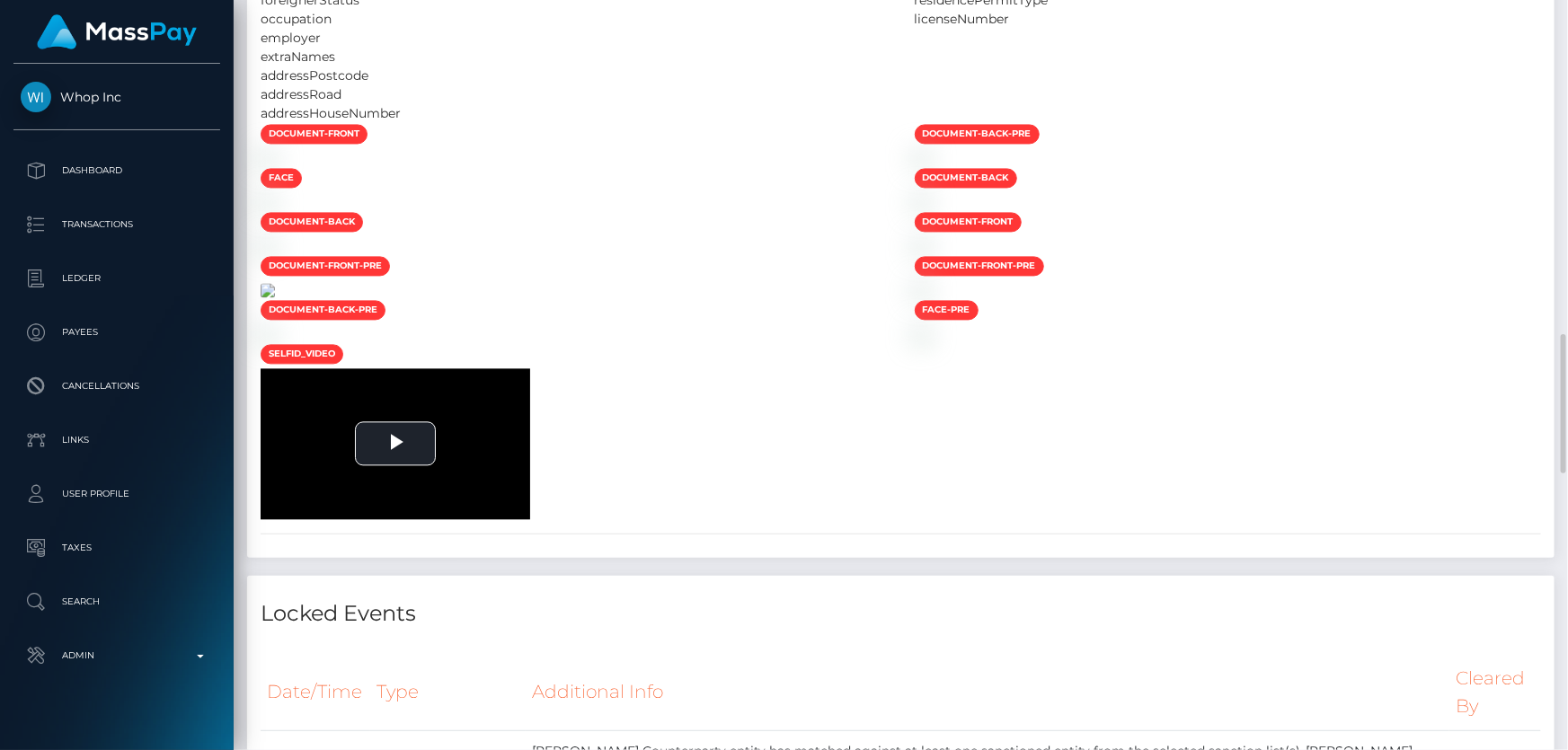
scroll to position [2042, 0]
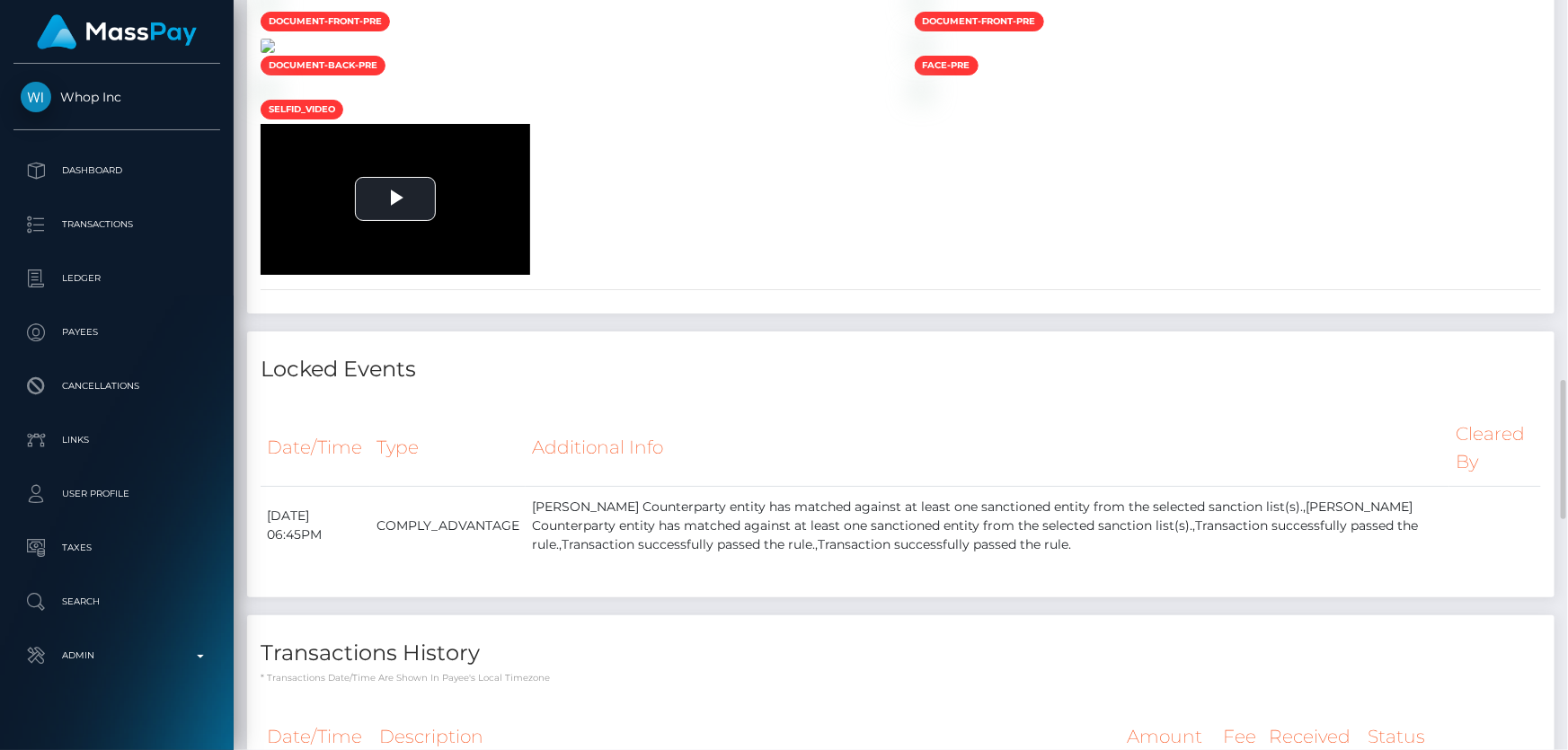
click at [275, 53] on img at bounding box center [268, 46] width 14 height 14
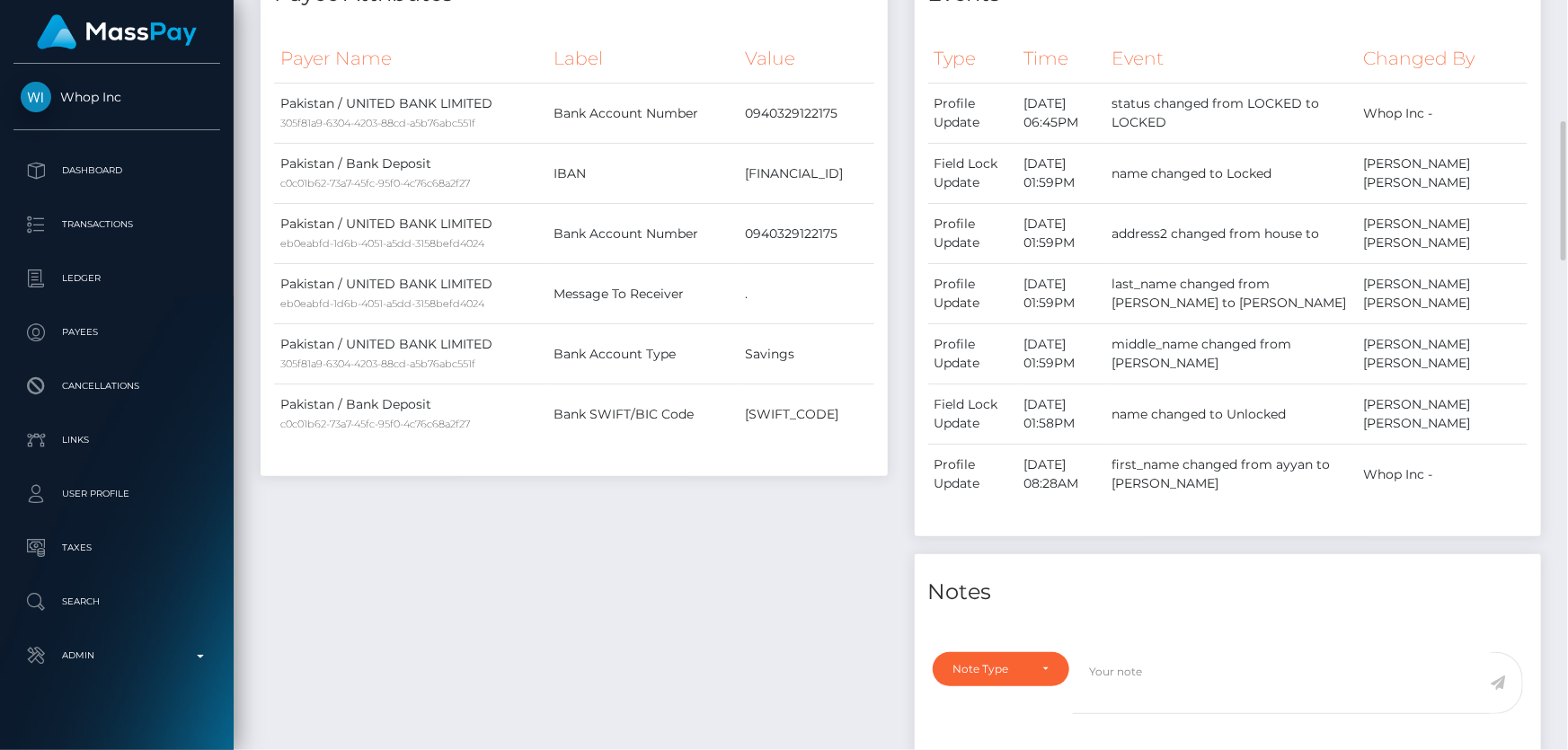
scroll to position [1062, 0]
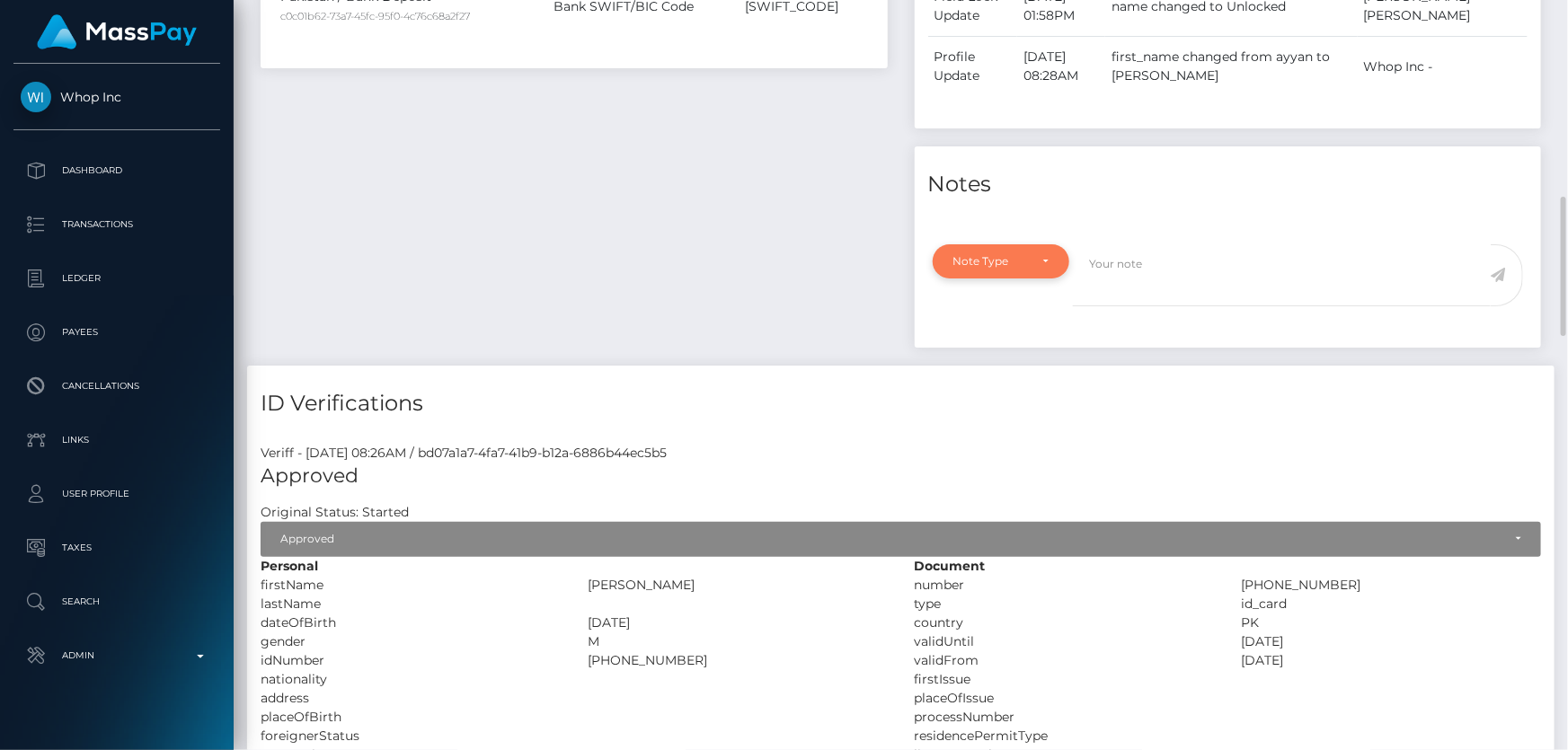
click at [985, 269] on div "Note Type" at bounding box center [991, 261] width 75 height 14
click at [1015, 387] on span "Clear Compliance" at bounding box center [1002, 385] width 96 height 16
select select "CLEAR_COMPLIANCE"
paste textarea "The hits refer to persons without Middle name and with different ID numbers."
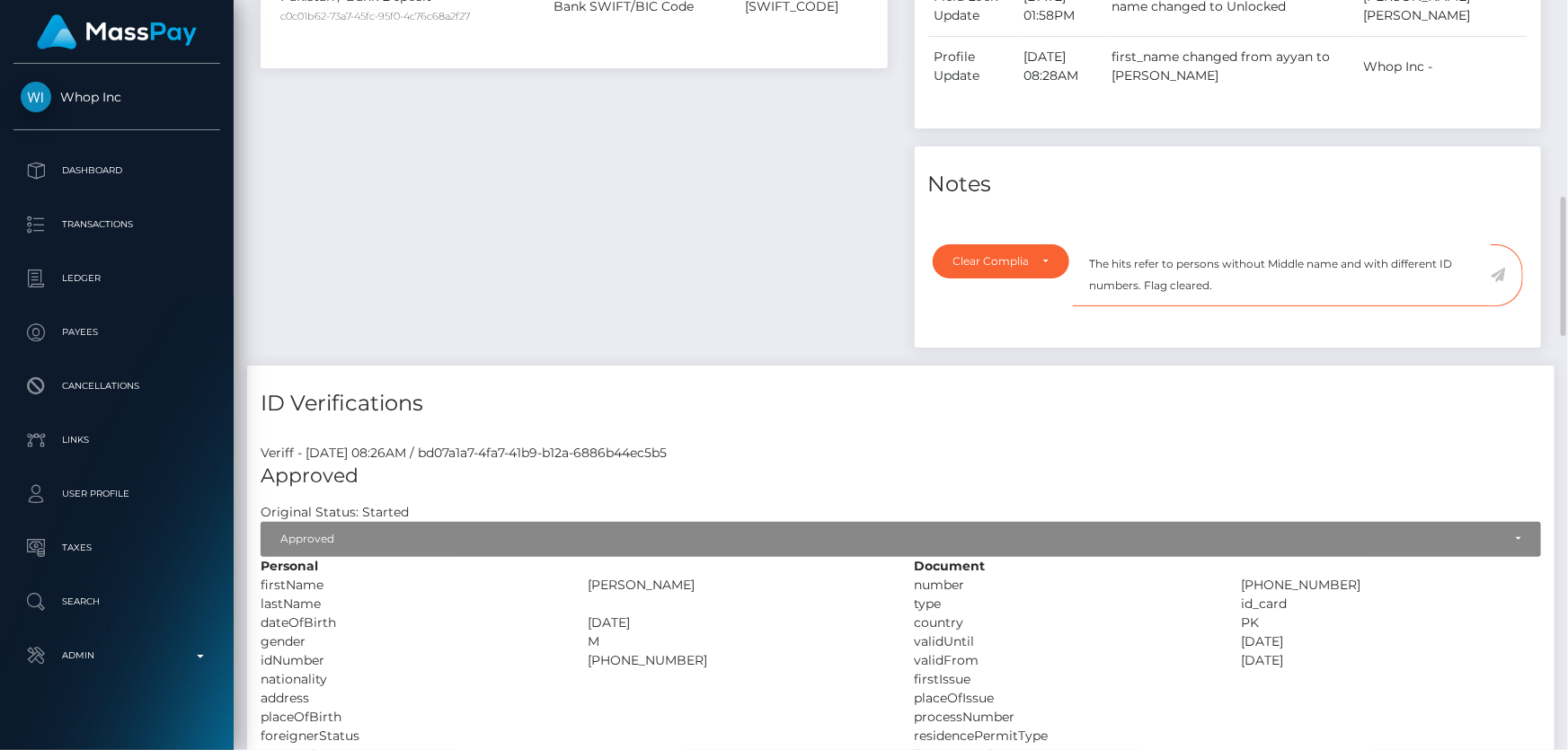
type textarea "The hits refer to persons without Middle name and with different ID numbers. Fl…"
click at [1502, 272] on icon at bounding box center [1499, 275] width 15 height 14
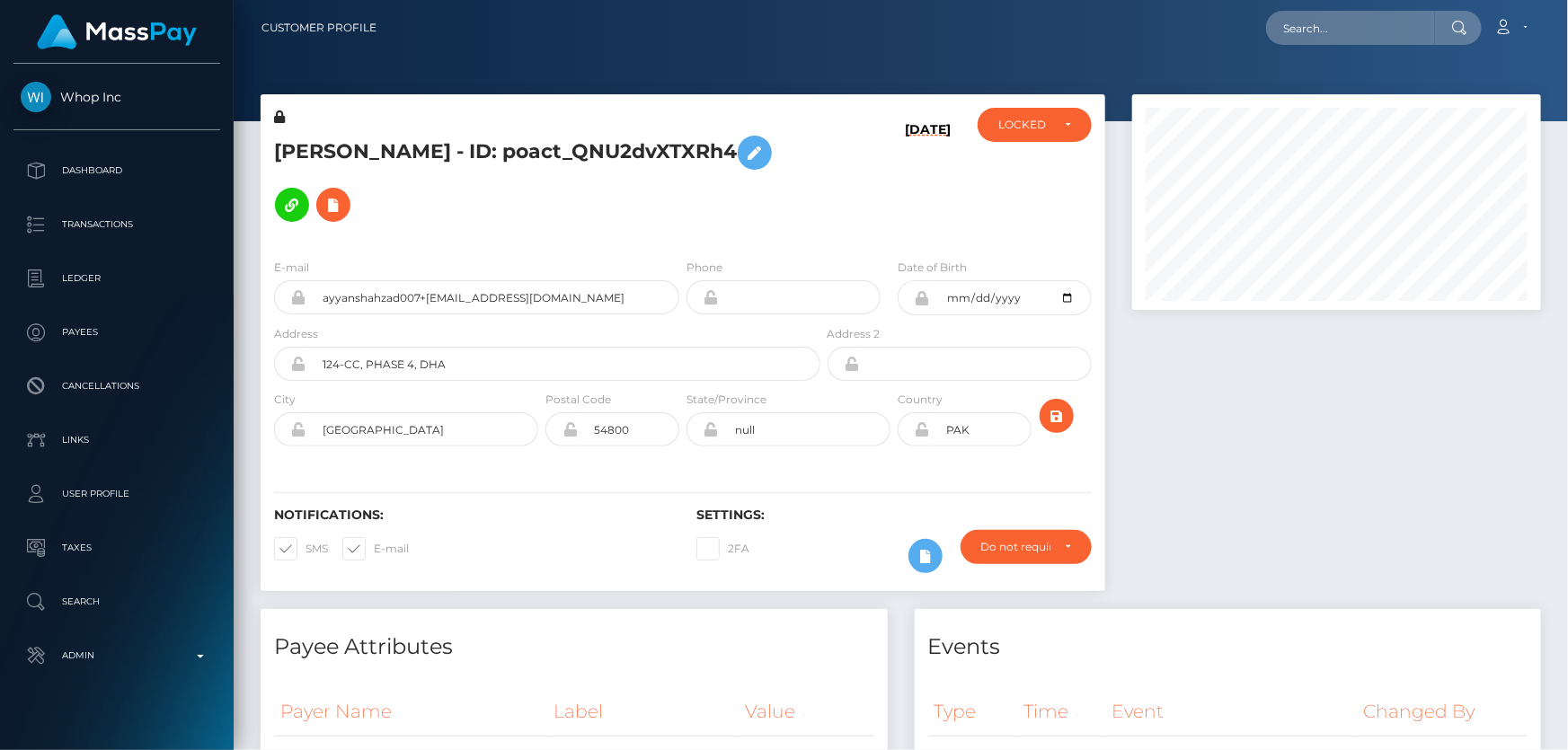
scroll to position [215, 408]
click at [856, 157] on div "[DATE]" at bounding box center [895, 177] width 141 height 137
drag, startPoint x: 1034, startPoint y: 117, endPoint x: 1034, endPoint y: 128, distance: 11.0
click at [1034, 119] on div "LOCKED" at bounding box center [1024, 125] width 53 height 14
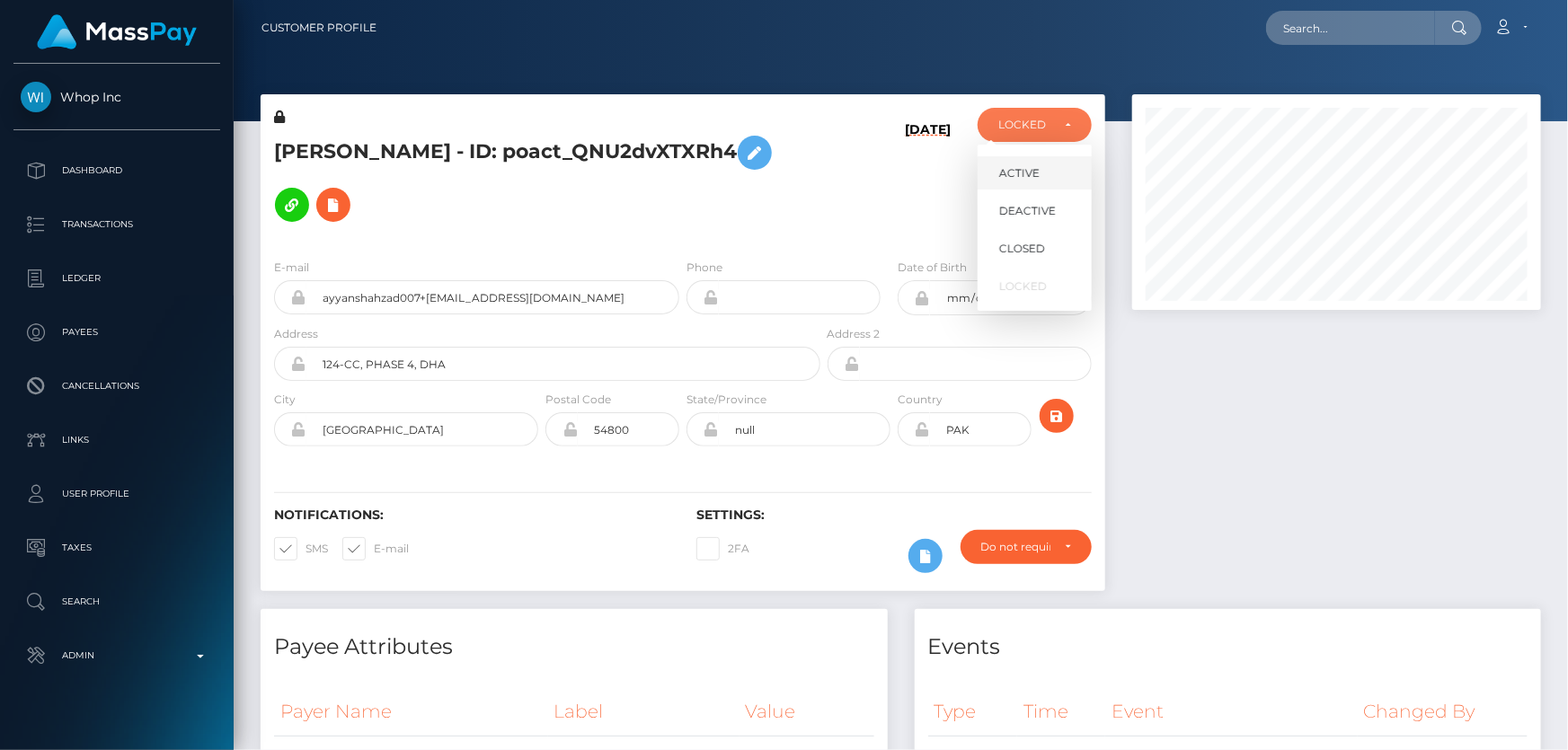
click at [1044, 172] on link "ACTIVE" at bounding box center [1034, 174] width 114 height 34
select select "ACTIVE"
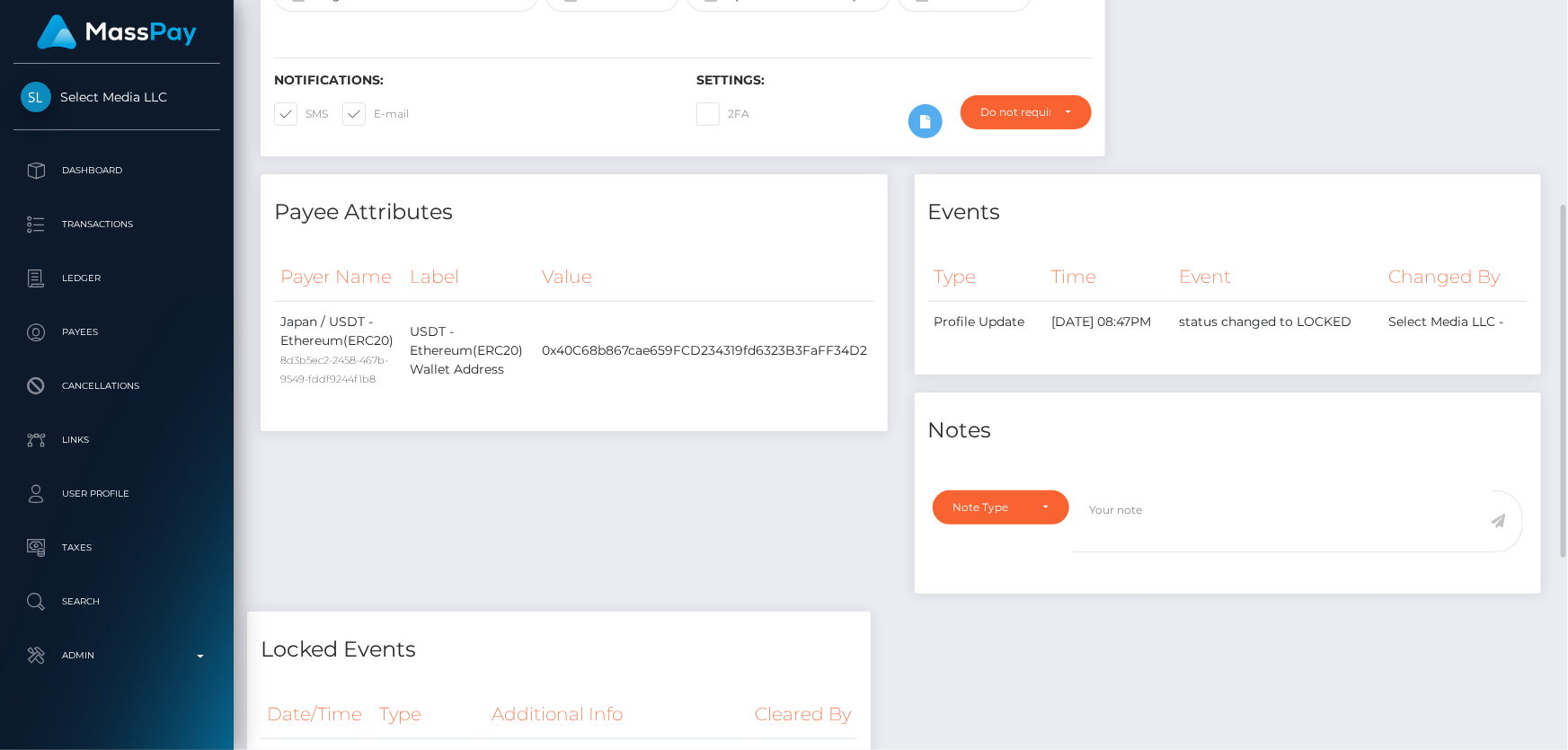
scroll to position [189, 0]
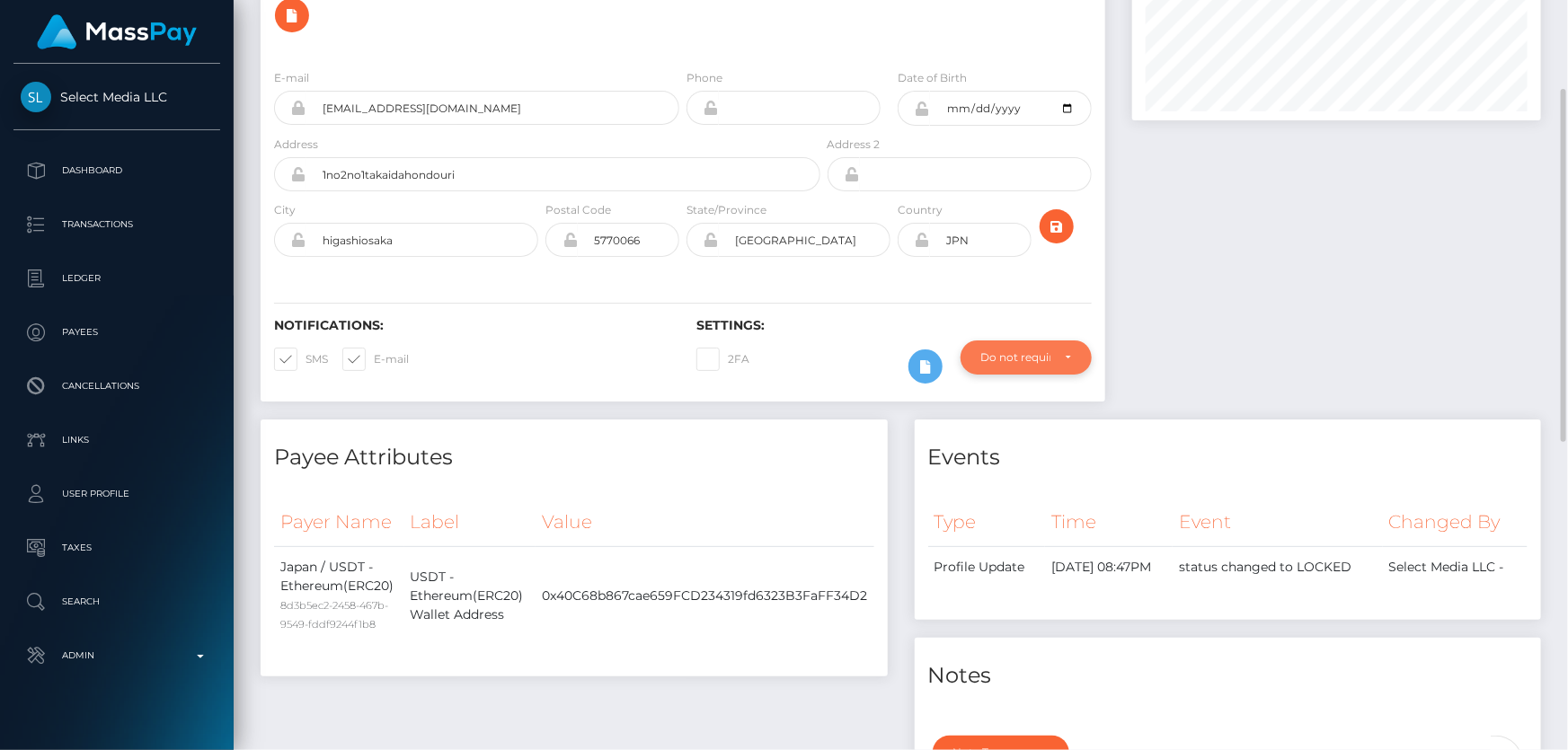
drag, startPoint x: 1012, startPoint y: 310, endPoint x: 919, endPoint y: 375, distance: 113.5
click at [1012, 350] on div "Do not require" at bounding box center [1016, 357] width 69 height 14
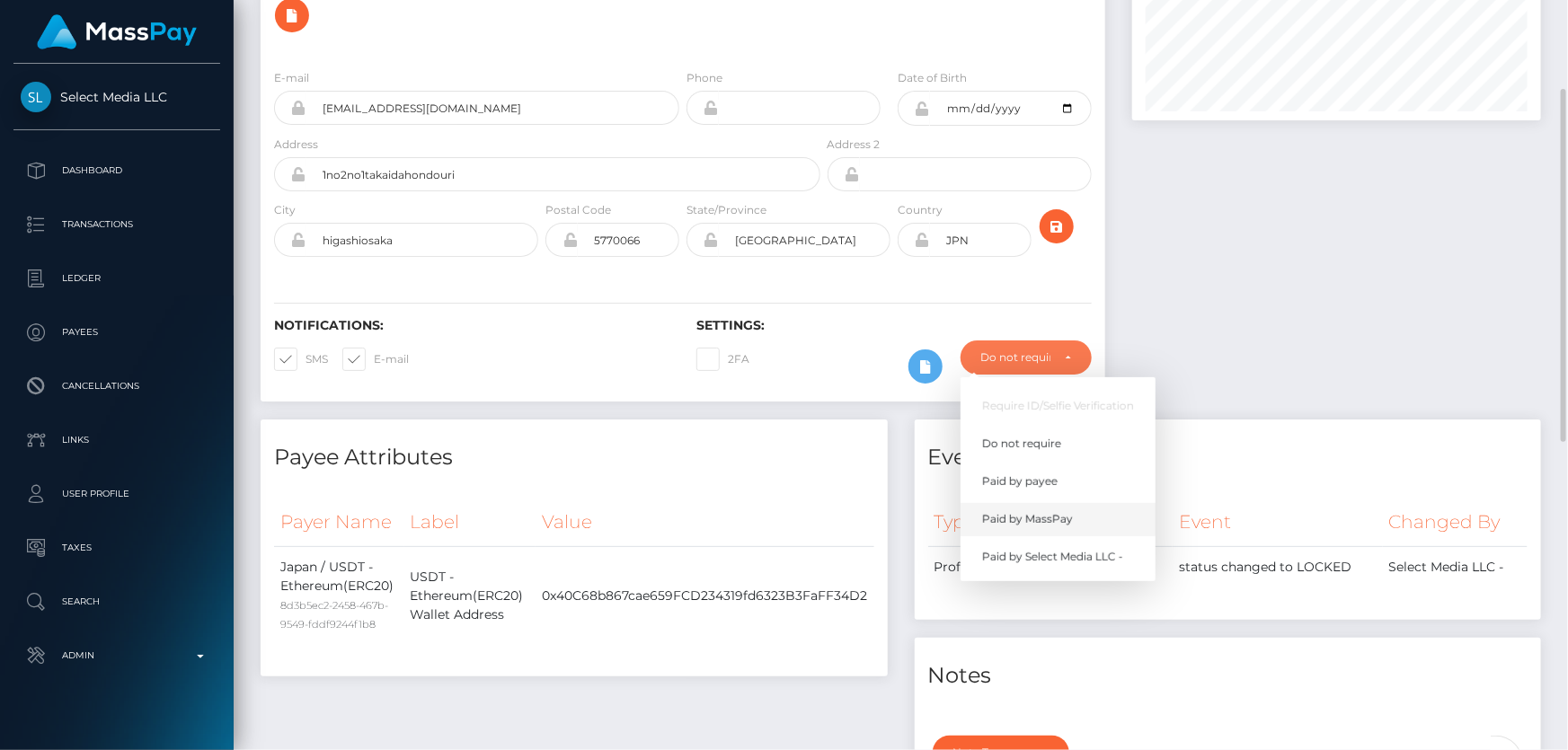
click at [1097, 503] on link "Paid by MassPay" at bounding box center [1058, 520] width 196 height 34
select select "2"
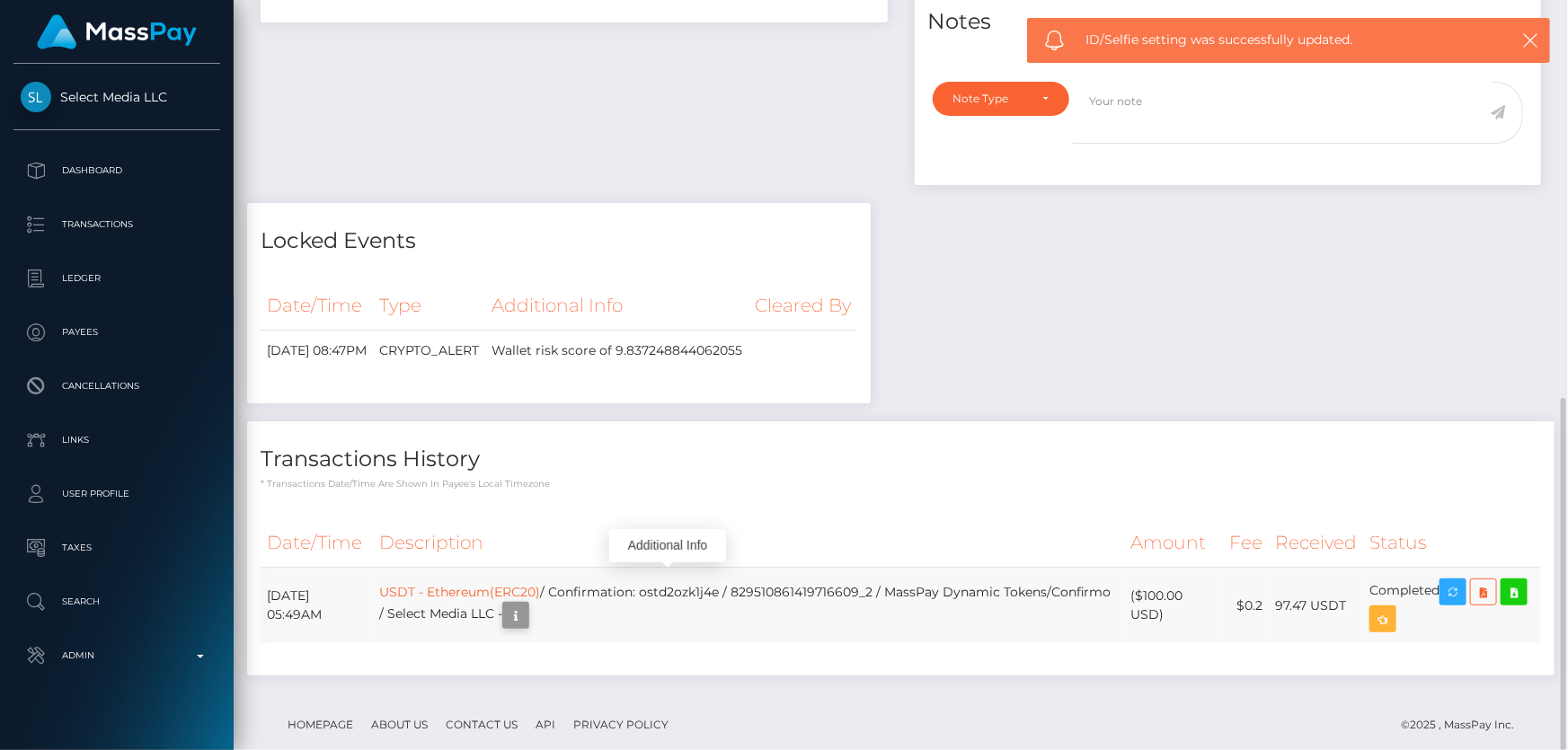
click at [527, 605] on icon "button" at bounding box center [516, 616] width 22 height 23
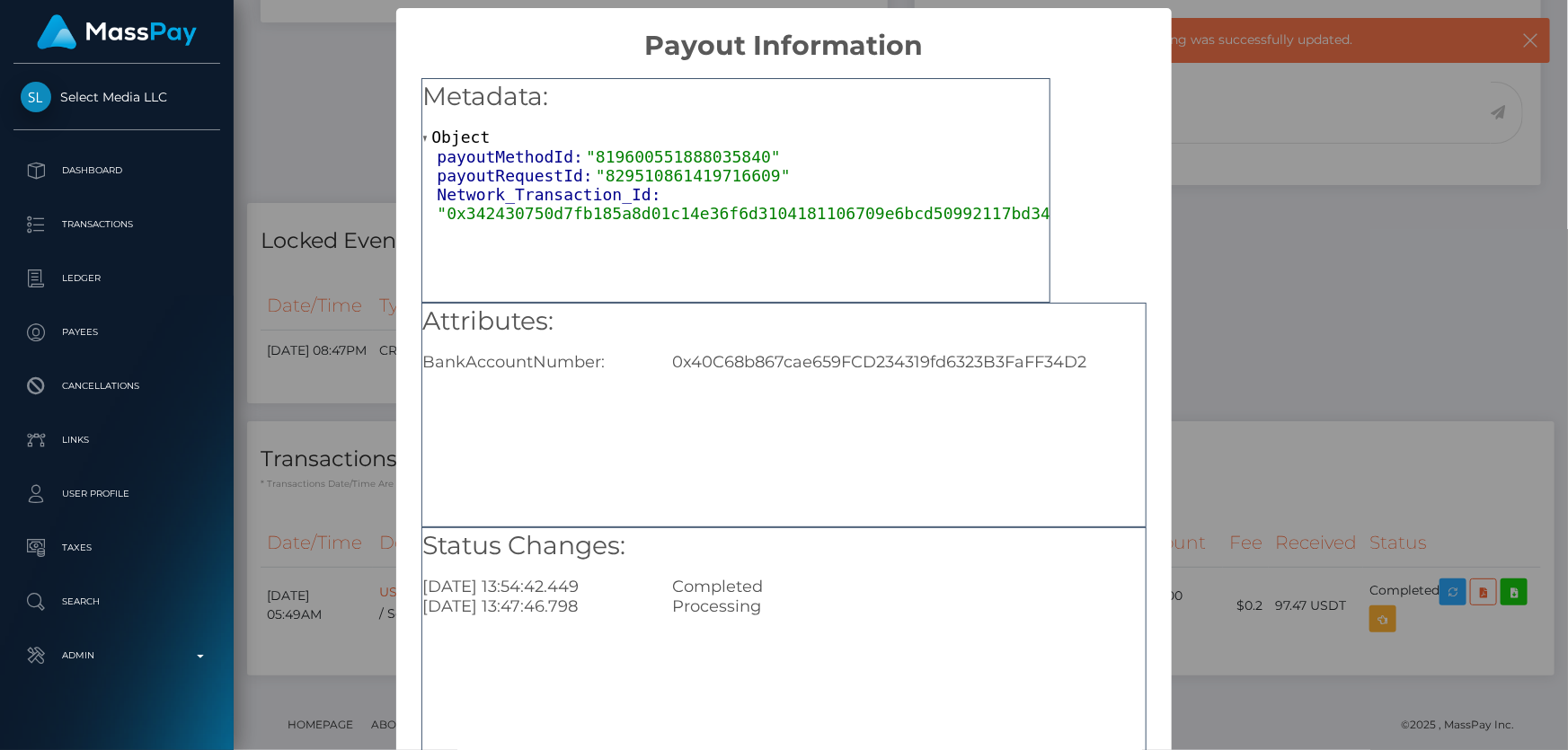
click at [803, 367] on div "0x40C68b867cae659FCD234319fd6323B3FaFF34D2" at bounding box center [909, 362] width 500 height 20
copy div "0x40C68b867cae659FCD234319fd6323B3FaFF34D2"
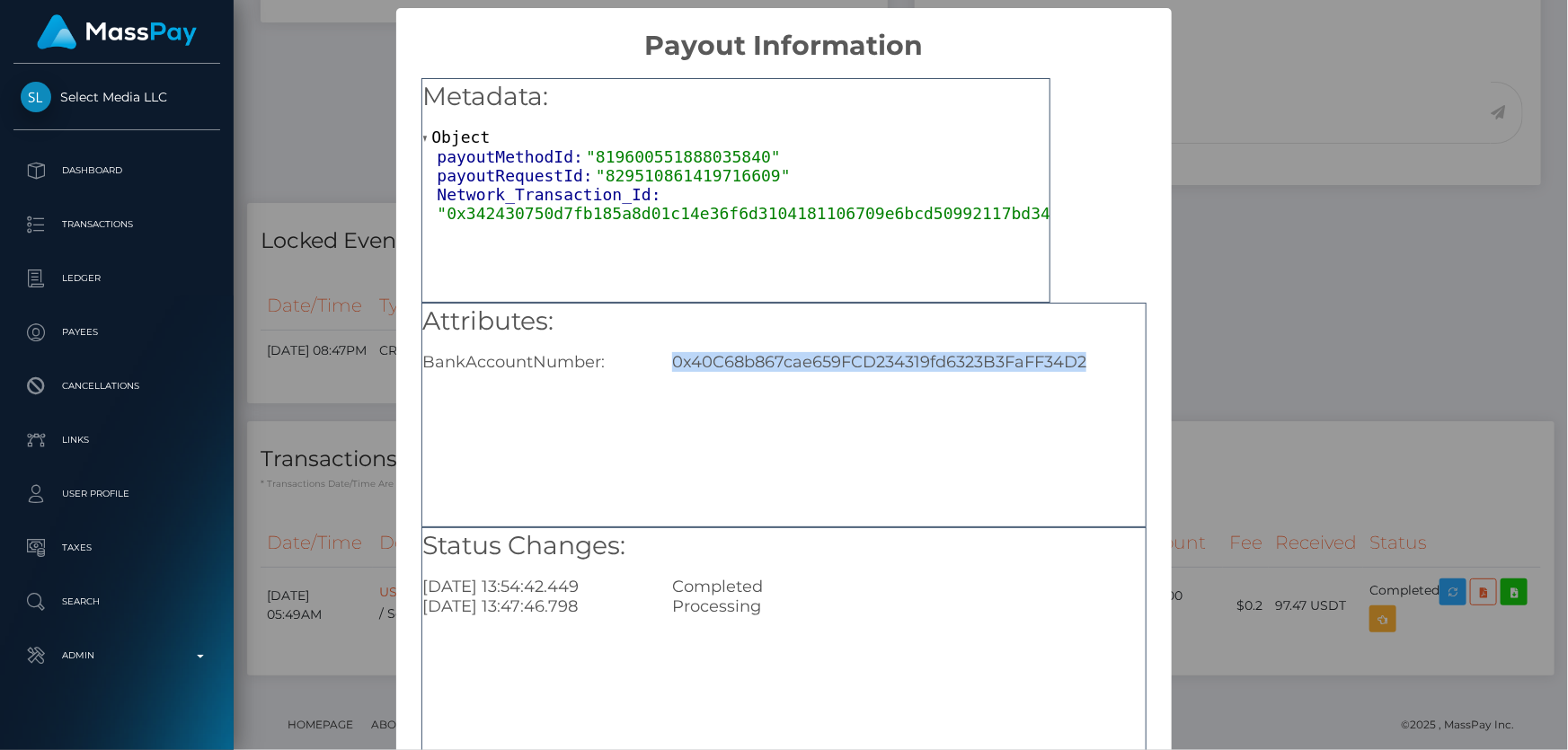
click at [1345, 454] on div "× Payout Information Metadata: Object payoutMethodId: "819600551888035840" payo…" at bounding box center [784, 375] width 1568 height 750
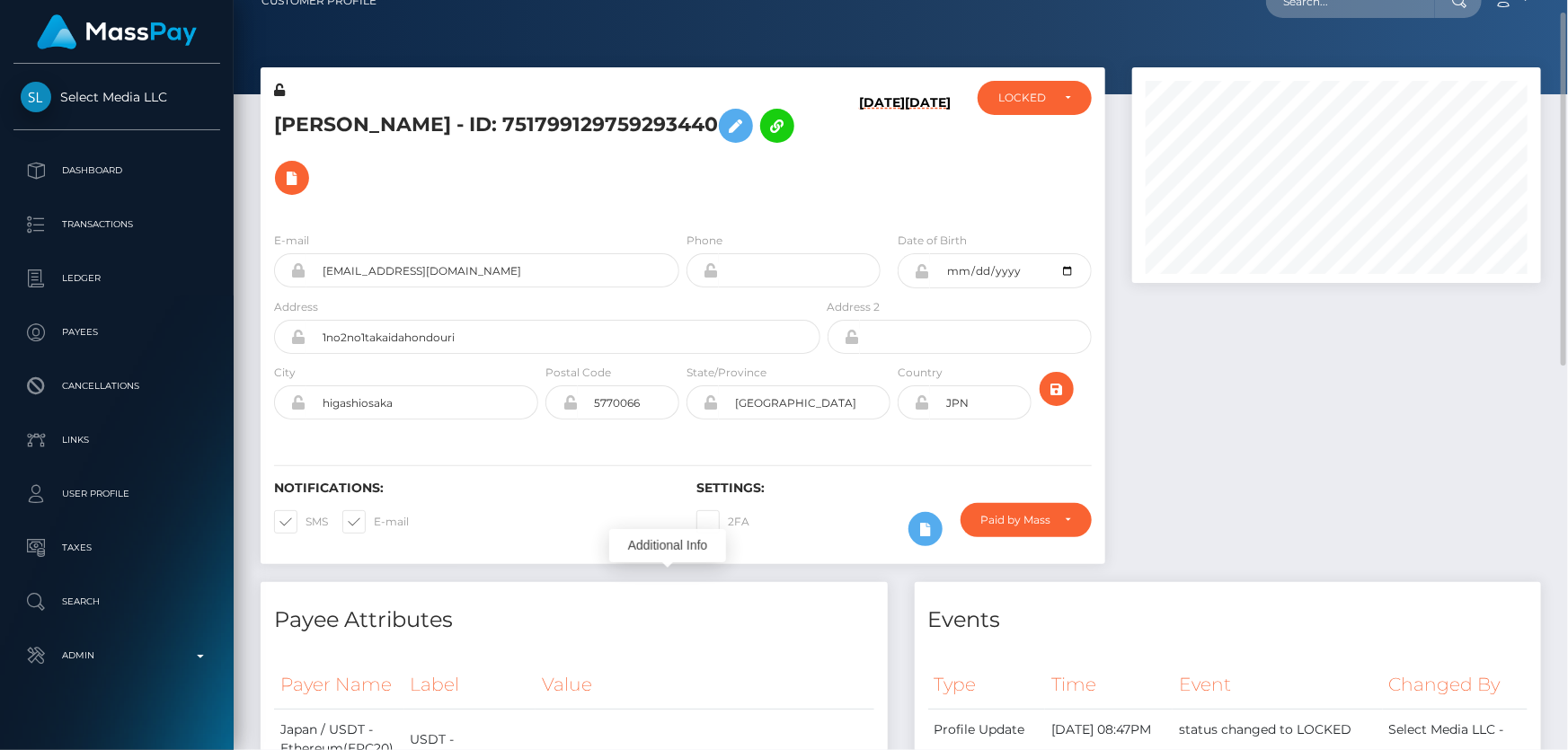
scroll to position [189, 0]
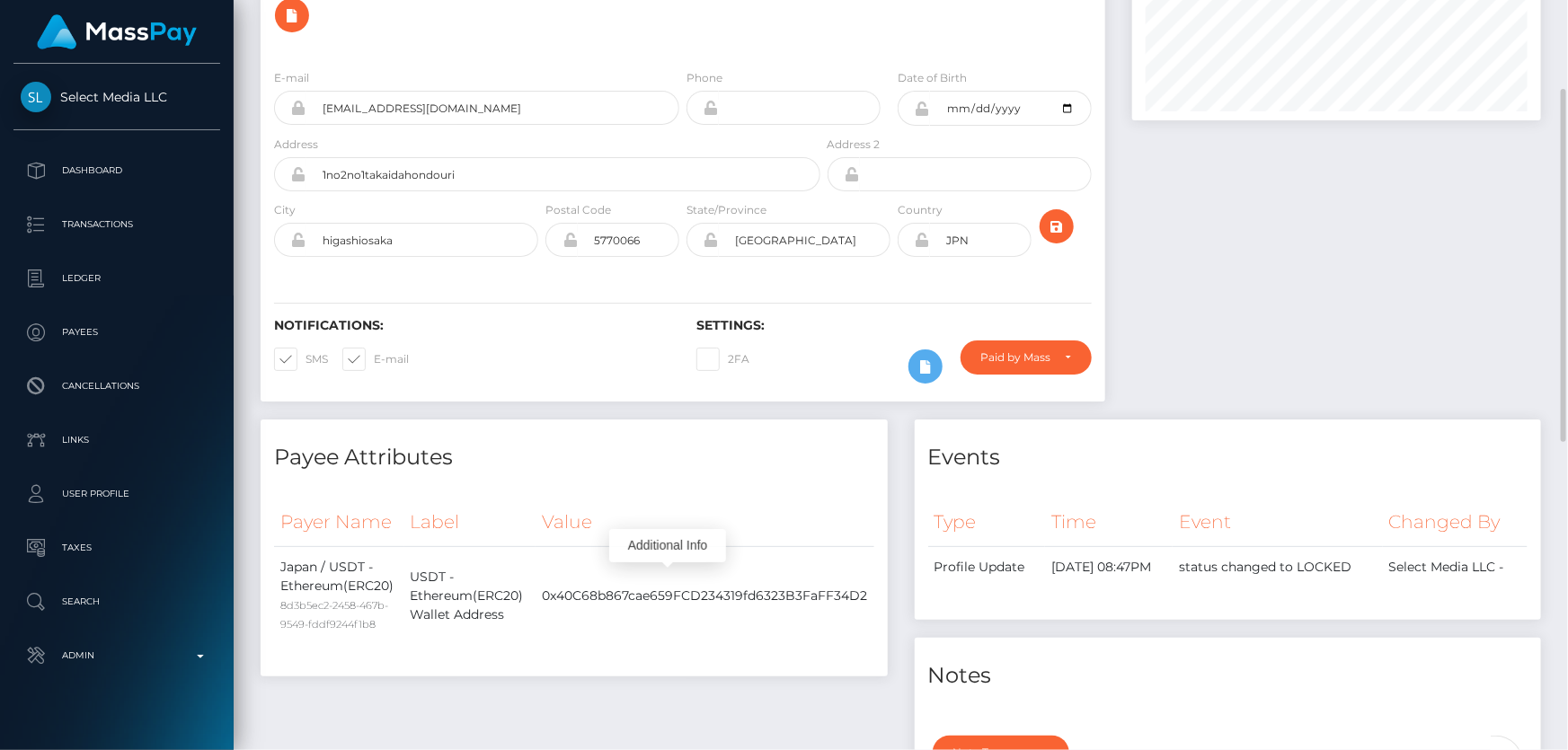
click at [1355, 323] on div at bounding box center [1337, 162] width 436 height 515
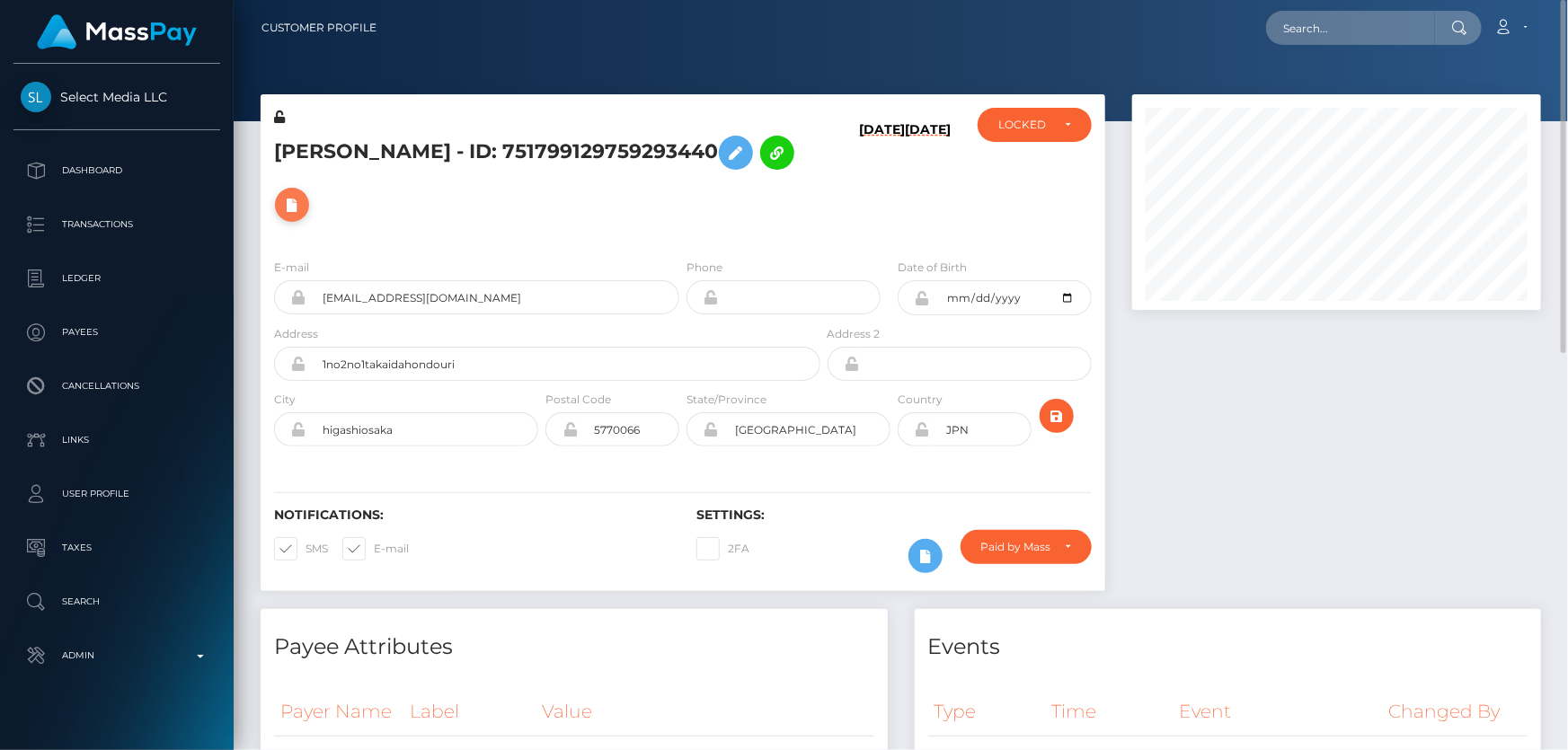
click at [310, 188] on button at bounding box center [292, 204] width 34 height 34
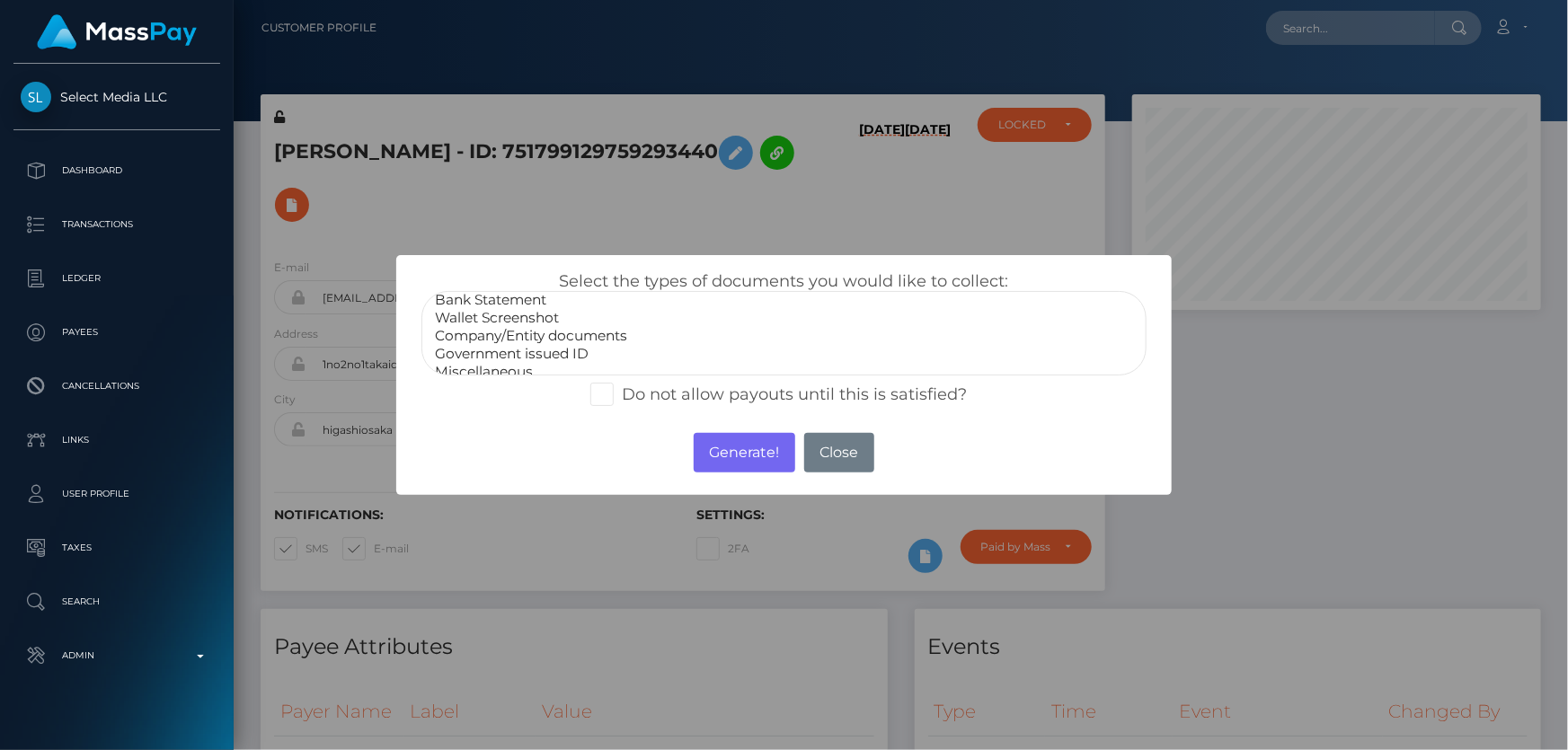
scroll to position [34, 0]
select select "Miscellaneous"
click at [530, 359] on option "Miscellaneous" at bounding box center [784, 362] width 701 height 18
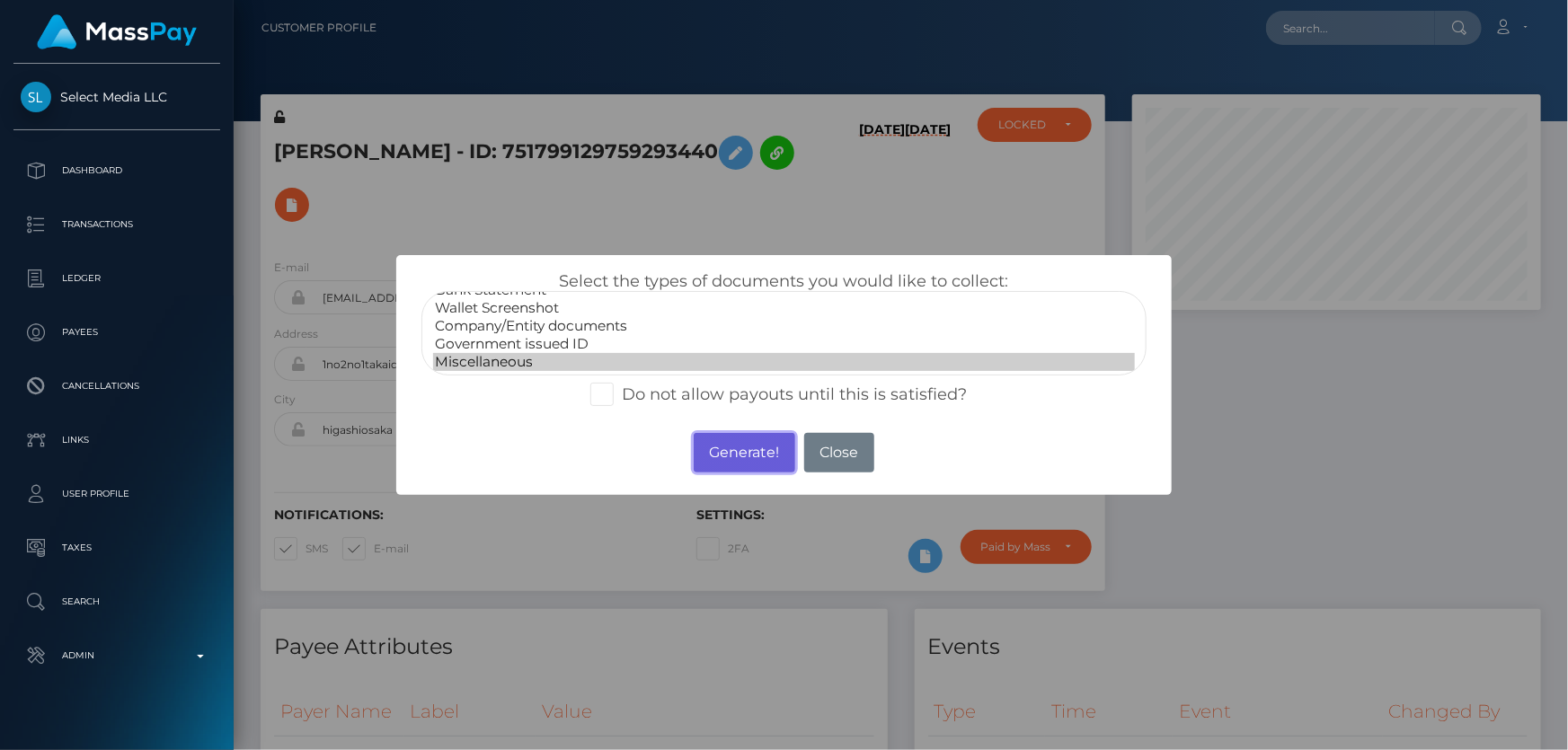
click at [760, 452] on button "Generate!" at bounding box center [744, 453] width 101 height 40
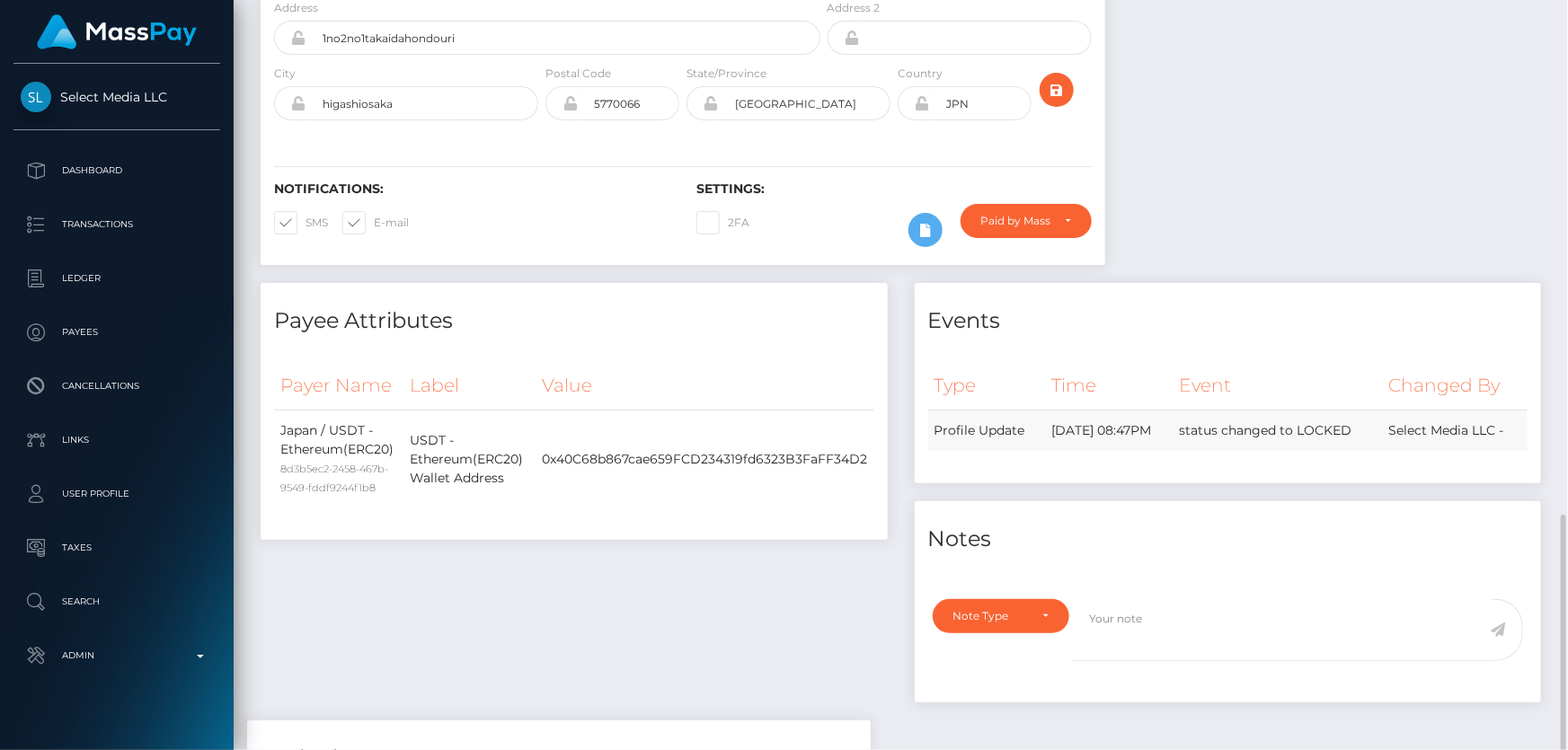
scroll to position [571, 0]
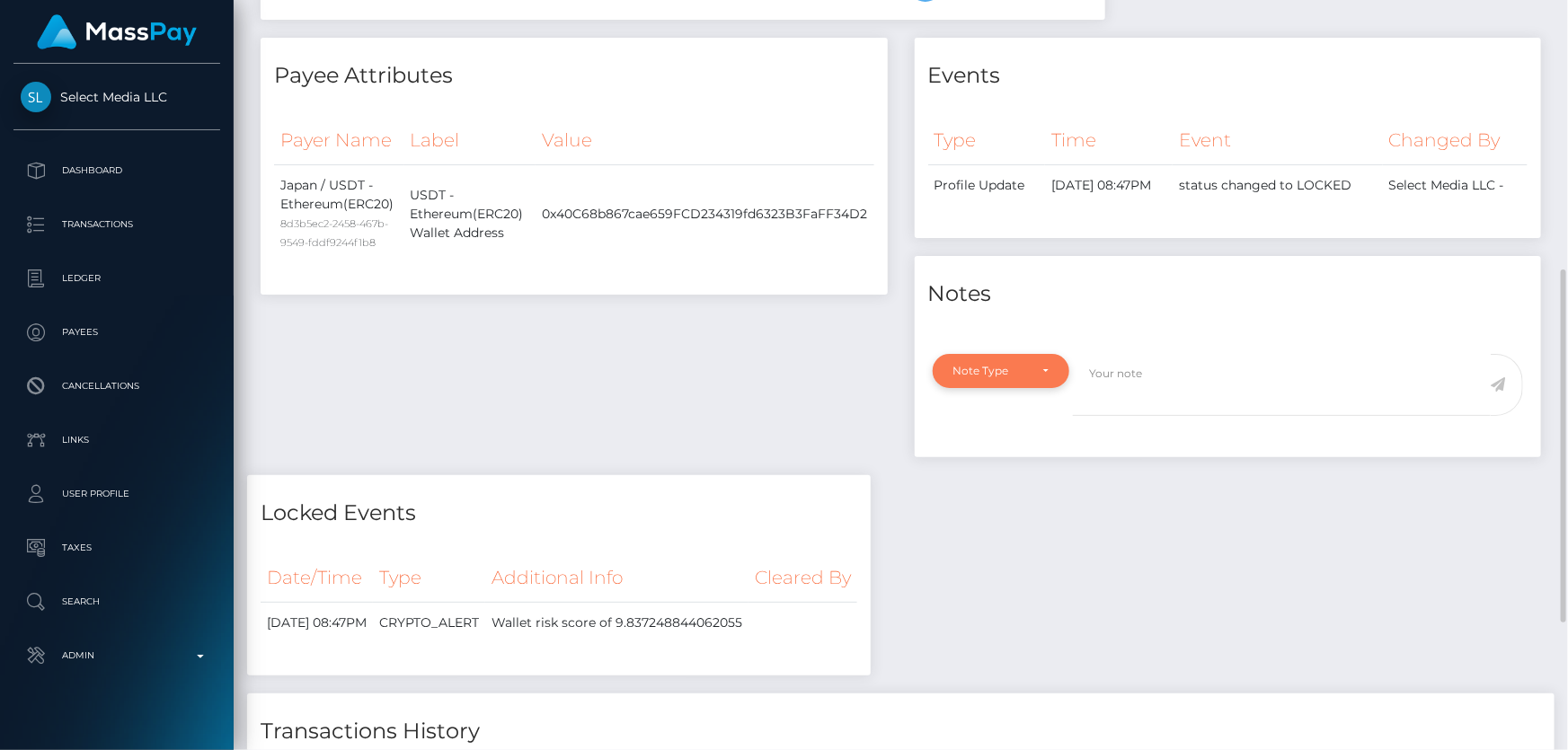
click at [1016, 364] on div "Note Type" at bounding box center [991, 371] width 75 height 14
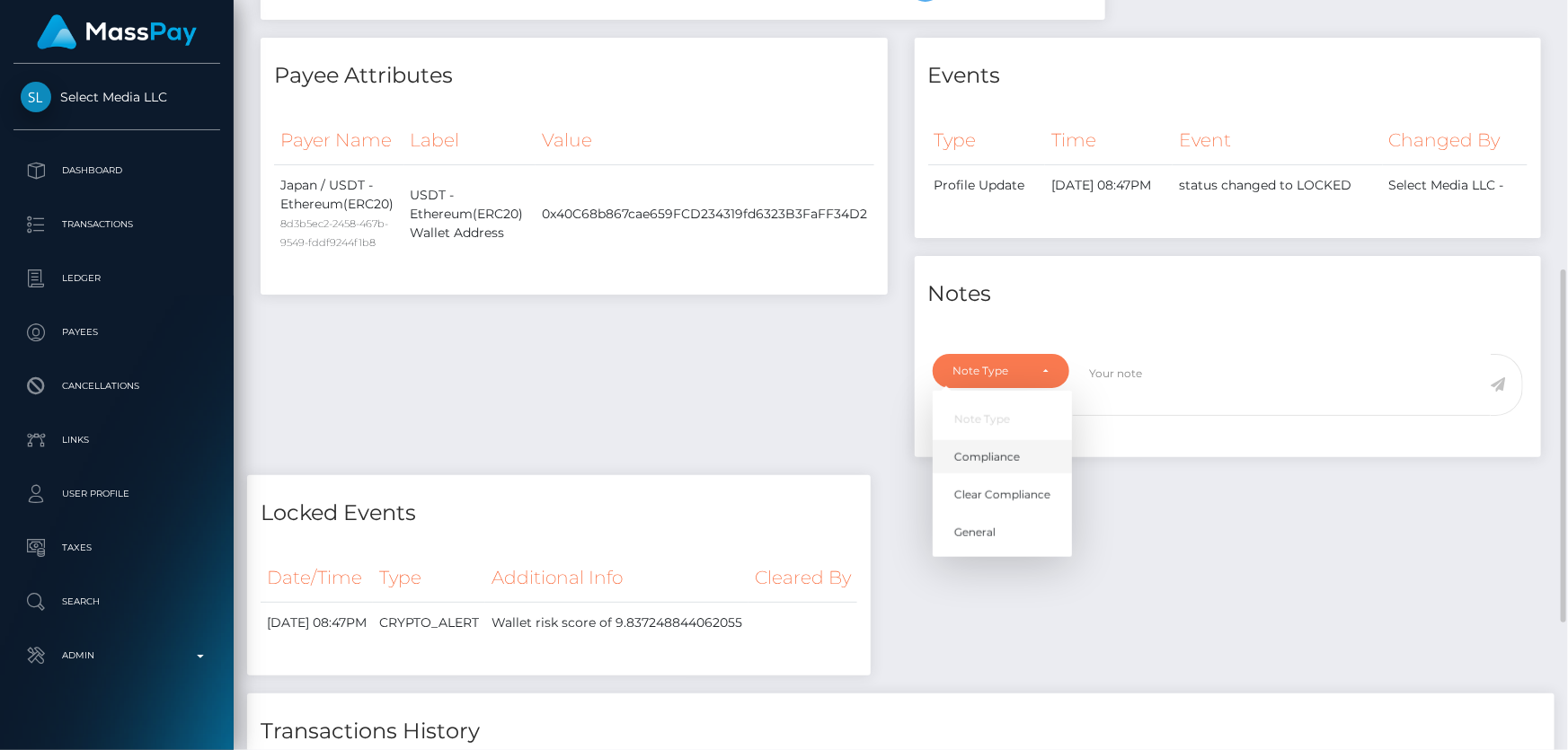
click at [997, 449] on span "Compliance" at bounding box center [987, 457] width 65 height 16
select select "COMPLIANCE"
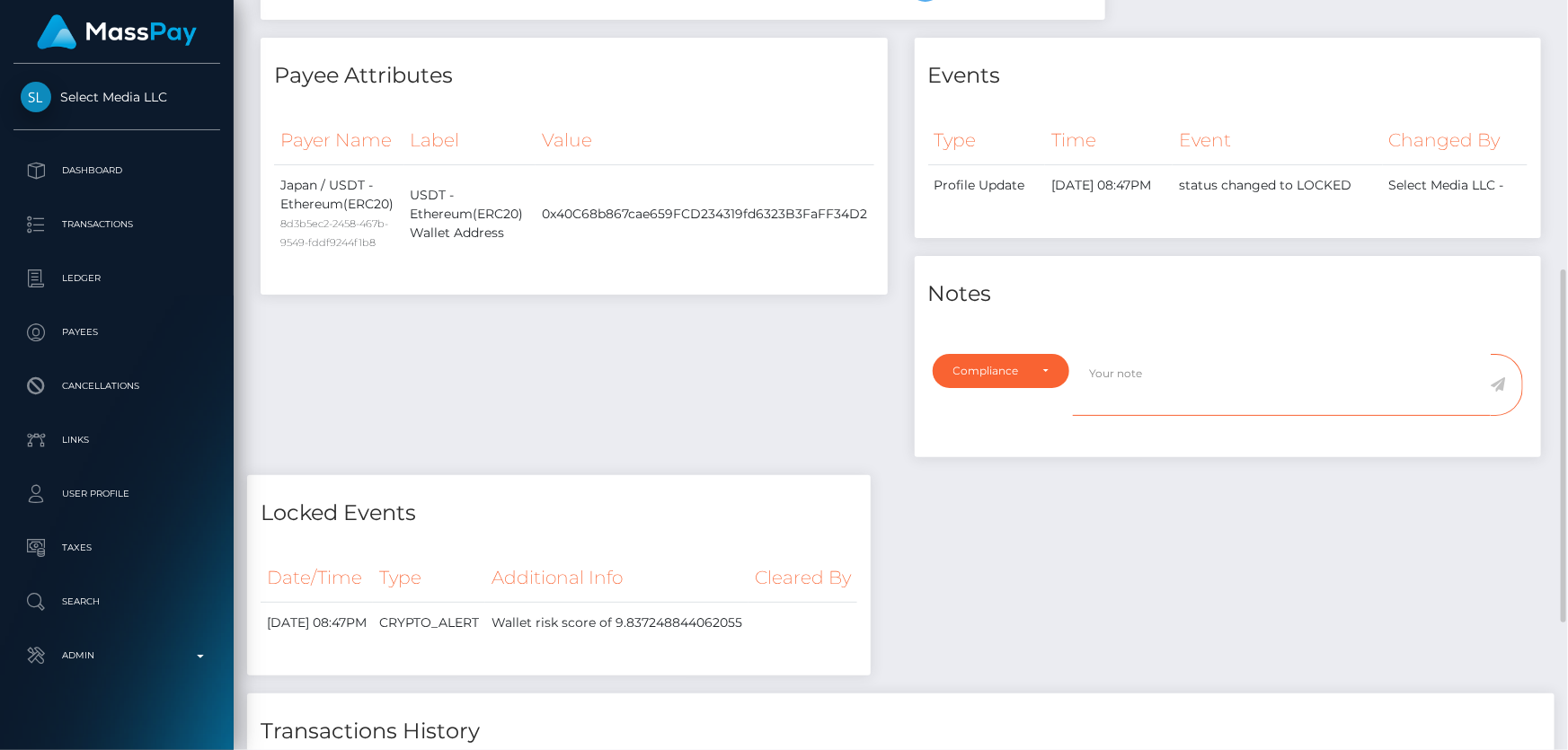
click at [1195, 366] on textarea at bounding box center [1281, 385] width 418 height 62
type textarea "The user is not allowed to receive funds from ChangeNow. Confirmation required."
click at [1502, 377] on icon at bounding box center [1499, 384] width 15 height 14
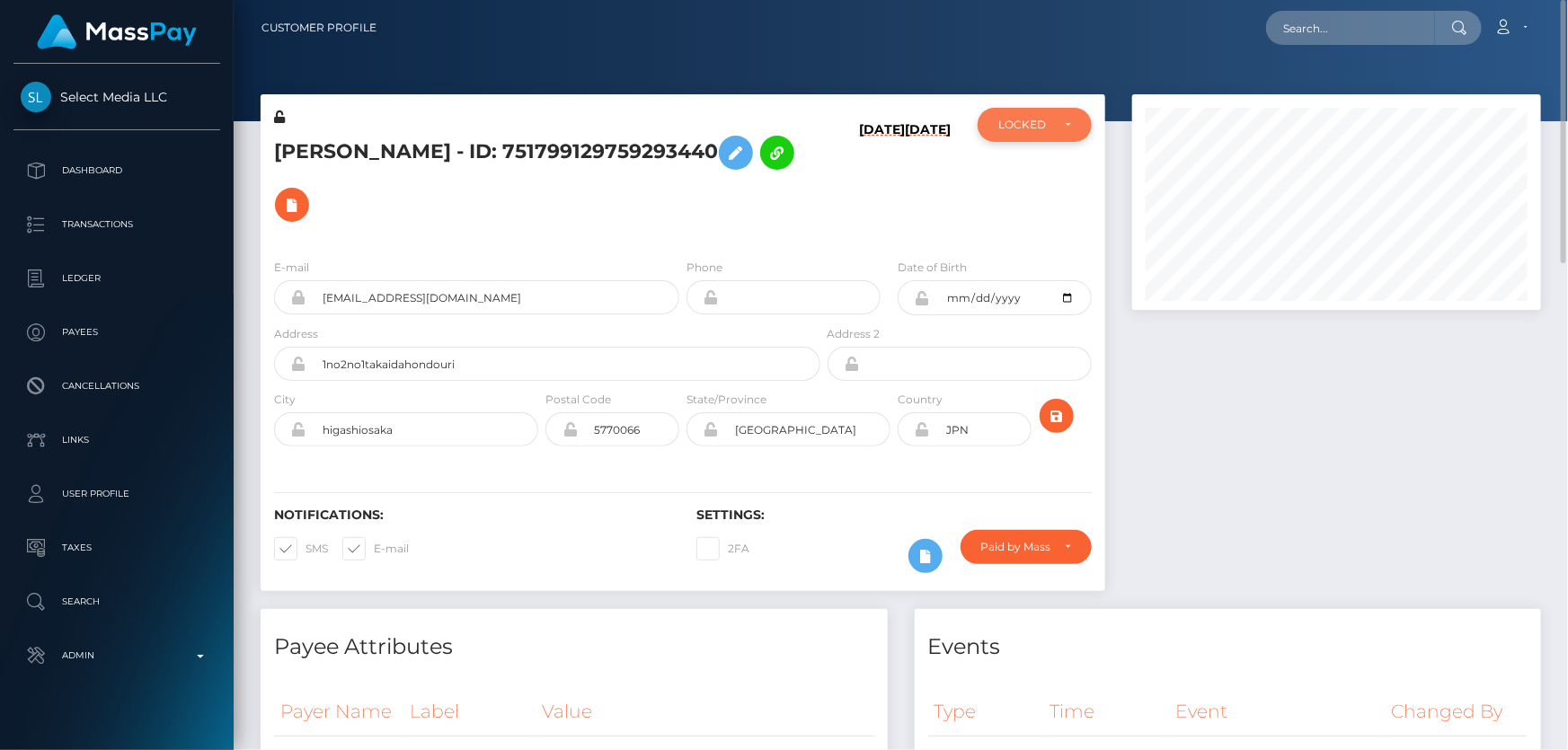
click at [1028, 119] on div "LOCKED" at bounding box center [1024, 125] width 53 height 14
click at [1034, 215] on span "DEACTIVE" at bounding box center [1027, 211] width 57 height 16
select select "DEACTIVE"
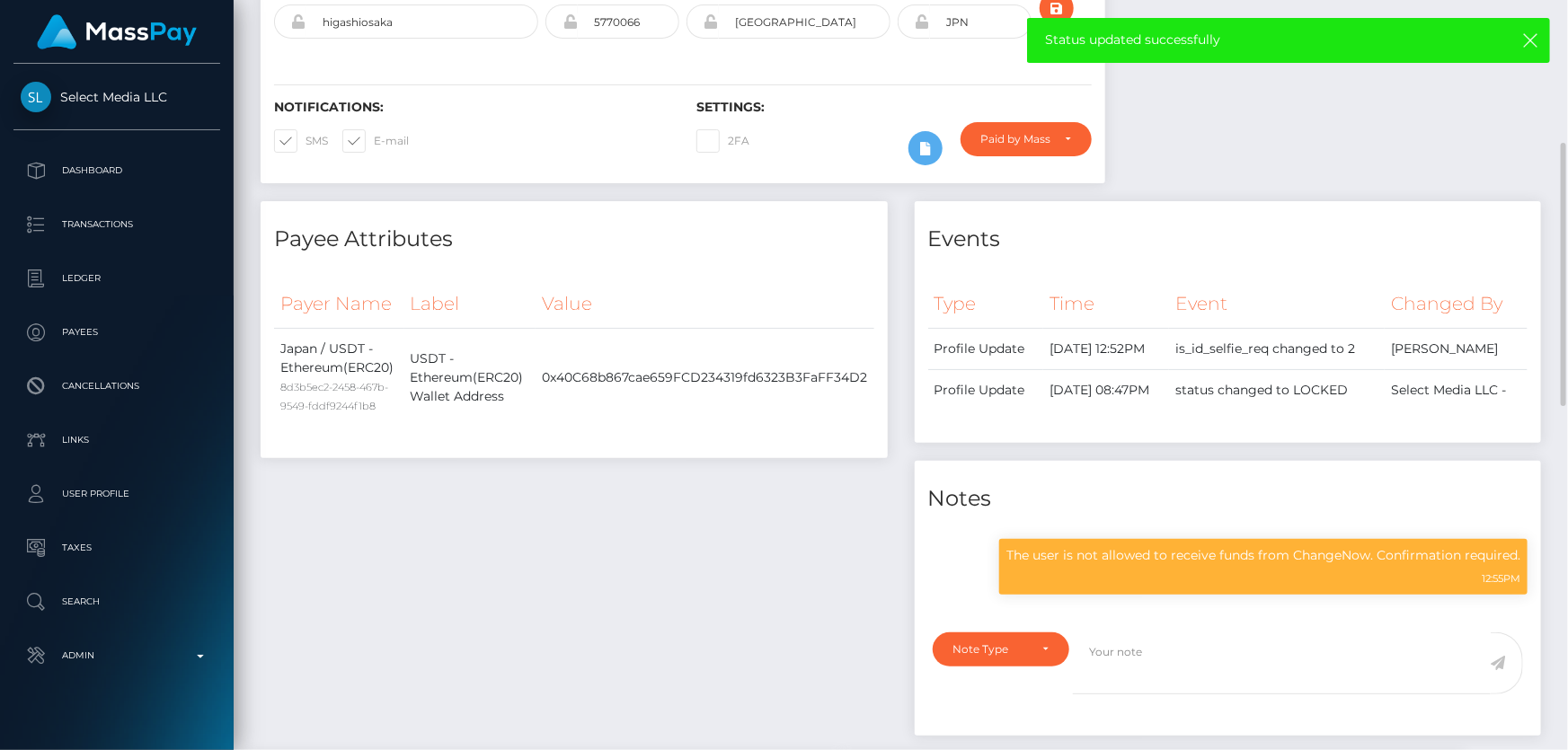
scroll to position [0, 0]
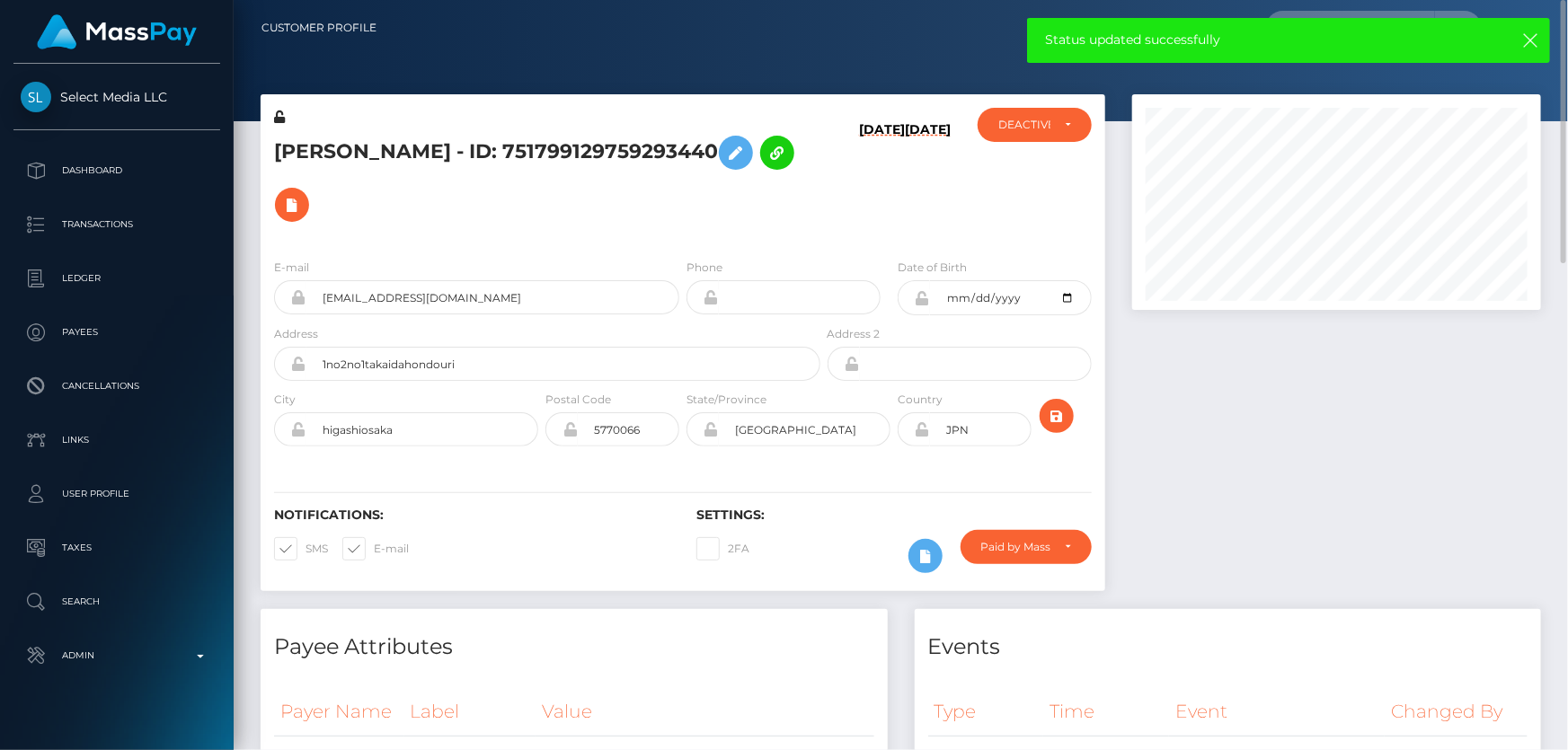
click at [535, 149] on h5 "[PERSON_NAME] - ID: 751799129759293440" at bounding box center [542, 179] width 537 height 104
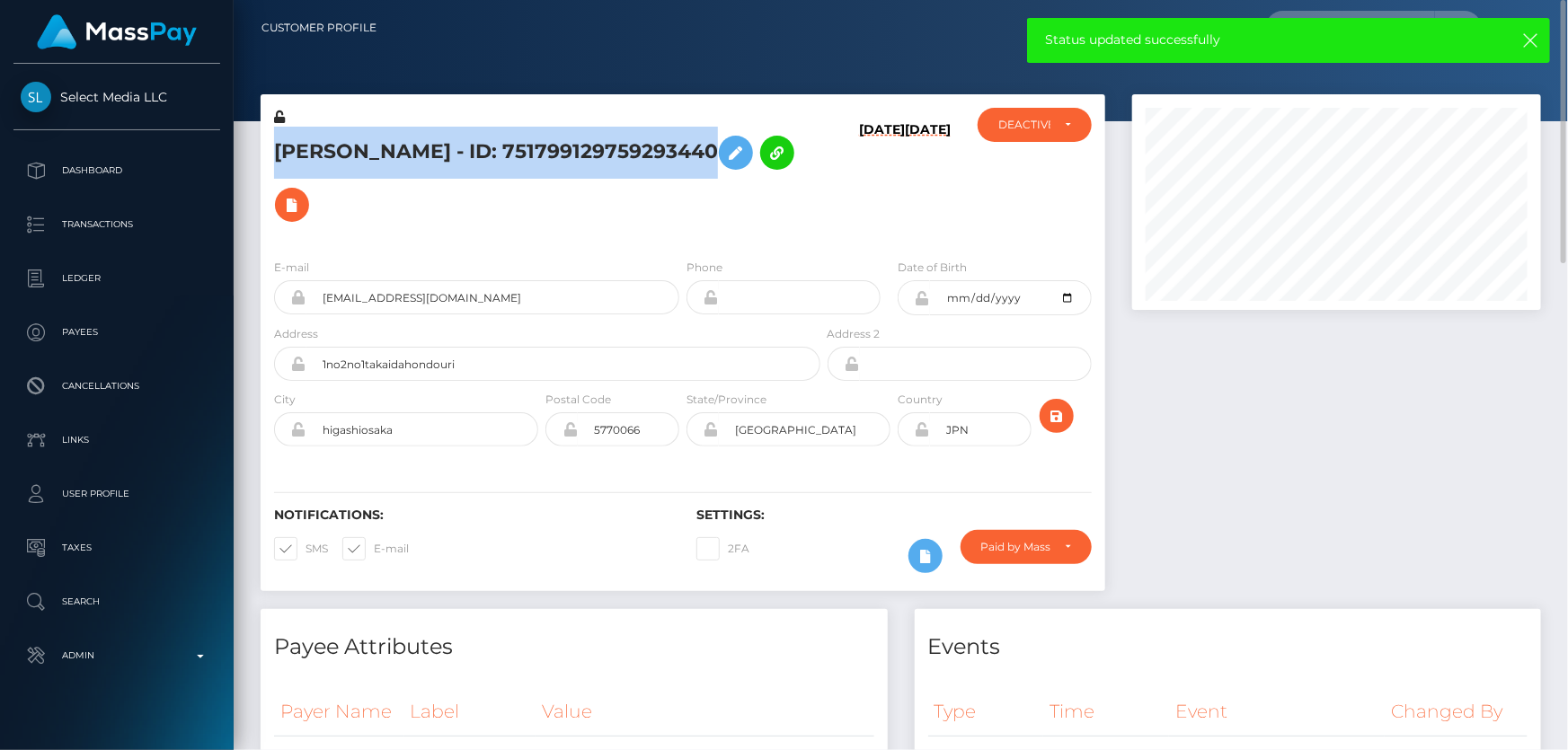
click at [533, 149] on h5 "[PERSON_NAME] - ID: 751799129759293440" at bounding box center [542, 179] width 537 height 104
copy h5 "[PERSON_NAME] - ID: 751799129759293440"
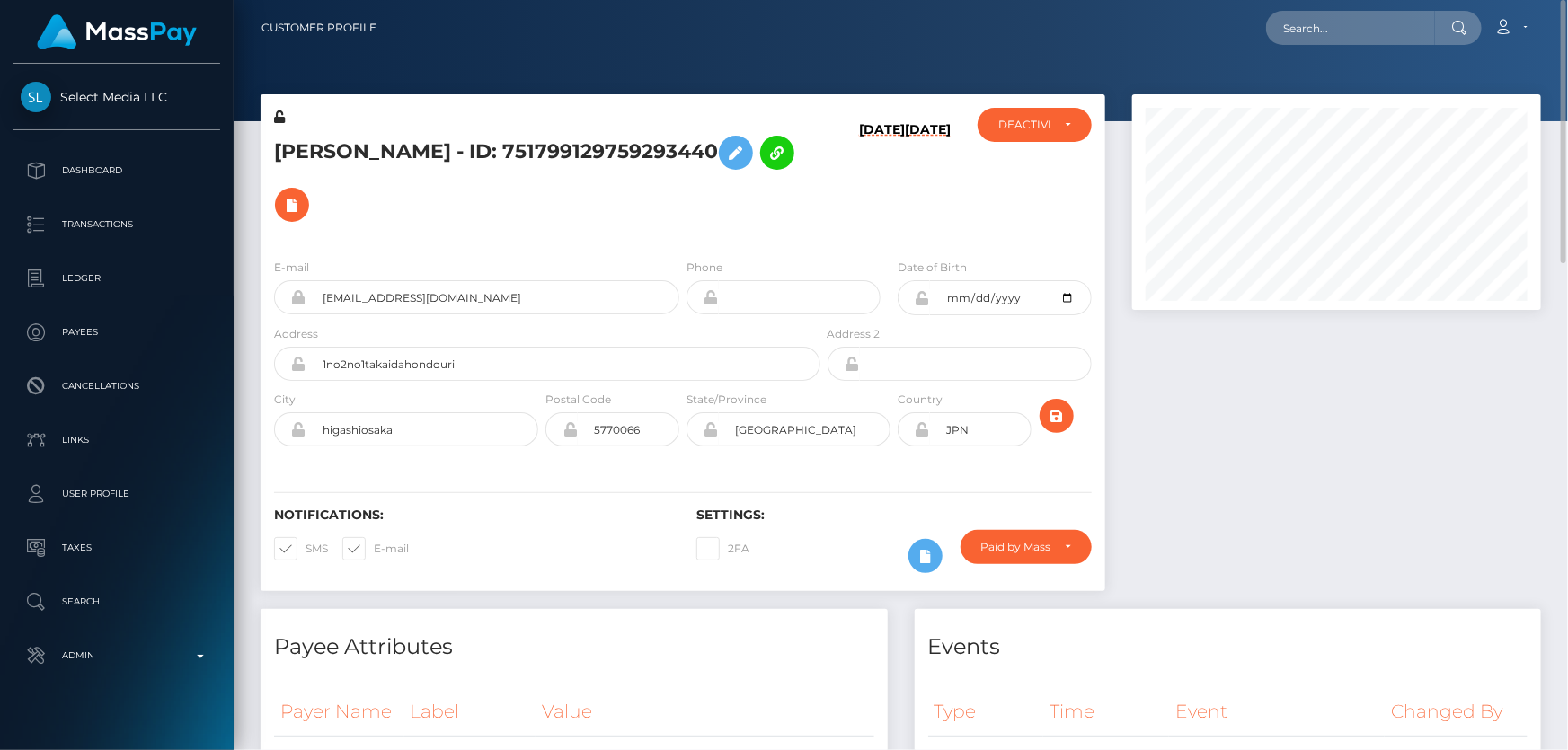
drag, startPoint x: 1420, startPoint y: 528, endPoint x: 1364, endPoint y: 529, distance: 56.0
click at [1419, 529] on div at bounding box center [1337, 351] width 436 height 515
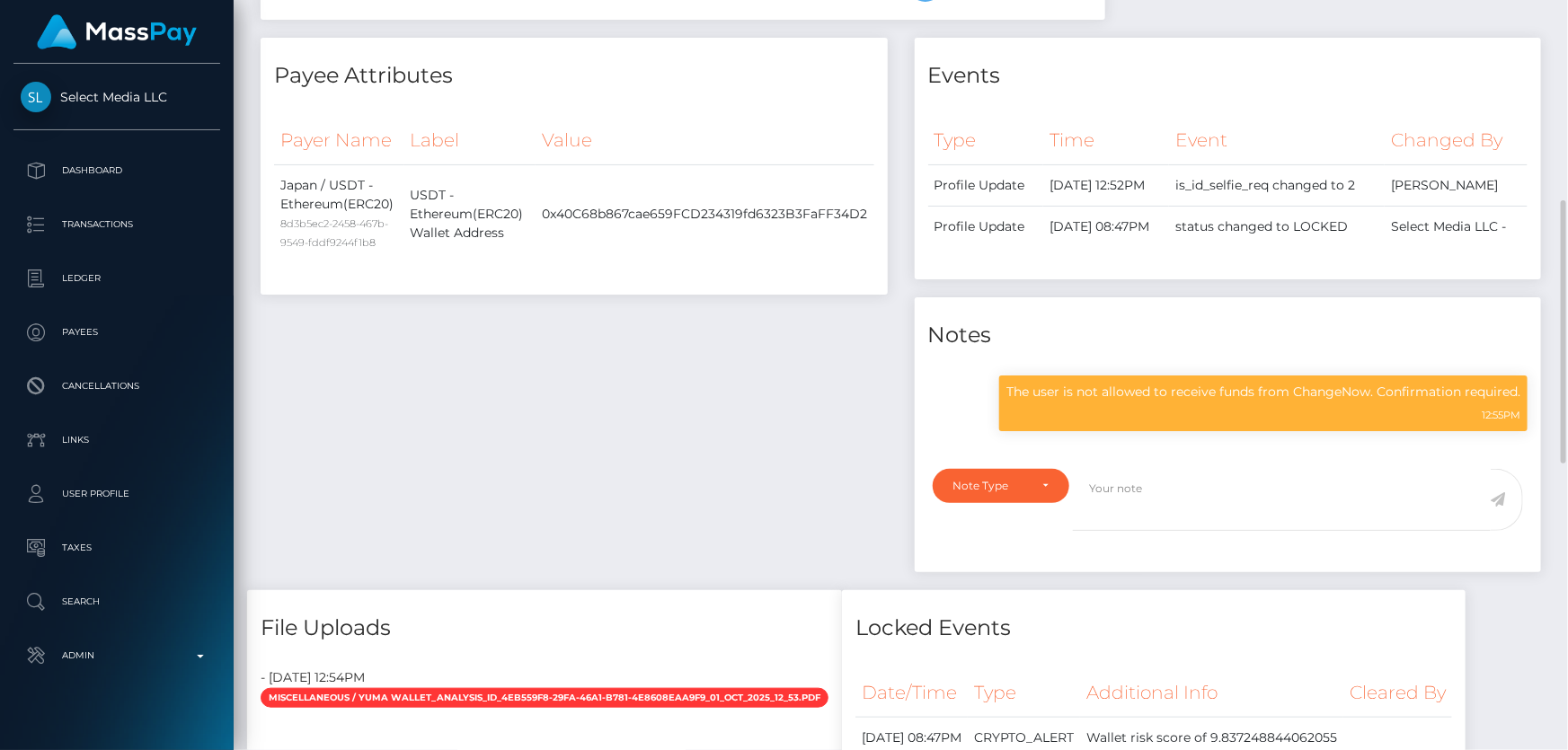
scroll to position [215, 408]
click at [1132, 383] on p "The user is not allowed to receive funds from ChangeNow. Confirmation required." at bounding box center [1263, 392] width 514 height 19
copy div "The user is not allowed to receive funds from ChangeNow. Confirmation required."
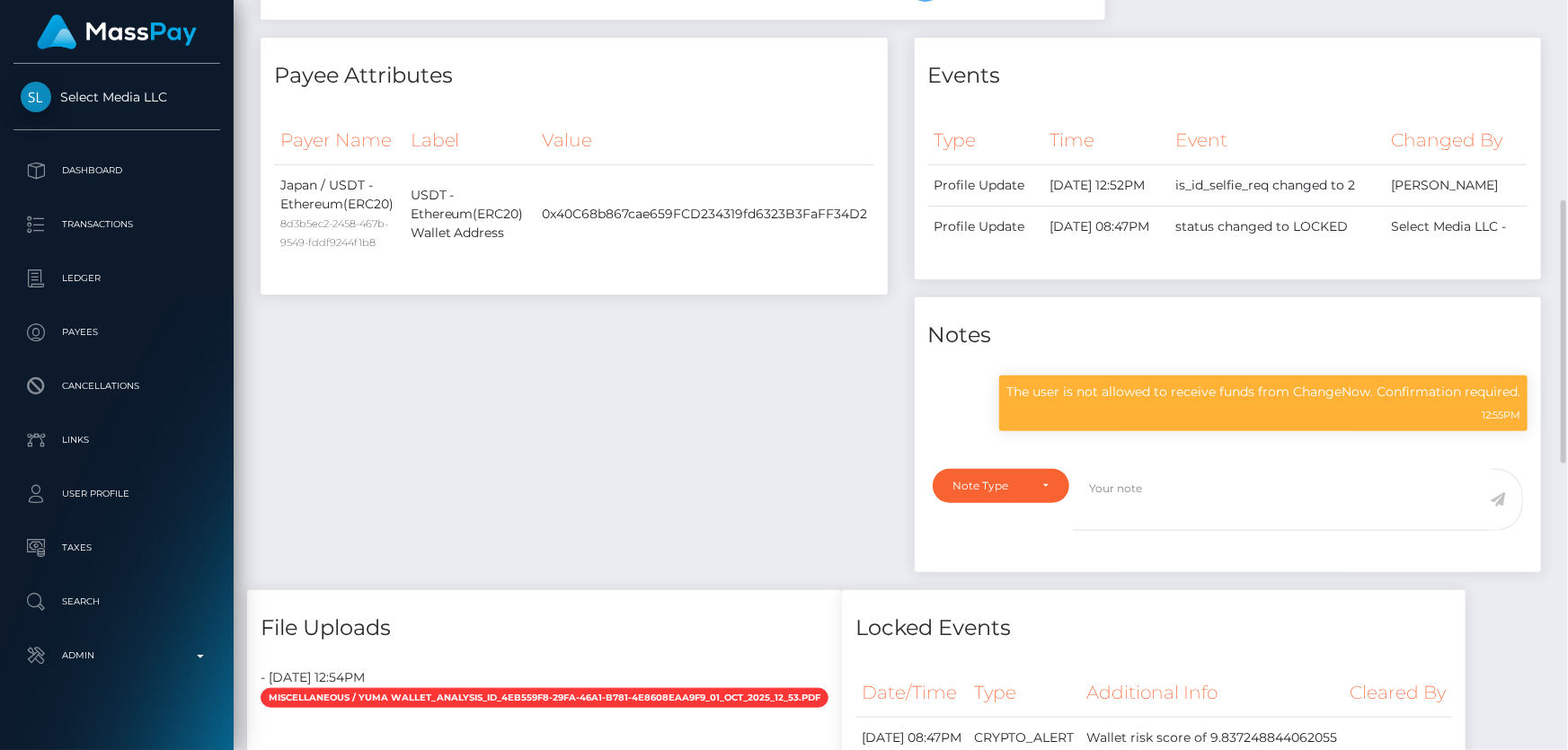
click at [558, 448] on div "Payee Attributes Payer Name Label Value Japan / USDT - Ethereum(ERC20) 8d3b5ec2…" at bounding box center [574, 313] width 654 height 553
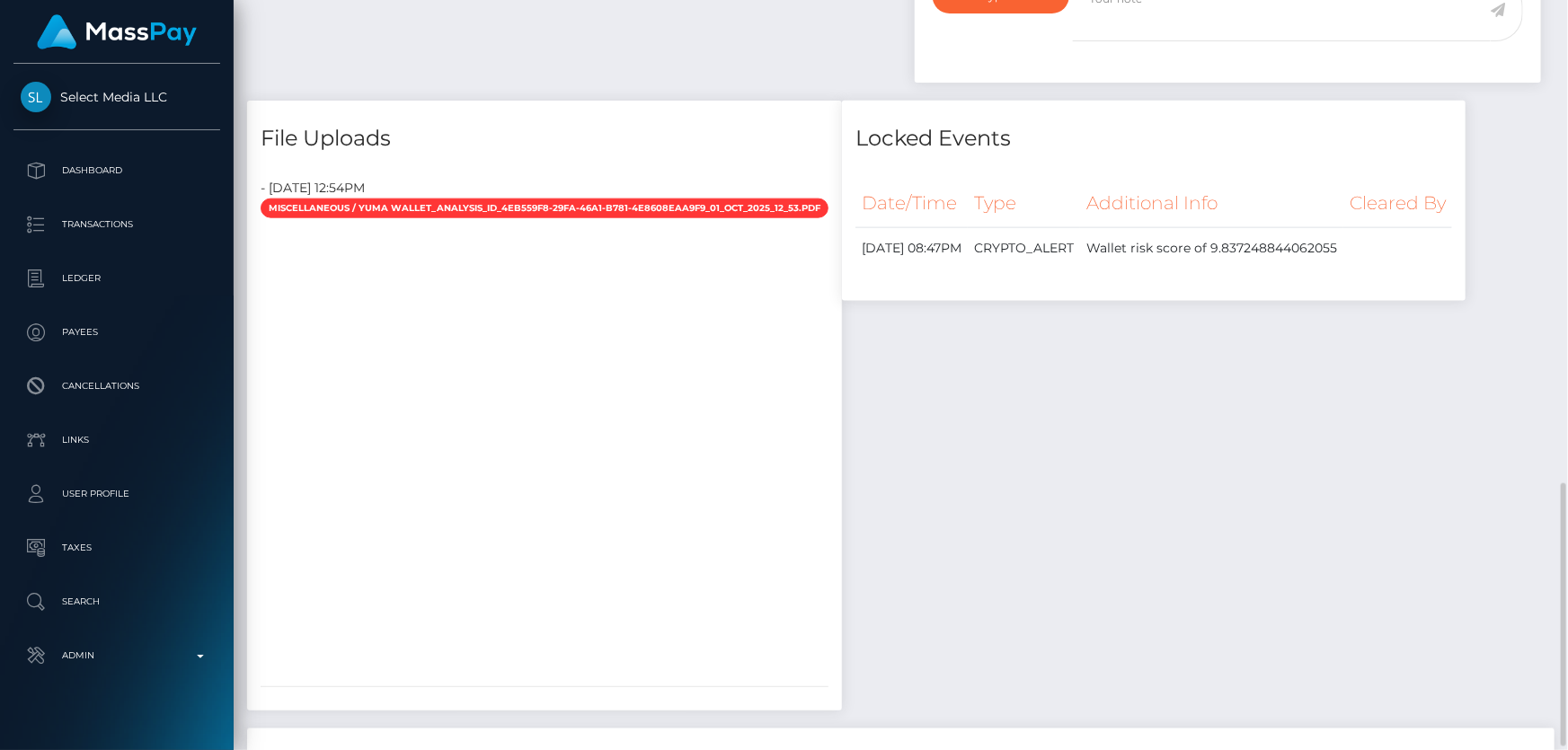
scroll to position [1387, 0]
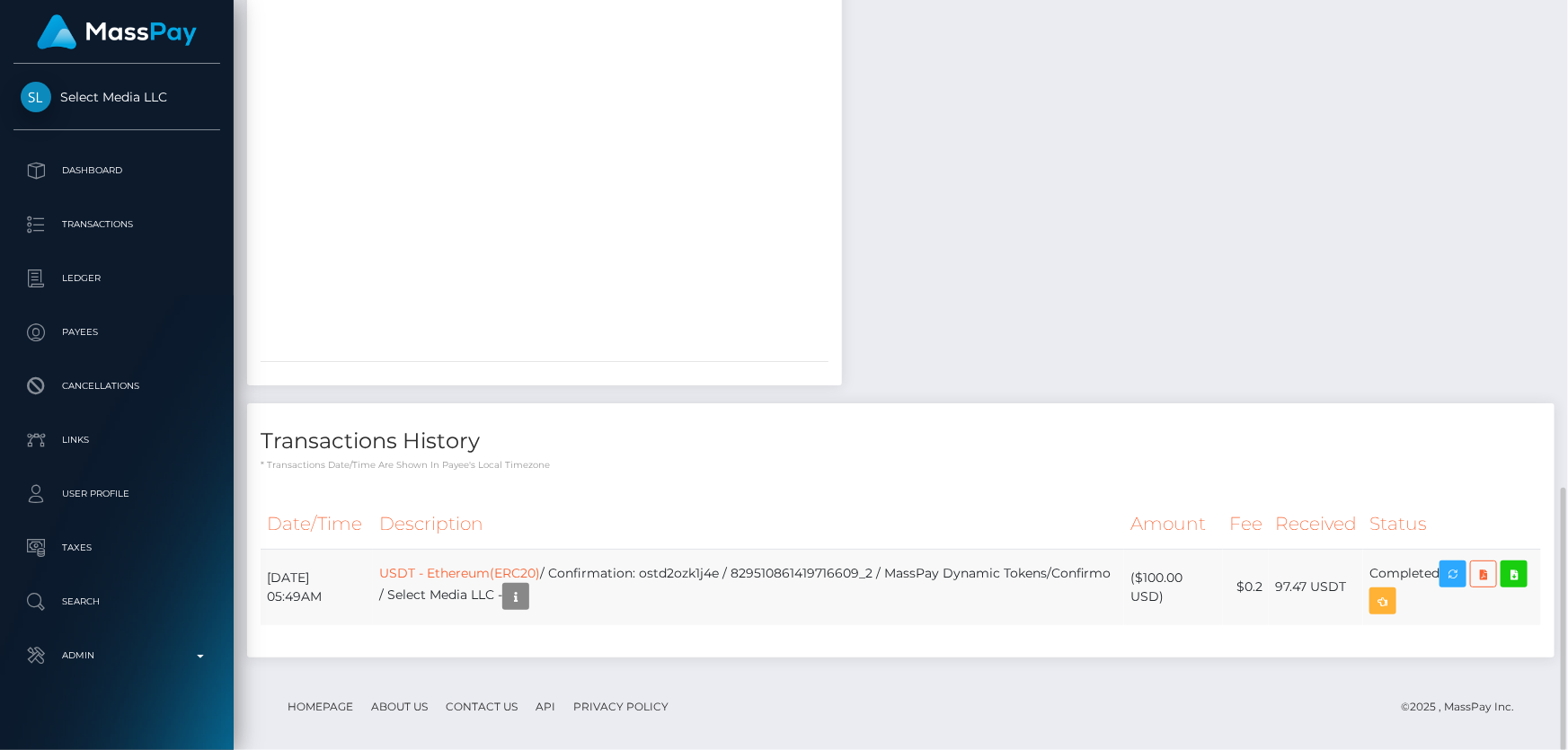
drag, startPoint x: 1162, startPoint y: 585, endPoint x: 1142, endPoint y: 565, distance: 28.3
click at [1142, 565] on td "($100.00 USD)" at bounding box center [1174, 586] width 99 height 76
copy td "$100.00 USD"
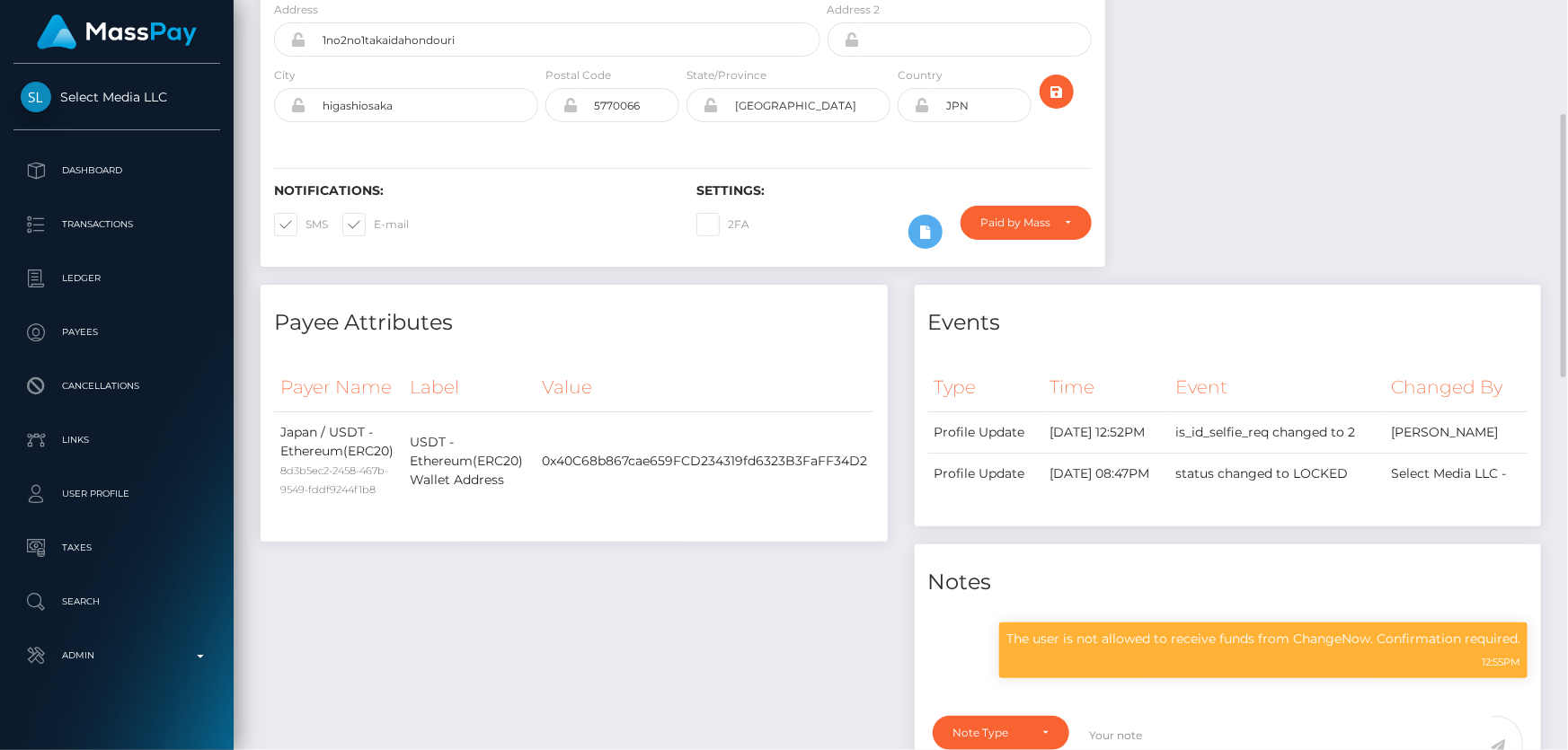
scroll to position [0, 0]
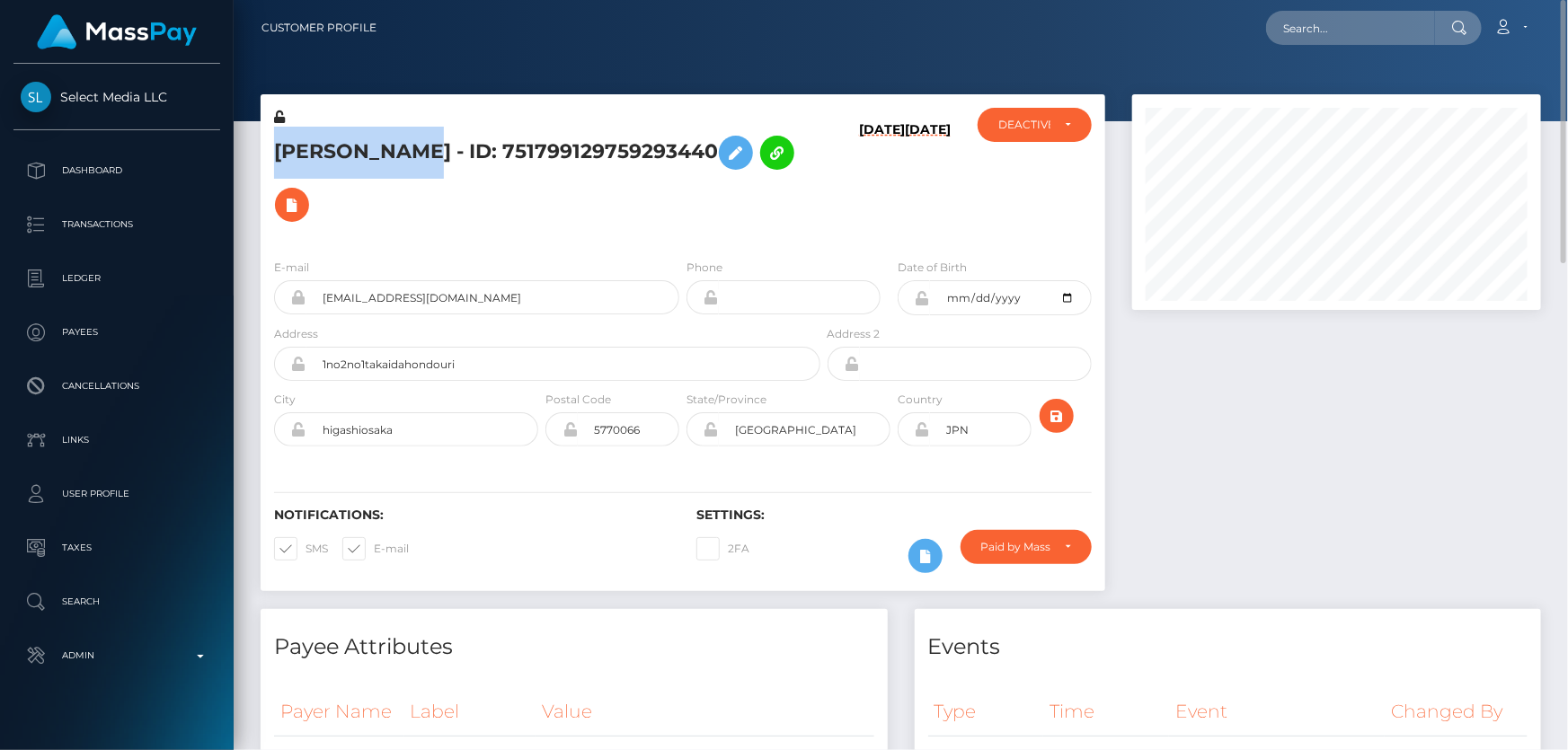
drag, startPoint x: 383, startPoint y: 150, endPoint x: 277, endPoint y: 146, distance: 106.1
click at [275, 145] on h5 "[PERSON_NAME] - ID: 751799129759293440" at bounding box center [542, 179] width 537 height 104
copy h5 "[PERSON_NAME]"
drag, startPoint x: 494, startPoint y: 245, endPoint x: 321, endPoint y: 246, distance: 173.0
click at [322, 281] on input "[EMAIL_ADDRESS][DOMAIN_NAME]" at bounding box center [493, 298] width 373 height 34
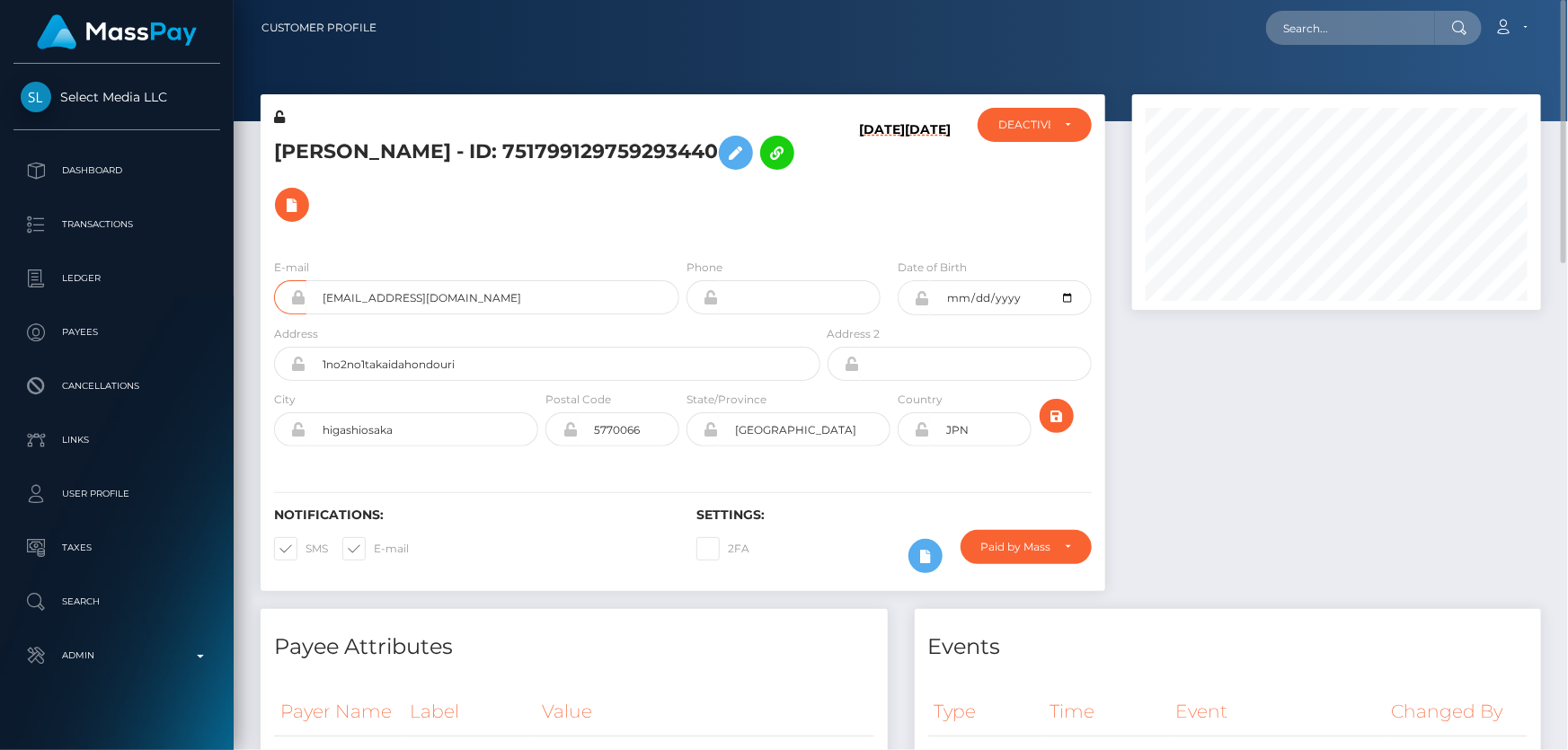
click at [867, 183] on h6 "[DATE]" at bounding box center [882, 180] width 46 height 115
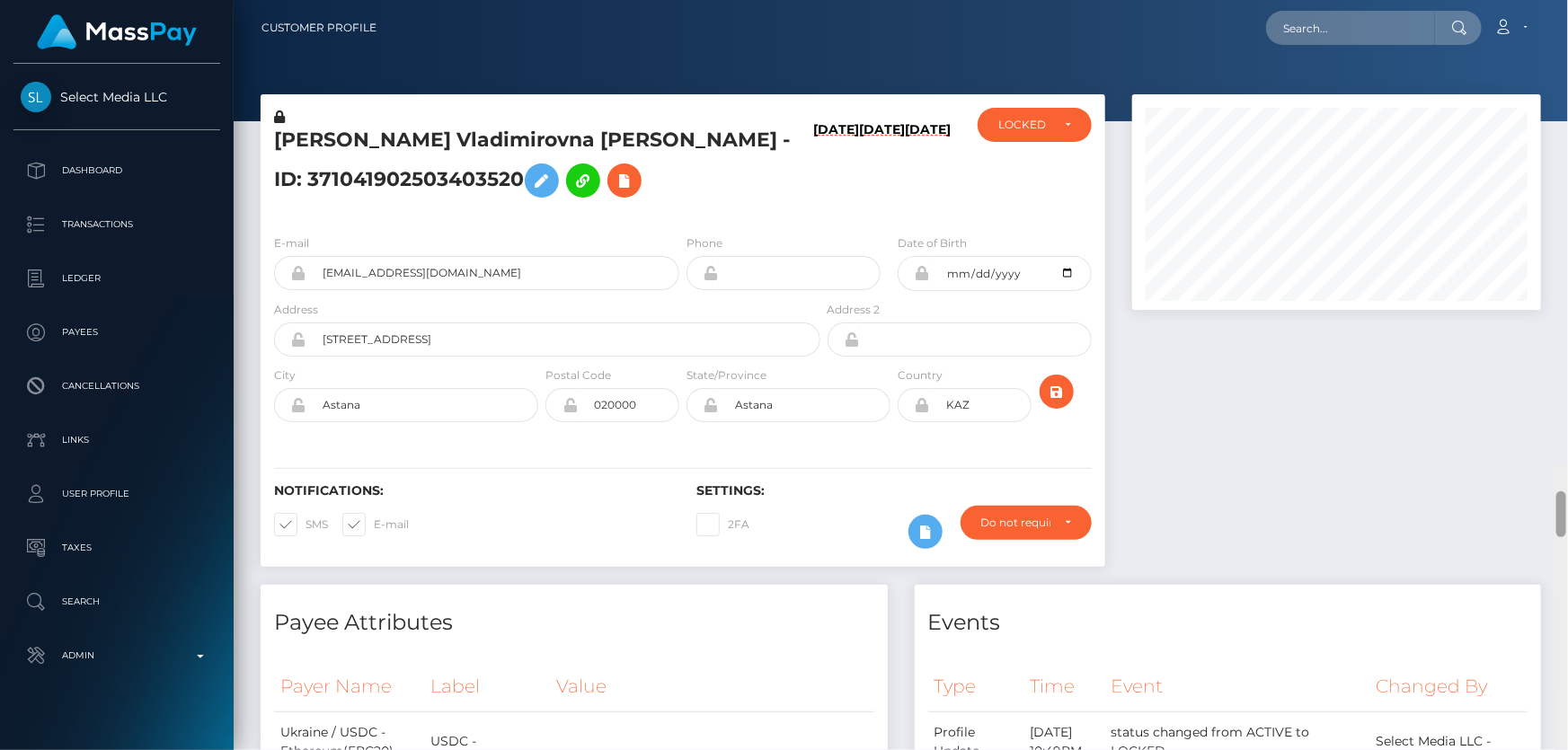
drag, startPoint x: 1559, startPoint y: 412, endPoint x: 1568, endPoint y: -53, distance: 465.1
click at [1556, 0] on html "Select Media LLC Dashboard Transactions Ledger Payees Links Taxes" at bounding box center [784, 375] width 1568 height 750
click at [1044, 129] on div "LOCKED" at bounding box center [1024, 125] width 53 height 14
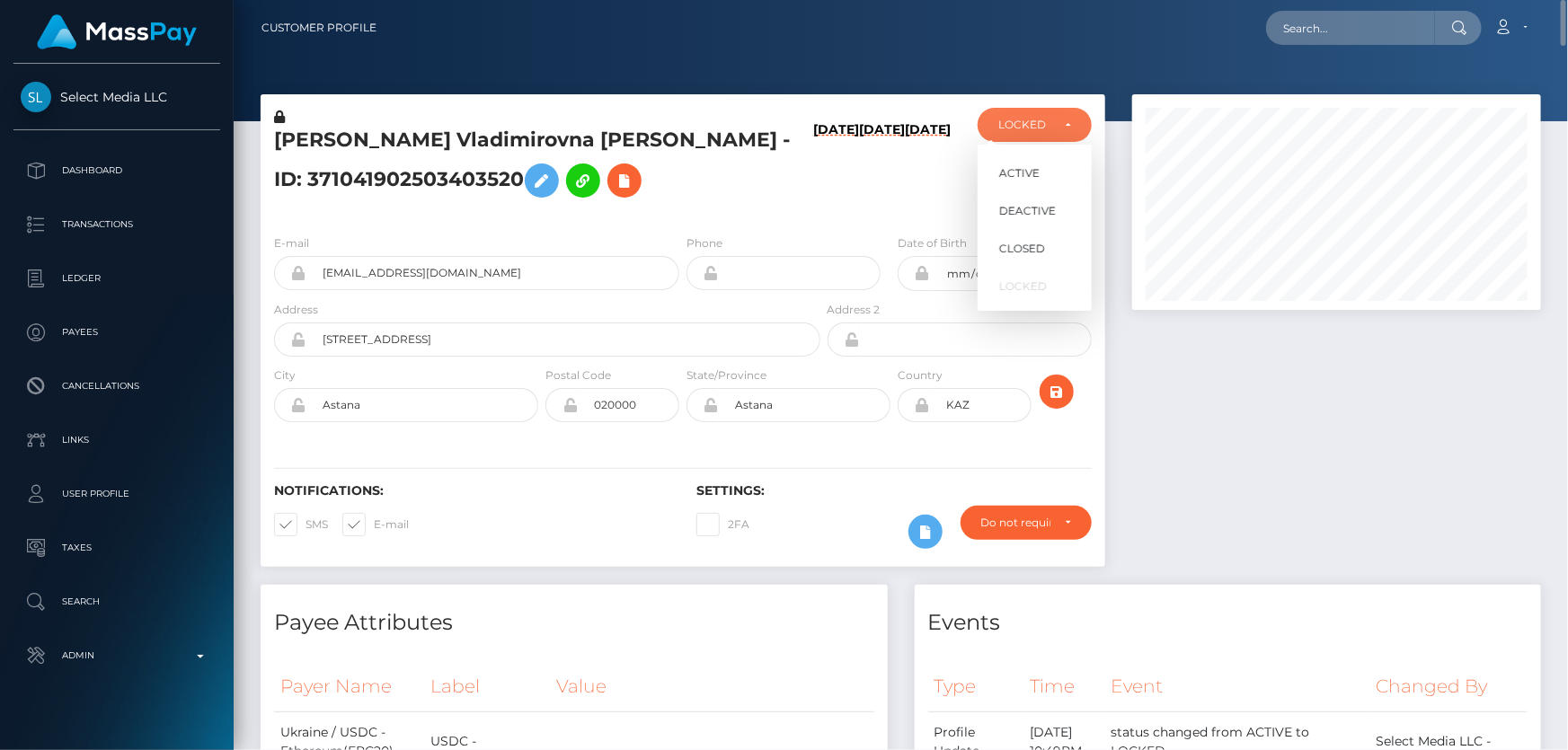
scroll to position [215, 408]
click at [1025, 171] on span "ACTIVE" at bounding box center [1019, 174] width 41 height 16
select select "ACTIVE"
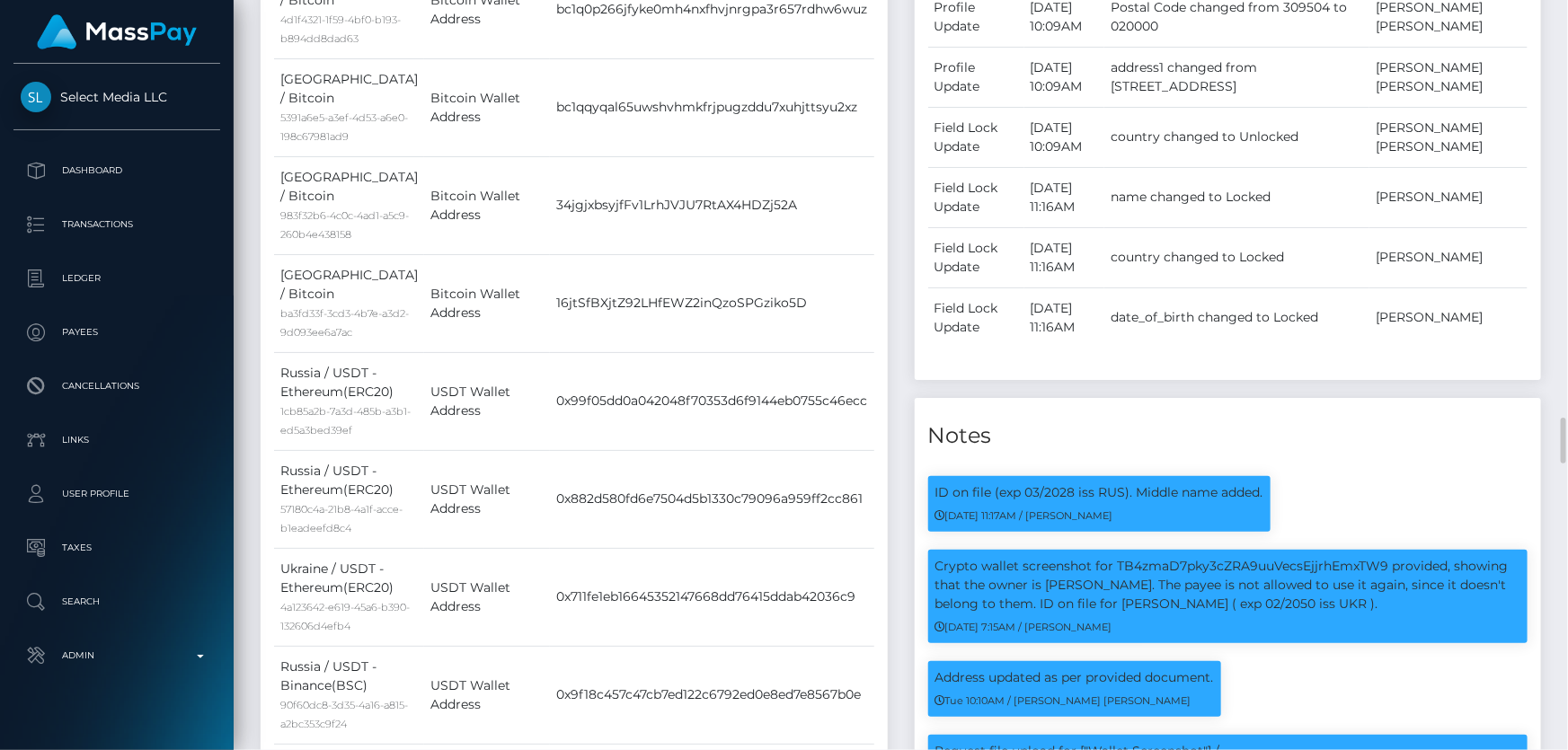
scroll to position [1470, 0]
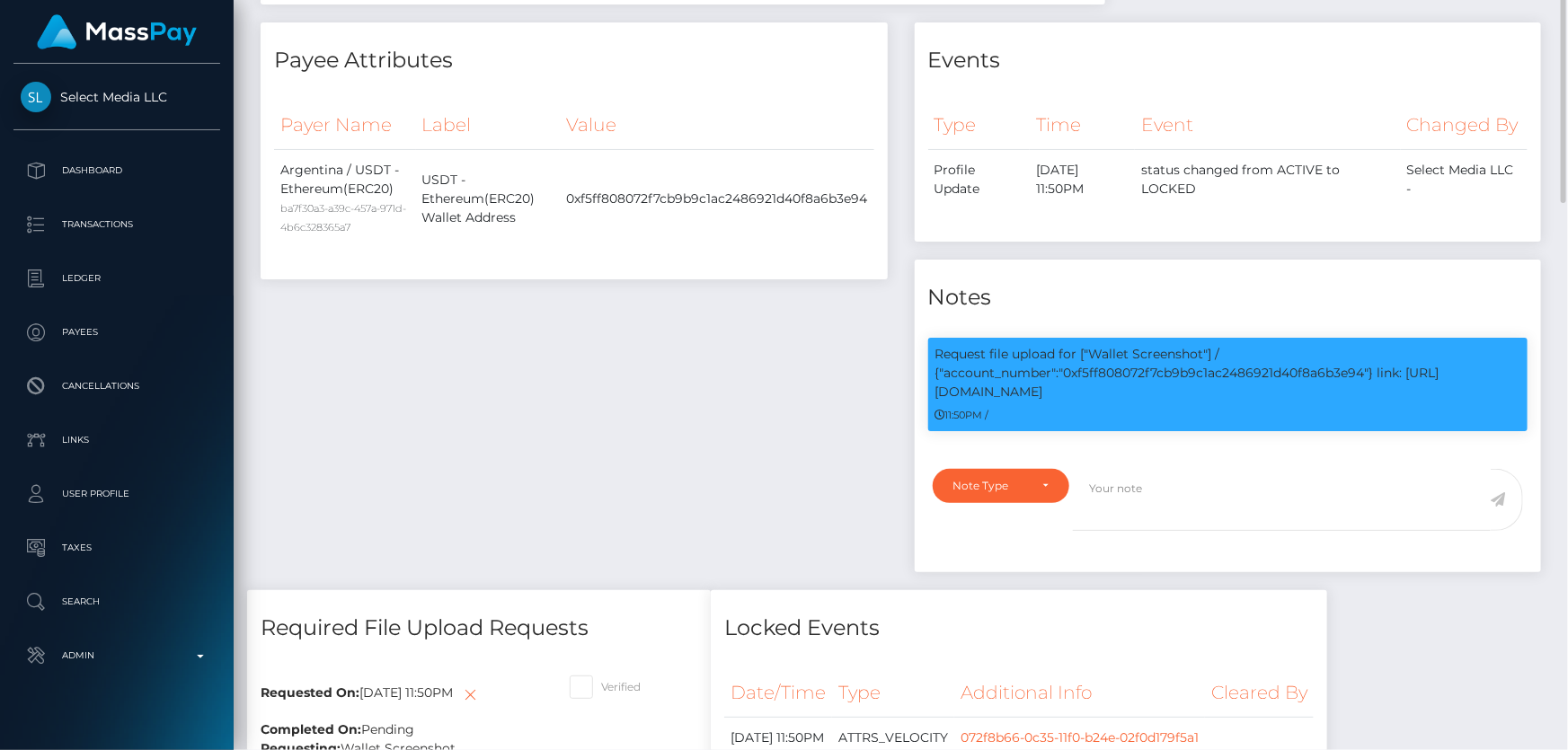
scroll to position [341, 0]
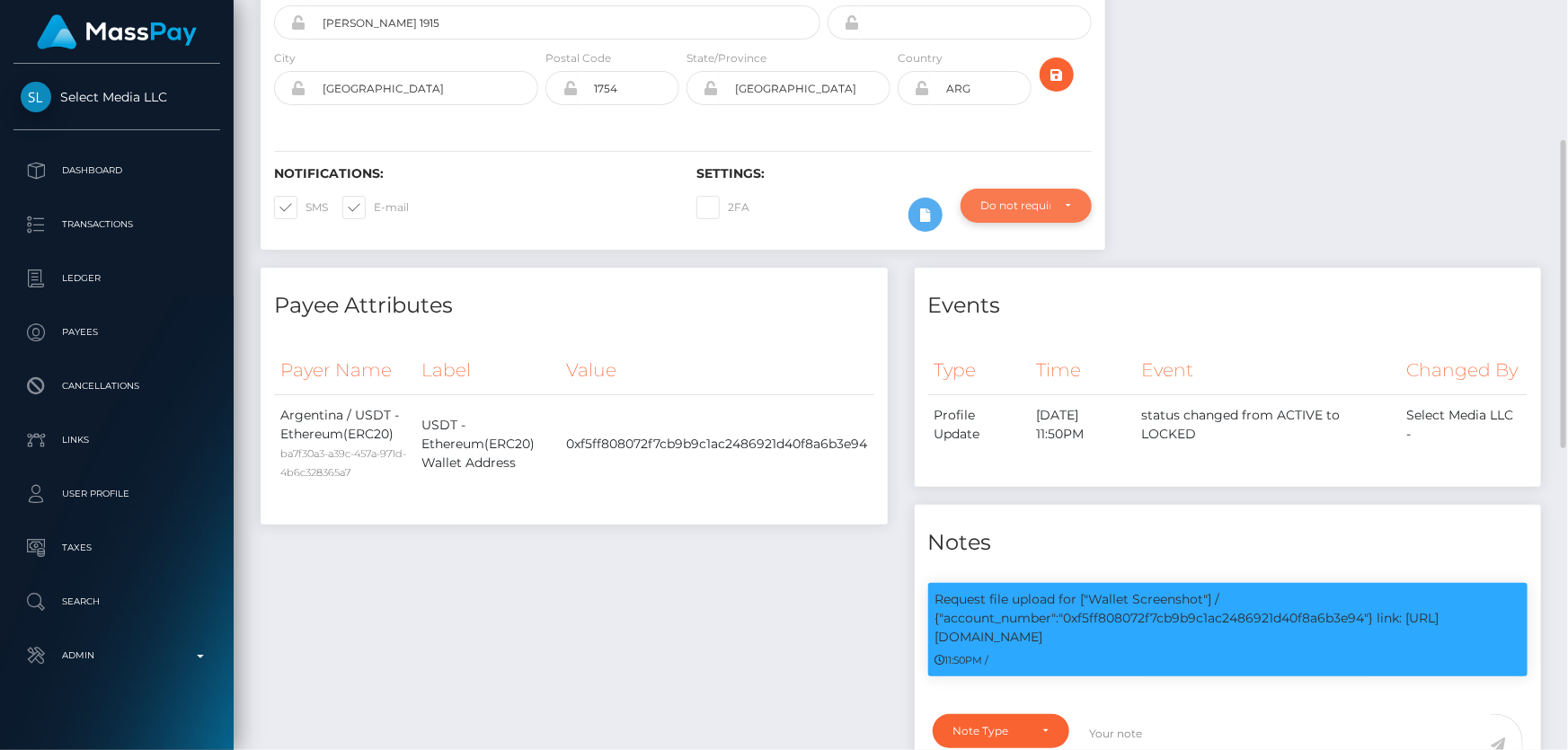
click at [1002, 196] on div "Do not require" at bounding box center [1026, 205] width 131 height 34
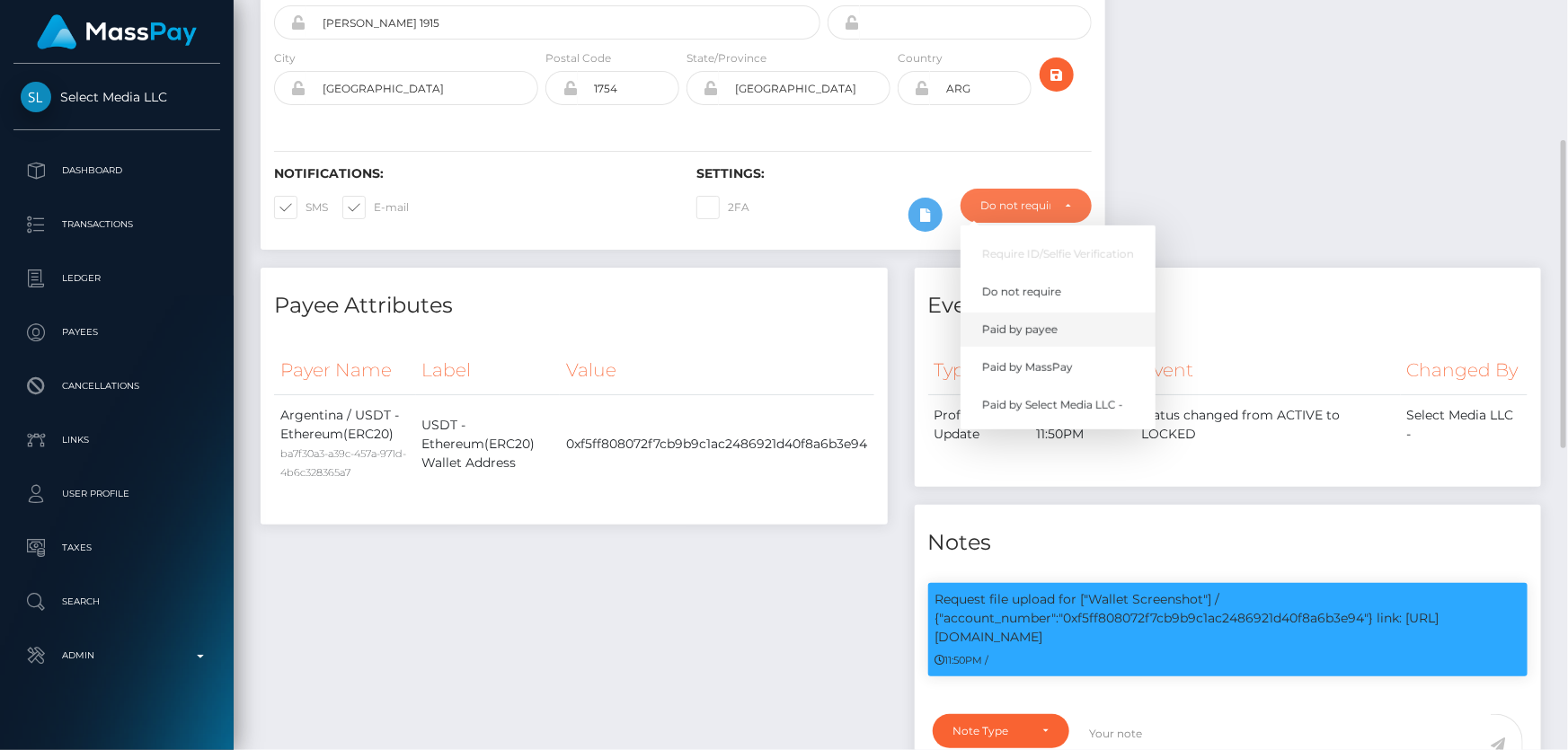
scroll to position [215, 408]
click at [1053, 368] on span "Paid by MassPay" at bounding box center [1027, 367] width 90 height 16
select select "2"
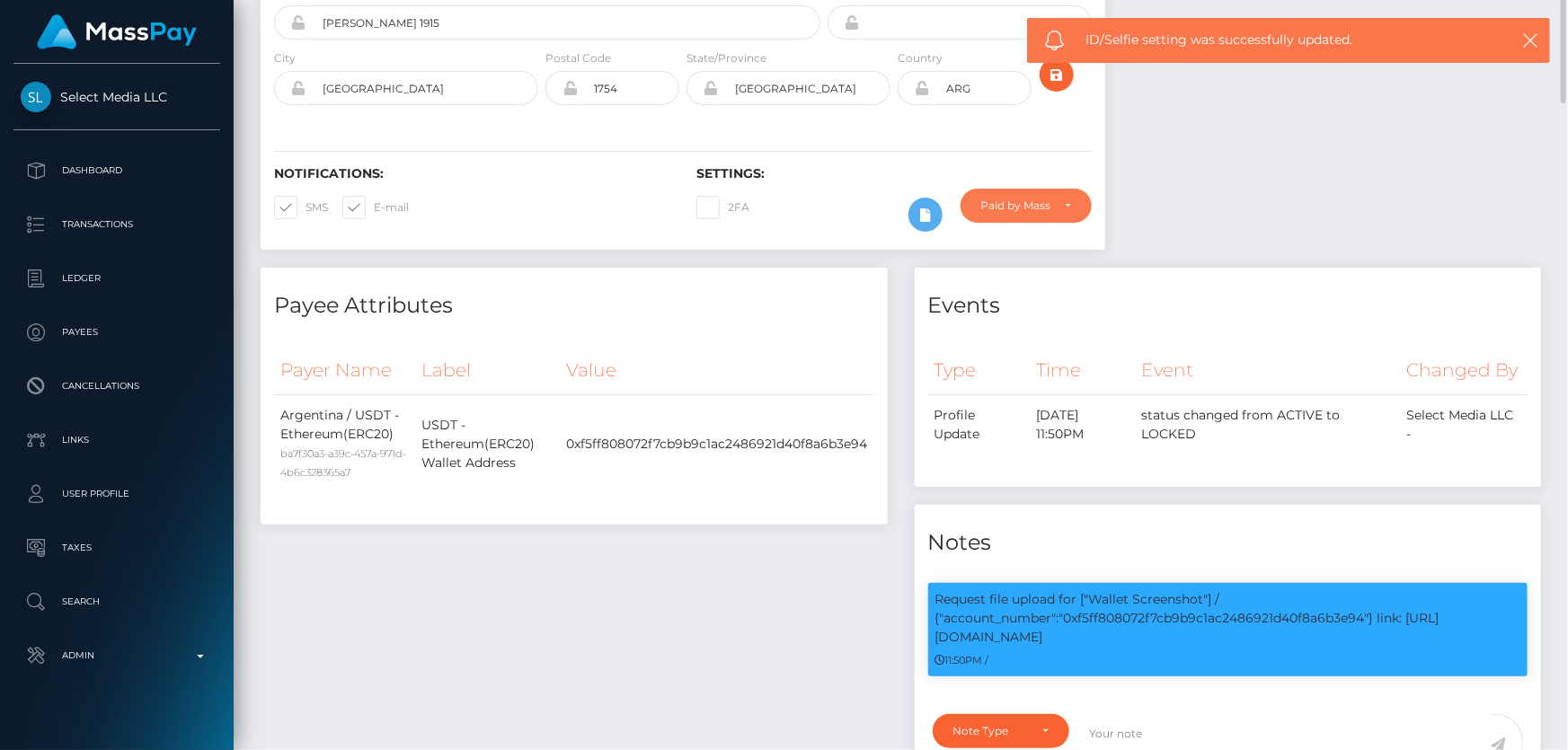
scroll to position [15, 0]
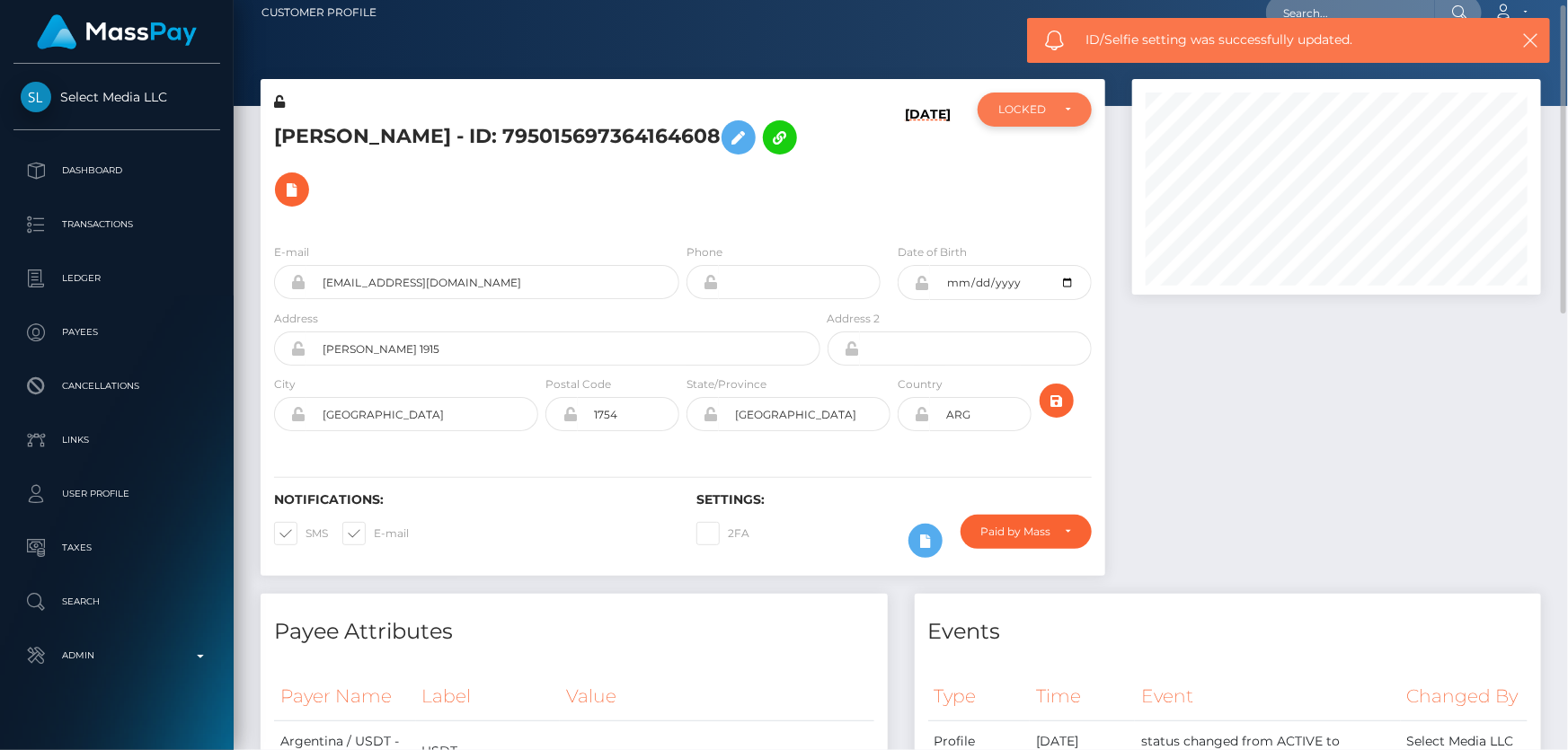
click at [1034, 119] on div "LOCKED" at bounding box center [1034, 109] width 114 height 34
click at [1026, 154] on span "ACTIVE" at bounding box center [1019, 158] width 41 height 16
select select "ACTIVE"
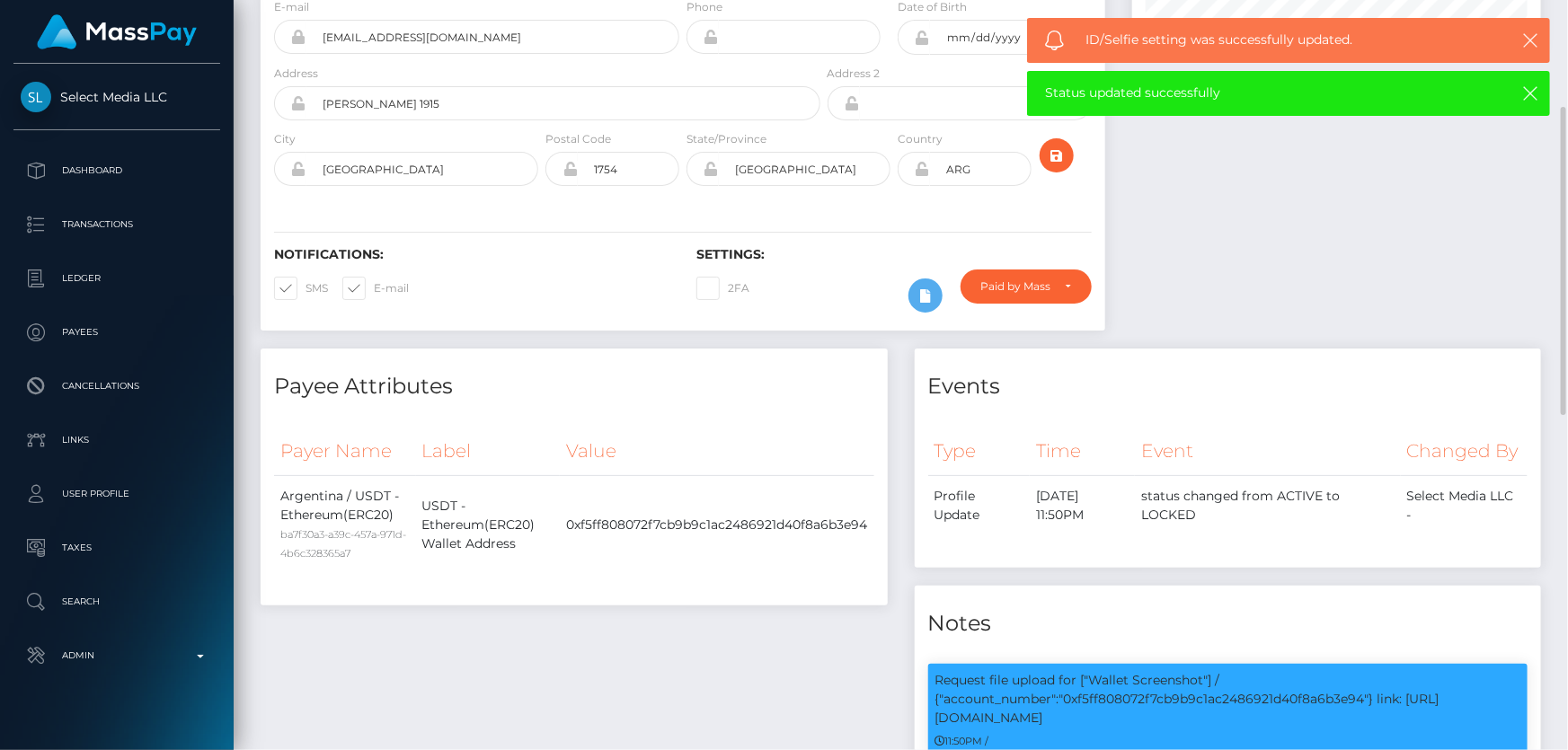
scroll to position [0, 0]
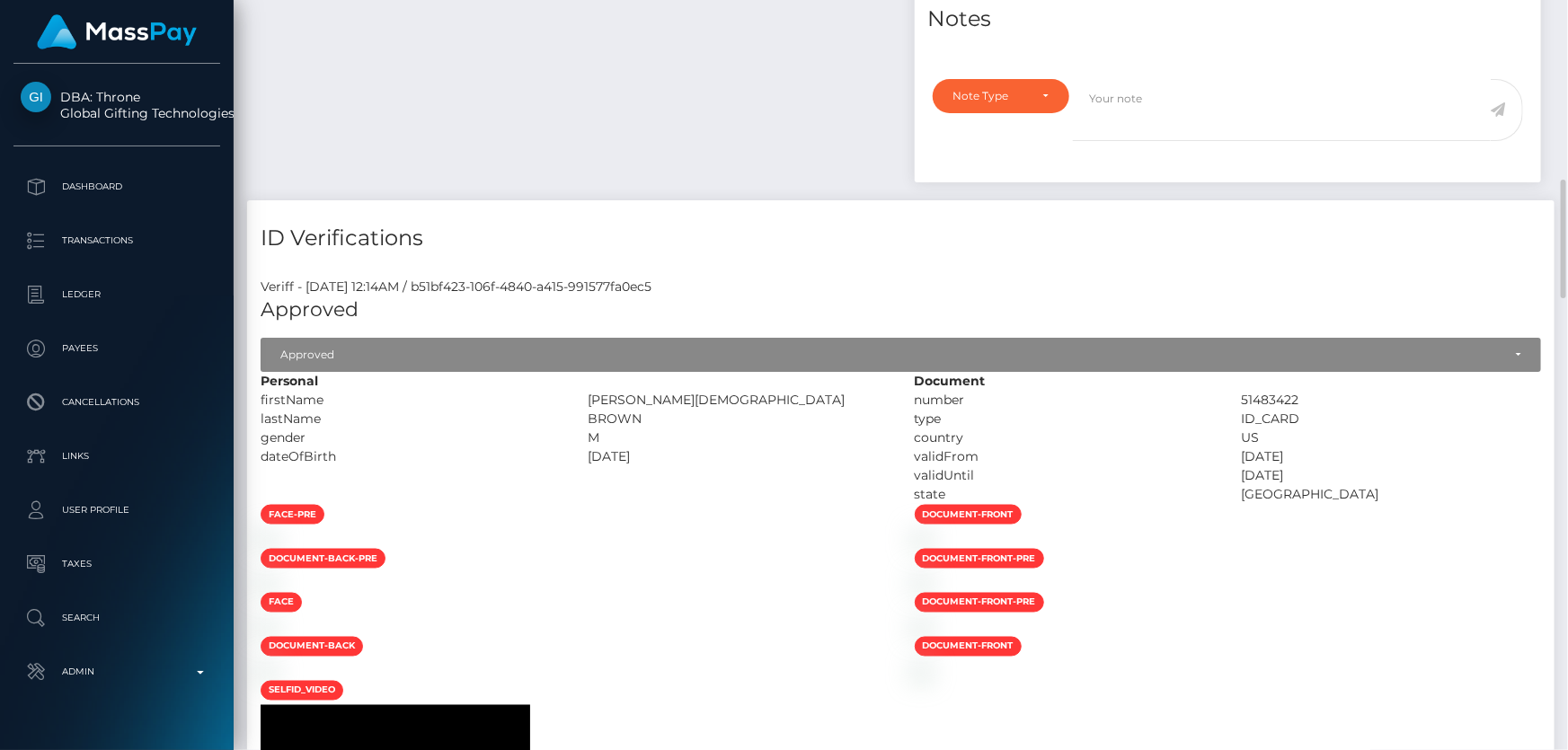
scroll to position [898, 0]
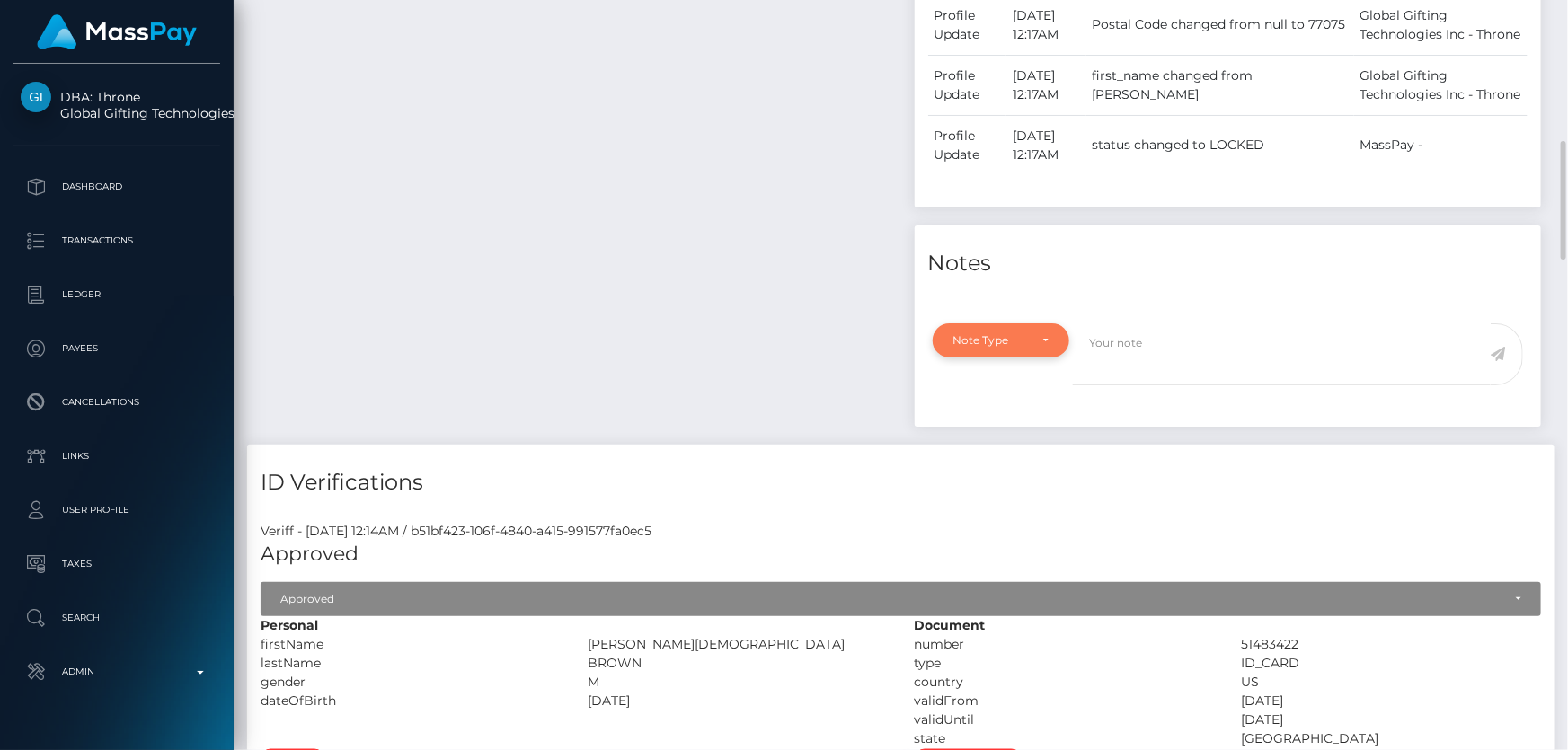
click at [1028, 349] on div "Note Type" at bounding box center [1001, 340] width 138 height 34
click at [988, 427] on span "Compliance" at bounding box center [987, 427] width 65 height 16
select select "COMPLIANCE"
click at [1215, 348] on textarea at bounding box center [1281, 354] width 418 height 62
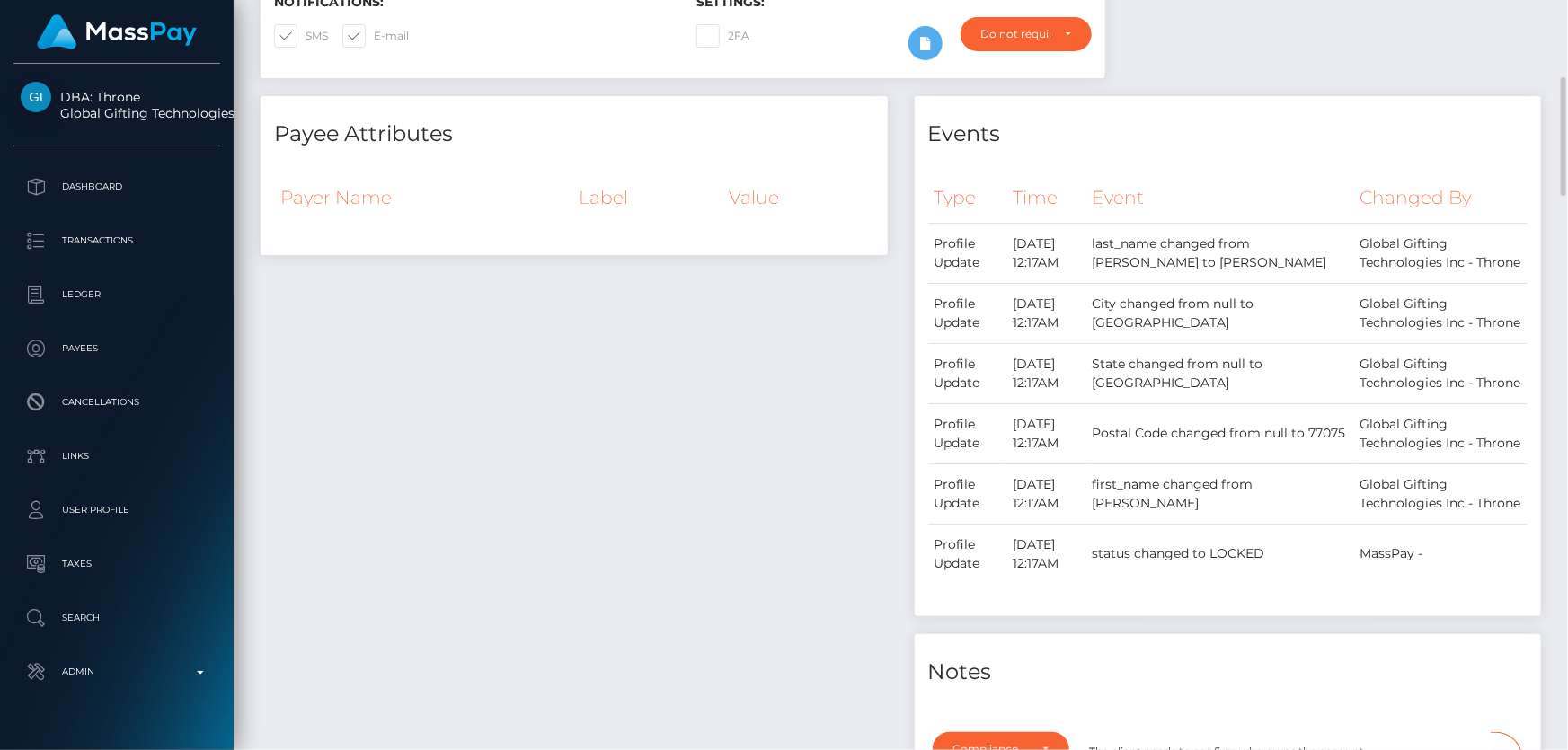
scroll to position [979, 0]
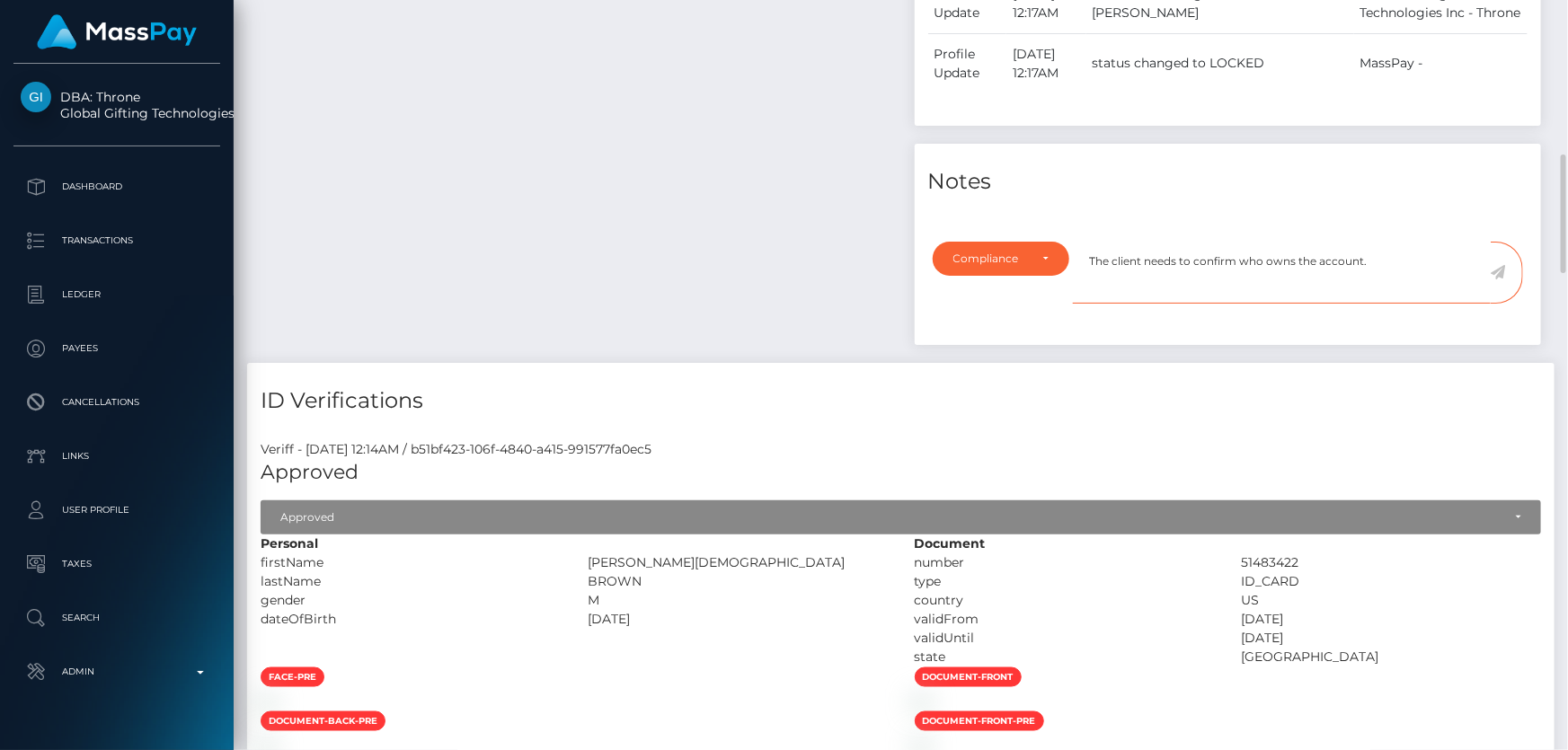
type textarea "The client needs to confirm who owns the account."
click at [1498, 272] on icon at bounding box center [1499, 272] width 15 height 14
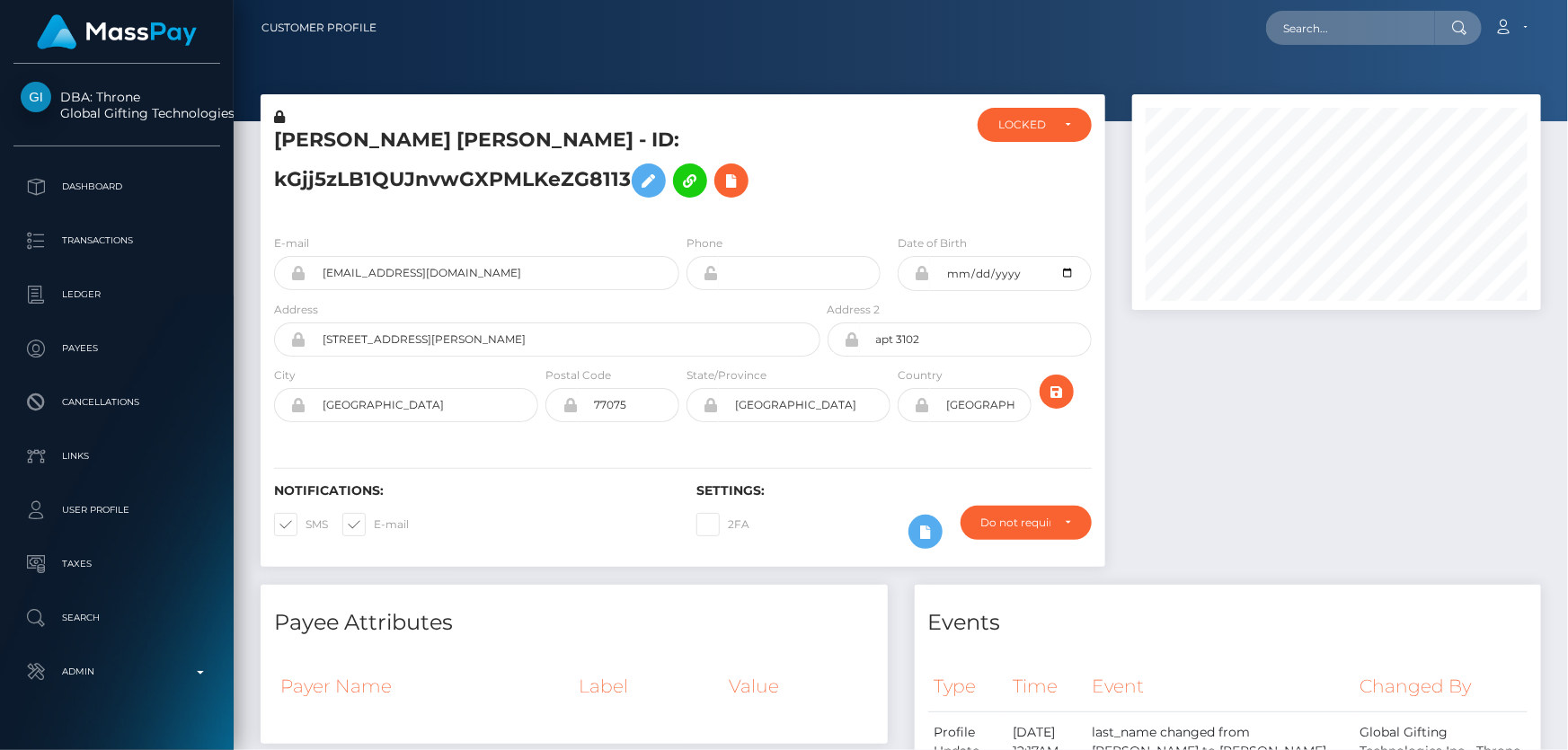
scroll to position [898308, 898423]
click at [1018, 137] on div "LOCKED" at bounding box center [1034, 125] width 114 height 34
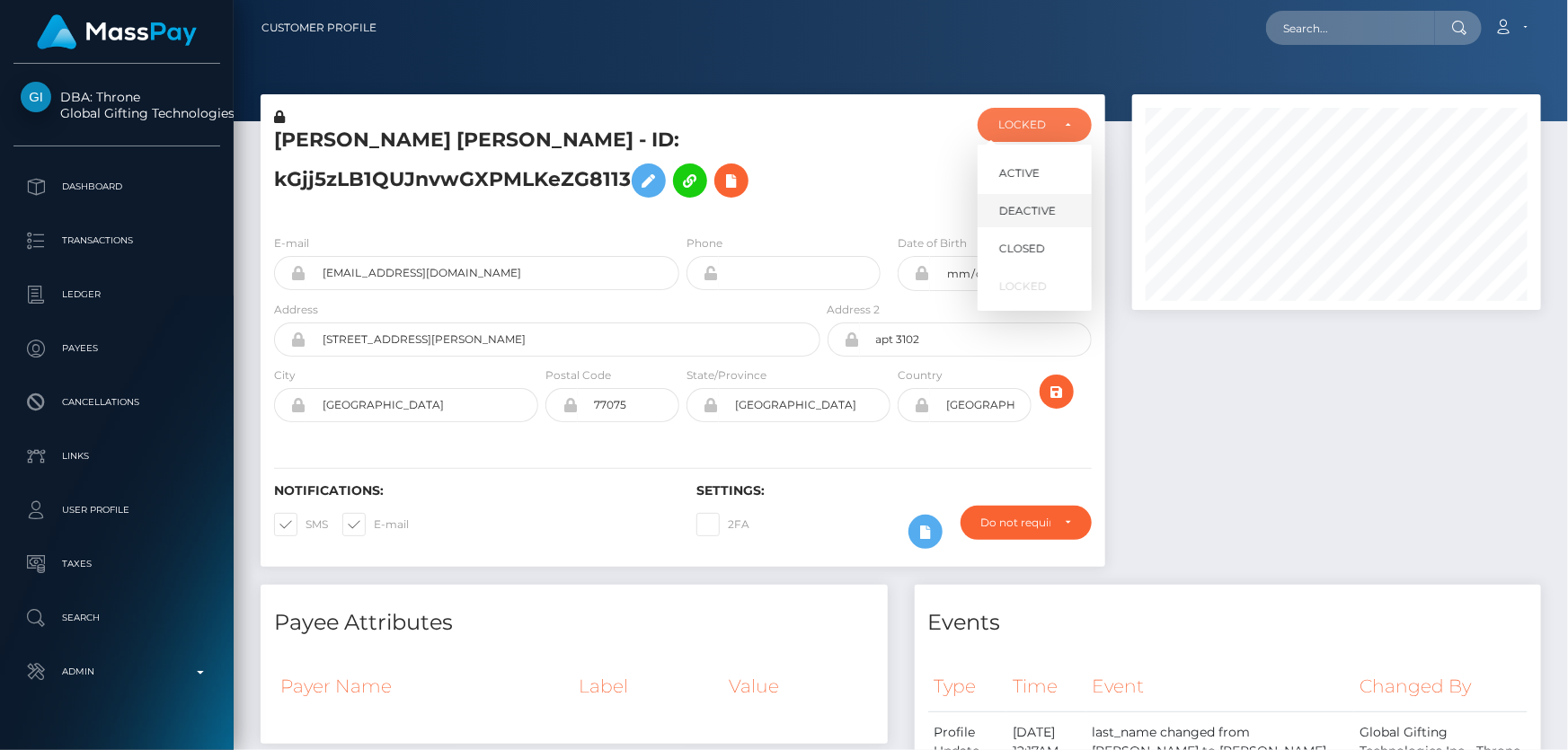
click at [1027, 200] on link "DEACTIVE" at bounding box center [1034, 211] width 114 height 34
select select "DEACTIVE"
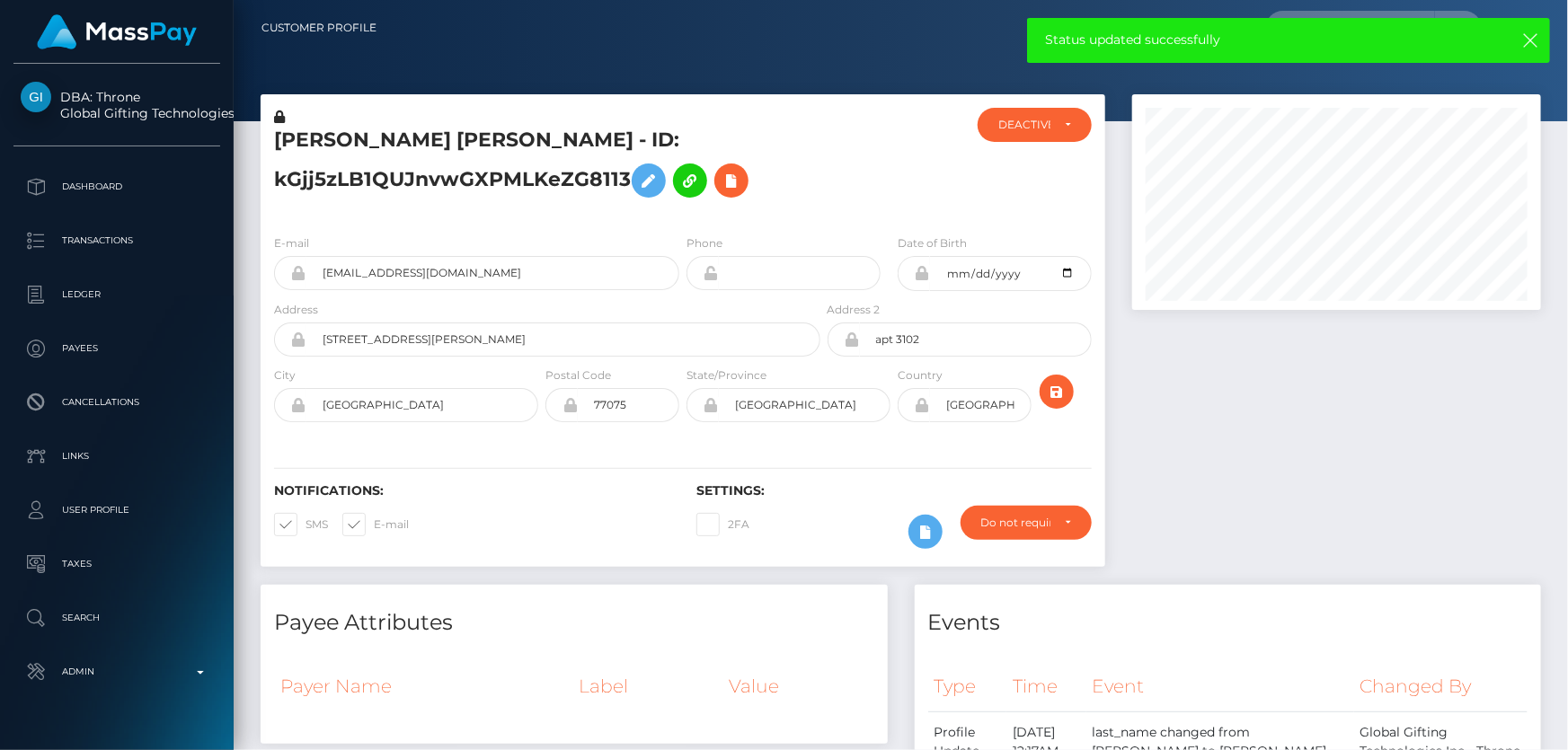
click at [413, 183] on h5 "JORDAN CHRISTIAN BROWN - ID: kGjj5zLB1QUJnvwGXPMLKeZG8113" at bounding box center [542, 167] width 537 height 80
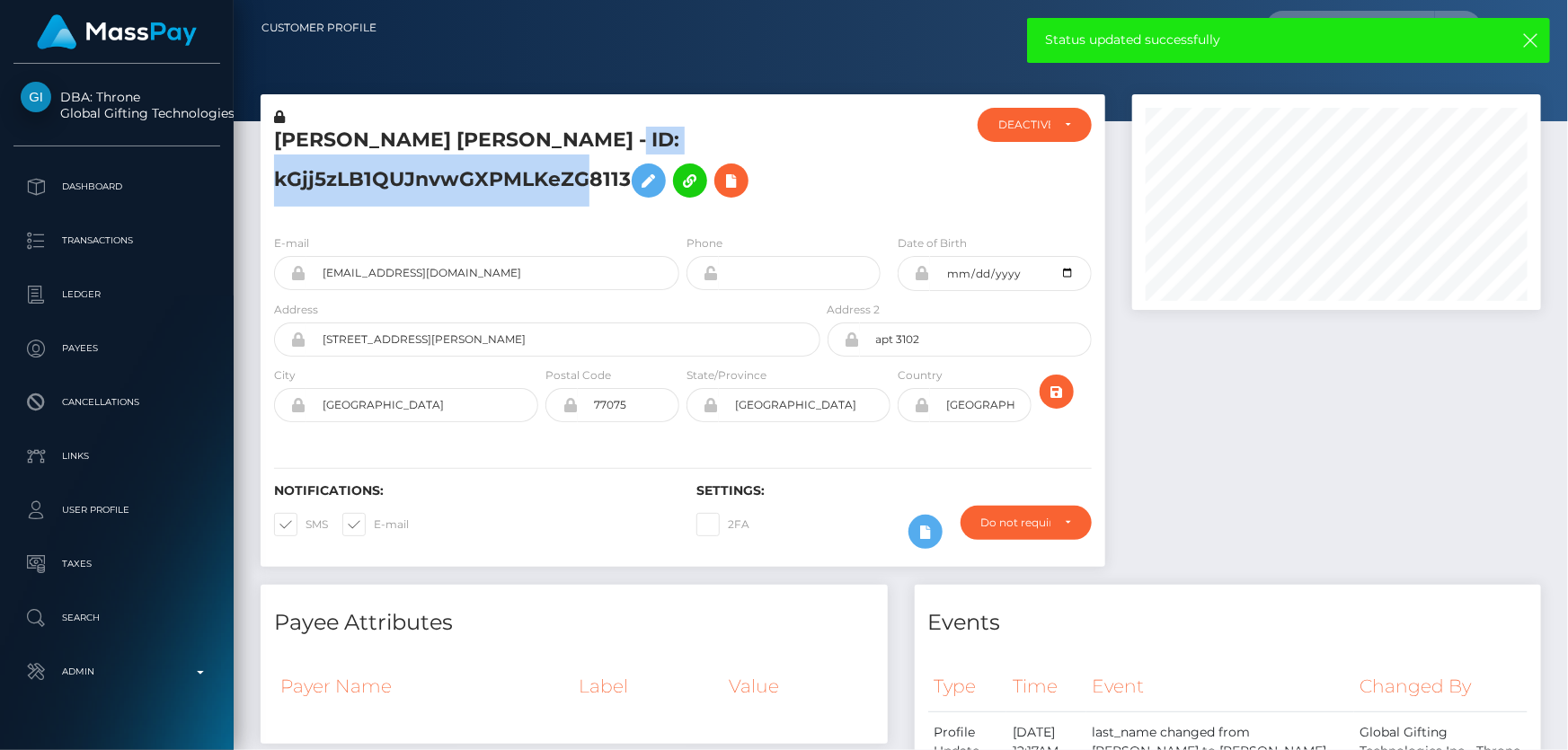
click at [413, 183] on h5 "JORDAN CHRISTIAN BROWN - ID: kGjj5zLB1QUJnvwGXPMLKeZG8113" at bounding box center [542, 167] width 537 height 80
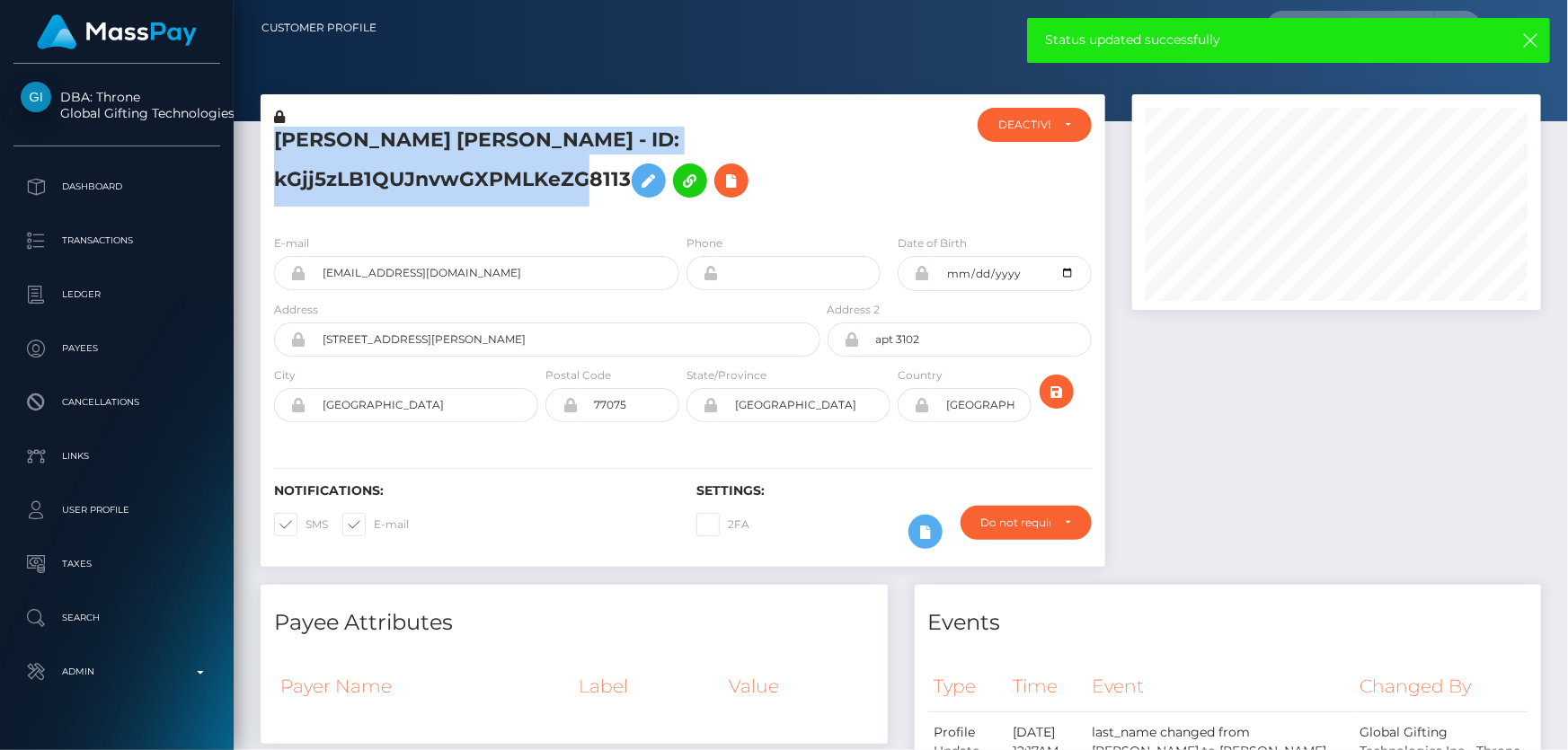
click at [413, 183] on h5 "JORDAN CHRISTIAN BROWN - ID: kGjj5zLB1QUJnvwGXPMLKeZG8113" at bounding box center [542, 167] width 537 height 80
copy h5 "JORDAN CHRISTIAN BROWN - ID: kGjj5zLB1QUJnvwGXPMLKeZG8113"
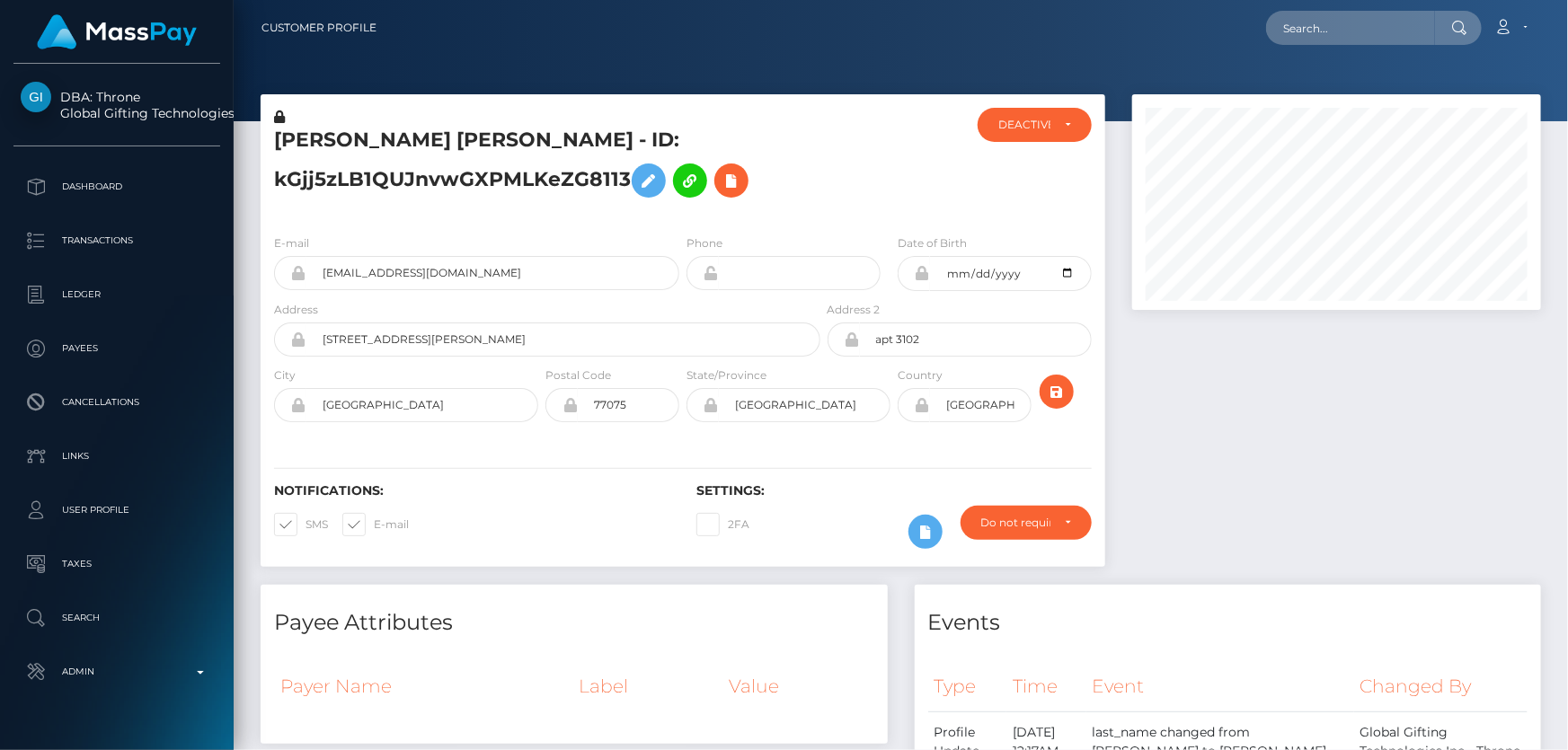
click at [1265, 561] on div at bounding box center [1337, 339] width 436 height 491
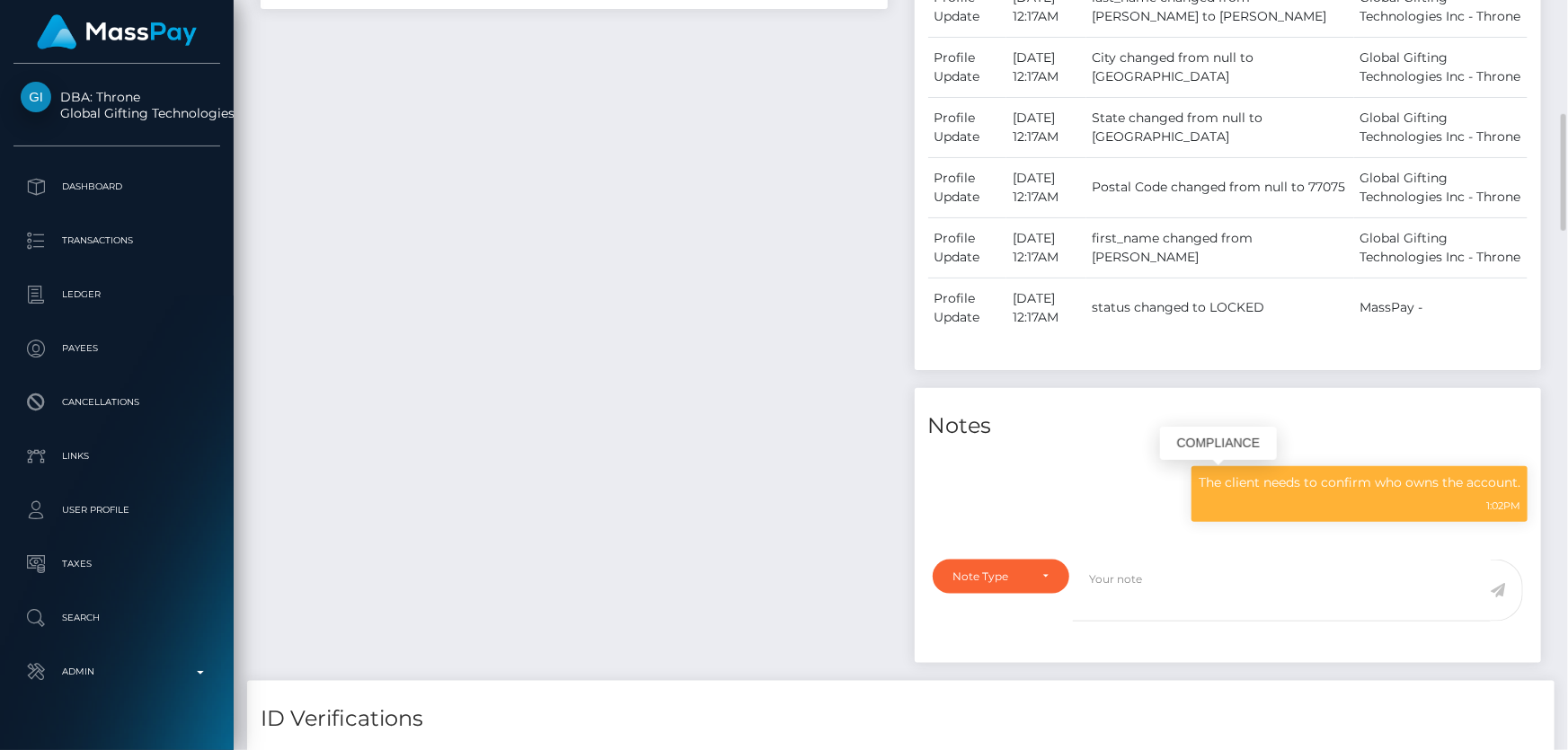
click at [1259, 482] on p "The client needs to confirm who owns the account." at bounding box center [1360, 482] width 322 height 19
copy div "The client needs to confirm who owns the account."
click at [567, 213] on div "Payee Attributes Payer Name Label Value" at bounding box center [574, 266] width 654 height 831
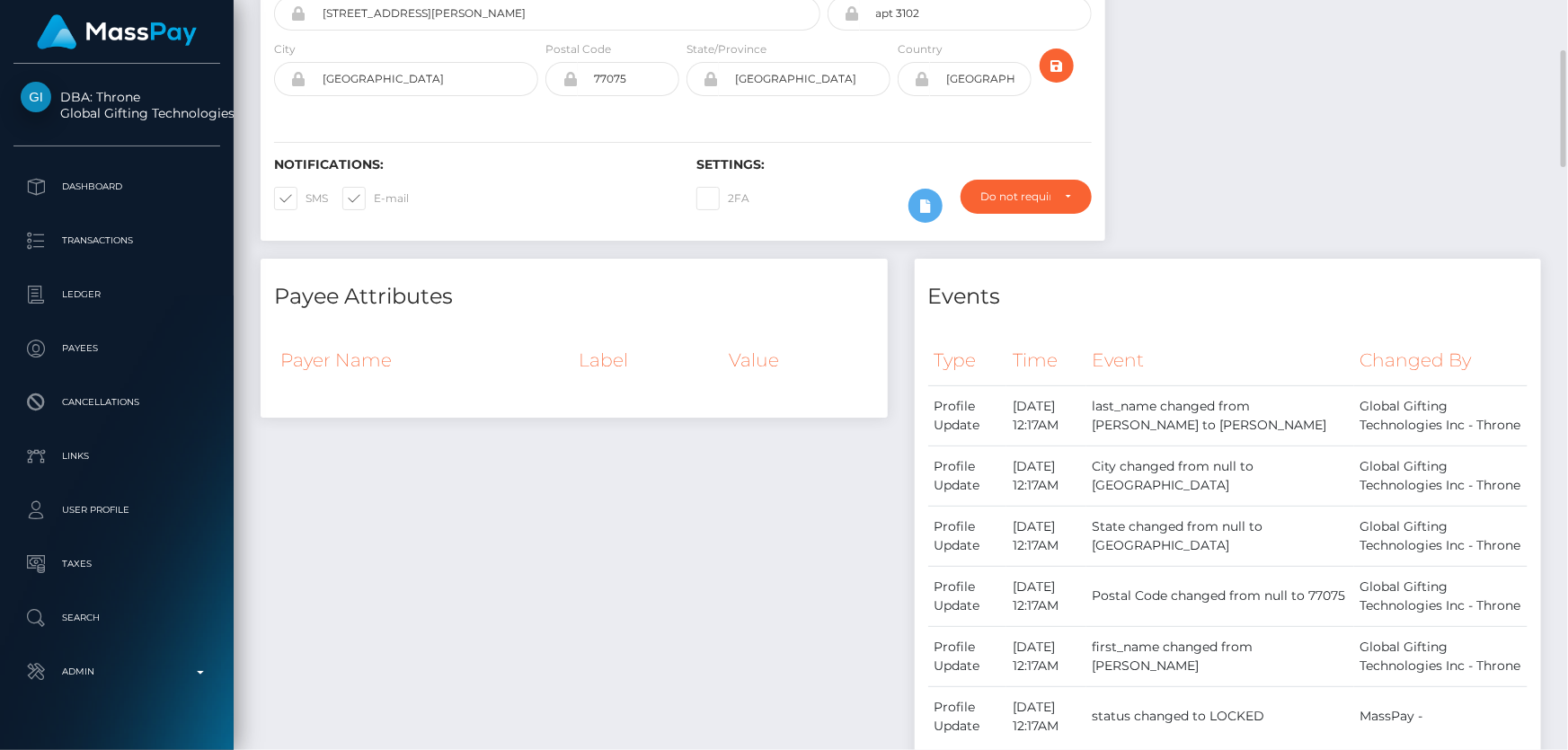
scroll to position [0, 0]
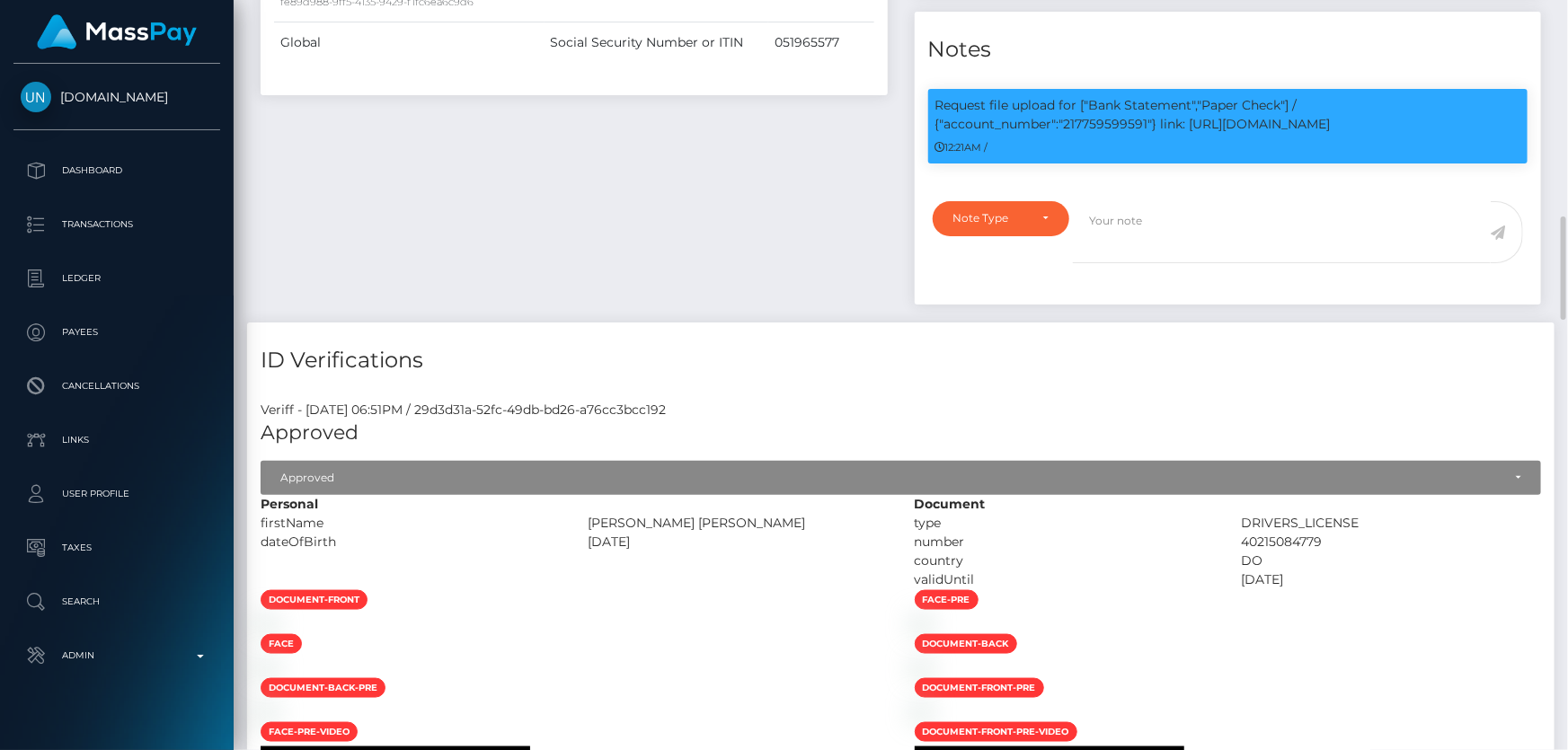
scroll to position [1143, 0]
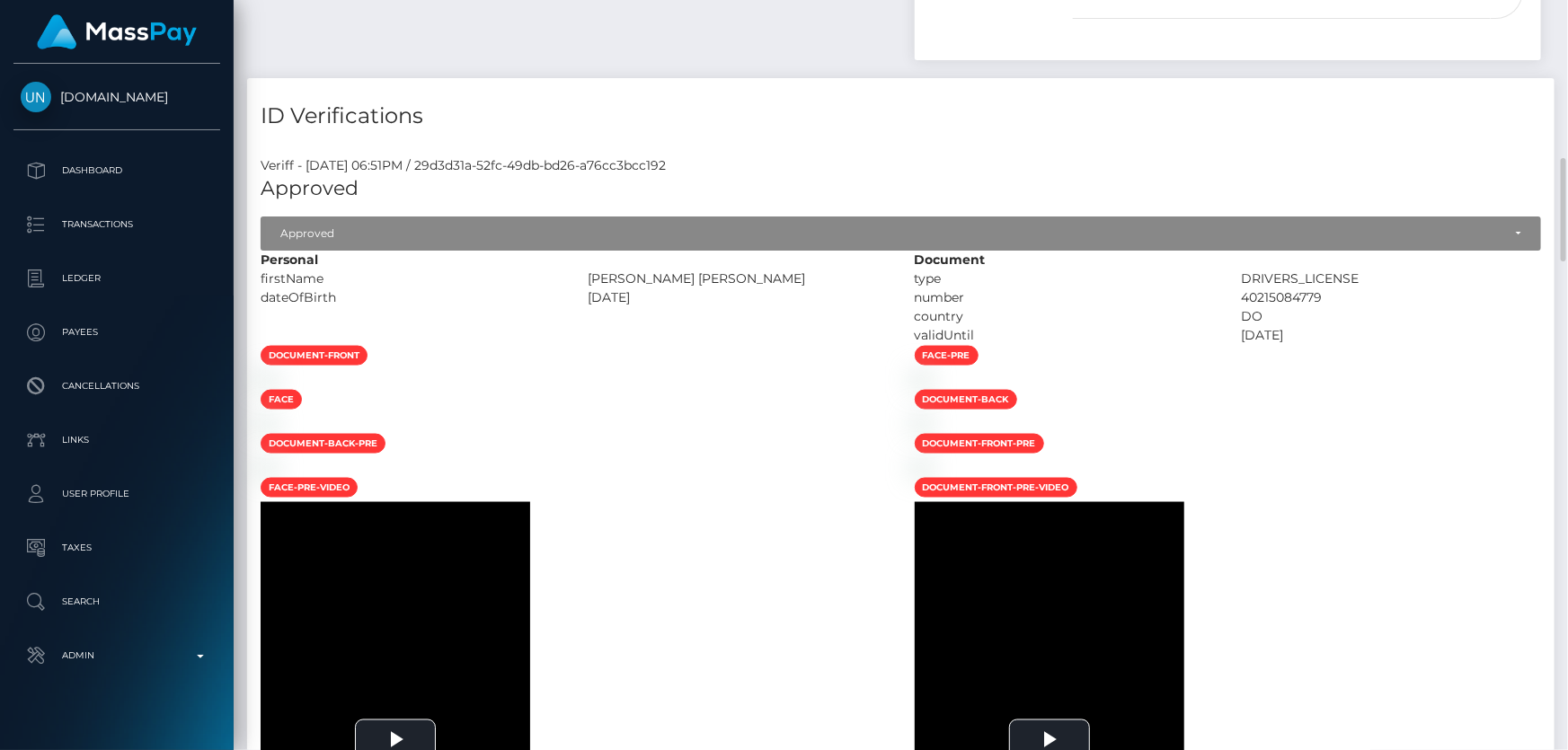
drag, startPoint x: 761, startPoint y: 274, endPoint x: 580, endPoint y: 281, distance: 181.1
click at [585, 278] on div "VICTOR HUGO PEÑA FELIZ" at bounding box center [738, 279] width 327 height 19
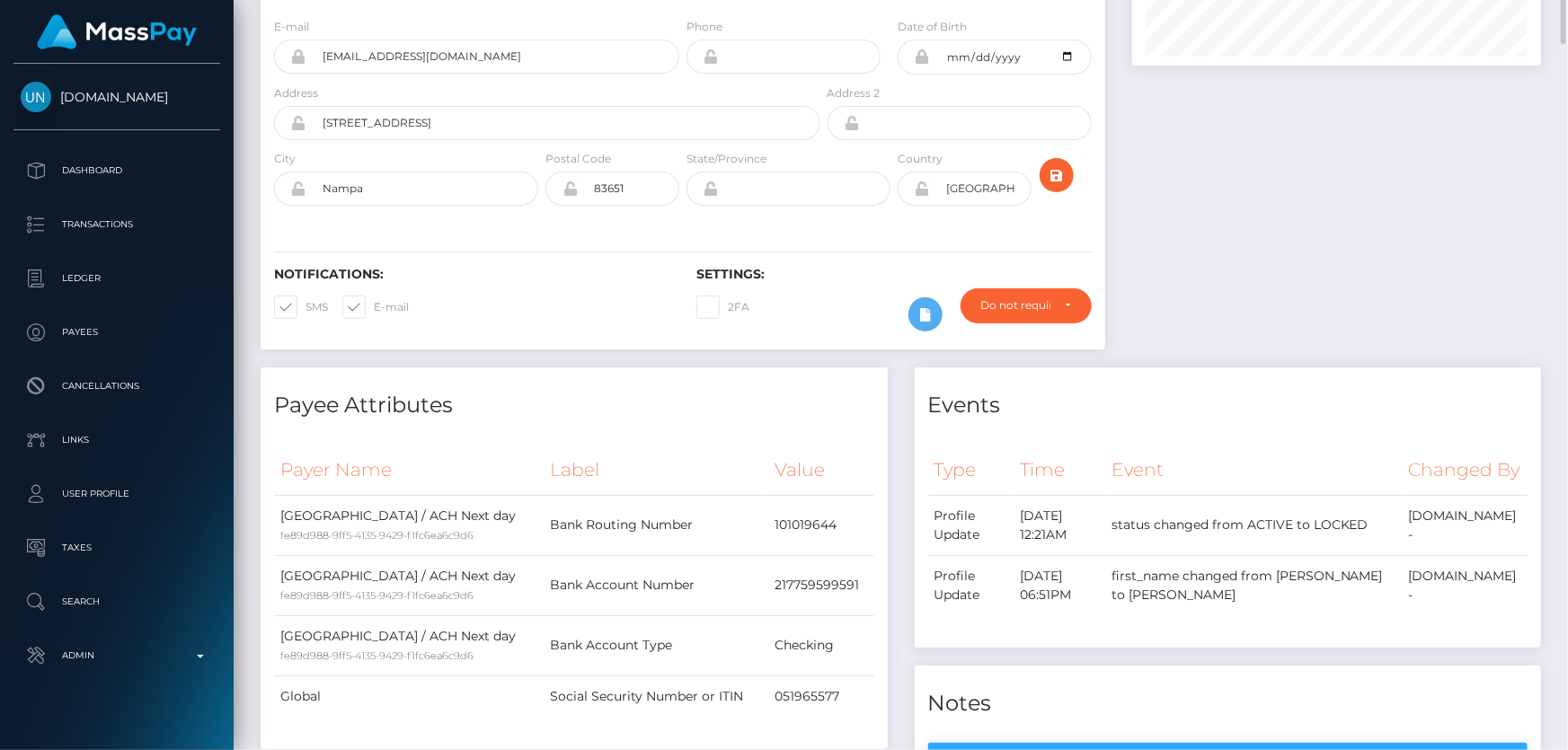
scroll to position [0, 0]
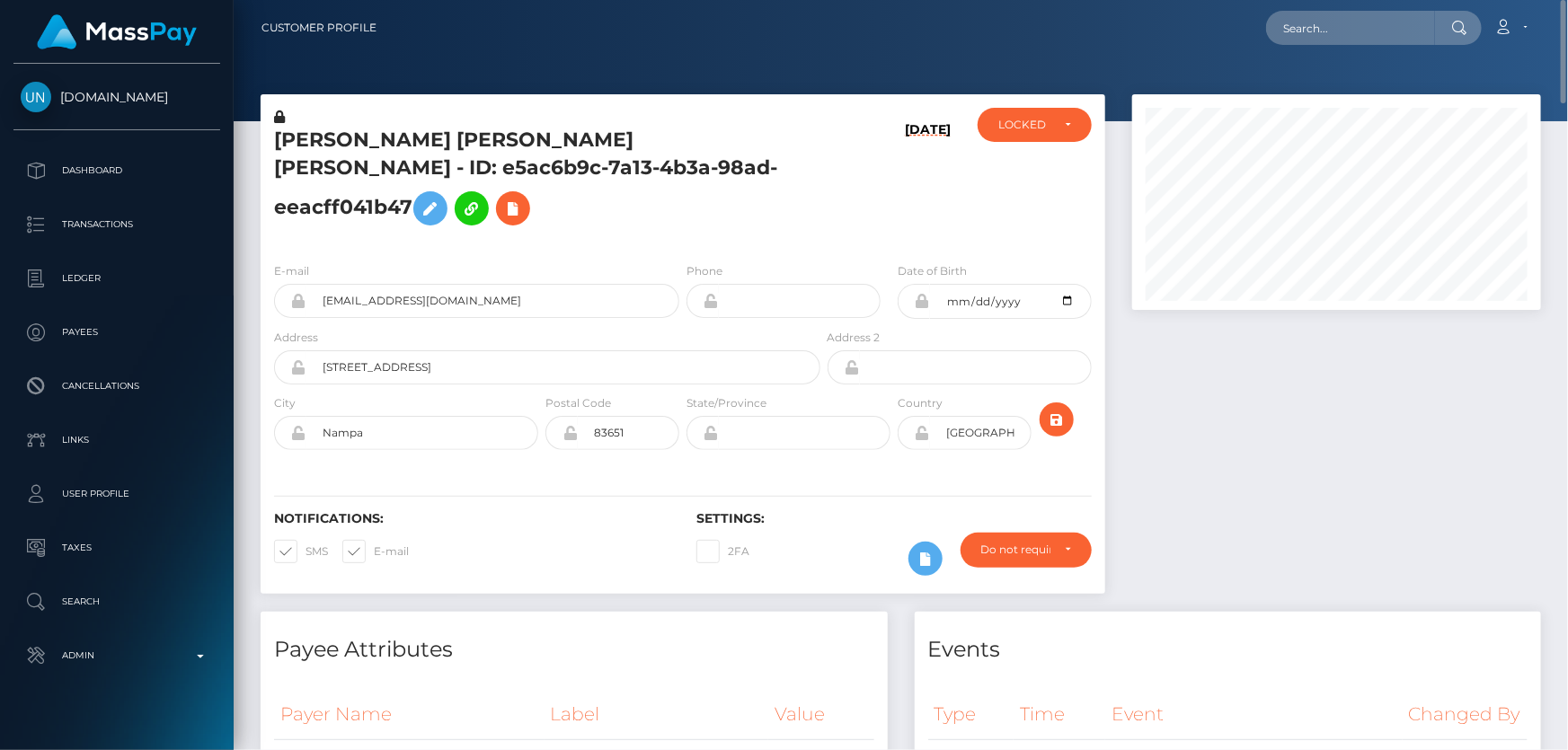
click at [486, 197] on h5 "VICTOR HUGO PEÑA FELIZ PEÑA FELIZ - ID: e5ac6b9c-7a13-4b3a-98ad-eeacff041b47" at bounding box center [542, 181] width 537 height 108
click at [281, 111] on icon at bounding box center [279, 116] width 11 height 13
click at [442, 197] on icon at bounding box center [431, 208] width 22 height 23
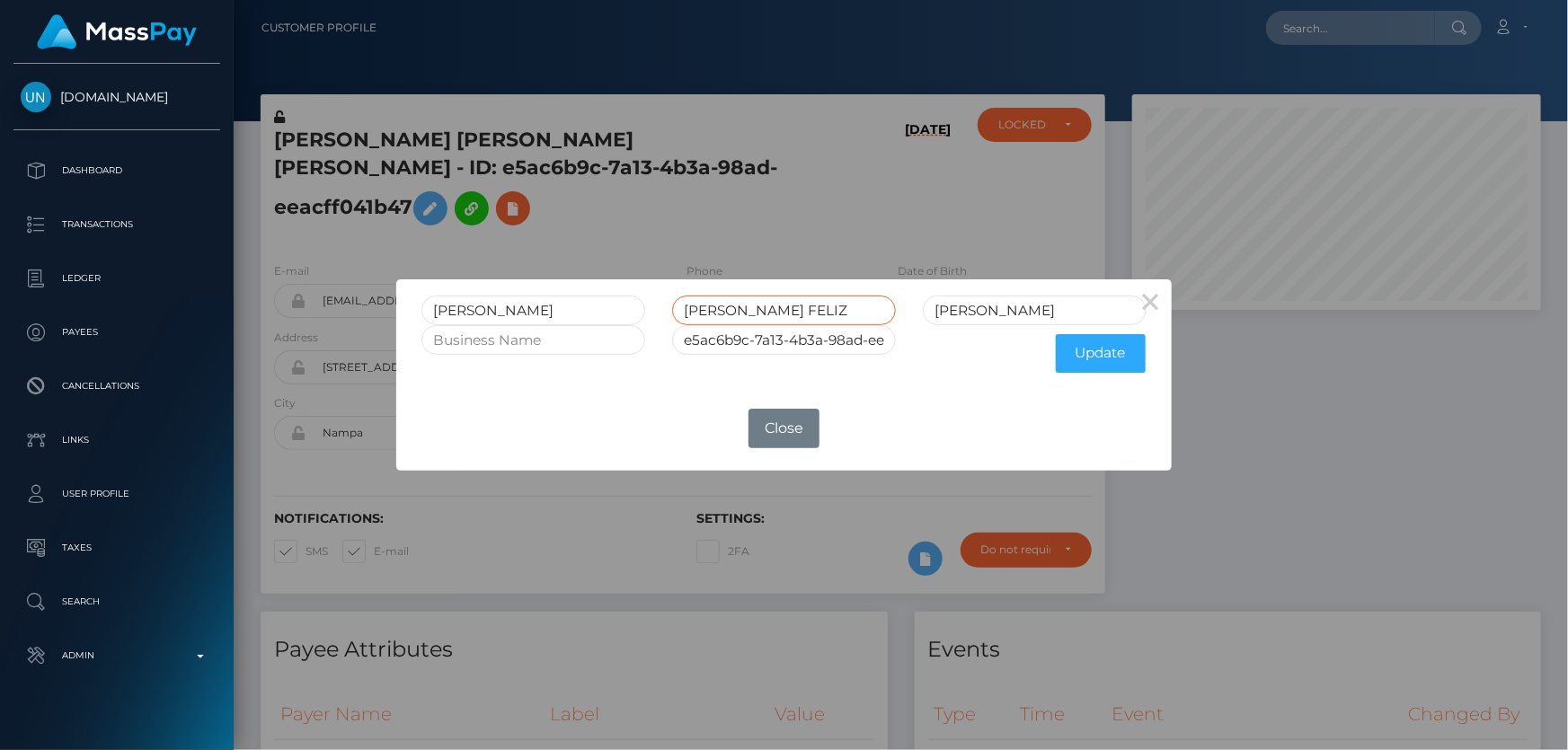
drag, startPoint x: 778, startPoint y: 310, endPoint x: 734, endPoint y: 310, distance: 44.0
click at [734, 310] on input "HUGO PEÑA FELIZ" at bounding box center [784, 311] width 224 height 30
type input "HUGO"
click at [962, 316] on input "PEÑA FELIZ" at bounding box center [1035, 311] width 224 height 30
type input "PENA FELIZ"
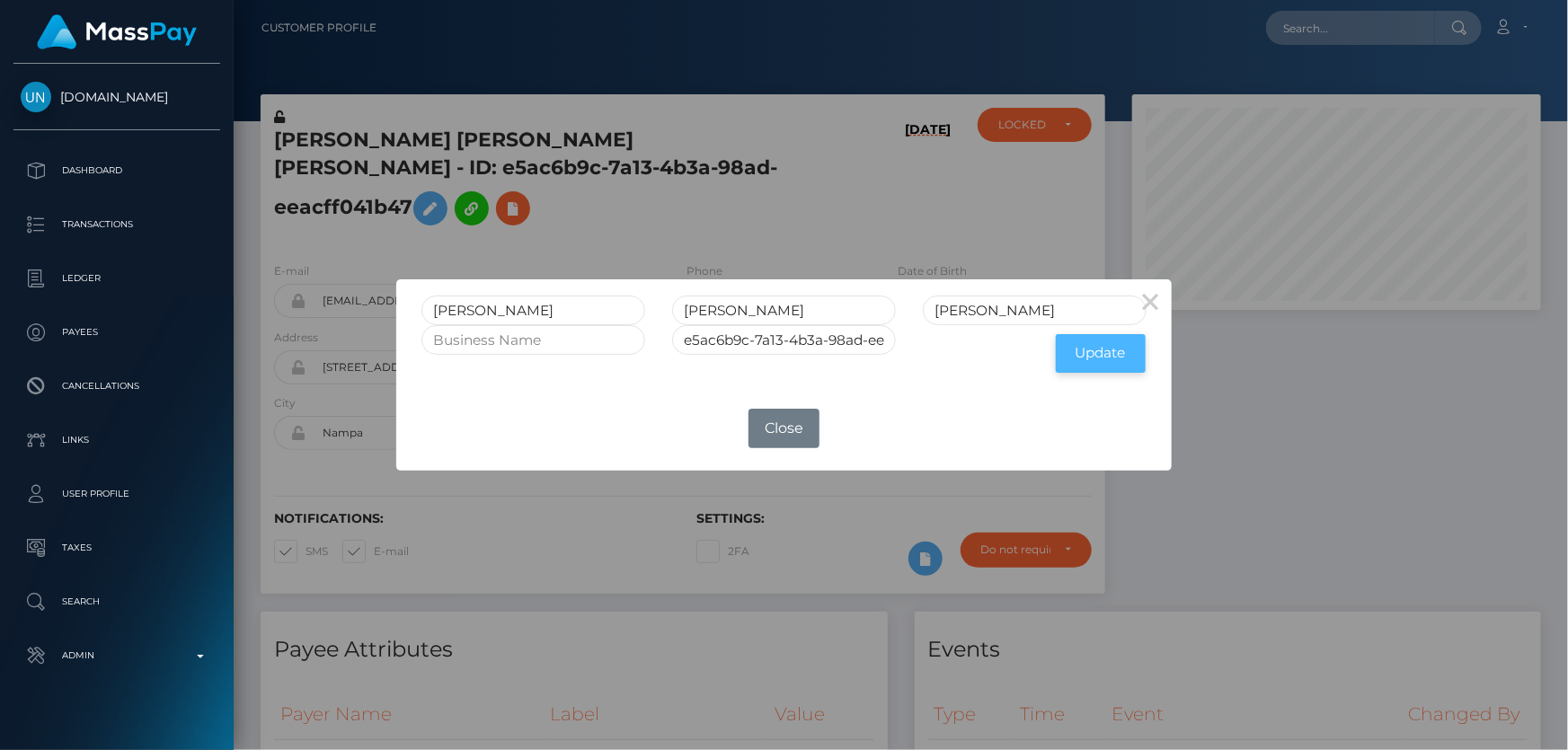
click at [1091, 352] on button "Update" at bounding box center [1101, 353] width 90 height 39
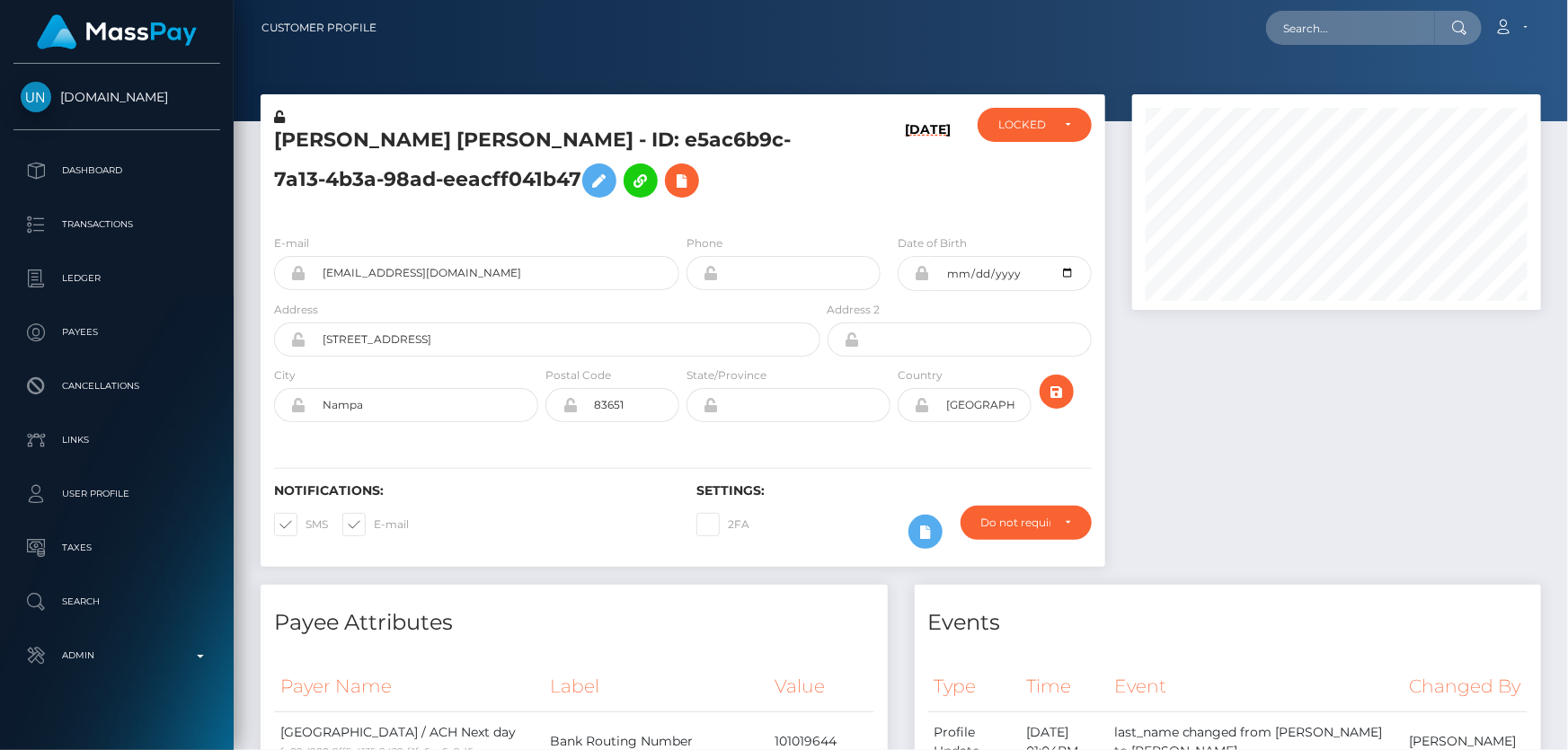
scroll to position [215, 408]
click at [279, 116] on icon at bounding box center [279, 116] width 11 height 13
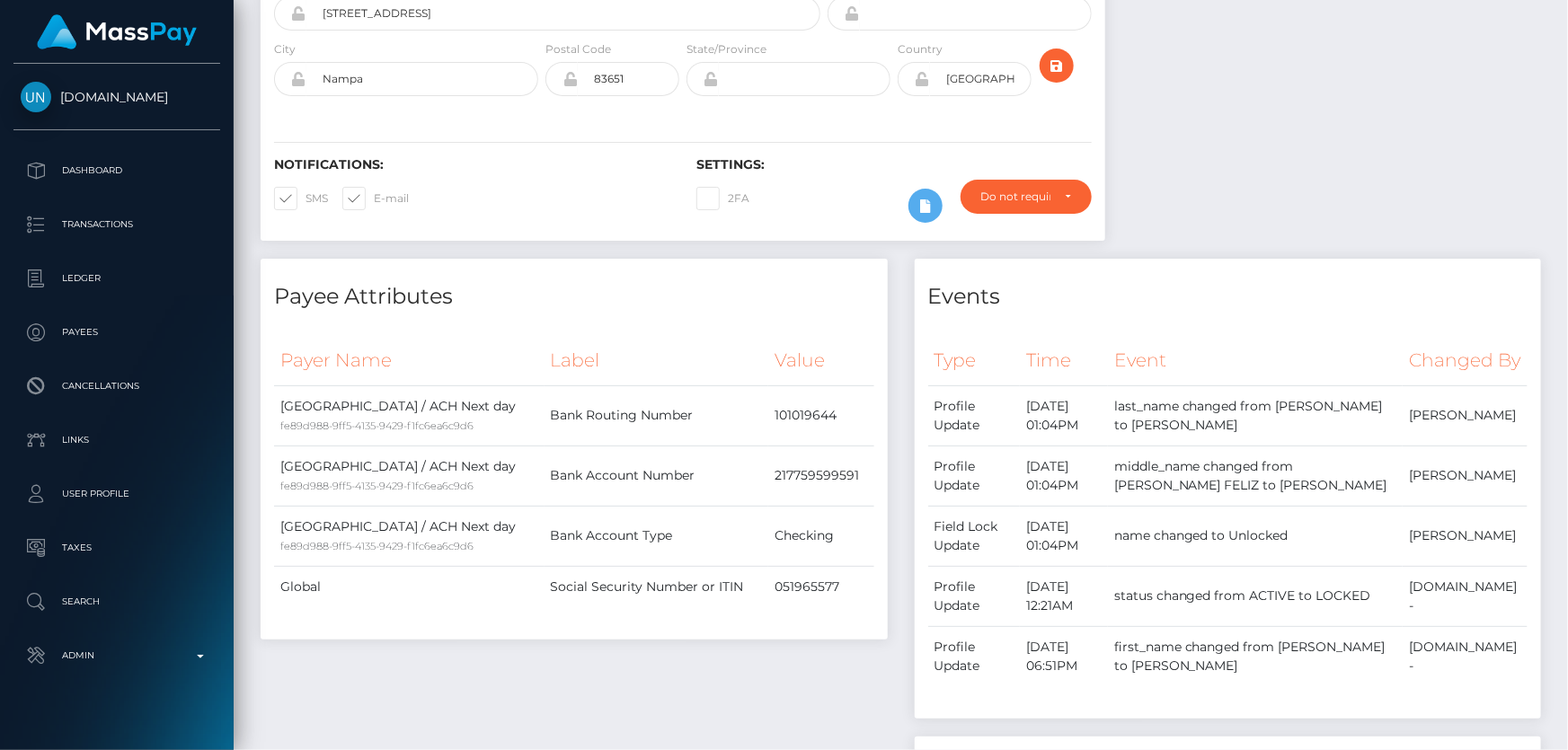
scroll to position [81, 0]
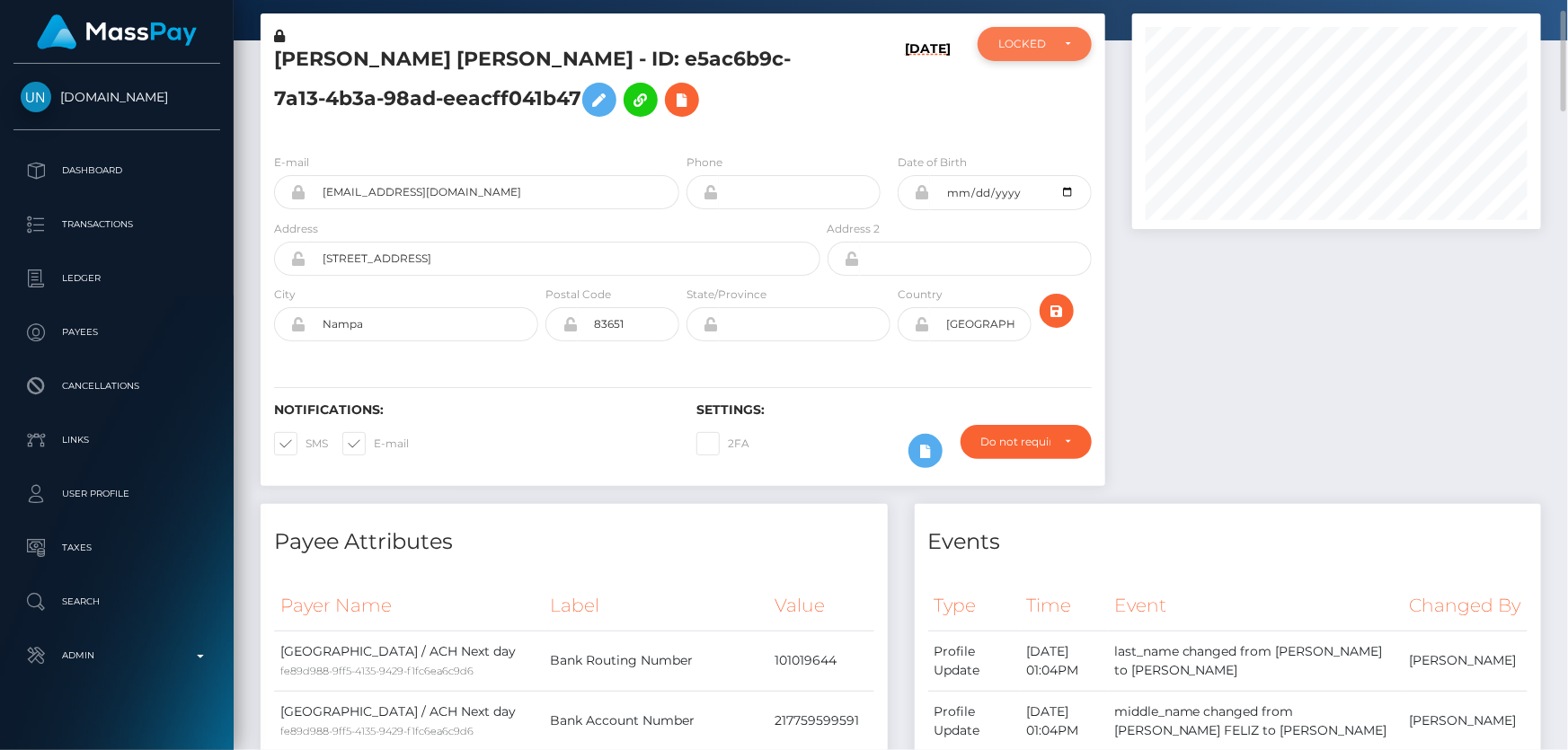
click at [1024, 53] on div "LOCKED" at bounding box center [1034, 44] width 114 height 34
click at [1029, 96] on span "ACTIVE" at bounding box center [1019, 92] width 41 height 16
select select "ACTIVE"
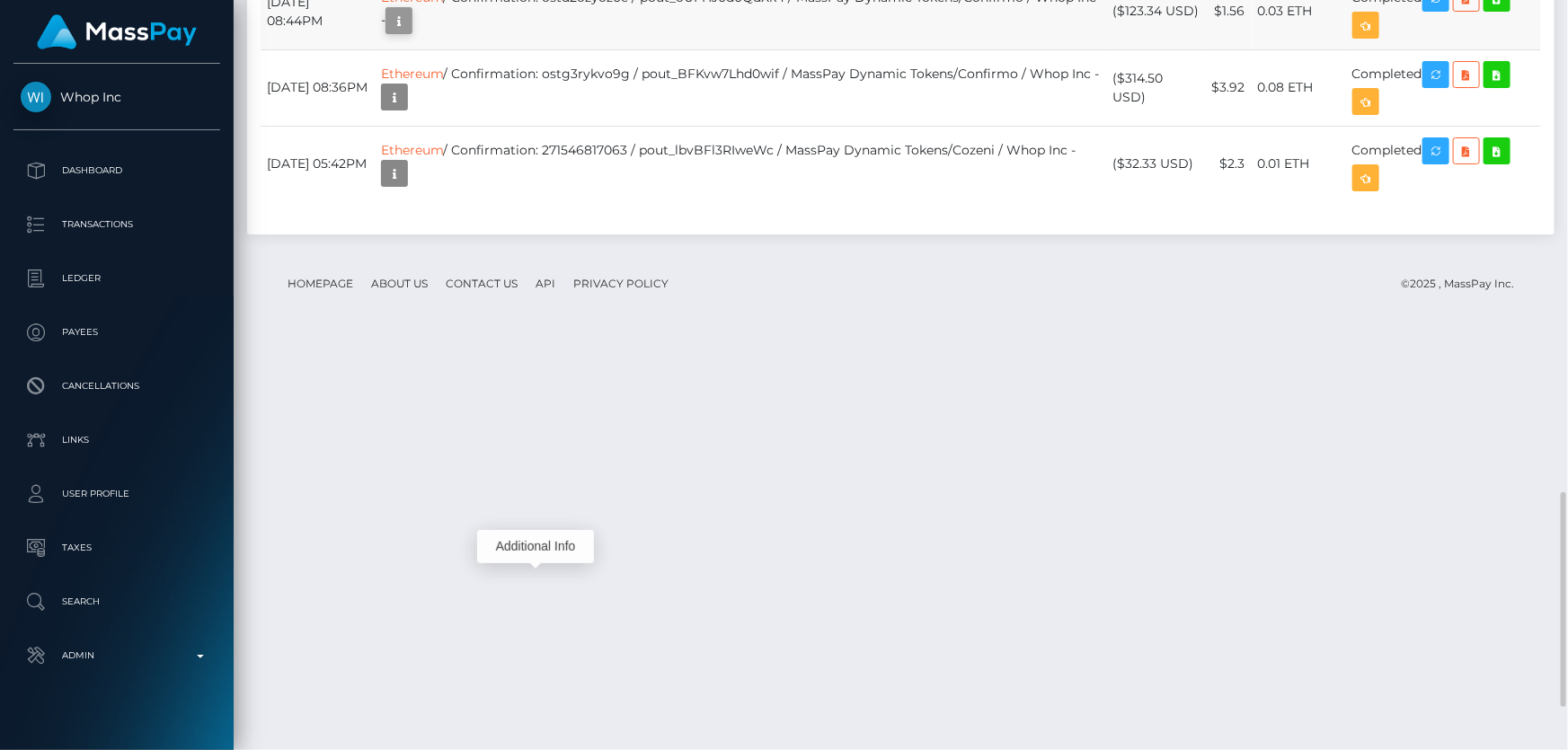
scroll to position [215, 408]
click at [410, 33] on icon "button" at bounding box center [399, 21] width 22 height 23
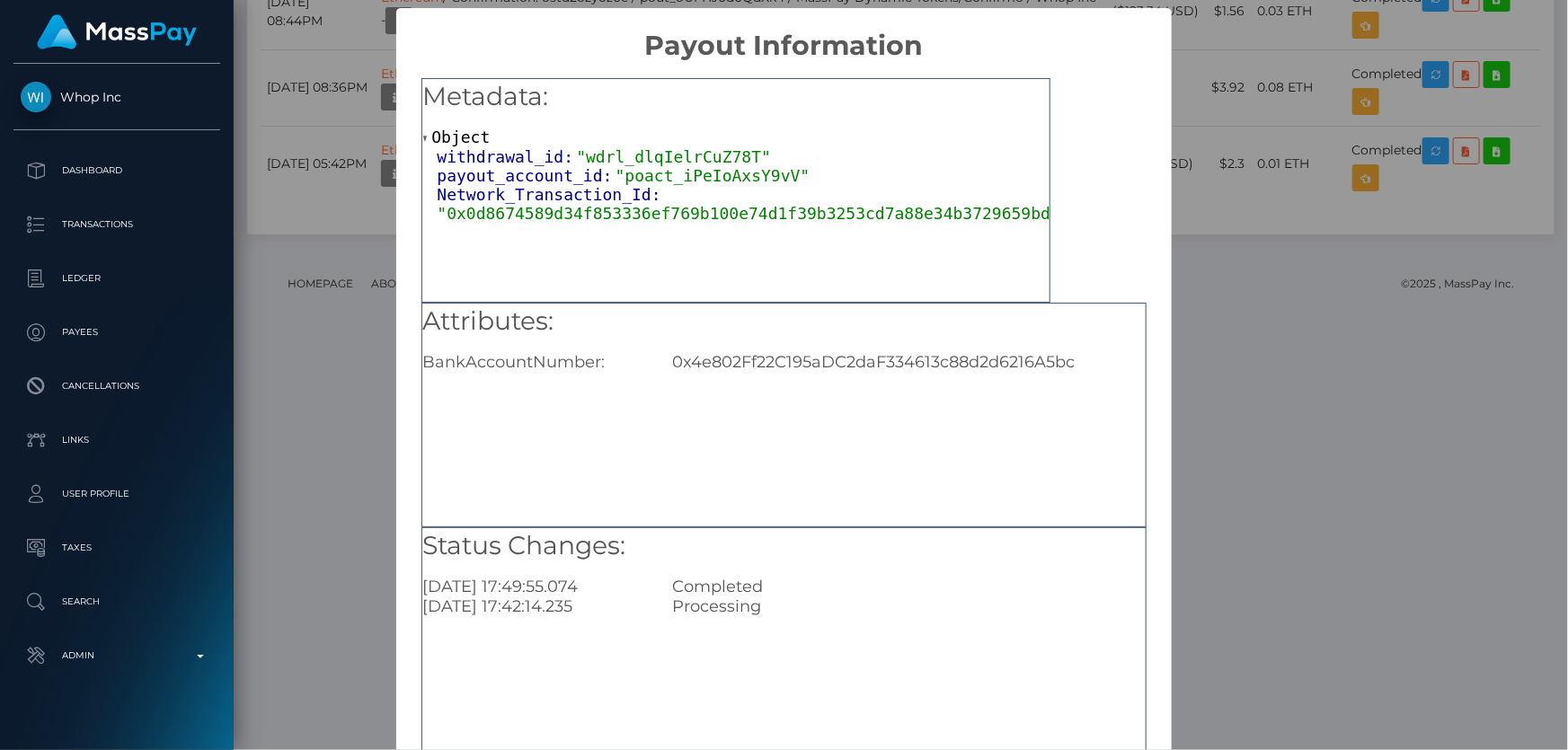
click at [790, 359] on div "0x4e802Ff22C195aDC2daF334613c88d2d6216A5bc" at bounding box center [909, 362] width 500 height 20
copy div "0x4e802Ff22C195aDC2daF334613c88d2d6216A5bc"
click at [1231, 449] on div "× Payout Information Metadata: Object withdrawal_id: "wdrl_dlqIelrCuZ78T" payou…" at bounding box center [784, 375] width 1568 height 750
click at [1231, 448] on div "× Payout Information Metadata: Object withdrawal_id: "wdrl_dlqIelrCuZ78T" payou…" at bounding box center [784, 375] width 1568 height 750
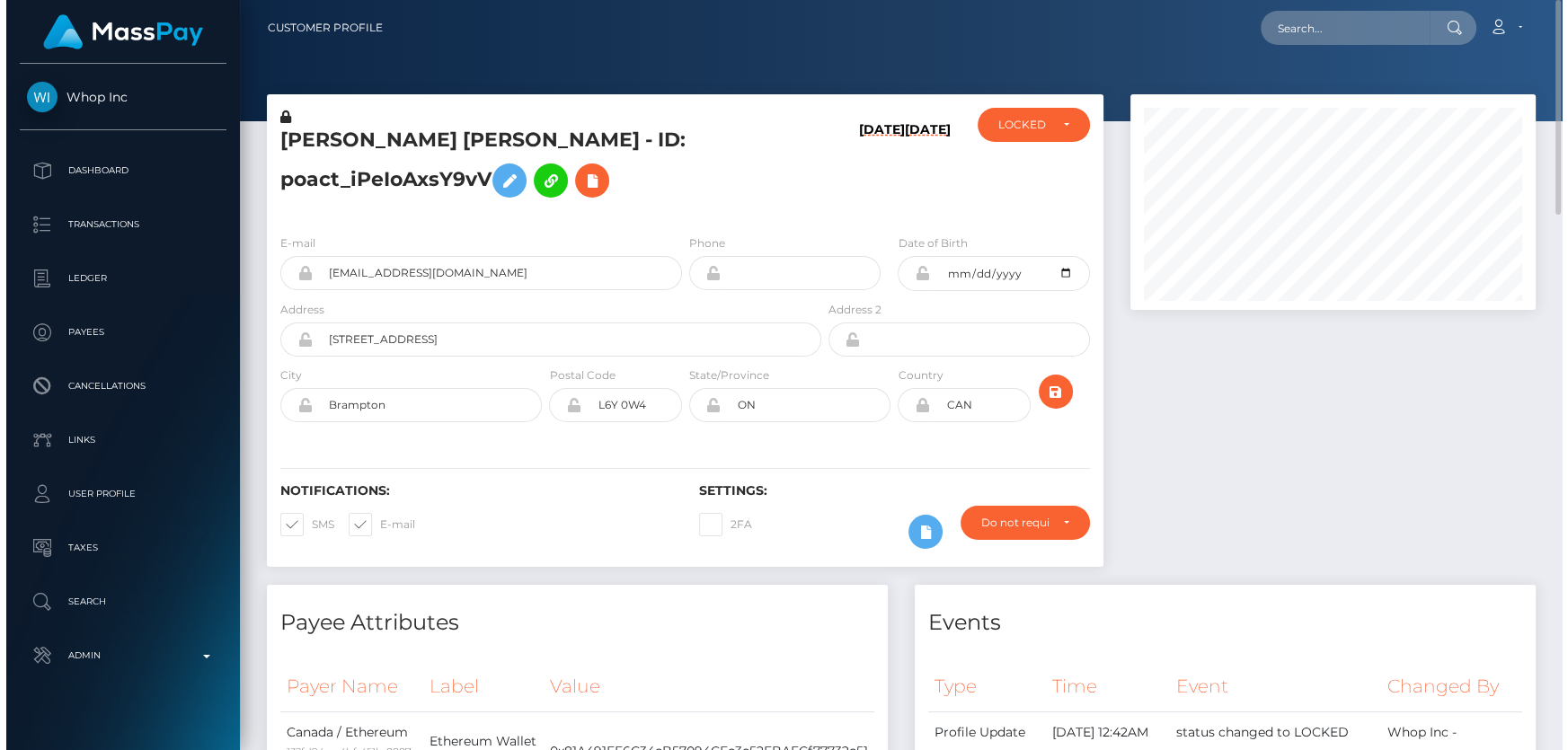
scroll to position [898308, 898427]
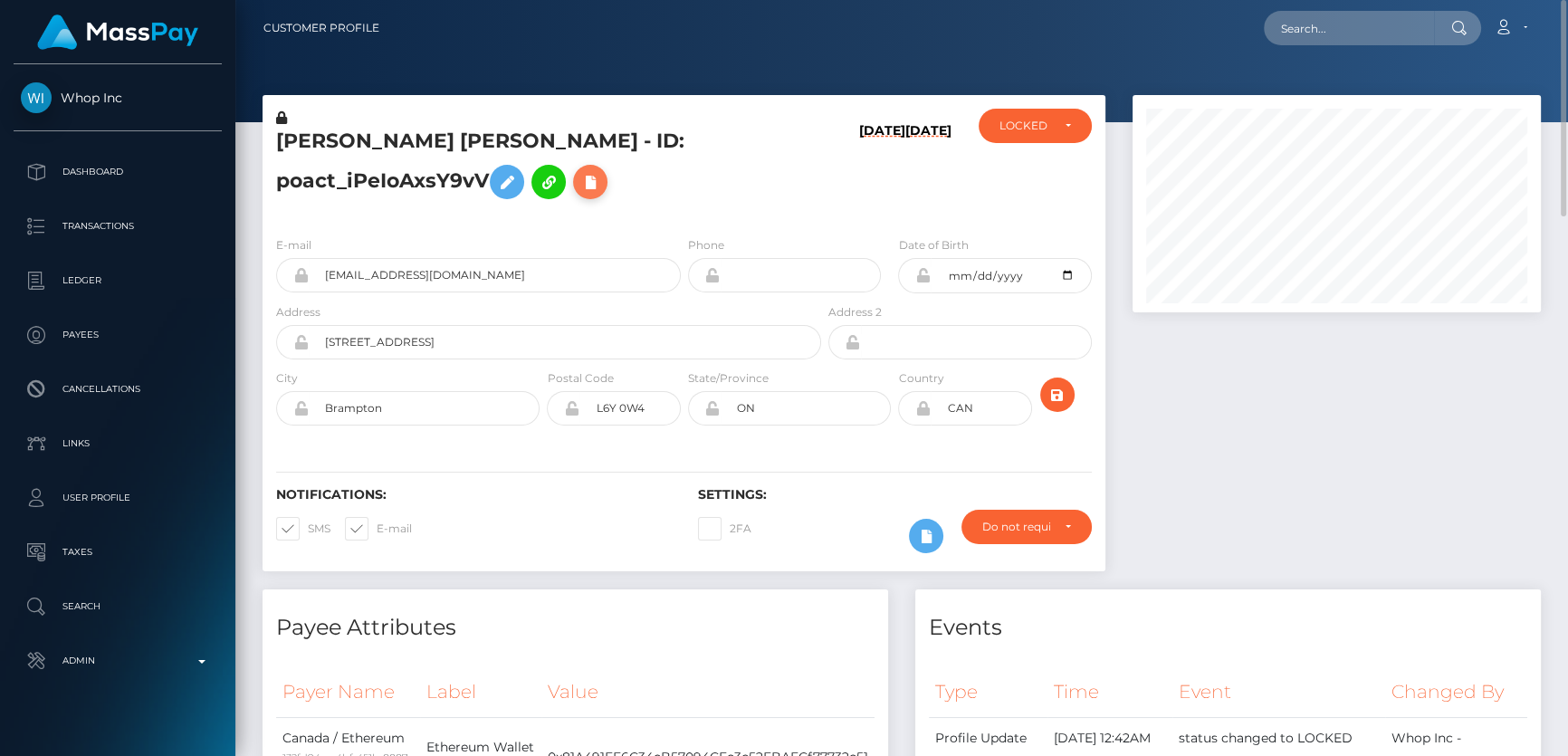
click at [592, 186] on icon at bounding box center [591, 182] width 22 height 23
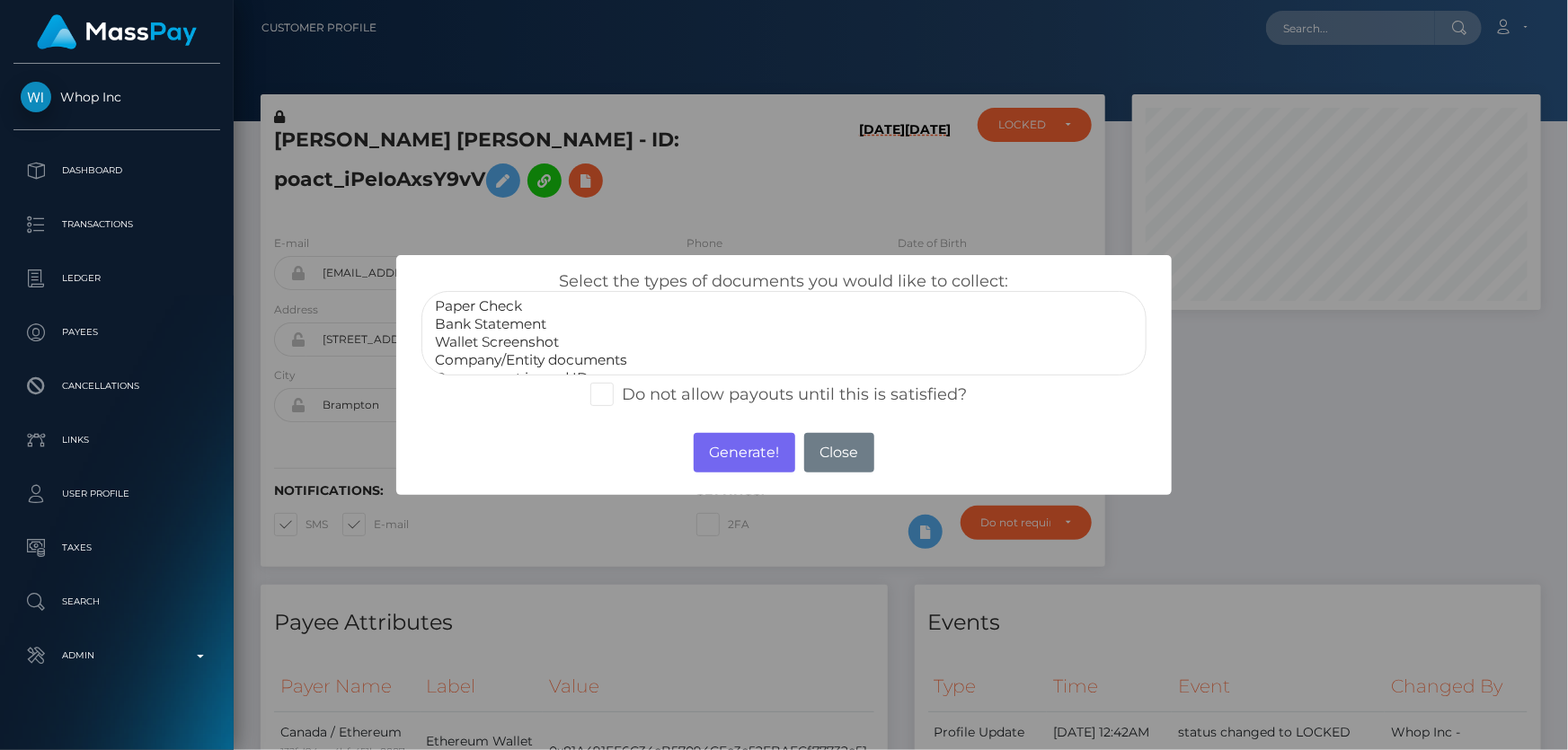
scroll to position [34, 0]
select select "Miscellaneous"
click at [498, 361] on option "Miscellaneous" at bounding box center [784, 362] width 701 height 18
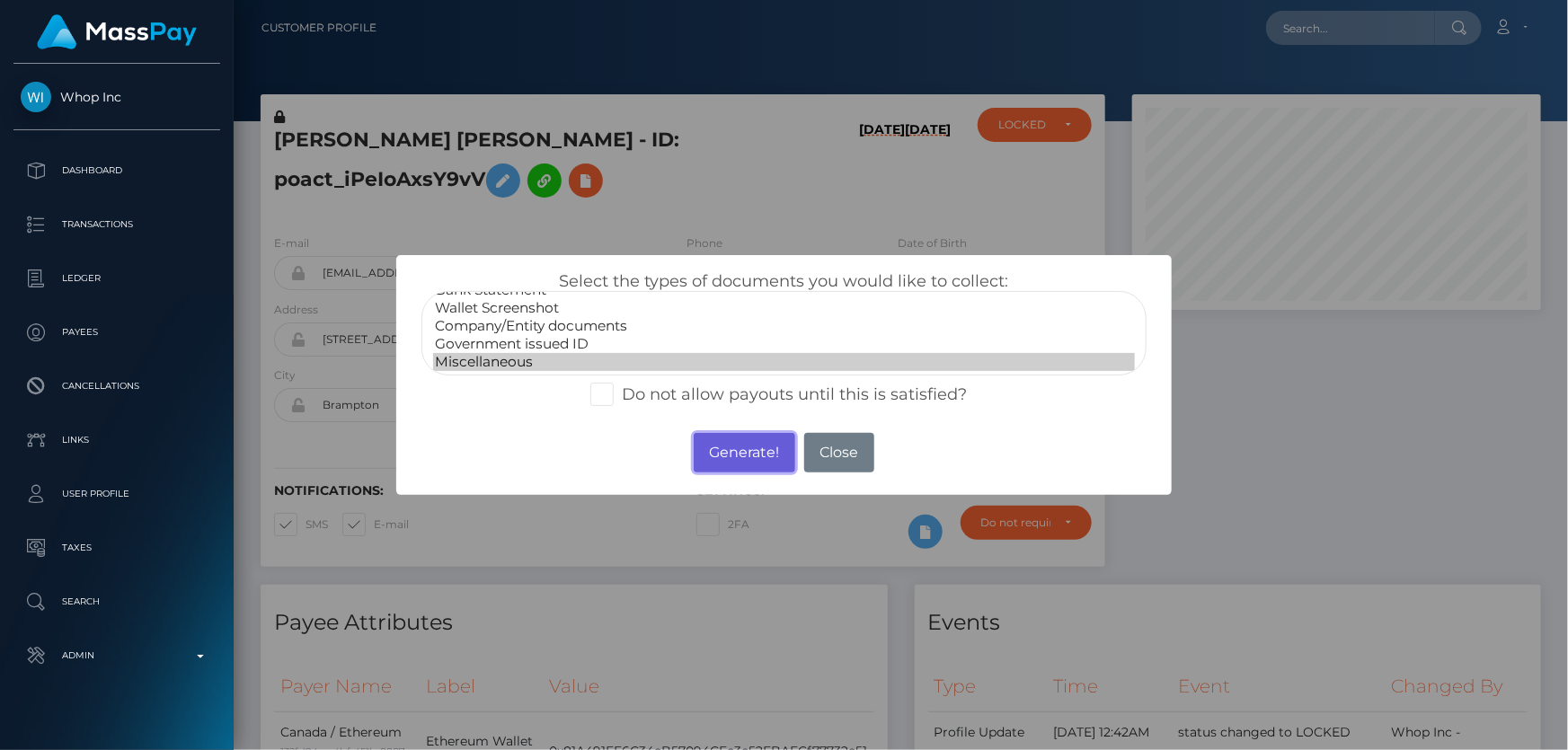
click at [734, 444] on button "Generate!" at bounding box center [744, 453] width 101 height 40
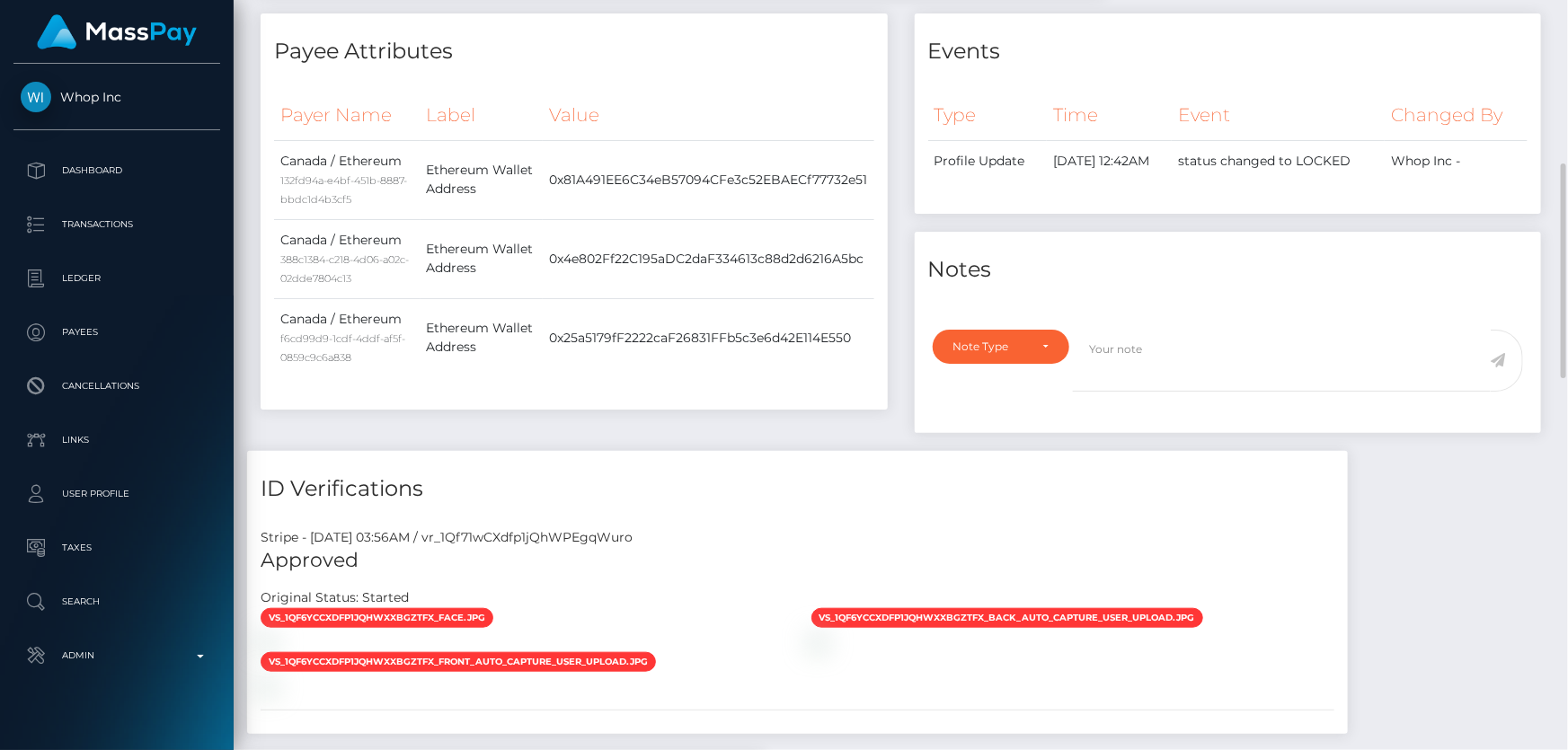
scroll to position [735, 0]
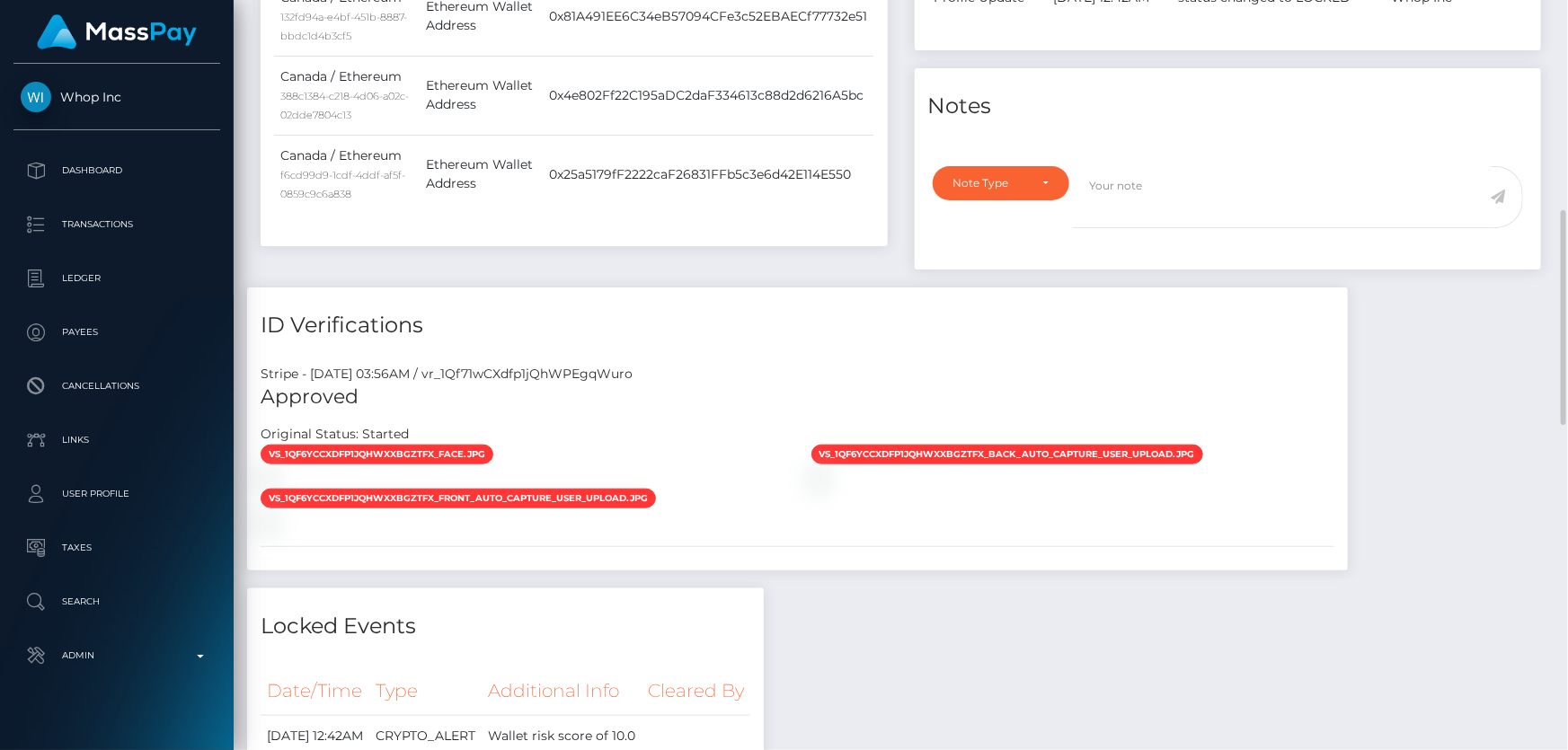
click at [1023, 162] on div "Note Type Compliance Clear Compliance General Note Type" at bounding box center [1229, 212] width 627 height 114
click at [1014, 193] on div "Note Type" at bounding box center [1001, 184] width 138 height 34
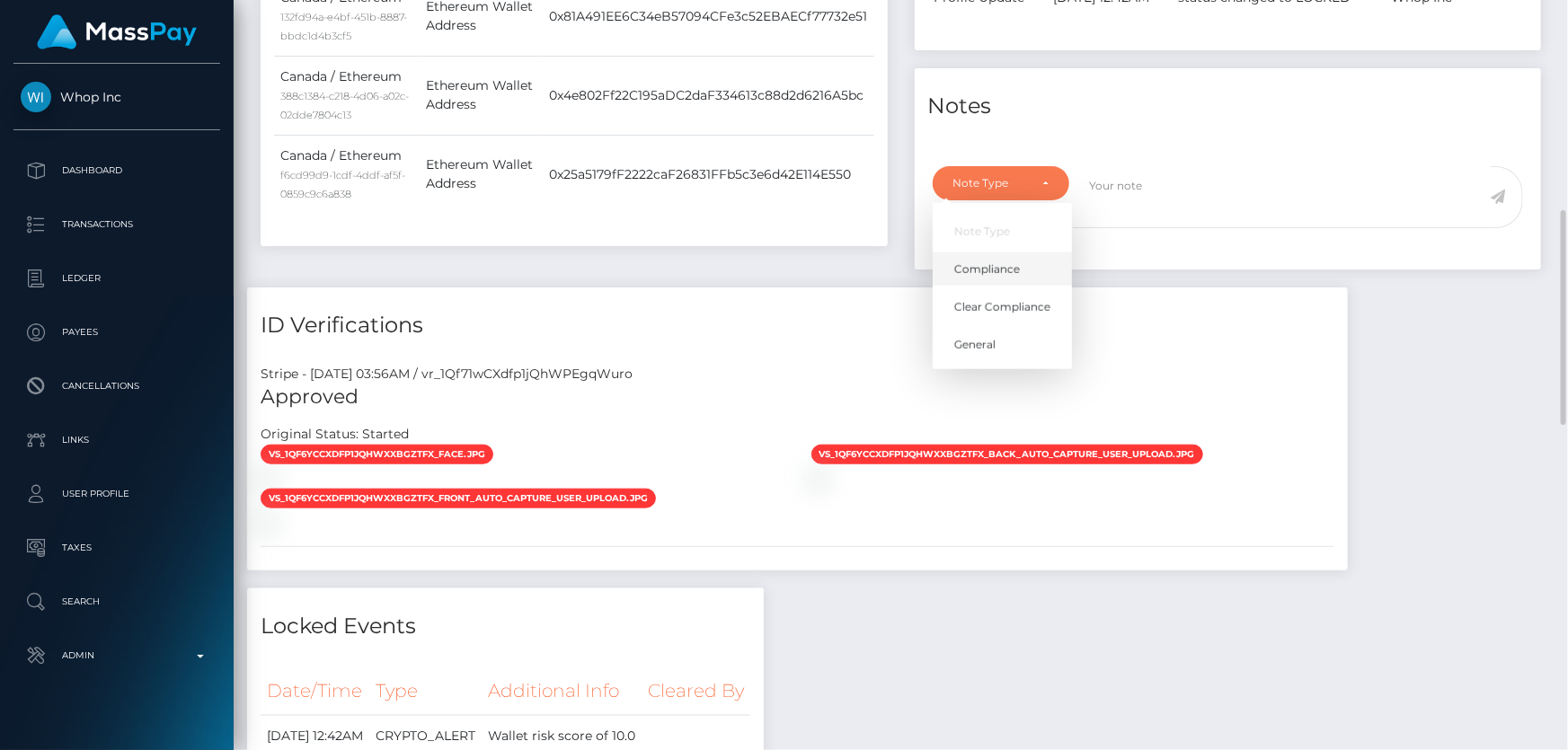
click at [1015, 270] on span "Compliance" at bounding box center [987, 270] width 65 height 16
select select "COMPLIANCE"
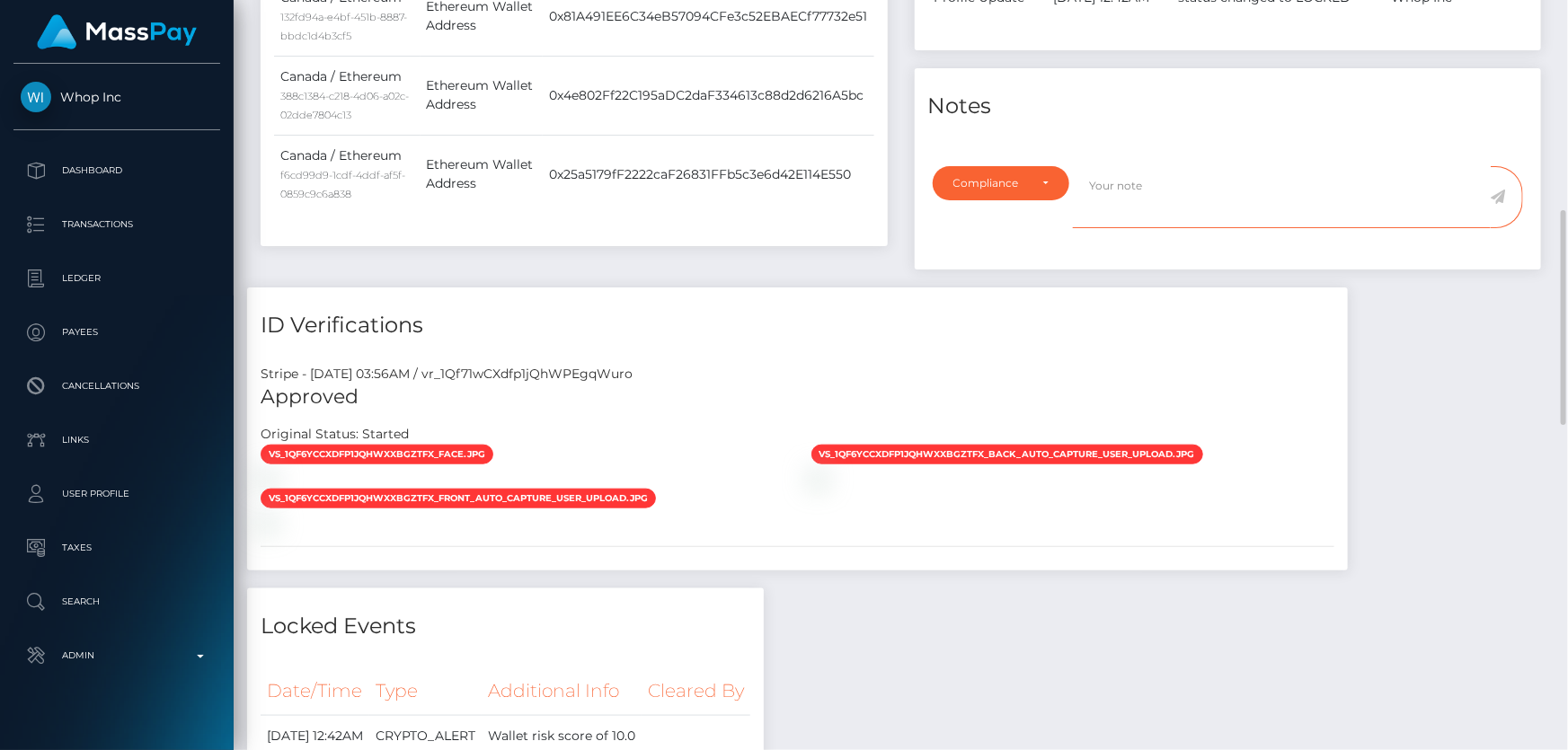
click at [1131, 196] on textarea at bounding box center [1281, 197] width 418 height 62
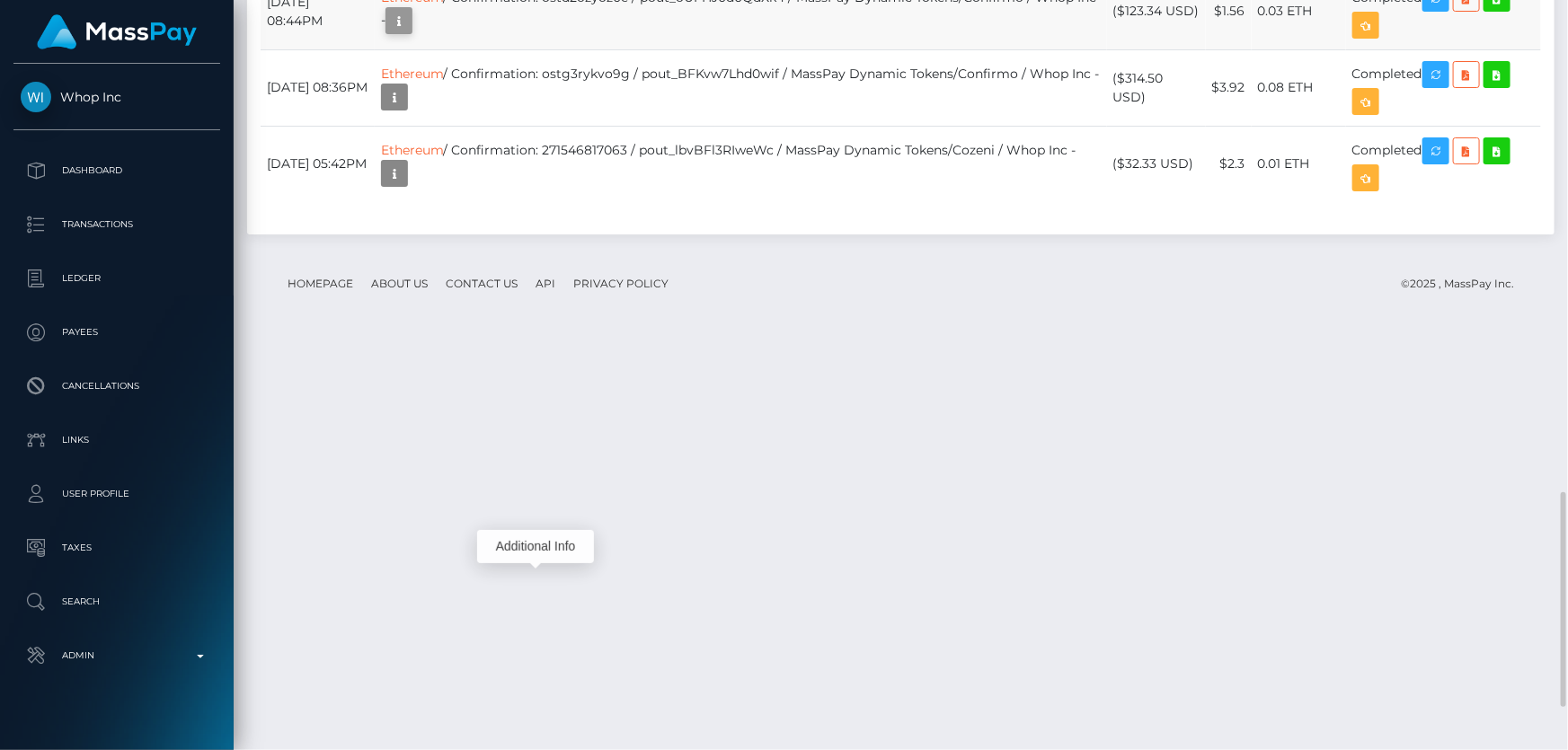
click at [410, 33] on icon "button" at bounding box center [399, 21] width 22 height 23
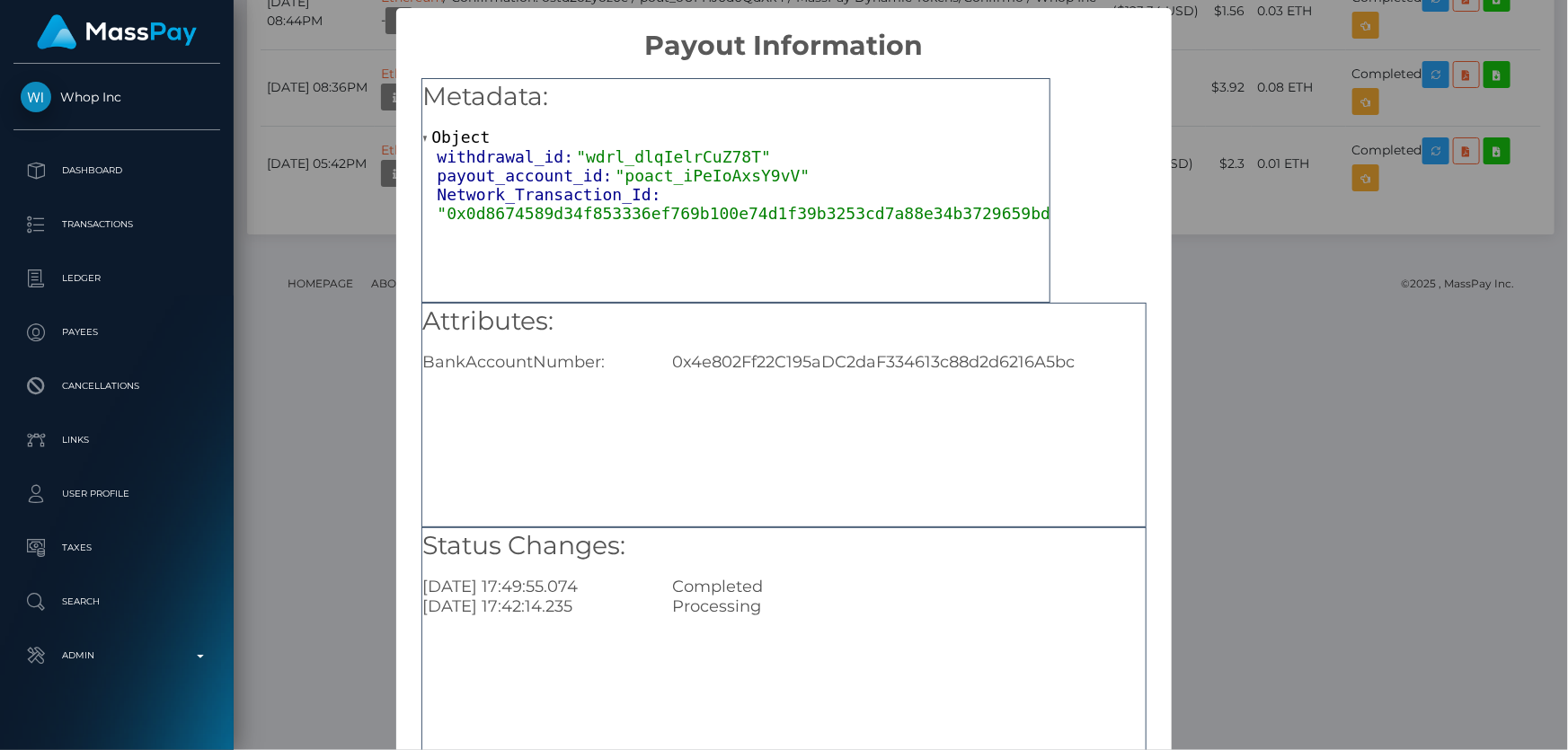
click at [812, 359] on div "0x4e802Ff22C195aDC2daF334613c88d2d6216A5bc" at bounding box center [909, 362] width 500 height 20
copy div "0x4e802Ff22C195aDC2daF334613c88d2d6216A5bc"
click at [1420, 482] on div "× Payout Information Metadata: Object withdrawal_id: "wdrl_dlqIelrCuZ78T" payou…" at bounding box center [784, 375] width 1568 height 750
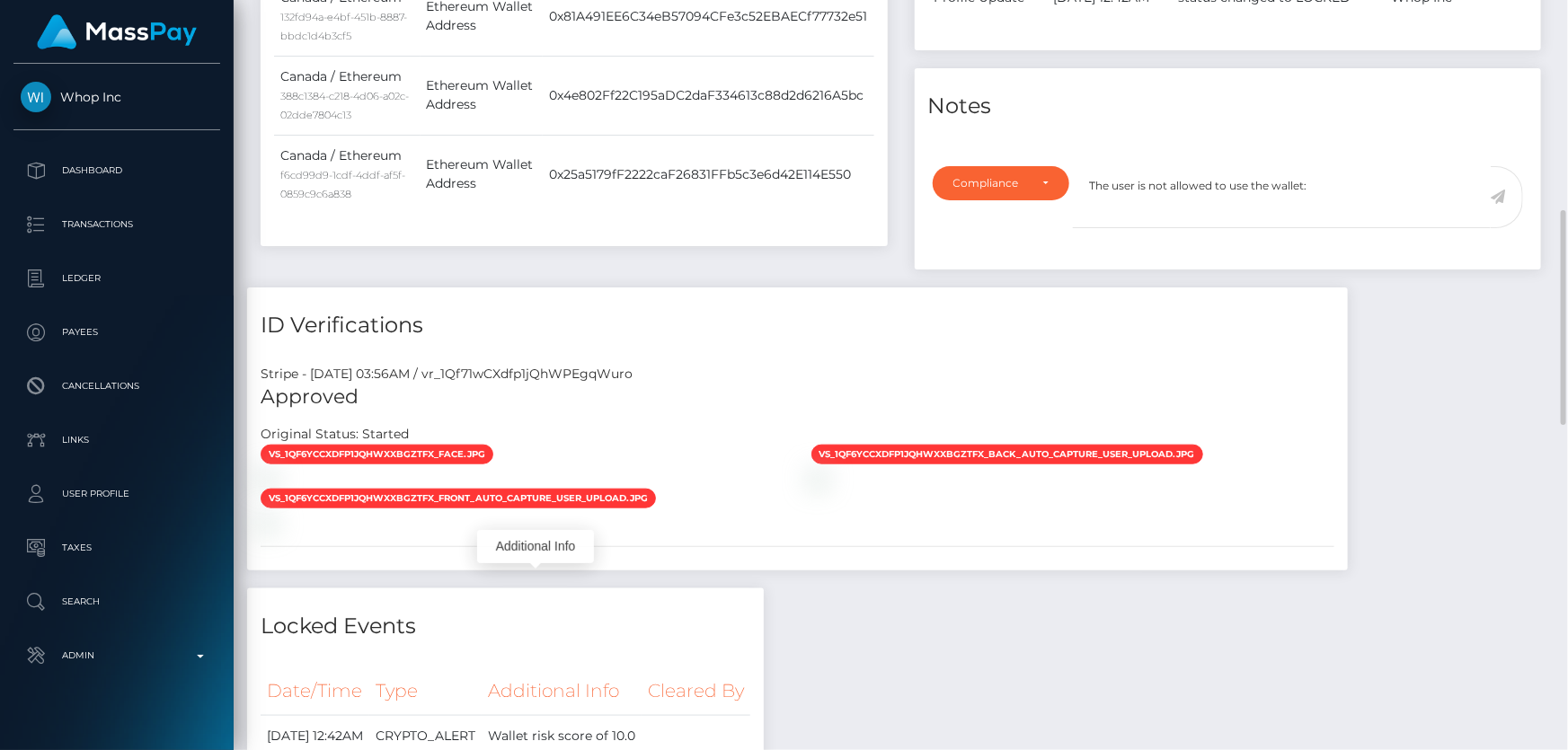
scroll to position [490, 0]
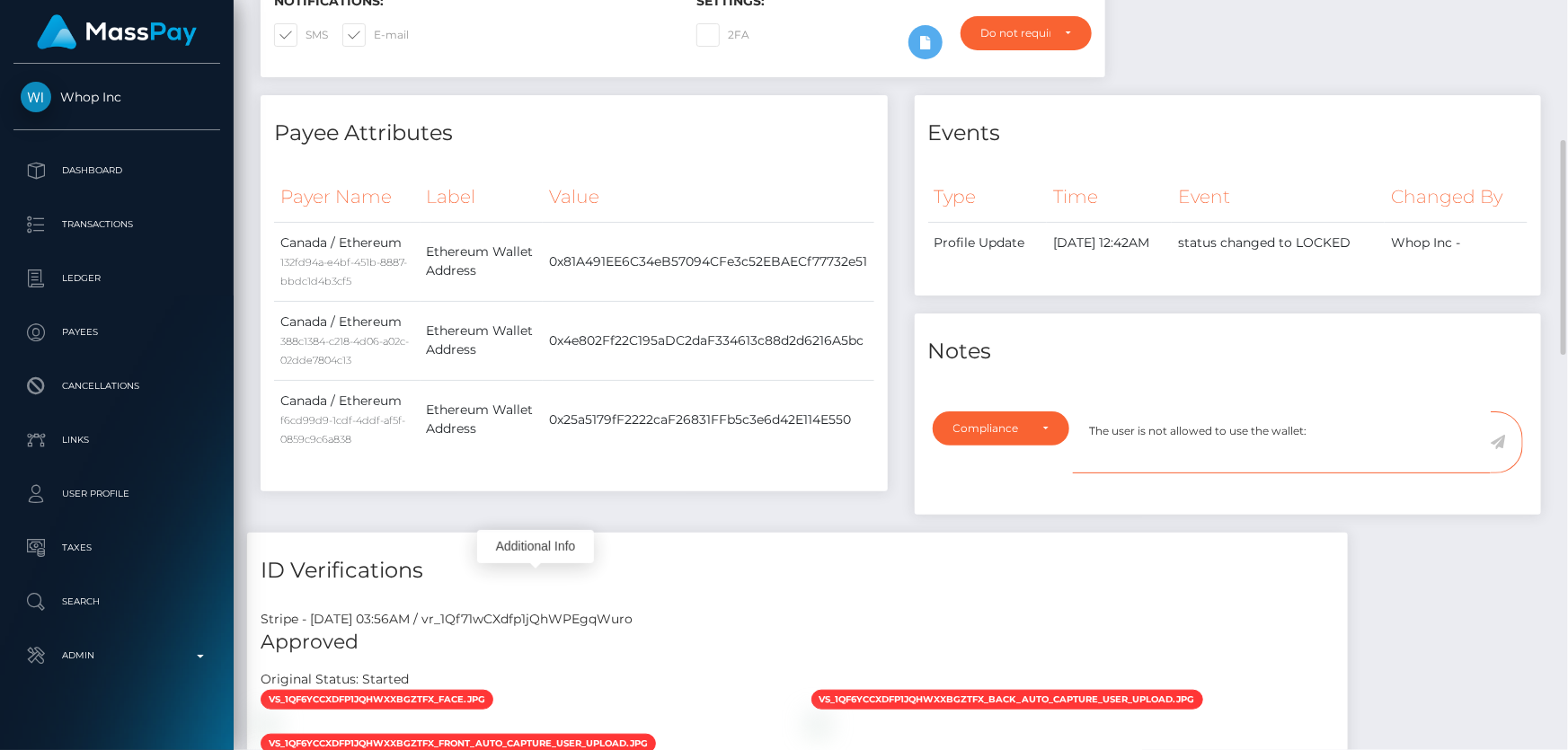
click at [1330, 428] on textarea "The user is not allowed to use the wallet:" at bounding box center [1281, 442] width 418 height 62
paste textarea "0x4e802Ff22C195aDC2daF334613c88d2d6216A5bc"
type textarea "The user is not allowed to use the wallet: 0x4e802Ff22C195aDC2daF334613c88d2d62…"
click at [1502, 445] on icon at bounding box center [1499, 441] width 15 height 14
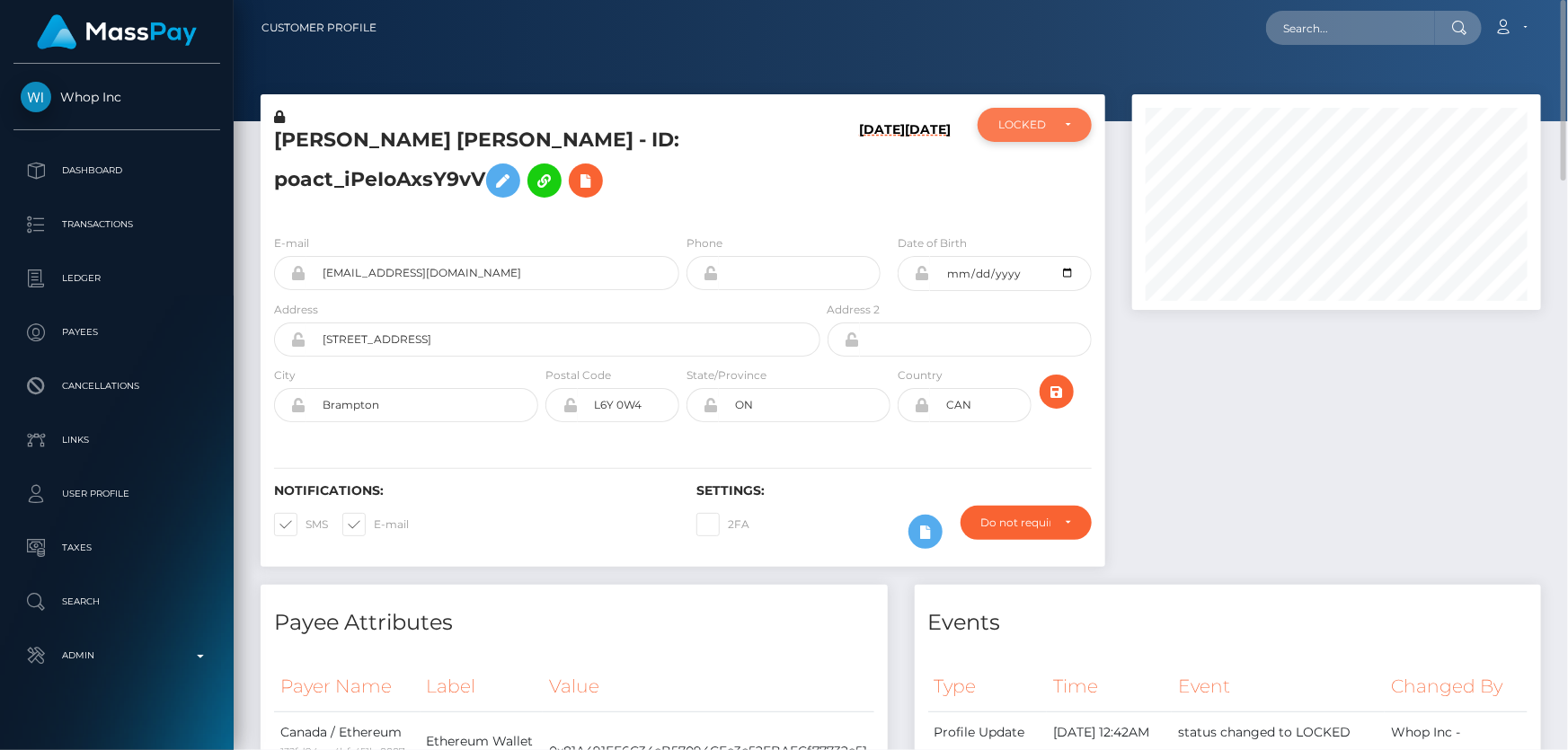
click at [1062, 127] on div "LOCKED" at bounding box center [1034, 125] width 72 height 14
click at [1042, 208] on span "DEACTIVE" at bounding box center [1027, 211] width 57 height 16
select select "DEACTIVE"
click at [325, 168] on h5 "[PERSON_NAME] [PERSON_NAME] - ID: poact_iPeIoAxsY9vV" at bounding box center [542, 167] width 537 height 80
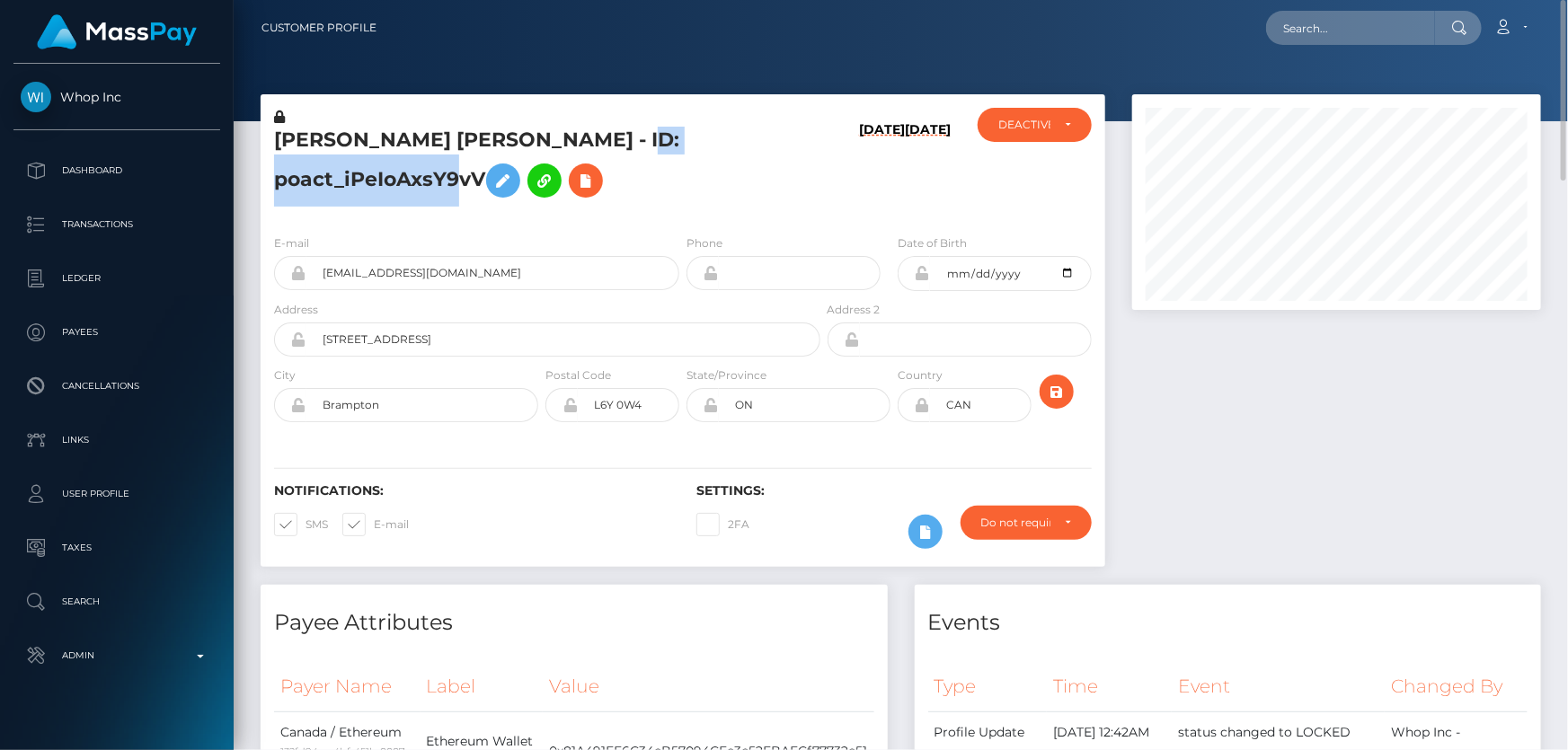
click at [325, 168] on h5 "[PERSON_NAME] [PERSON_NAME] - ID: poact_iPeIoAxsY9vV" at bounding box center [542, 167] width 537 height 80
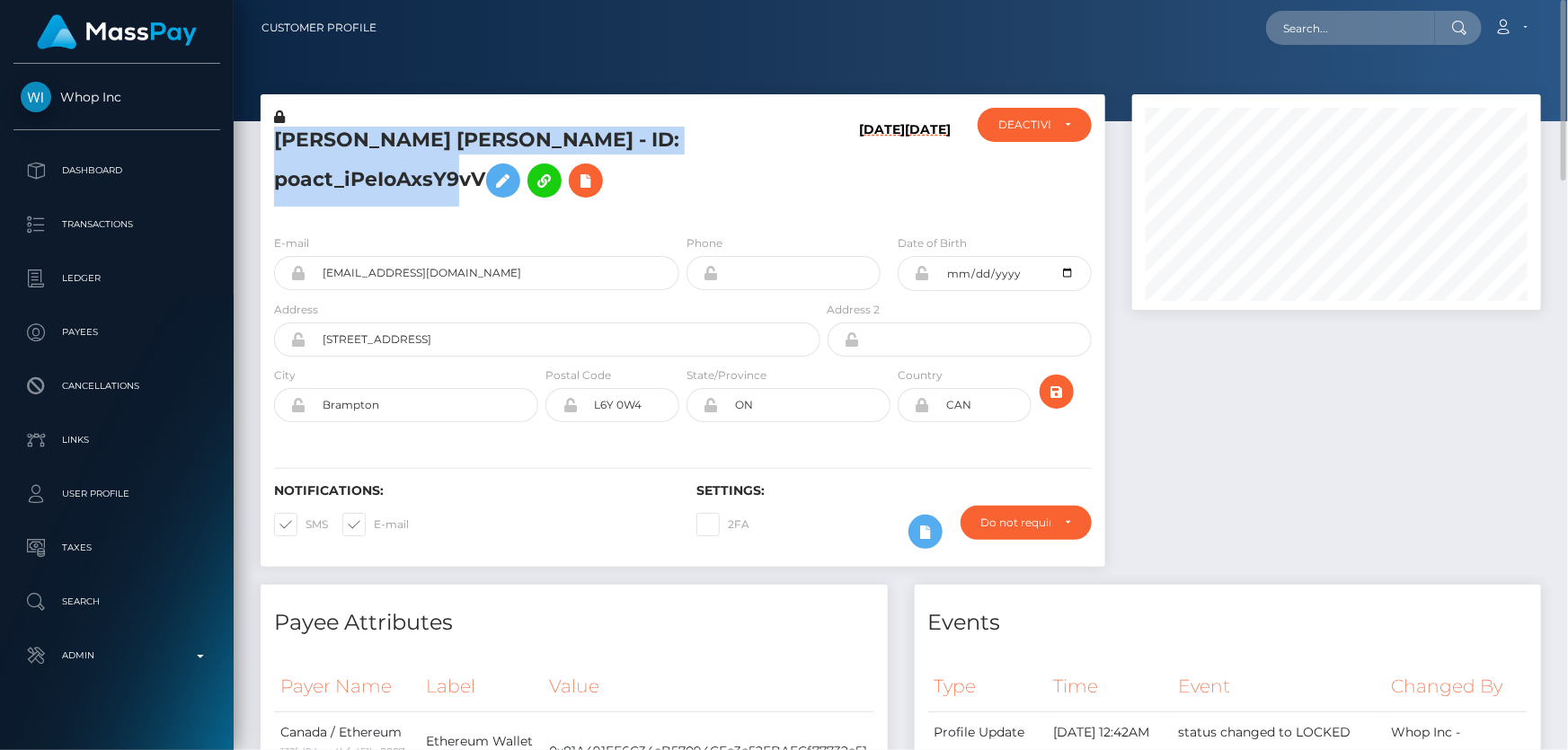
click at [325, 168] on h5 "[PERSON_NAME] [PERSON_NAME] - ID: poact_iPeIoAxsY9vV" at bounding box center [542, 167] width 537 height 80
copy h5 "[PERSON_NAME] [PERSON_NAME] - ID: poact_iPeIoAxsY9vV"
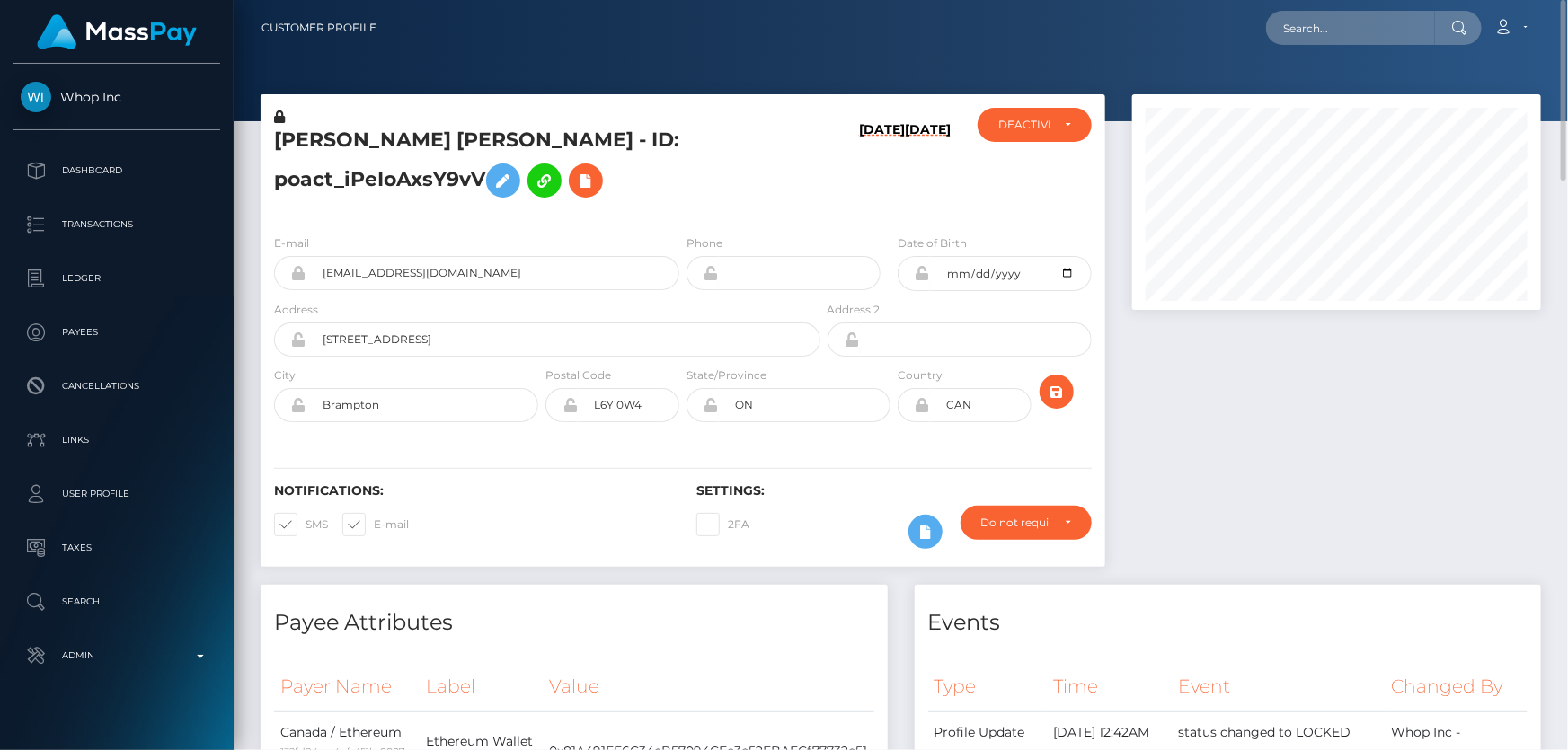
drag, startPoint x: 1409, startPoint y: 558, endPoint x: 1226, endPoint y: 519, distance: 187.1
click at [1399, 557] on div at bounding box center [1337, 339] width 436 height 491
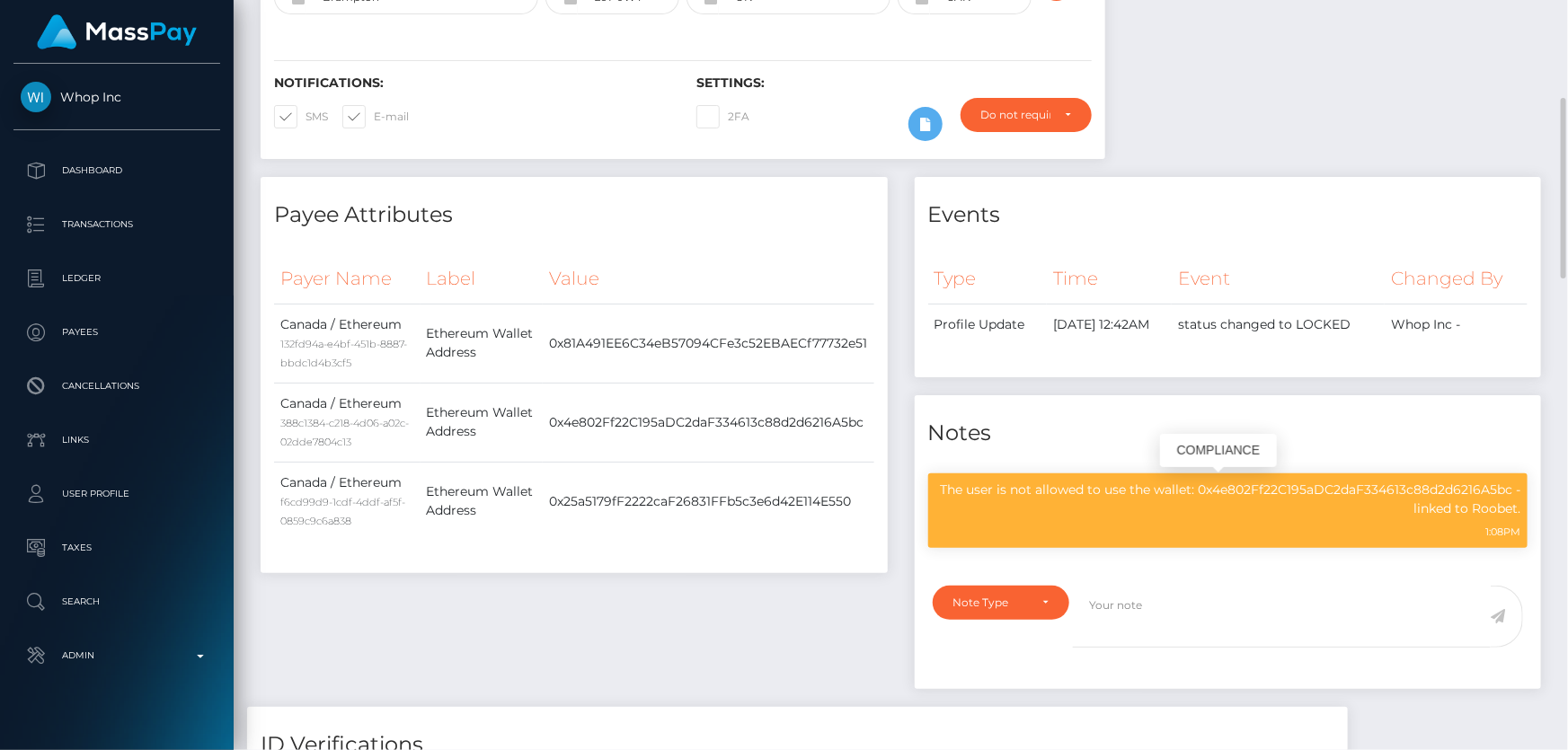
click at [1194, 486] on p "The user is not allowed to use the wallet: 0x4e802Ff22C195aDC2daF334613c88d2d62…" at bounding box center [1229, 500] width 587 height 38
copy div "The user is not allowed to use the wallet: 0x4e802Ff22C195aDC2daF334613c88d2d62…"
click at [586, 138] on div "Notifications: SMS E-mail" at bounding box center [472, 112] width 423 height 74
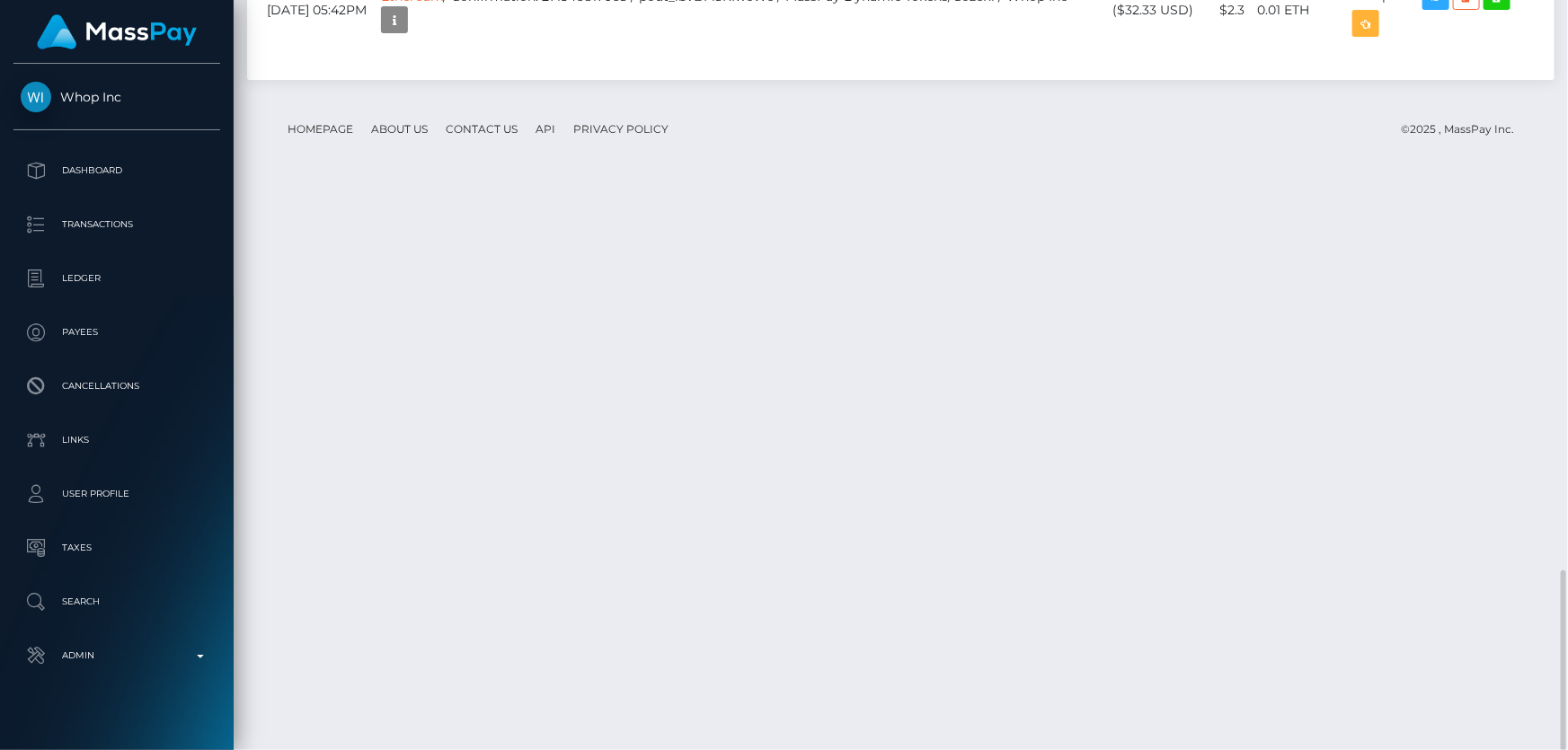
drag, startPoint x: 1150, startPoint y: 433, endPoint x: 1130, endPoint y: 413, distance: 28.3
copy td "$123.34 USD"
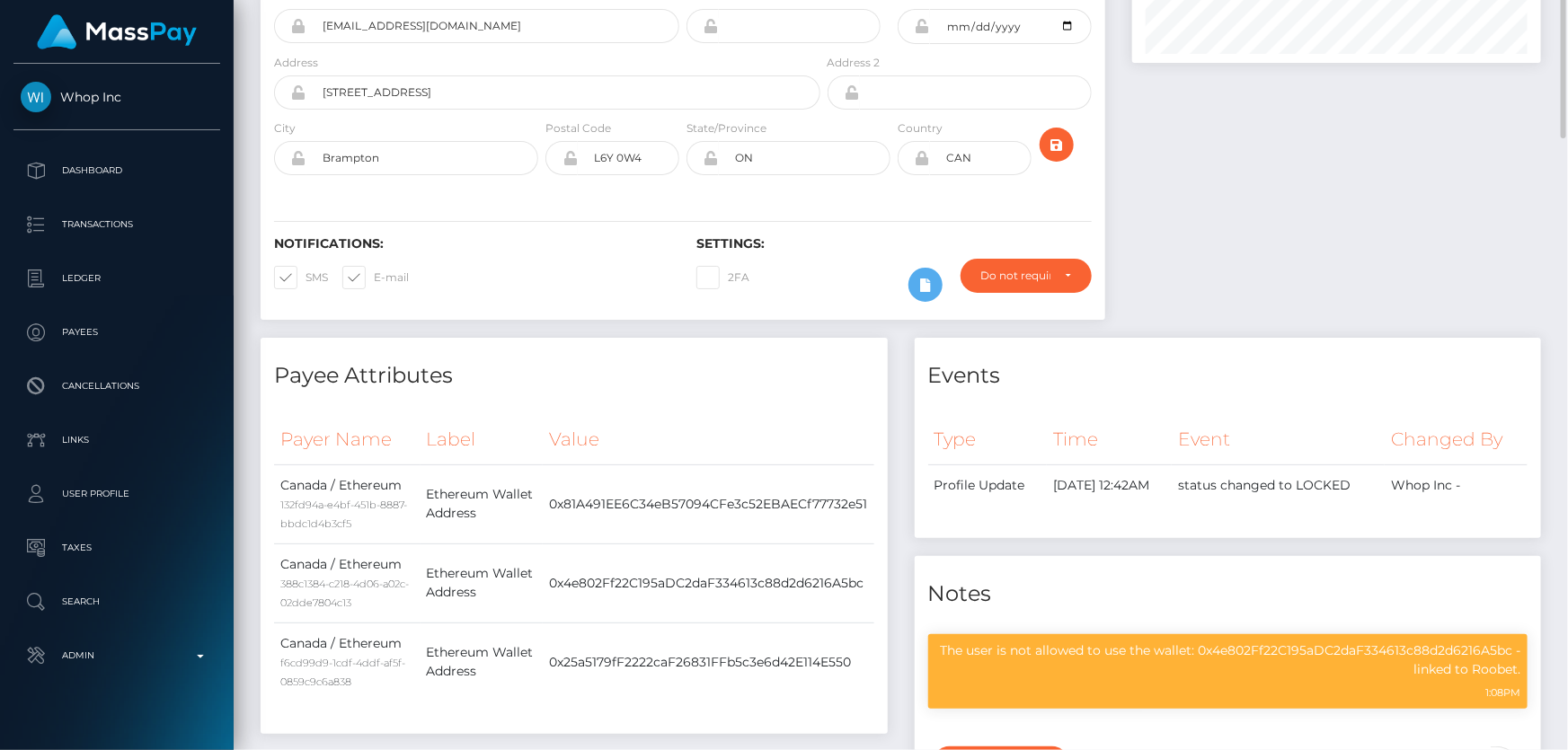
scroll to position [0, 0]
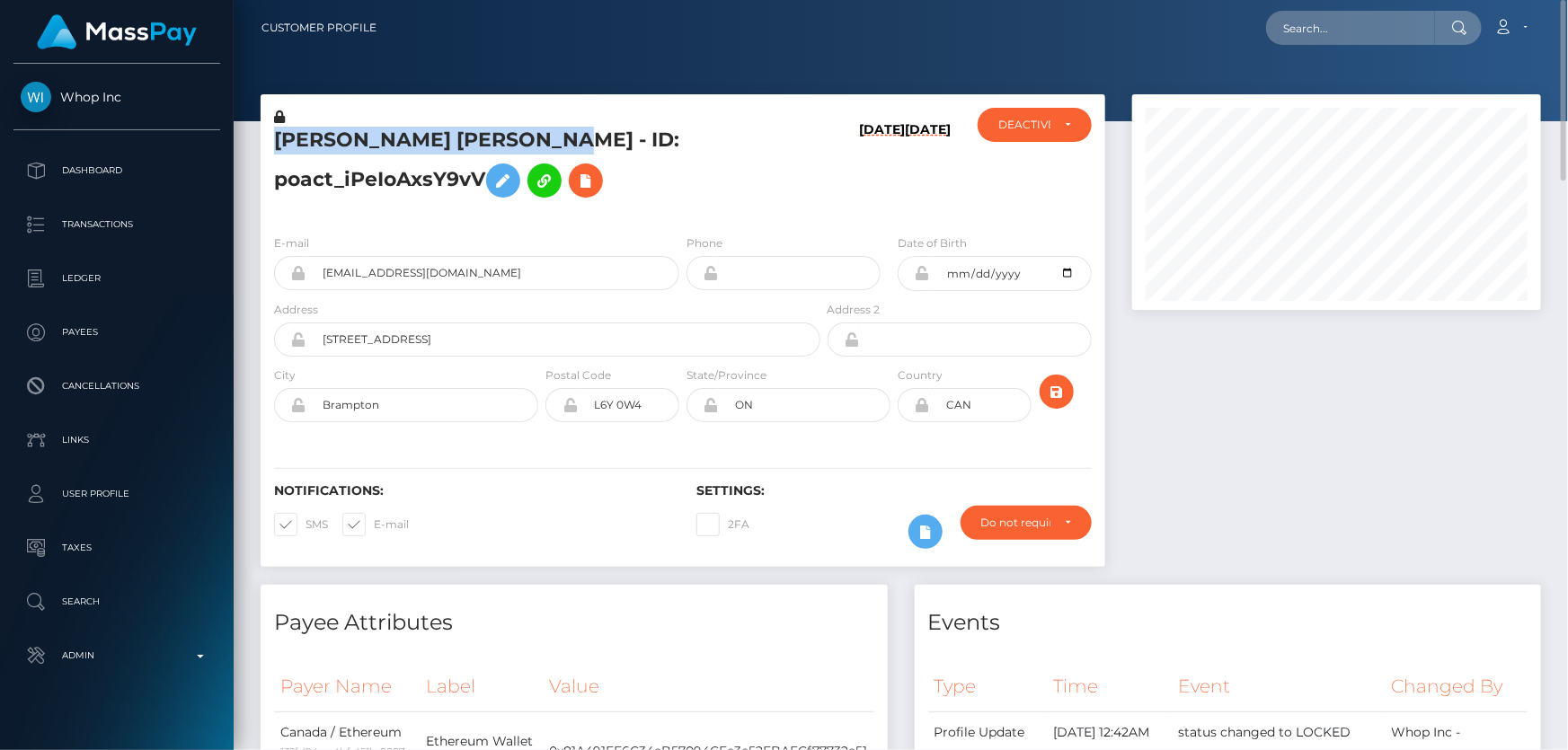
drag, startPoint x: 599, startPoint y: 137, endPoint x: 275, endPoint y: 143, distance: 324.1
click at [275, 143] on h5 "SUKHMANDEEP SINGH BUTTAR - ID: poact_iPeIoAxsY9vV" at bounding box center [542, 167] width 537 height 80
copy h5 "SUKHMANDEEP SINGH BUTTAR"
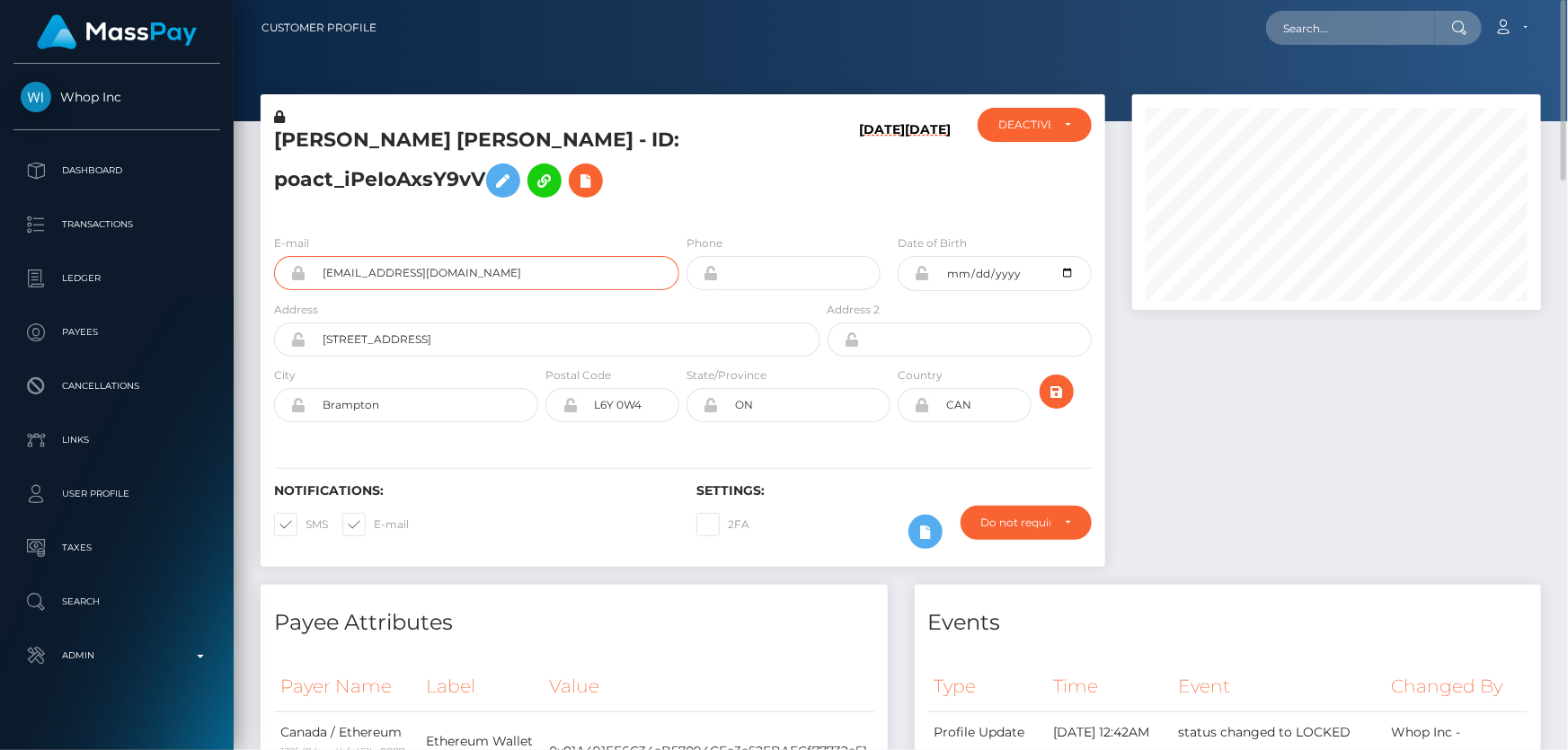
drag, startPoint x: 525, startPoint y: 275, endPoint x: 304, endPoint y: 281, distance: 221.1
click at [304, 281] on div "manavdeolbiz+7a3929da47@gmail.com" at bounding box center [476, 273] width 405 height 34
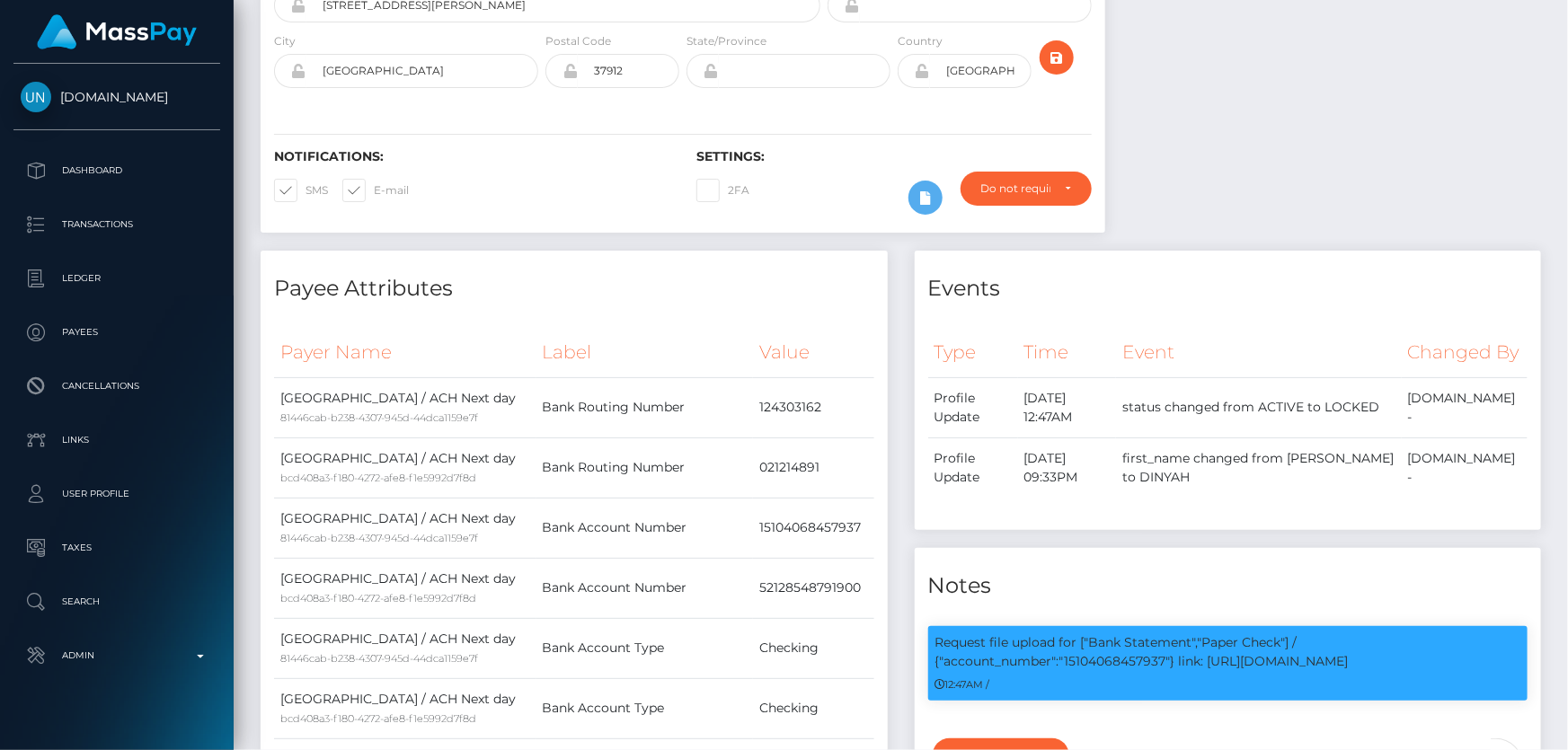
scroll to position [90, 0]
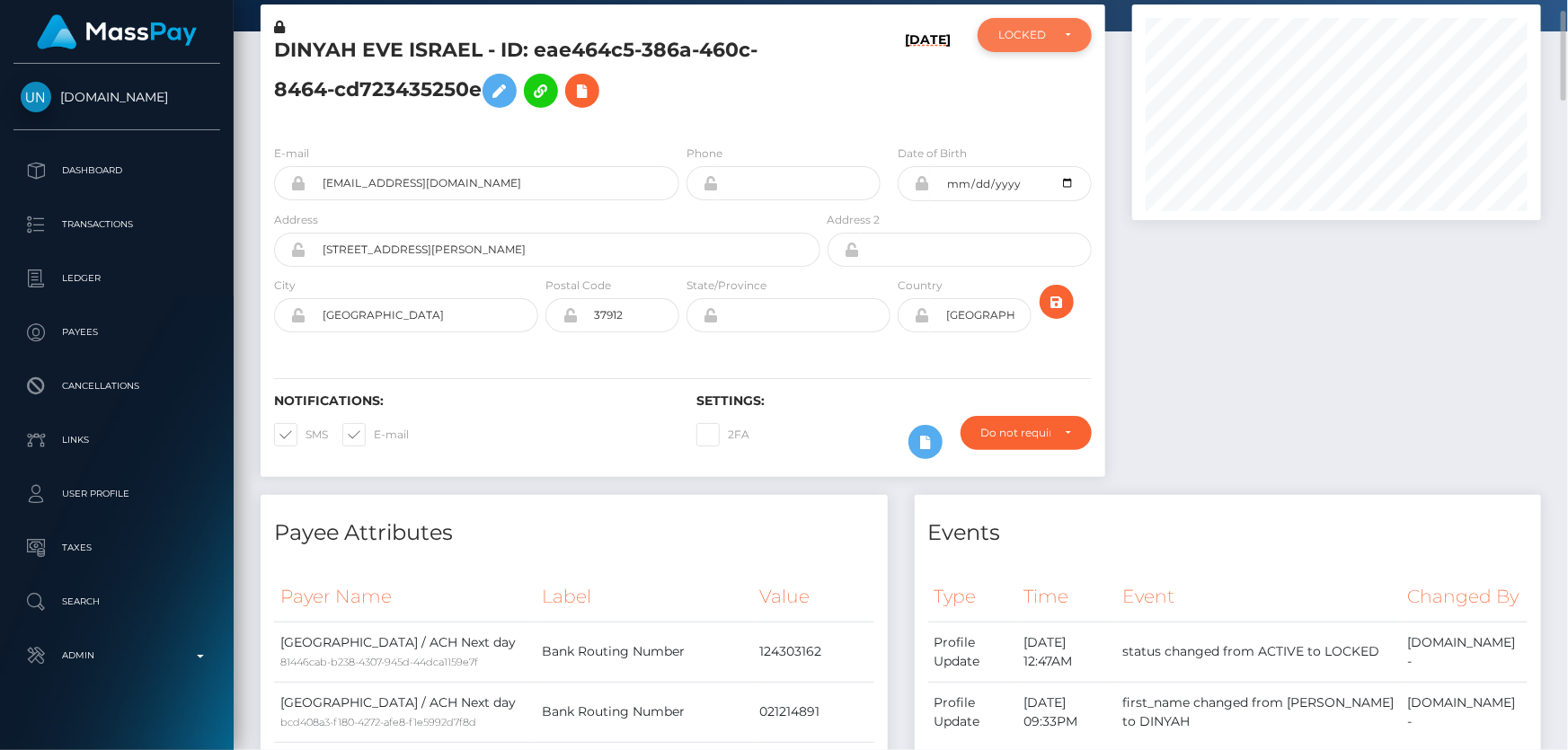
click at [1025, 36] on div "LOCKED" at bounding box center [1024, 35] width 53 height 14
click at [1034, 82] on span "ACTIVE" at bounding box center [1019, 83] width 41 height 16
select select "ACTIVE"
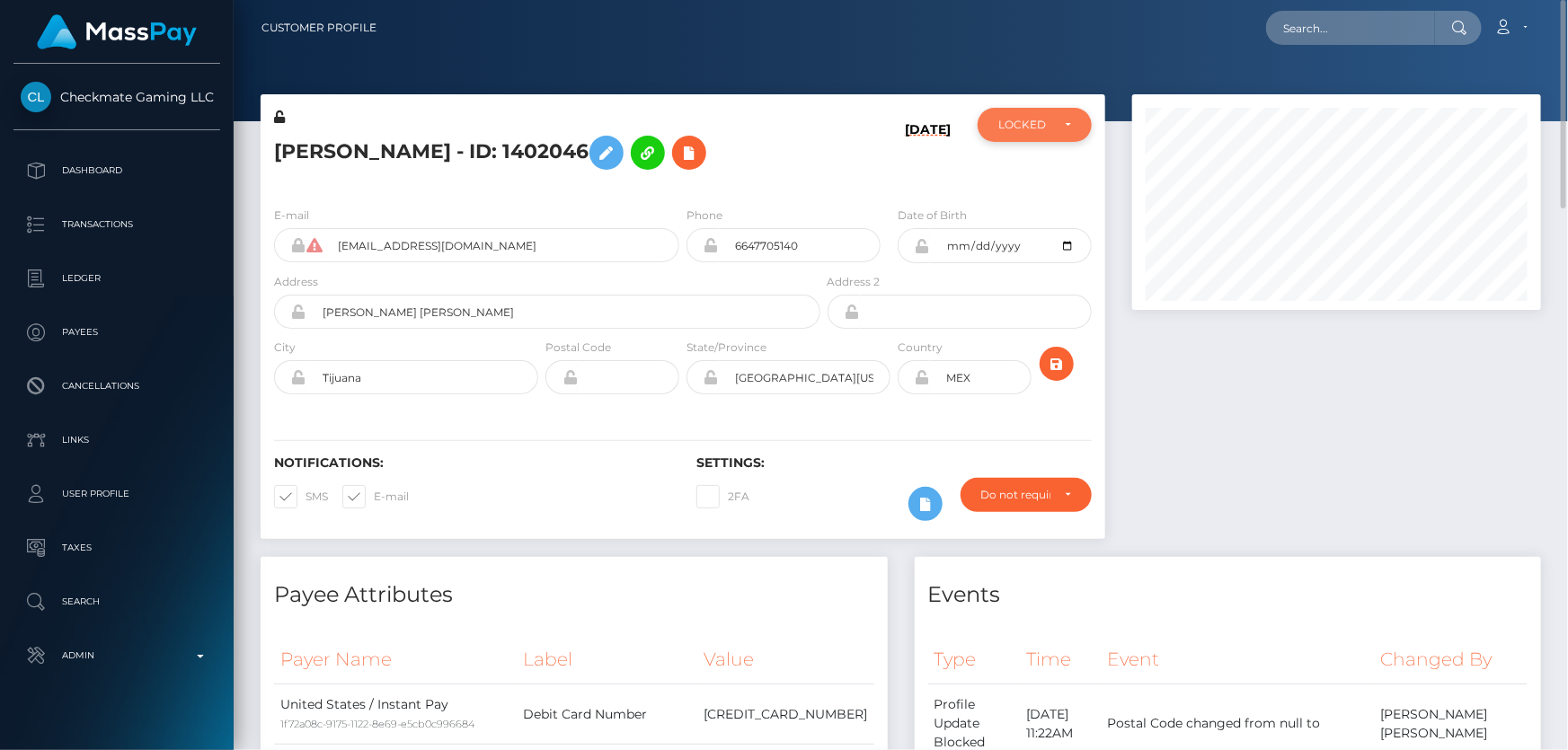
click at [1026, 121] on div "LOCKED" at bounding box center [1024, 125] width 53 height 14
click at [1030, 177] on span "ACTIVE" at bounding box center [1019, 174] width 41 height 16
select select "ACTIVE"
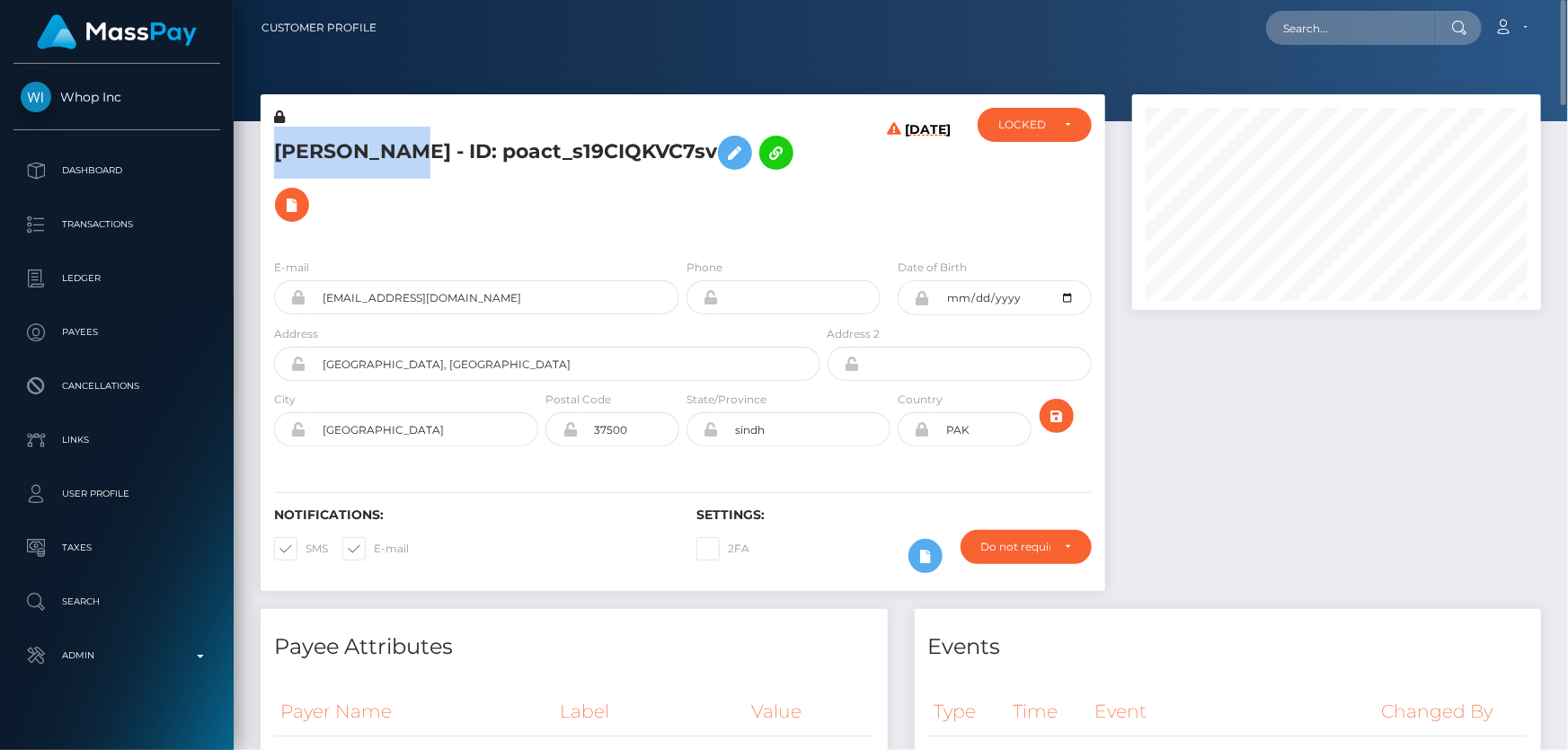
drag, startPoint x: 407, startPoint y: 157, endPoint x: 276, endPoint y: 151, distance: 131.1
click at [276, 151] on h5 "SYED FAHAD - ID: poact_s19CIQKVC7sv" at bounding box center [542, 179] width 537 height 104
copy h5 "SYED FAHAD"
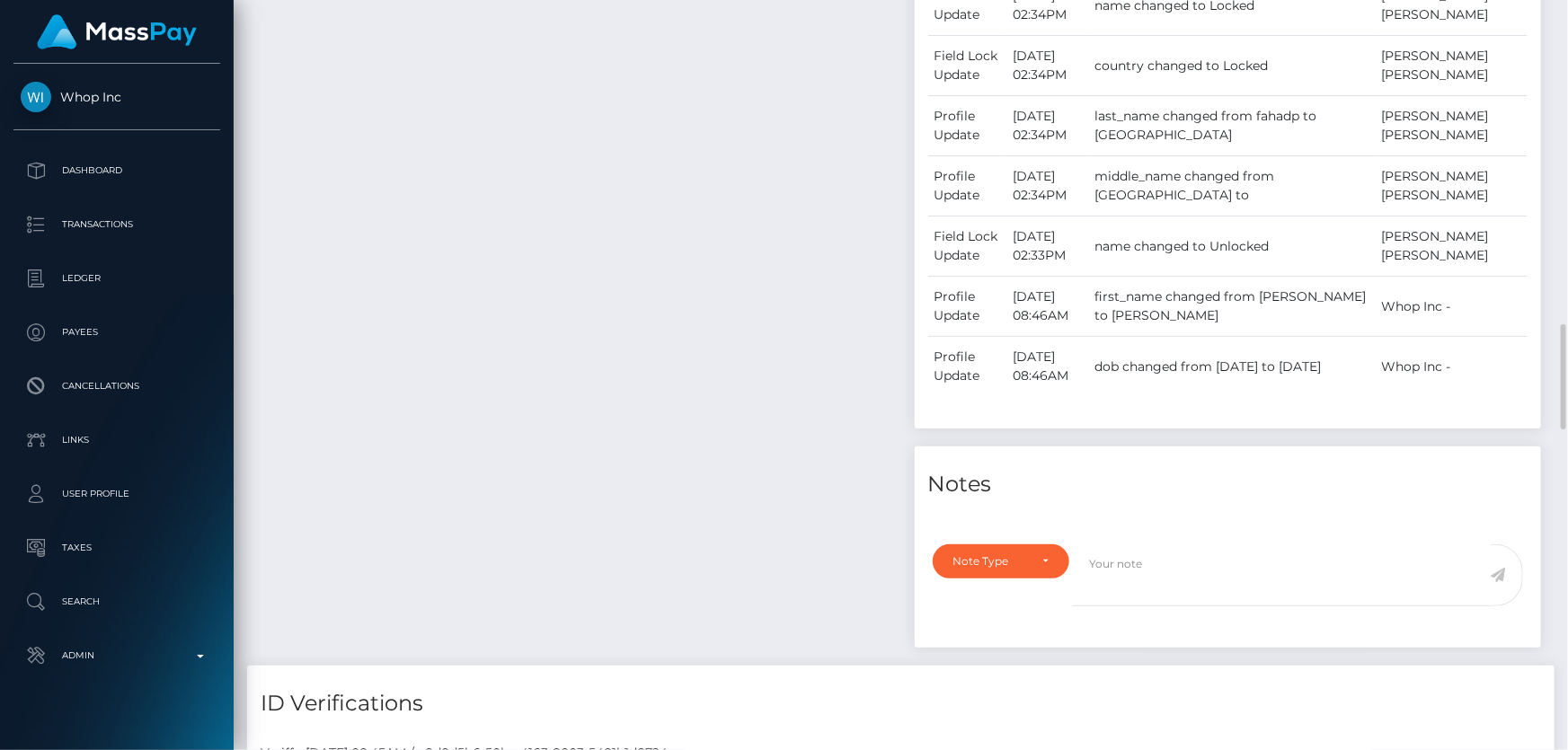
scroll to position [1143, 0]
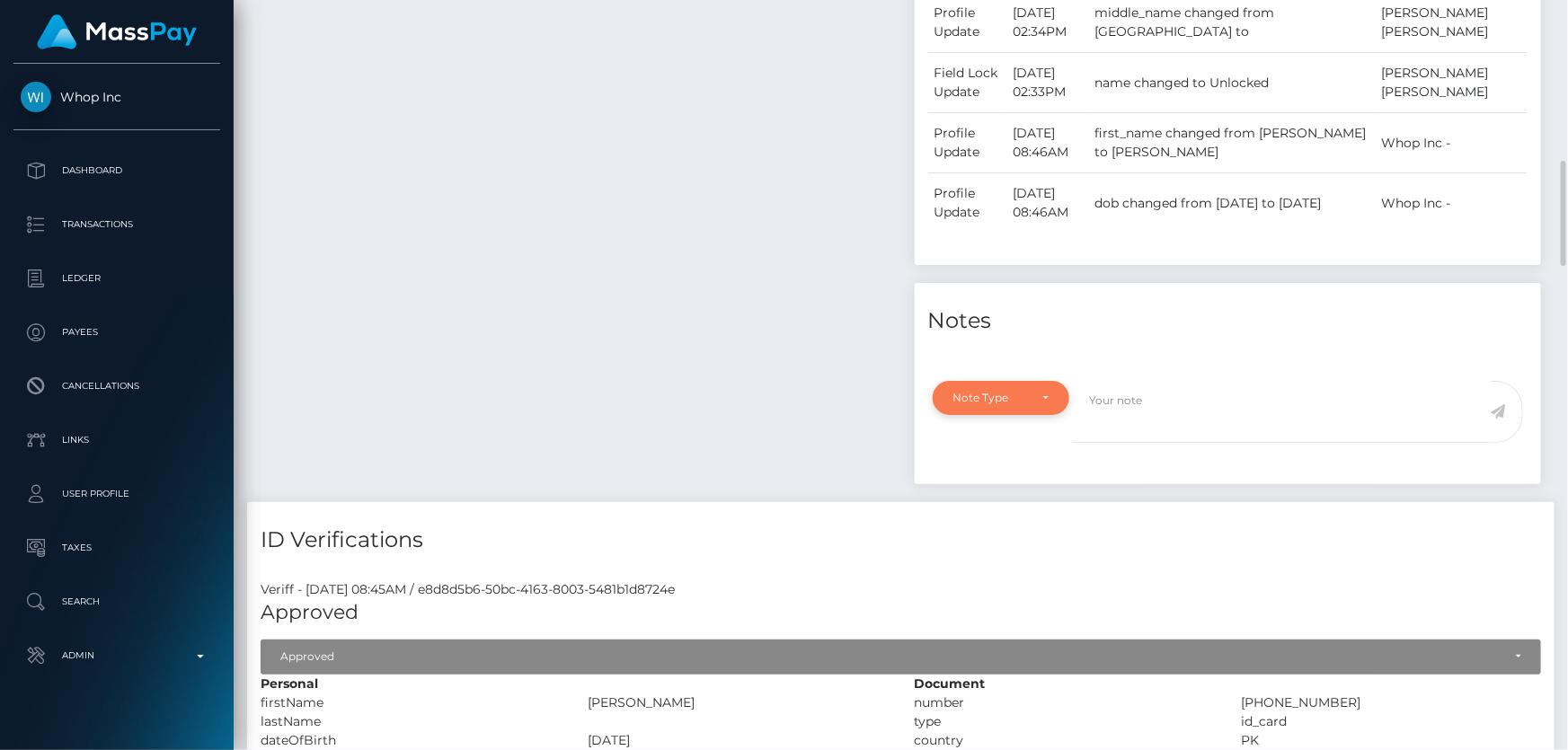
click at [1005, 381] on div "Note Type" at bounding box center [1001, 398] width 138 height 34
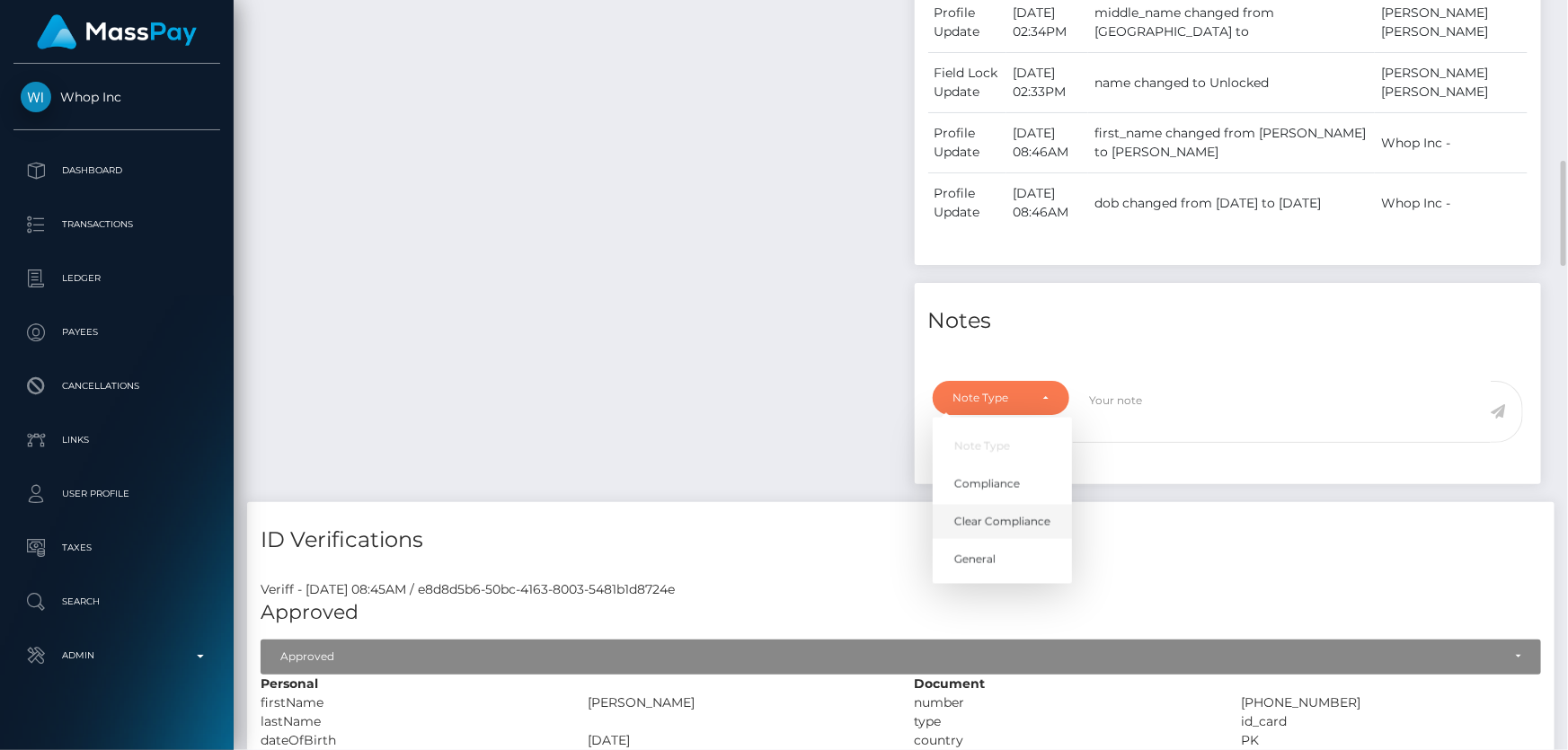
drag, startPoint x: 1011, startPoint y: 459, endPoint x: 1079, endPoint y: 412, distance: 82.7
click at [1012, 514] on span "Clear Compliance" at bounding box center [1002, 522] width 96 height 16
select select "CLEAR_COMPLIANCE"
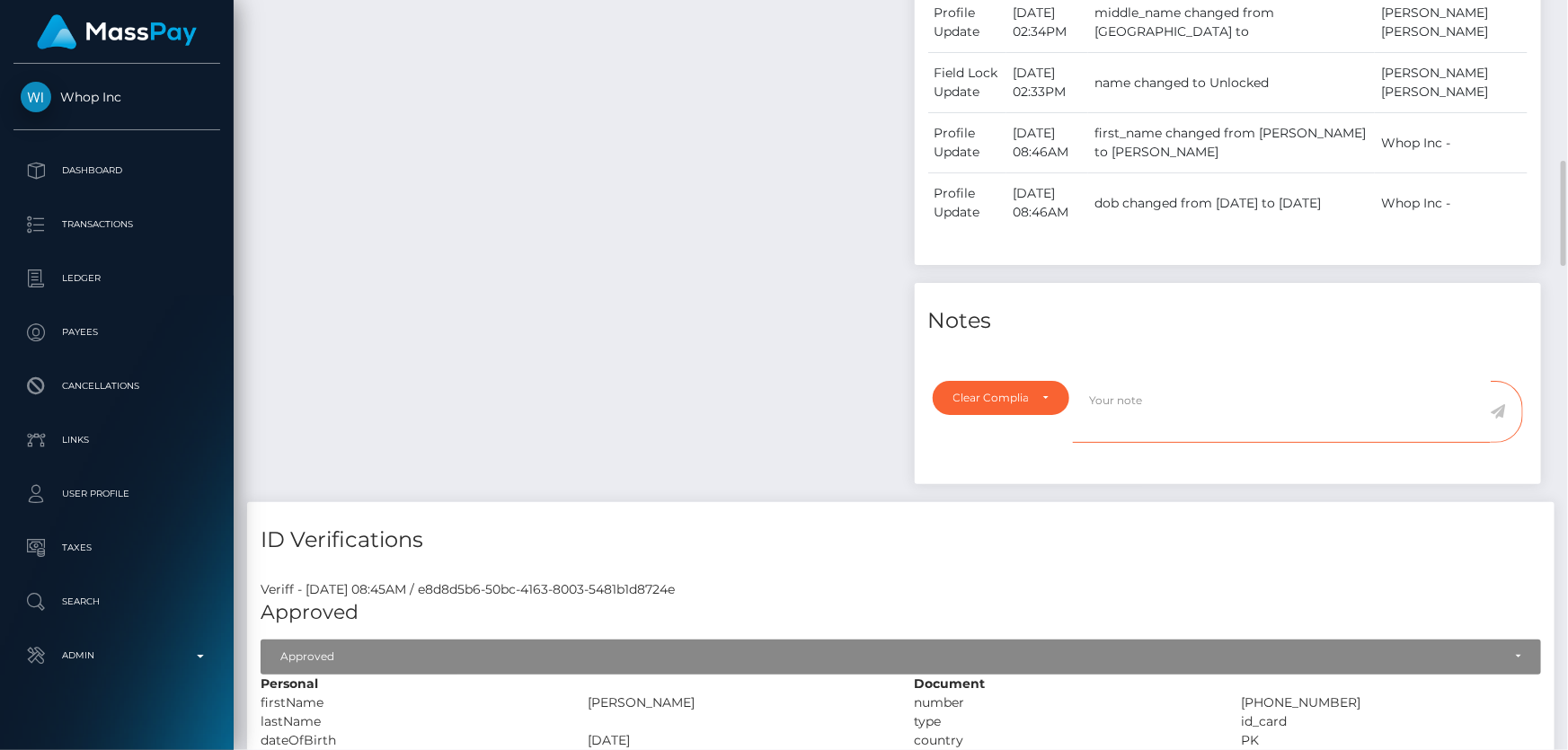
paste textarea "The hit refers to a person with multiple names."
type textarea "The hit refers to a person with multiple names. Flag cleared."
drag, startPoint x: 1501, startPoint y: 353, endPoint x: 1432, endPoint y: 349, distance: 69.1
click at [1498, 405] on icon at bounding box center [1499, 412] width 15 height 14
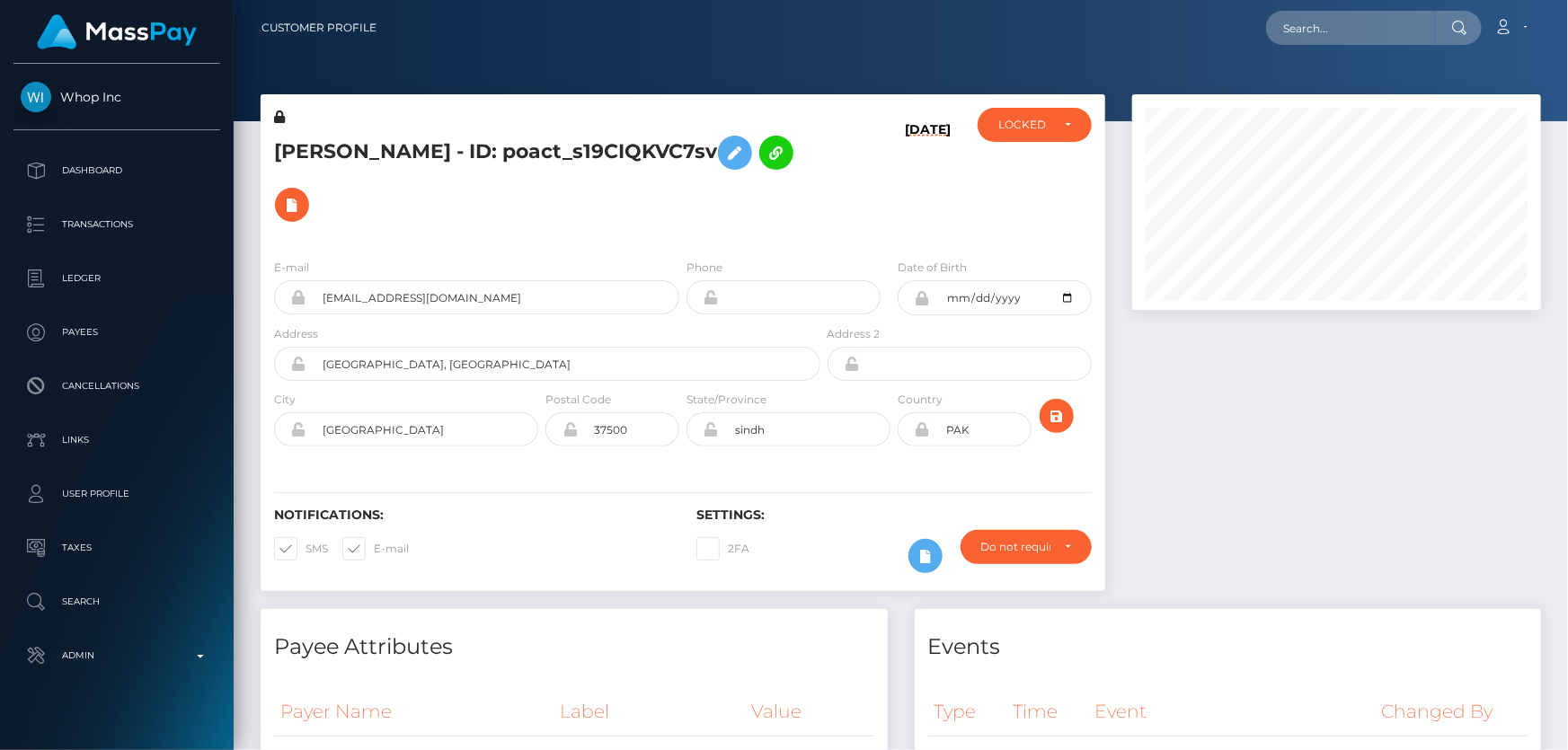
scroll to position [215, 408]
click at [1340, 391] on div at bounding box center [1337, 351] width 436 height 515
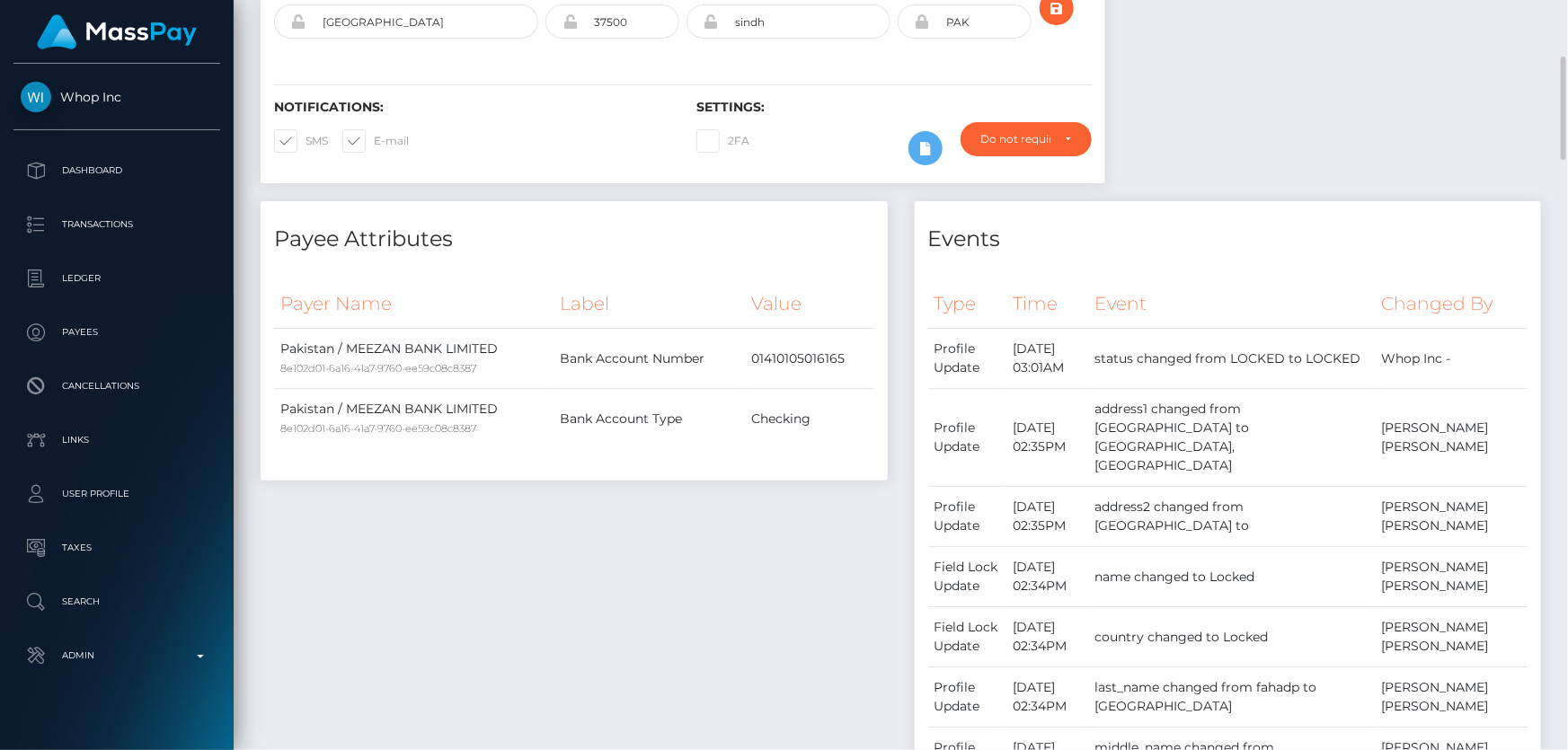
scroll to position [0, 0]
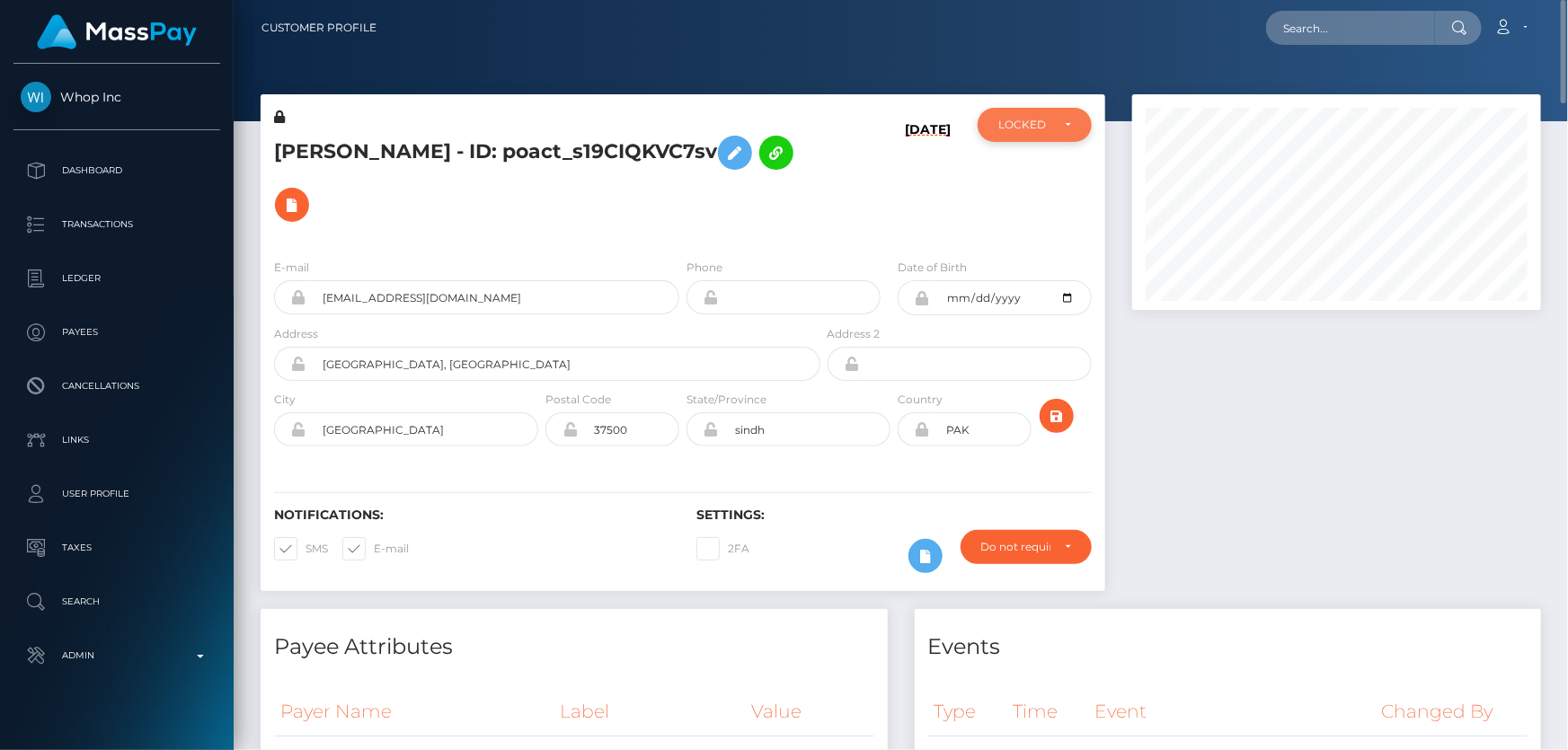
click at [1053, 122] on div "LOCKED" at bounding box center [1034, 125] width 72 height 14
click at [1017, 169] on span "ACTIVE" at bounding box center [1019, 174] width 41 height 16
select select "ACTIVE"
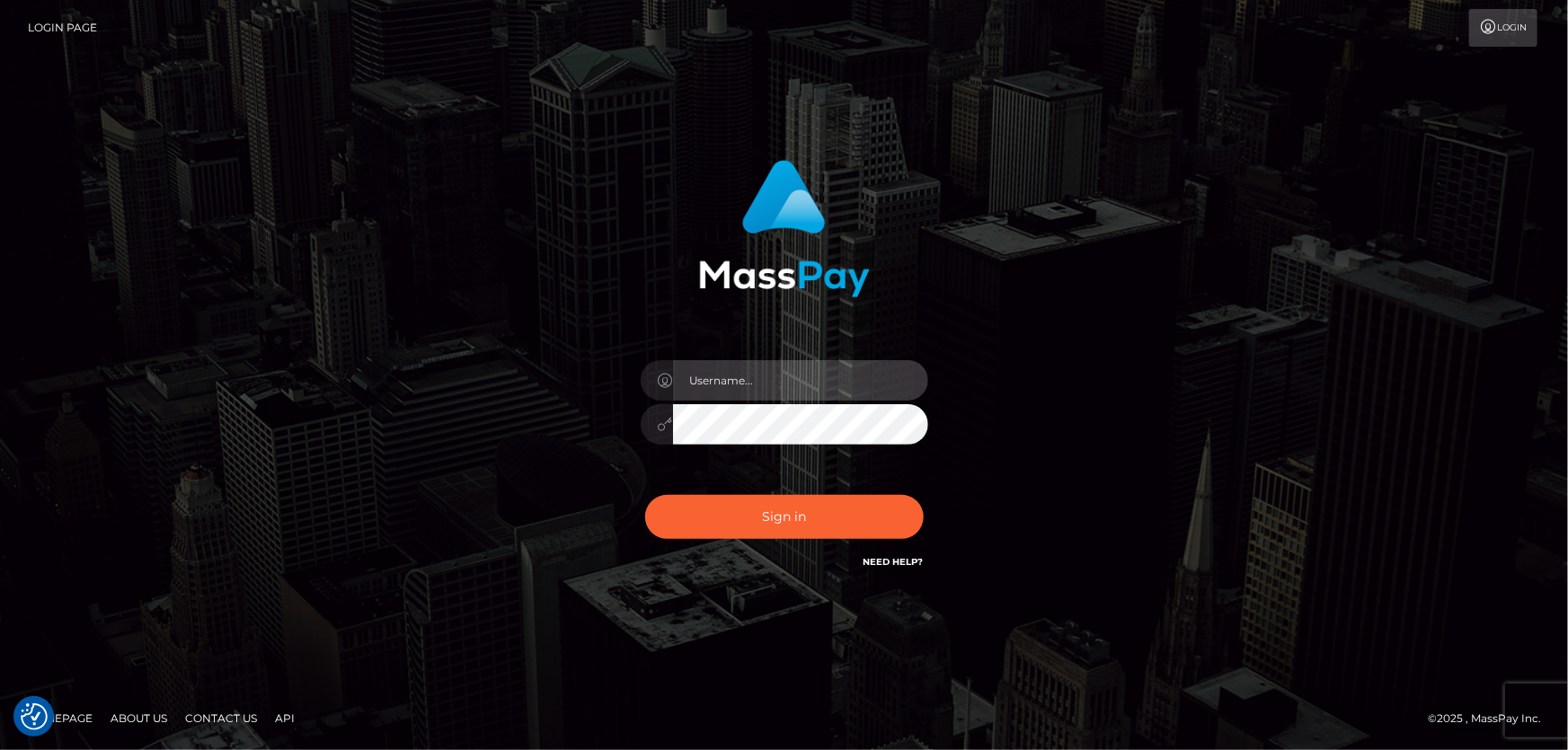
type input "[PERSON_NAME].Cirnat"
click at [917, 494] on div at bounding box center [761, 547] width 368 height 205
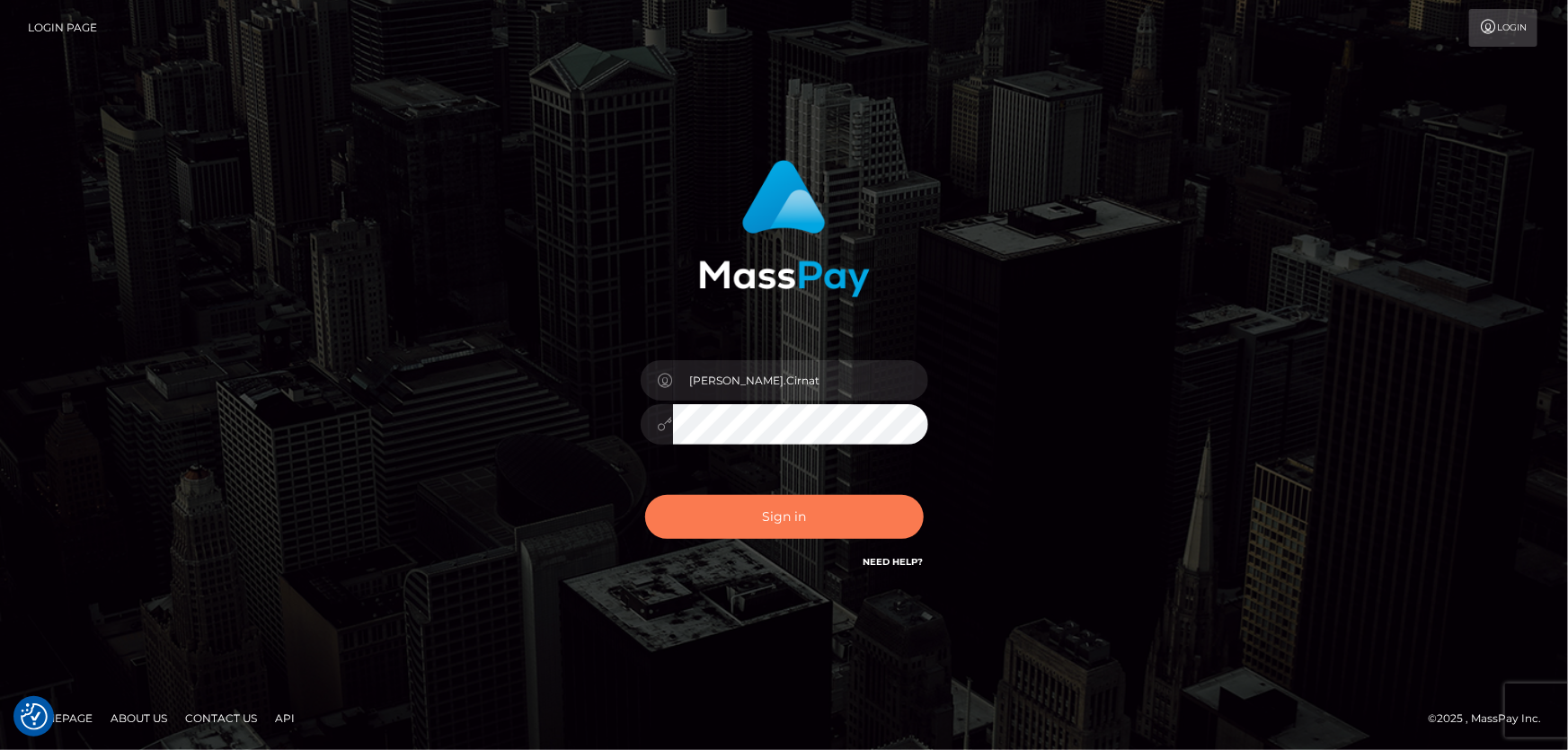
drag, startPoint x: 743, startPoint y: 508, endPoint x: 609, endPoint y: 517, distance: 134.3
click at [743, 508] on button "Sign in" at bounding box center [784, 517] width 279 height 44
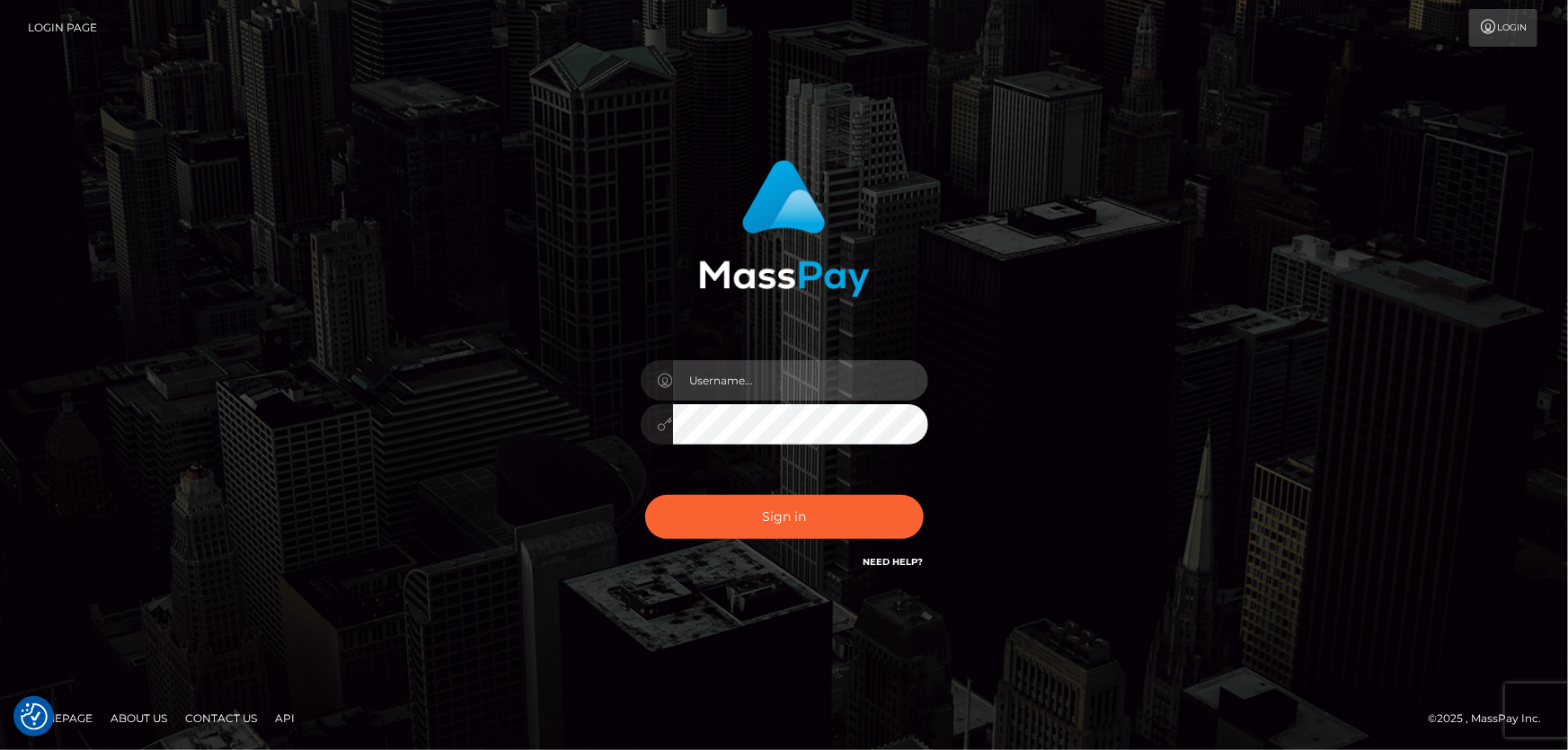
type input "Dan.Cirnat"
click at [911, 489] on div at bounding box center [761, 547] width 368 height 205
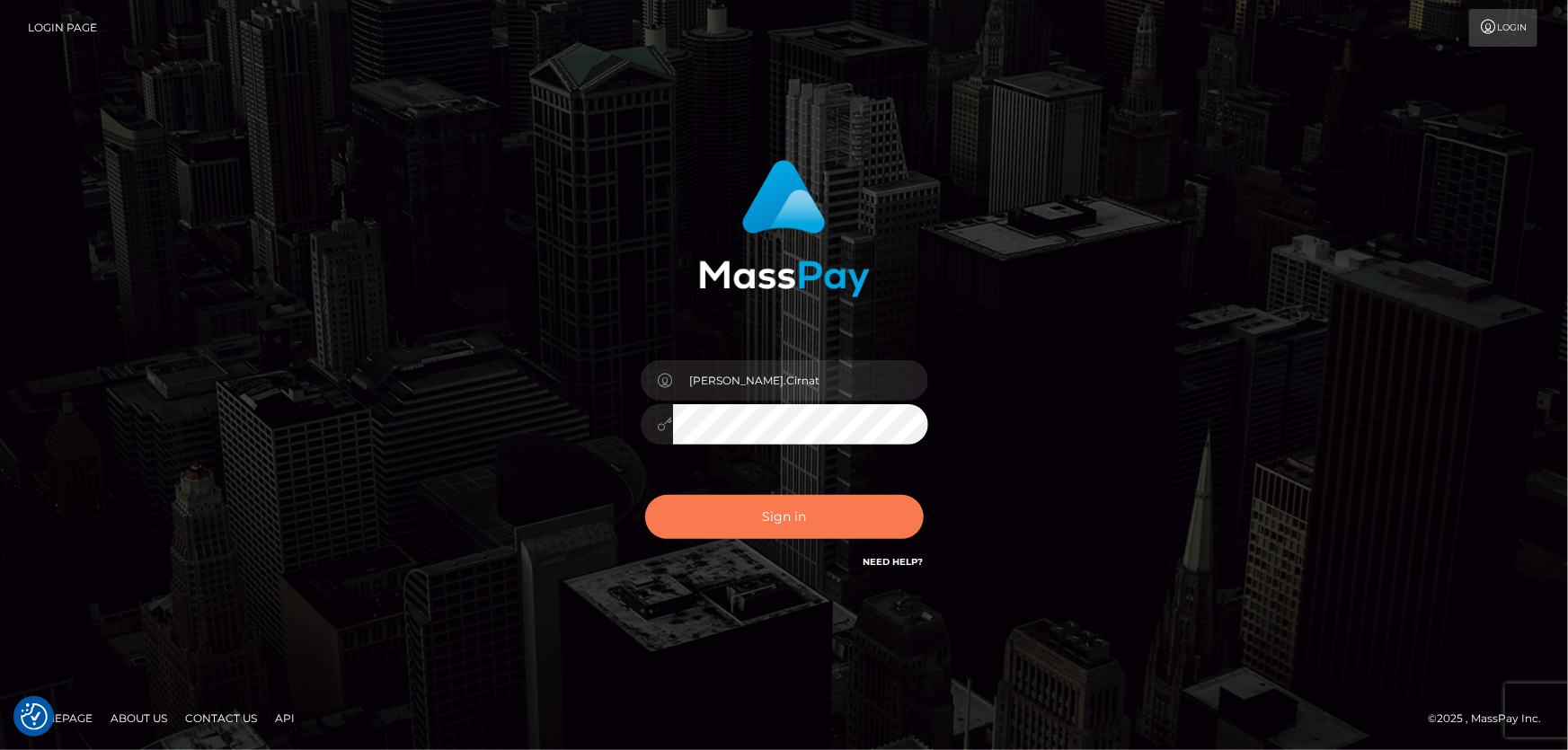
click at [773, 521] on button "Sign in" at bounding box center [784, 517] width 279 height 44
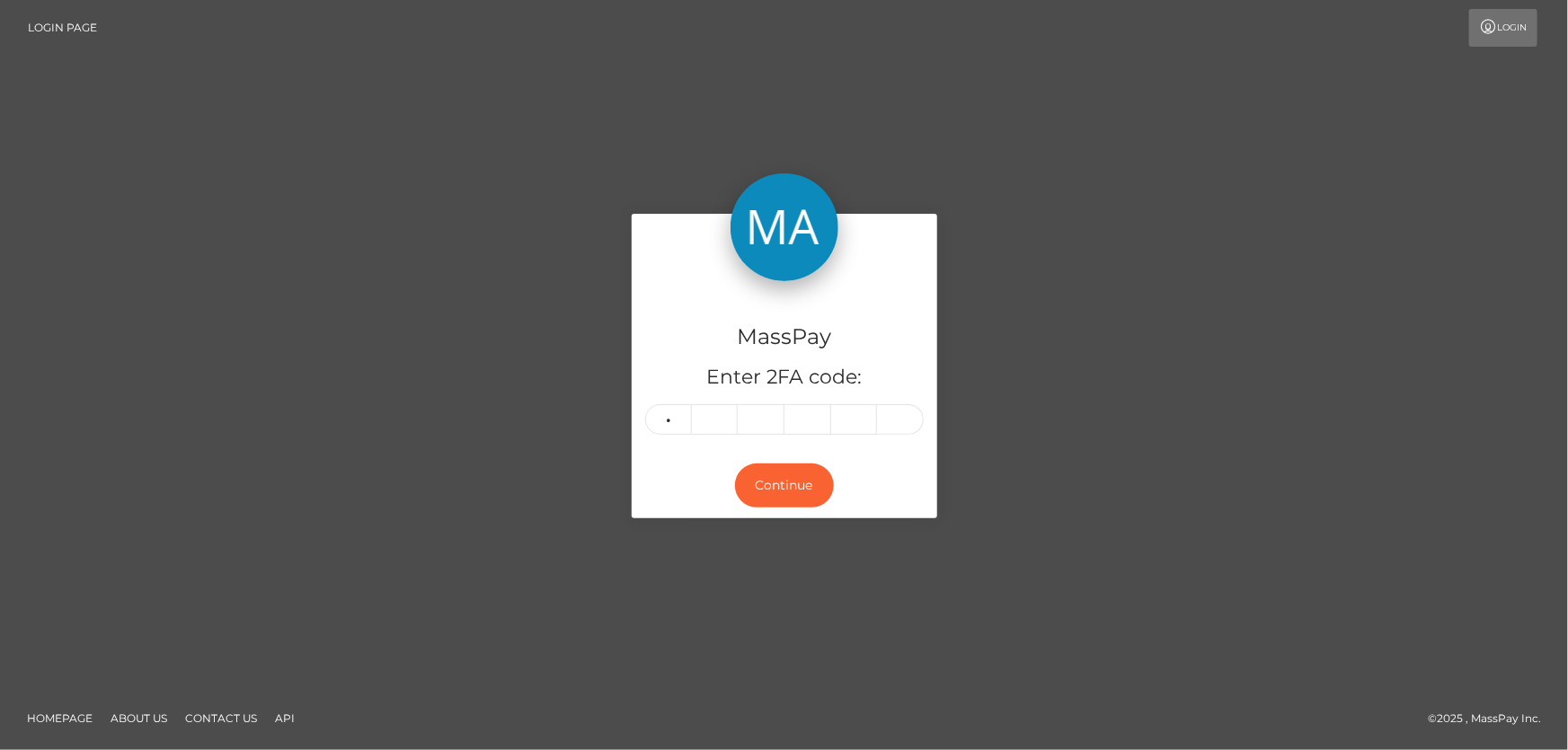
type input "0"
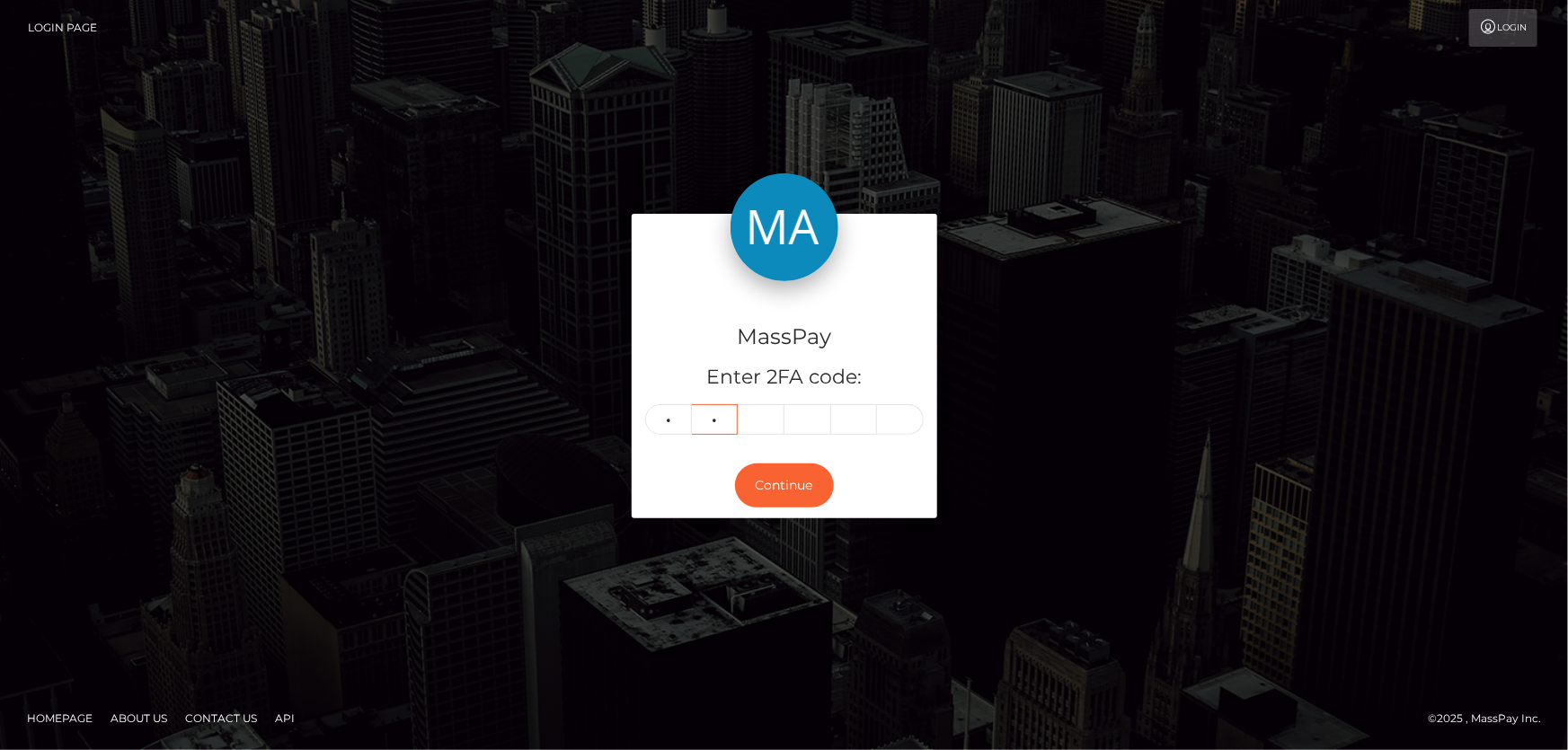
type input "3"
type input "0"
type input "1"
type input "8"
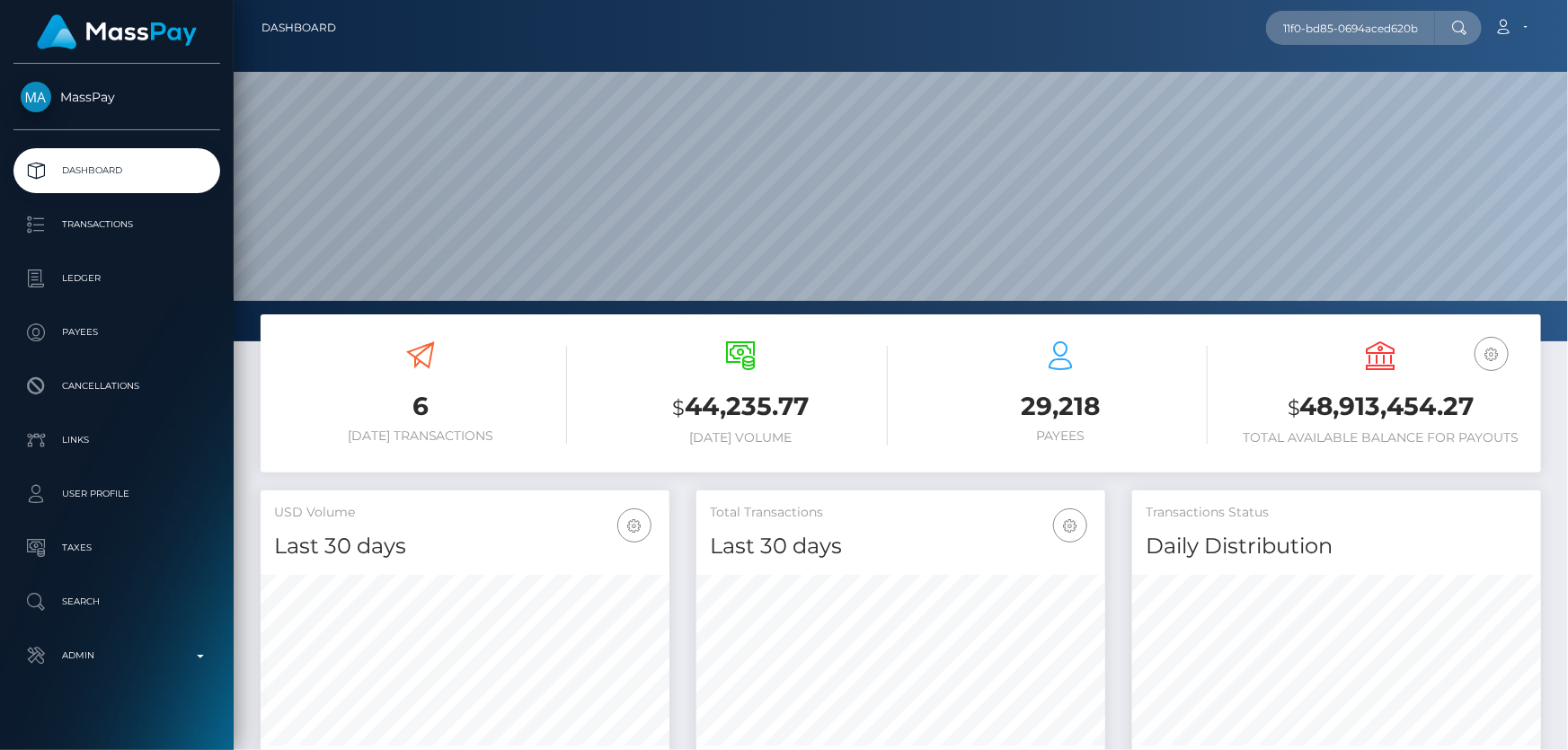
scroll to position [318, 408]
type input "3f5f56f1-9e55-11f0-bd85-0694aced620b"
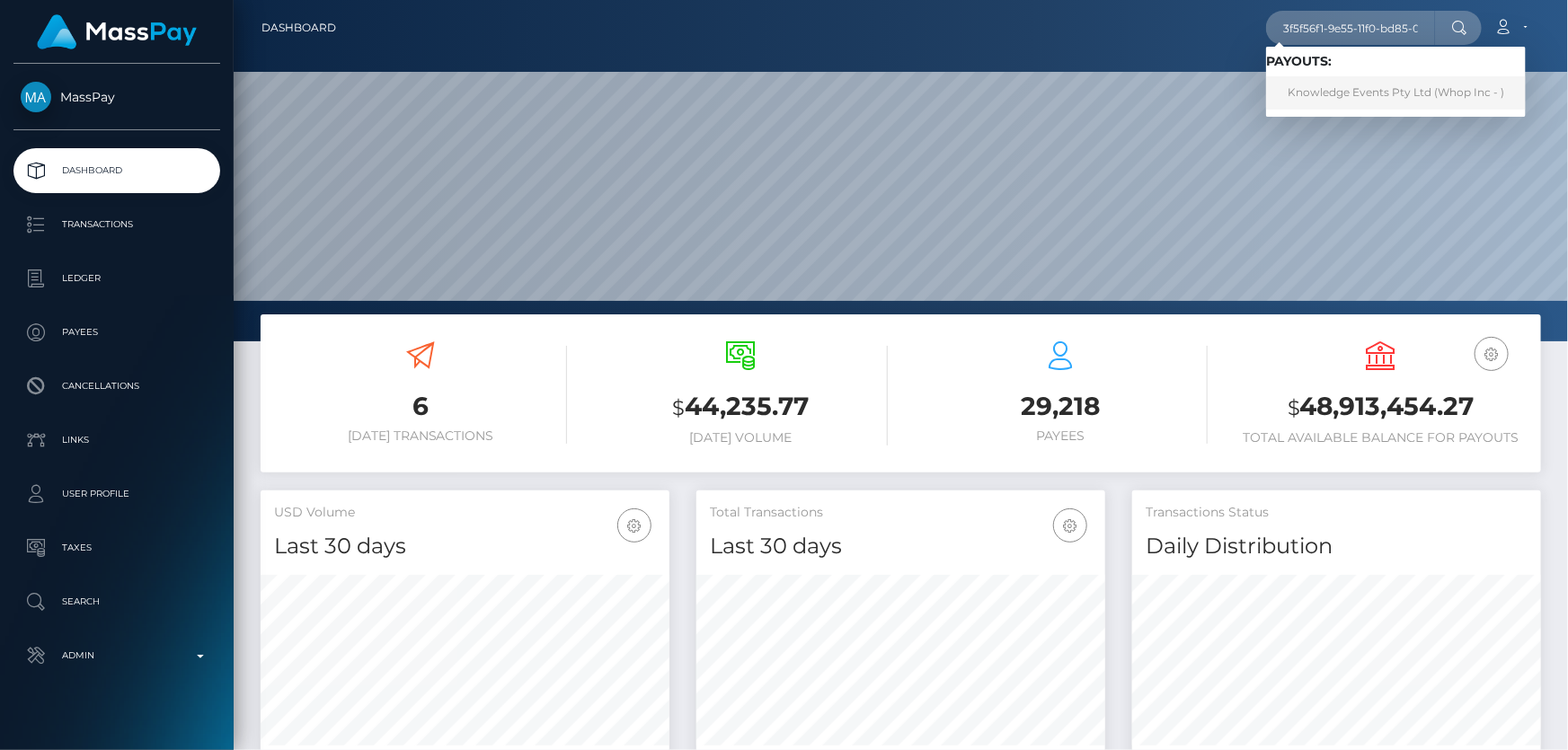
click at [1388, 90] on link "Knowledge Events Pty Ltd (Whop Inc - )" at bounding box center [1396, 93] width 260 height 34
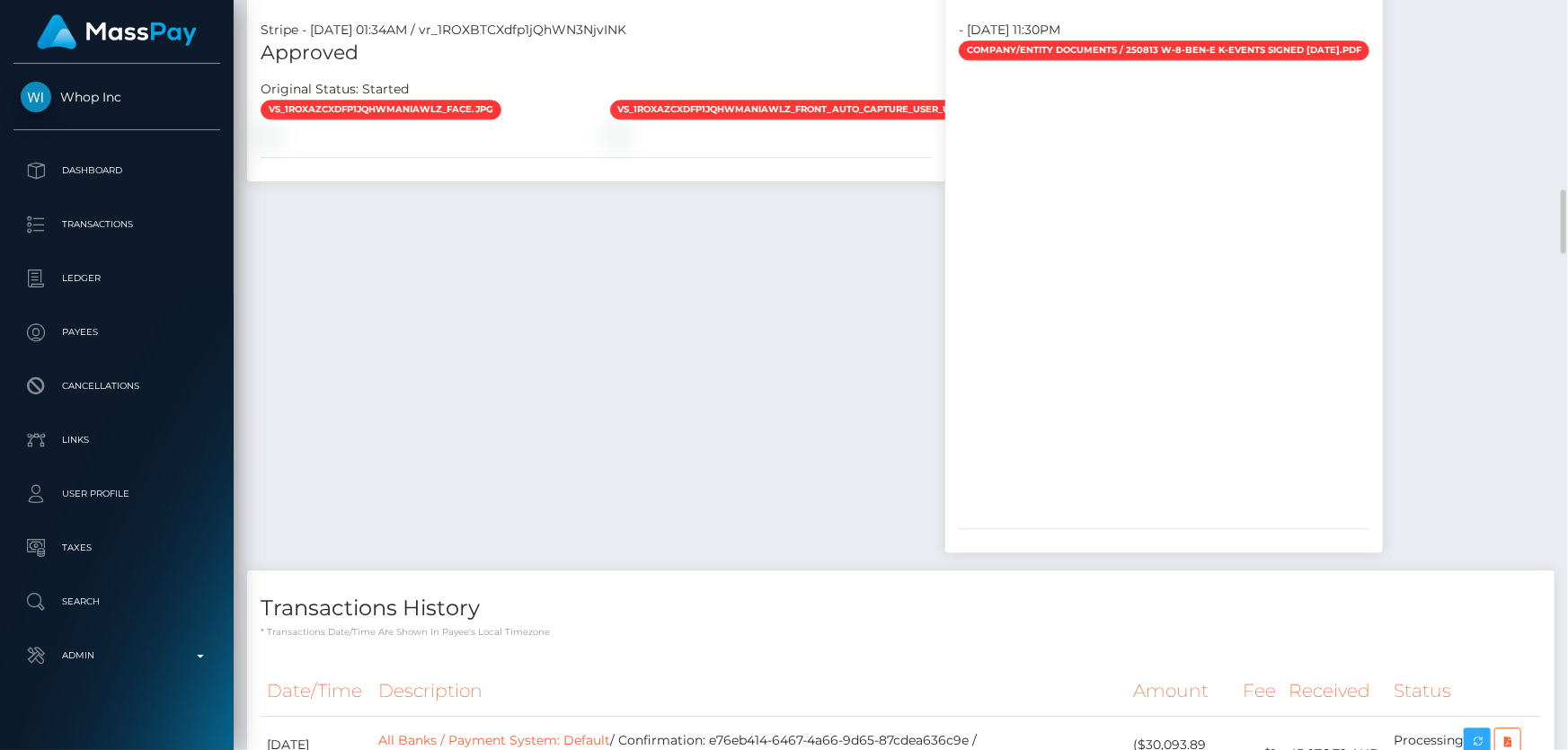
scroll to position [2450, 0]
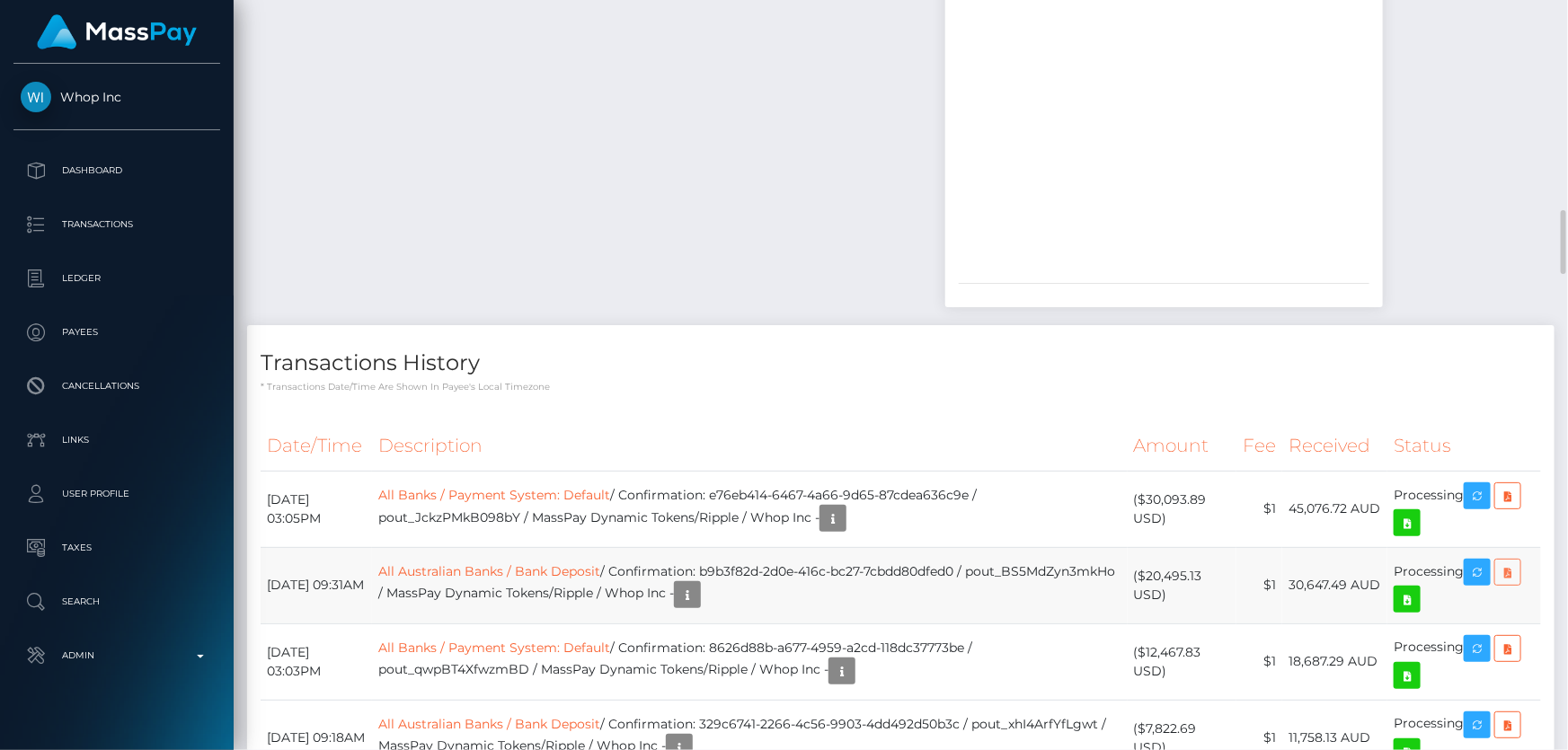
click at [1510, 562] on icon at bounding box center [1508, 572] width 22 height 23
click at [1208, 348] on h4 "Transactions History" at bounding box center [901, 364] width 1281 height 32
